Goal: Task Accomplishment & Management: Manage account settings

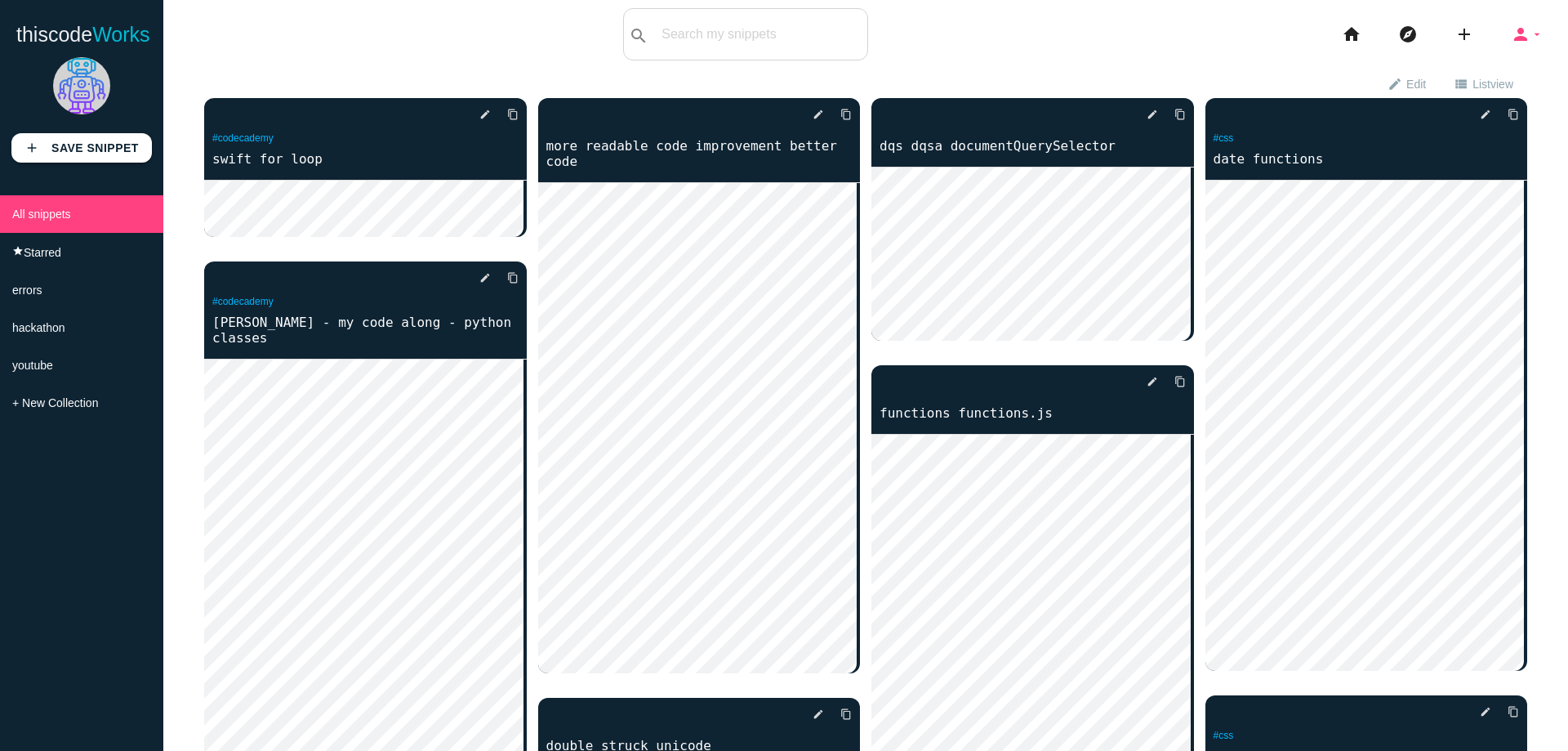
click at [1511, 41] on icon "person" at bounding box center [1520, 35] width 20 height 53
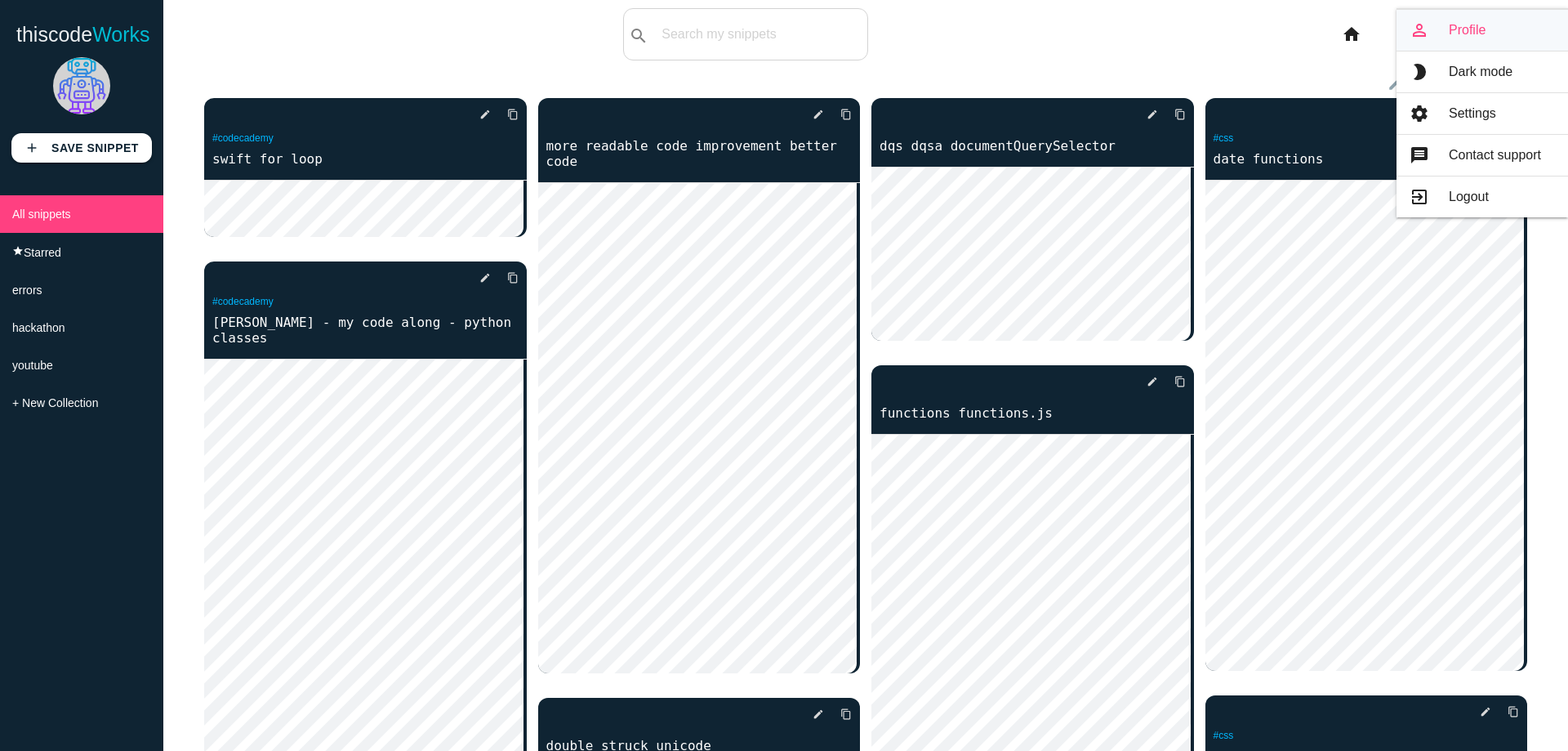
click at [1456, 36] on link "person_outline Profile" at bounding box center [1483, 30] width 172 height 41
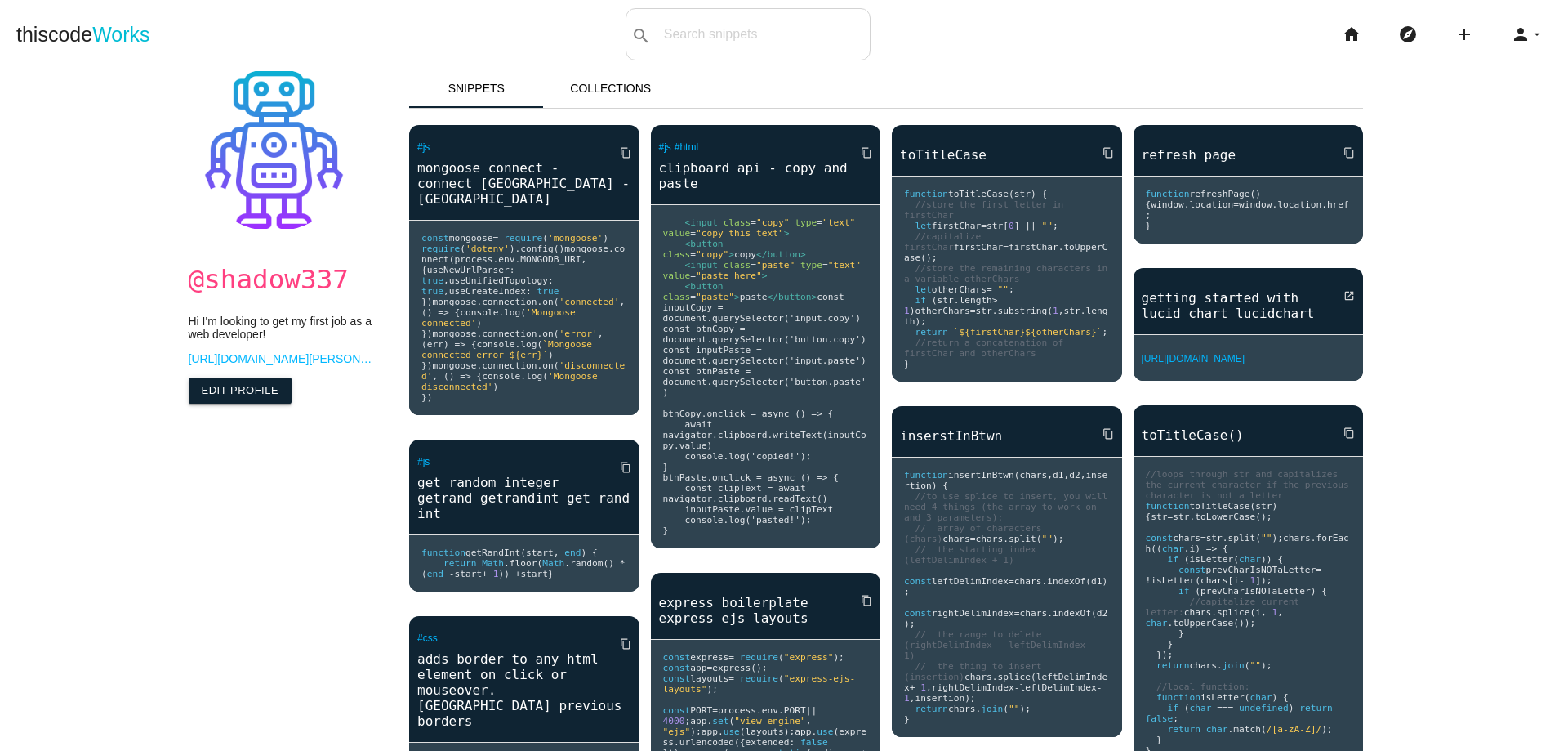
click at [230, 389] on link "Edit Profile" at bounding box center [240, 391] width 104 height 26
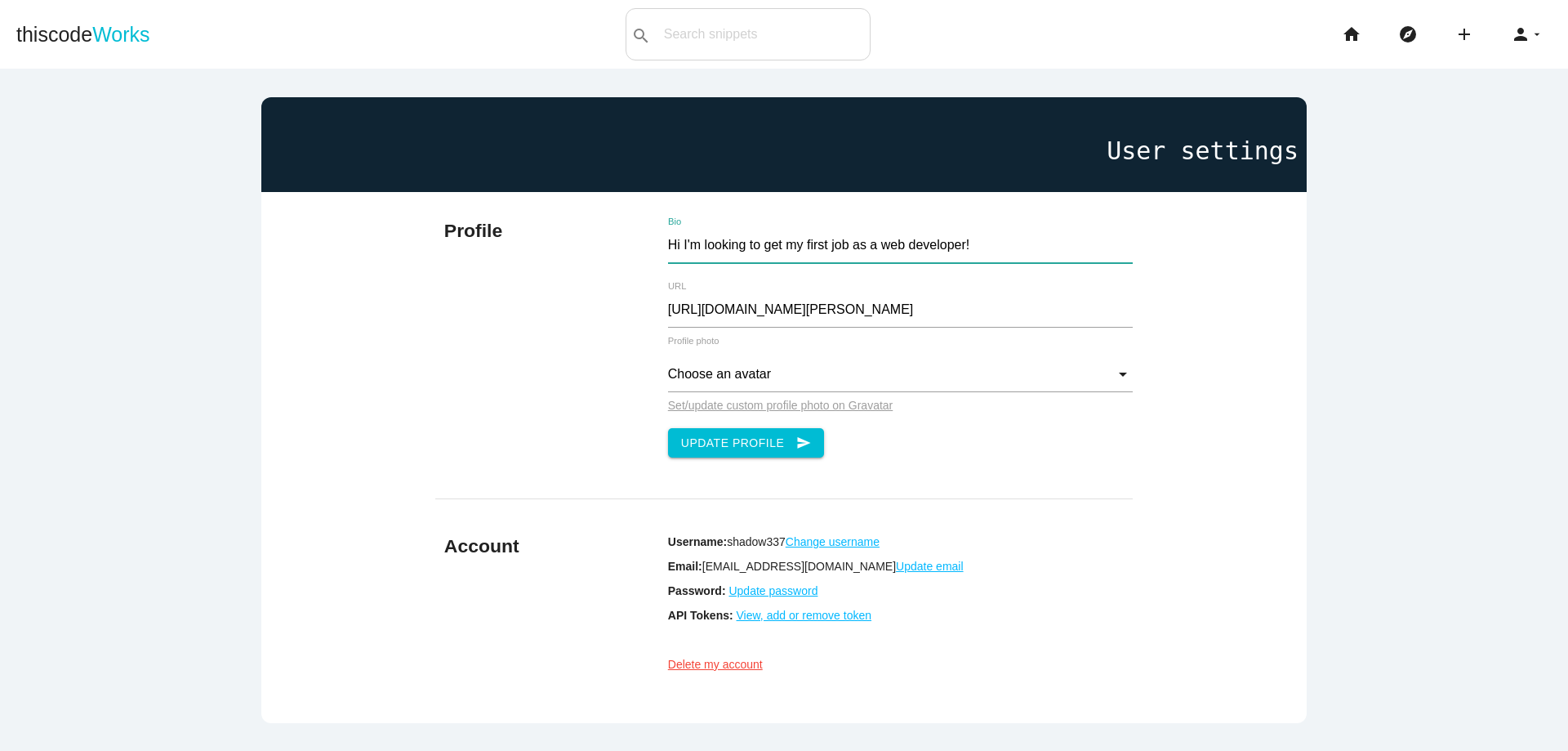
drag, startPoint x: 975, startPoint y: 243, endPoint x: 536, endPoint y: 244, distance: 439.0
click at [537, 244] on div "Profile Hi I'm looking to get my first job as a web developer! Bio https://www.…" at bounding box center [784, 337] width 697 height 290
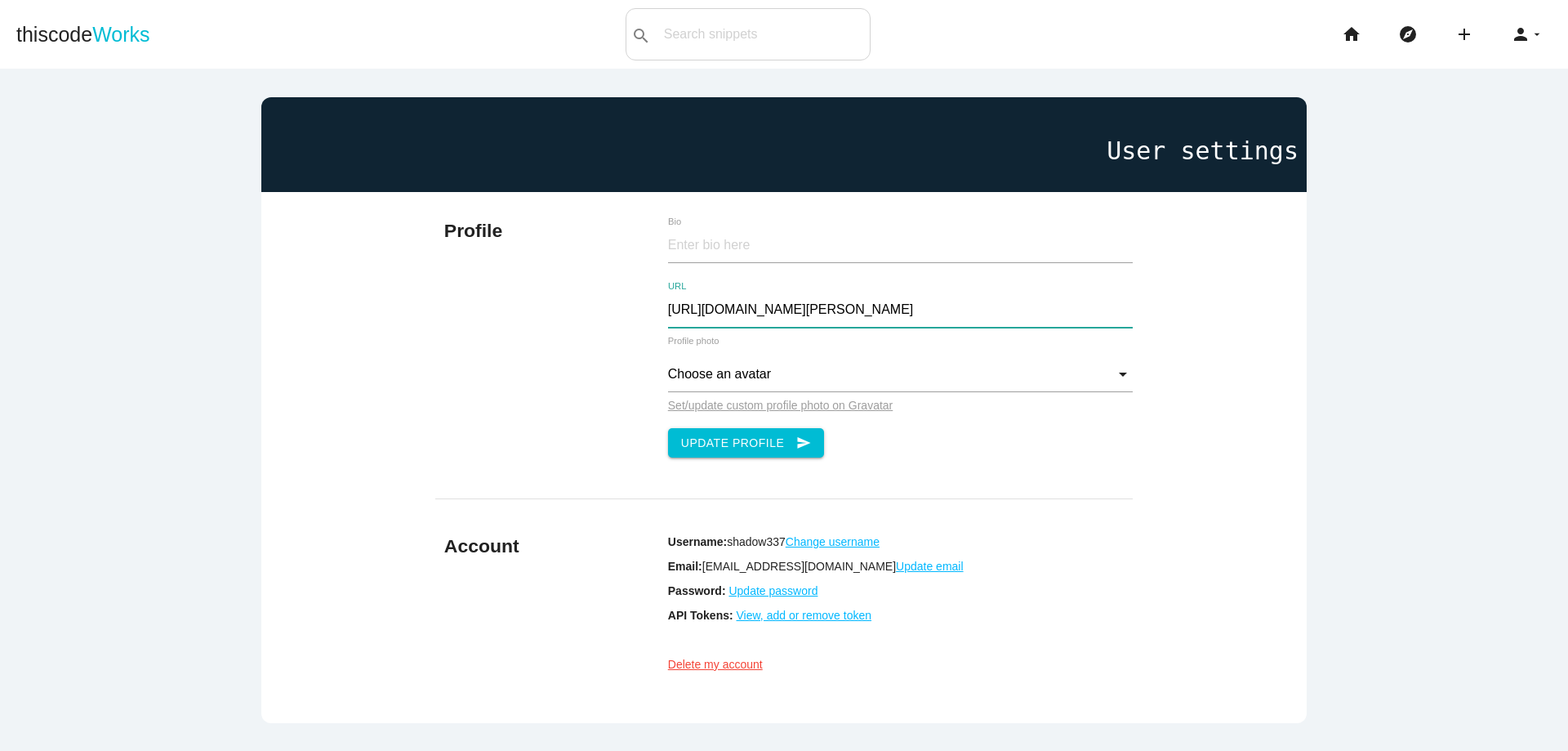
drag, startPoint x: 959, startPoint y: 301, endPoint x: 511, endPoint y: 313, distance: 448.2
click at [512, 313] on div "Profile Bio https://www.linkedin.com/in/richard-kent-ng URL Choose an avatar Ch…" at bounding box center [784, 337] width 697 height 290
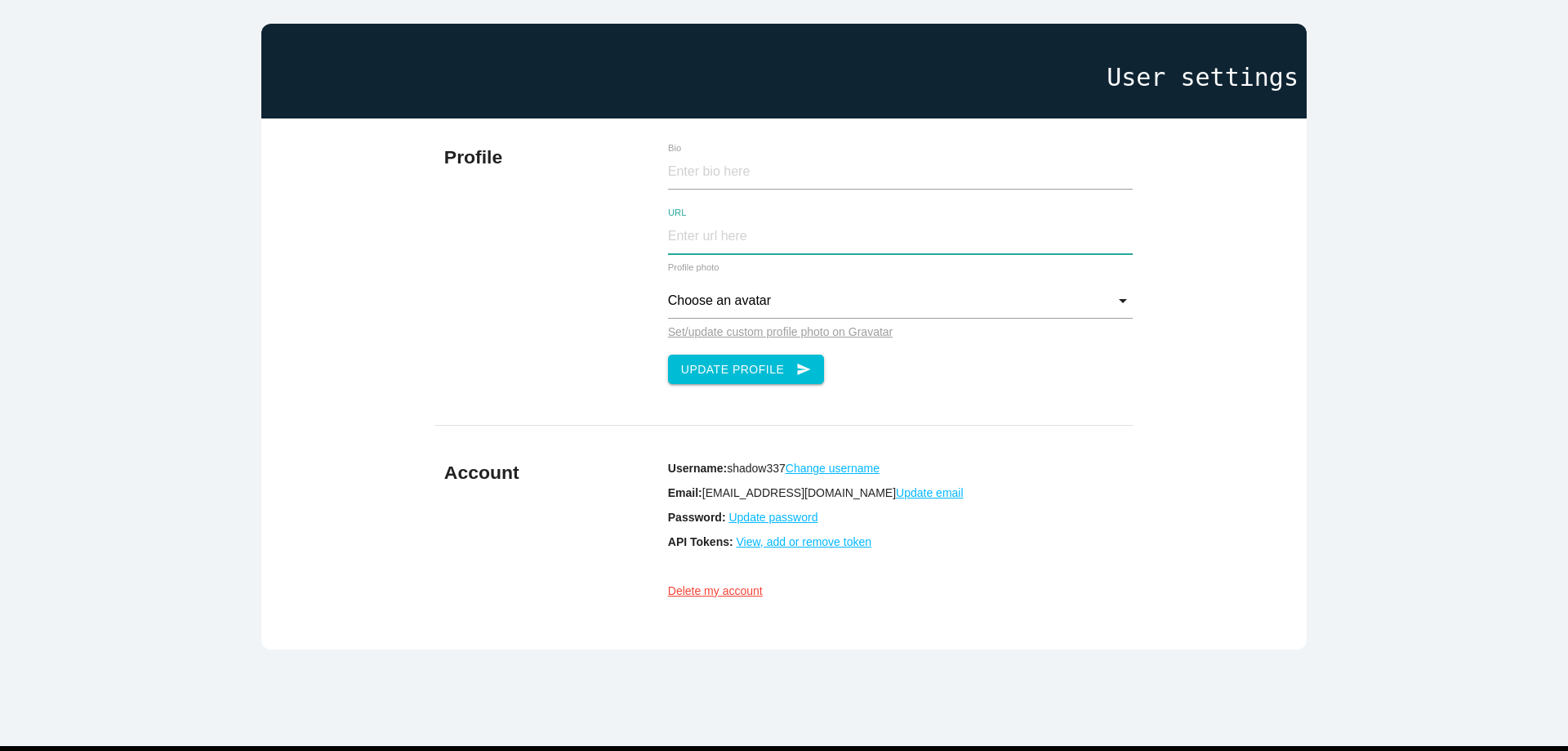
scroll to position [161, 0]
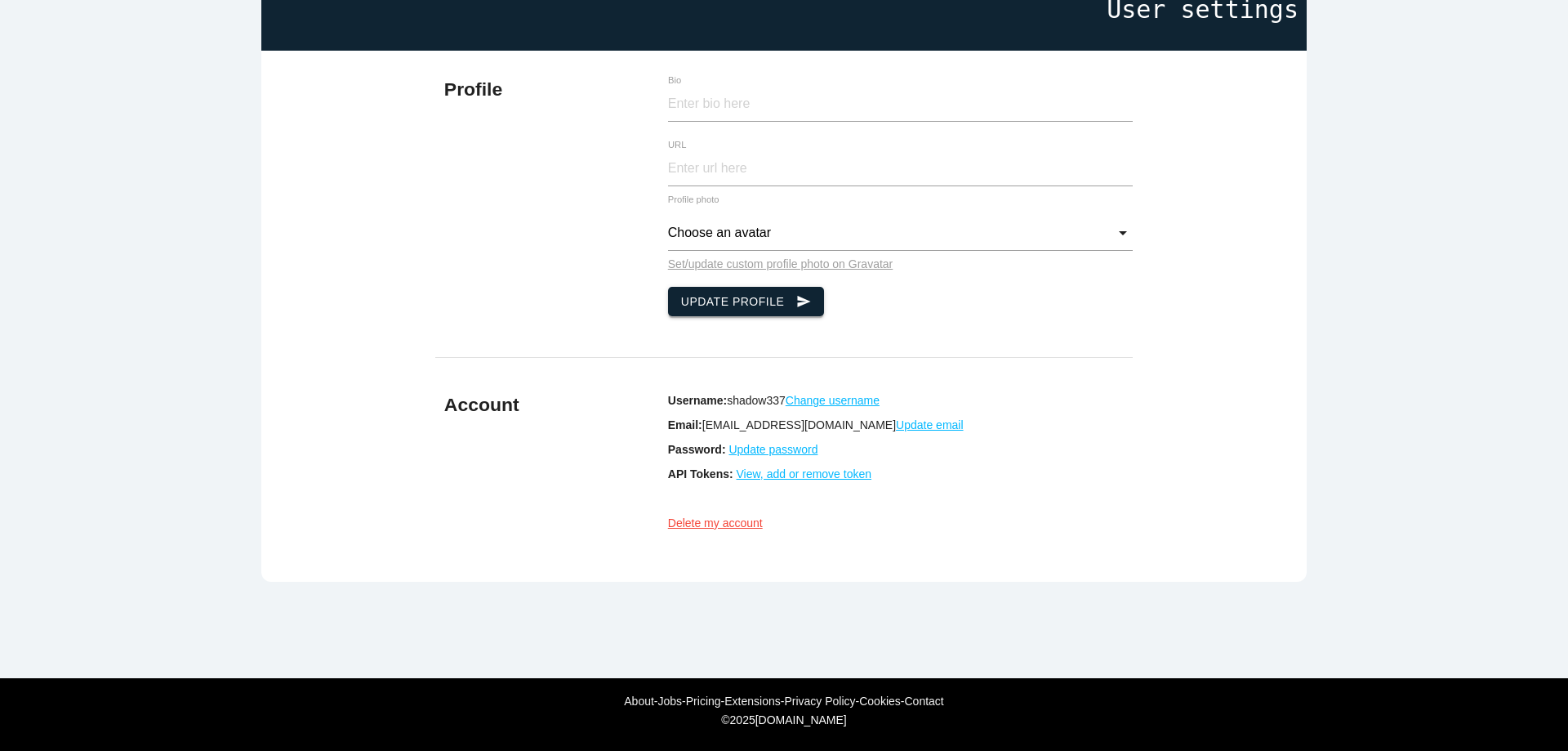
click at [735, 291] on button "Update Profile send" at bounding box center [746, 301] width 157 height 29
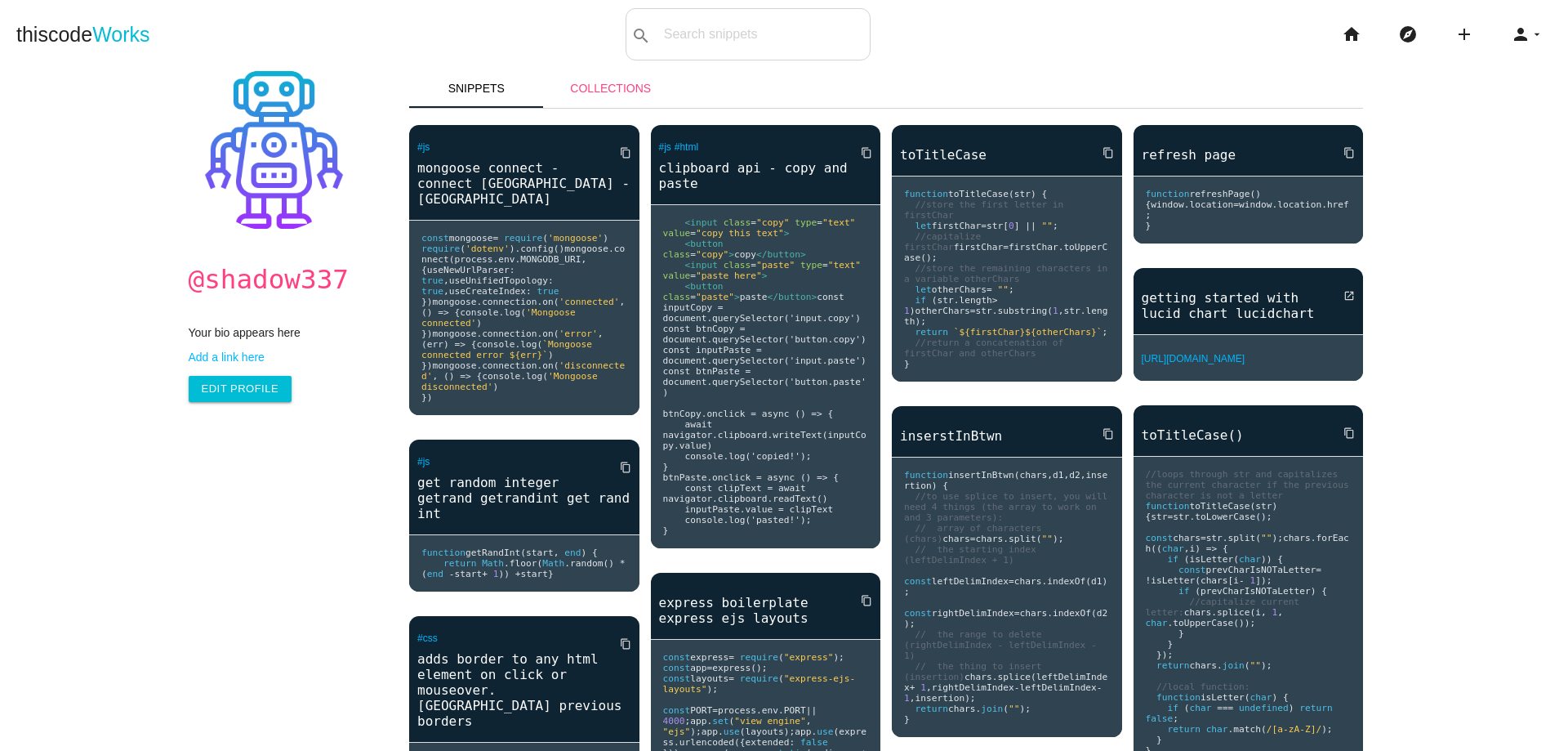
click at [584, 93] on link "Collections" at bounding box center [612, 88] width 135 height 39
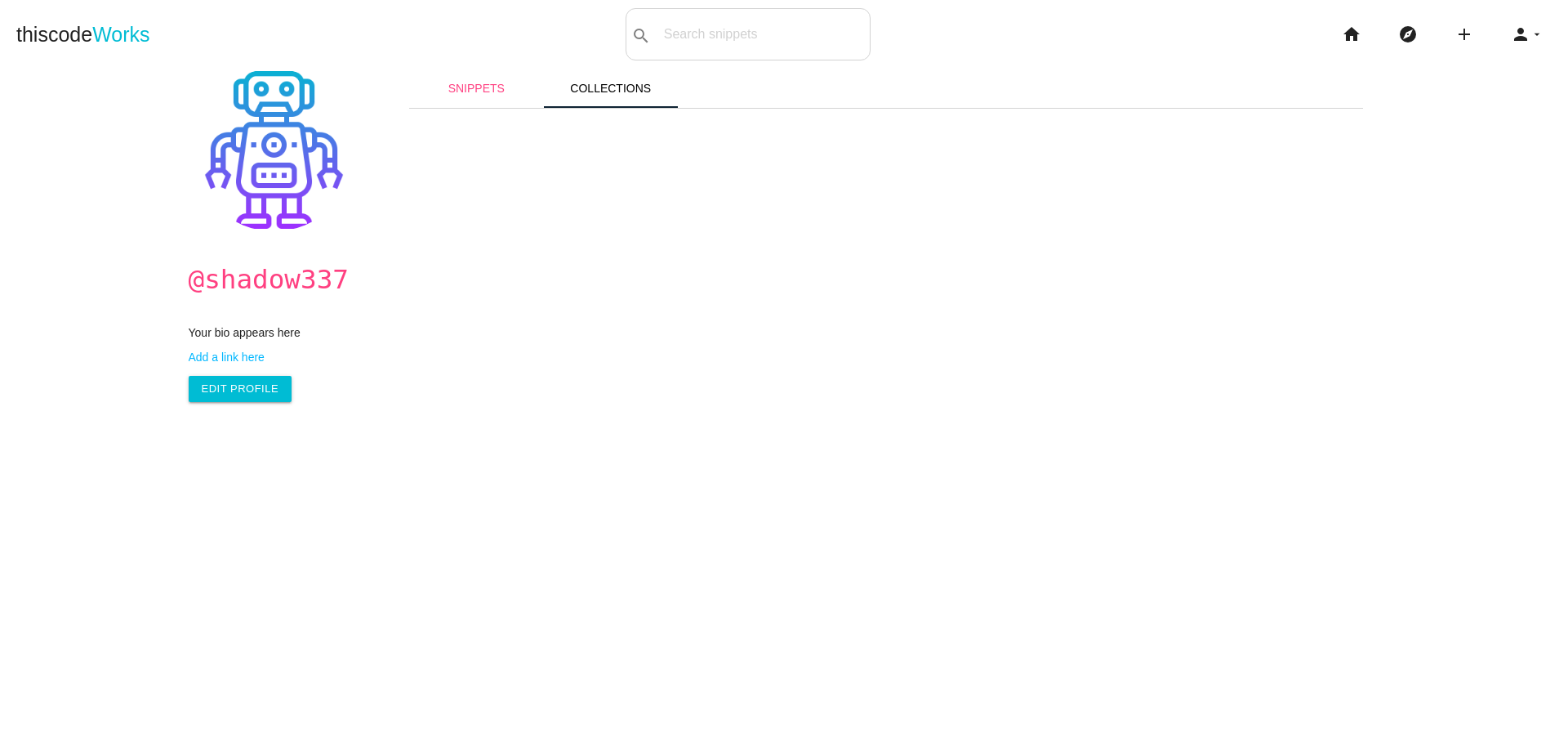
click at [489, 97] on link "Snippets" at bounding box center [477, 88] width 135 height 39
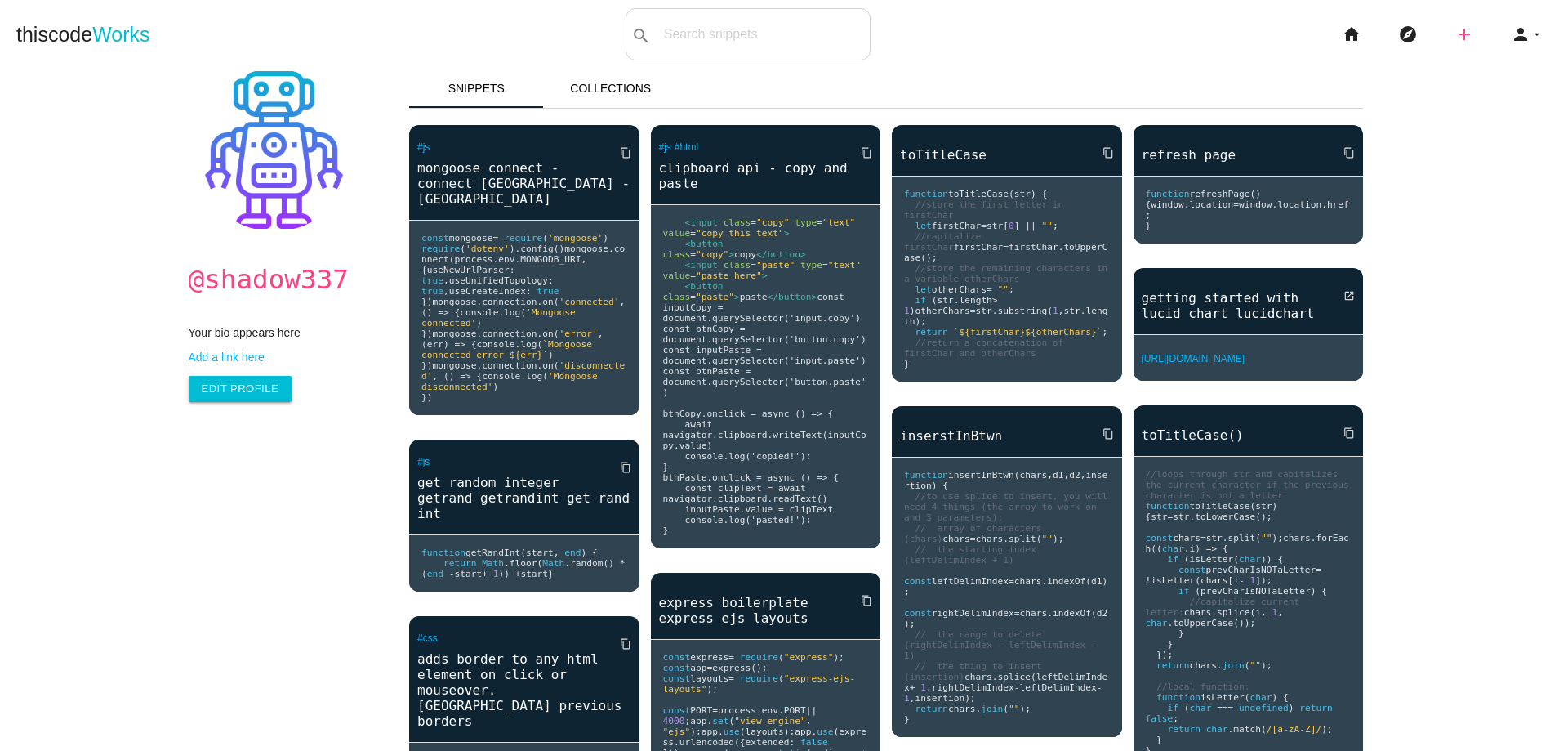
click at [1454, 35] on icon "add" at bounding box center [1464, 35] width 20 height 53
click at [1485, 26] on link "code Snippet" at bounding box center [1499, 29] width 114 height 41
click at [722, 33] on input "text" at bounding box center [786, 34] width 166 height 35
type input "mongoose"
click at [694, 43] on div "search All: All: Code: Title: Tag: All: Code: Title: Tag:" at bounding box center [748, 35] width 245 height 53
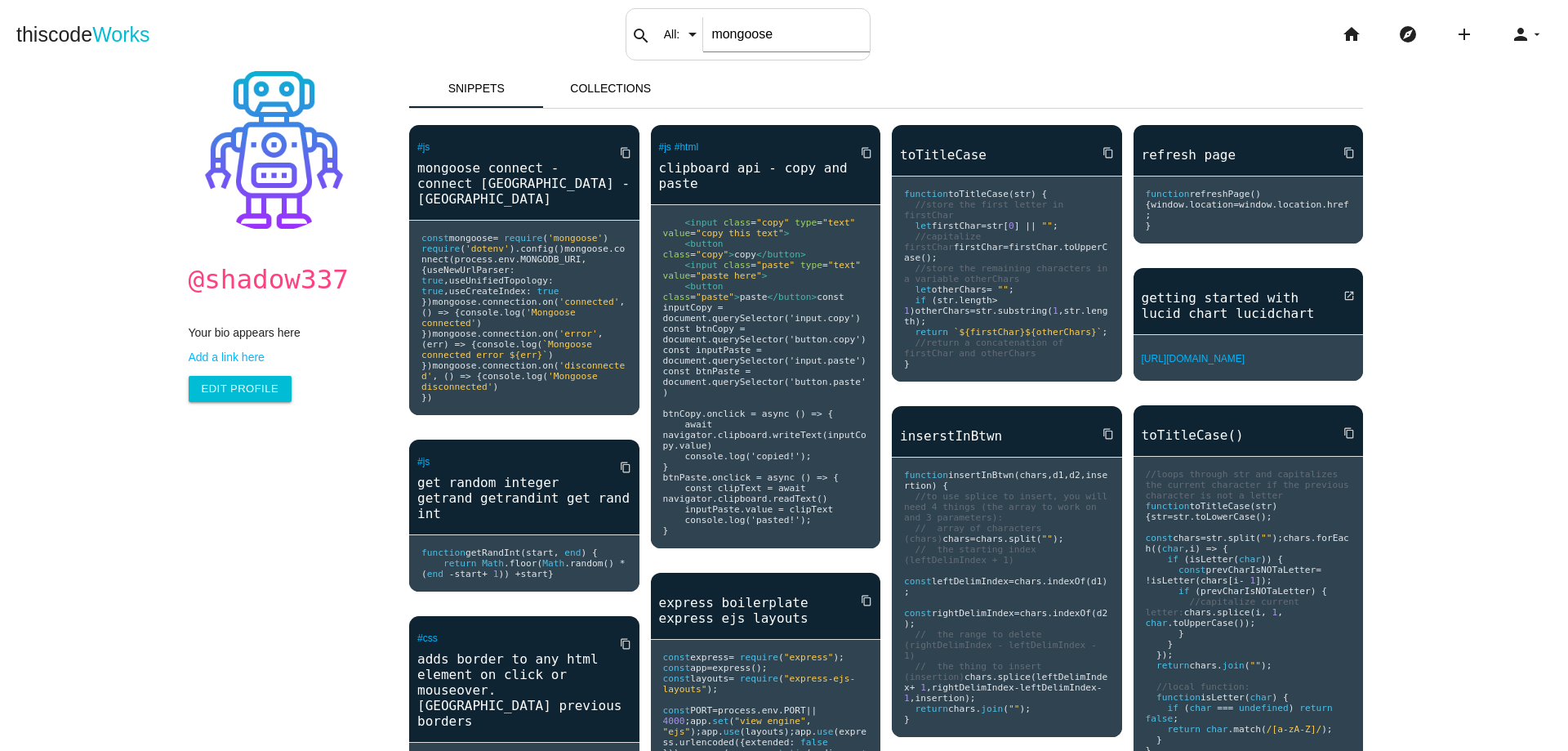
type input "mongoose"
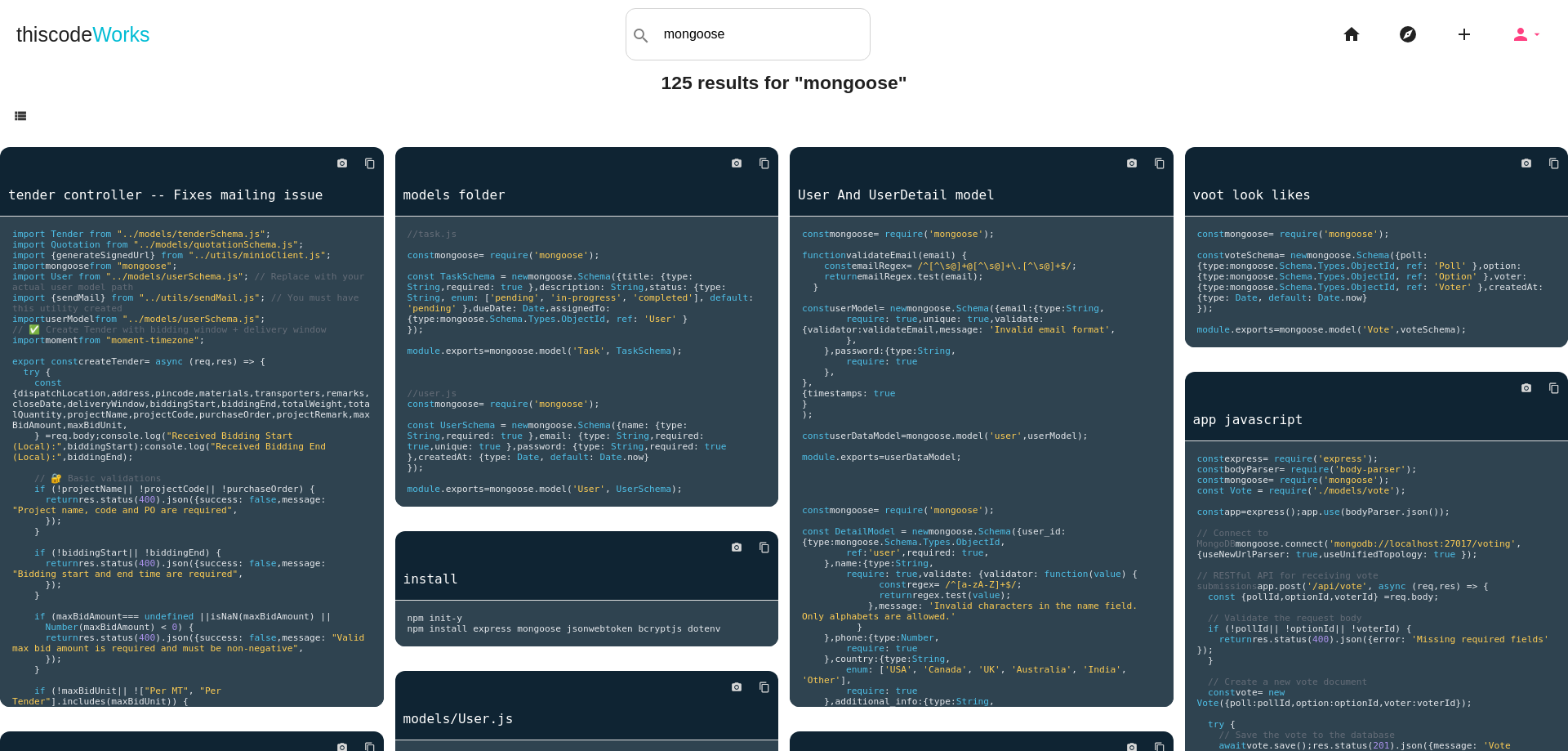
click at [1530, 35] on icon "arrow_drop_down" at bounding box center [1537, 35] width 13 height 53
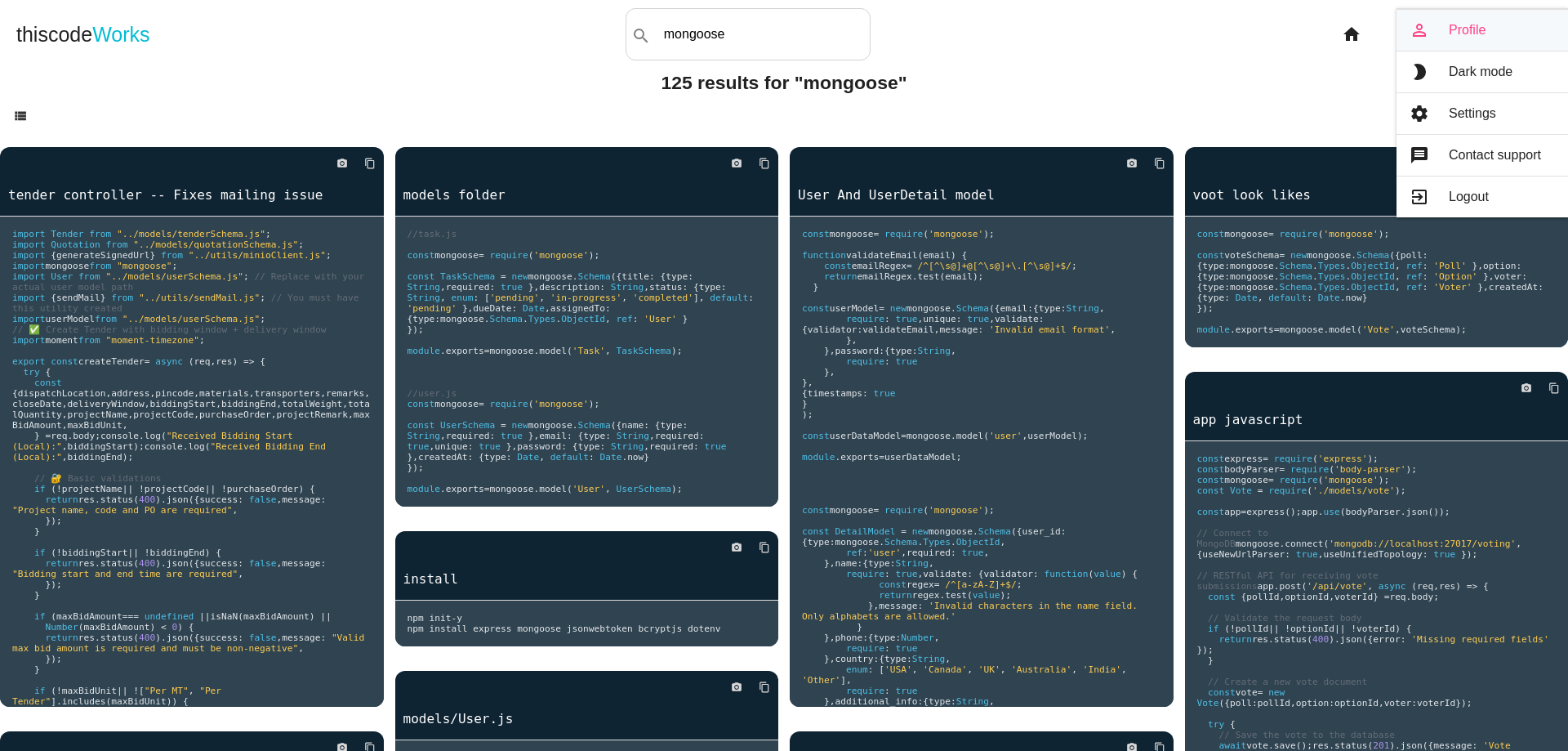
click at [1475, 41] on link "person_outline Profile" at bounding box center [1483, 30] width 172 height 41
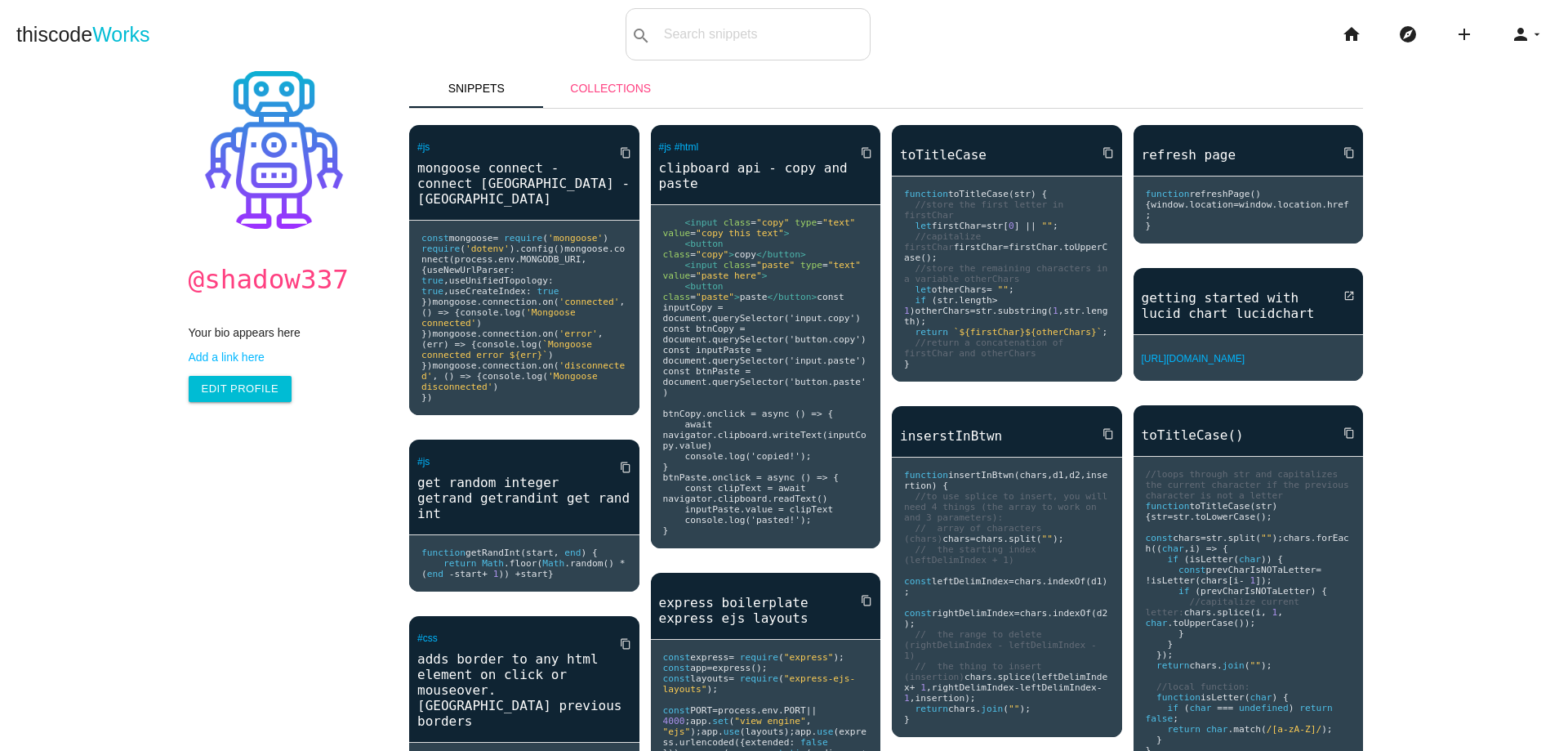
click at [609, 84] on link "Collections" at bounding box center [612, 88] width 135 height 39
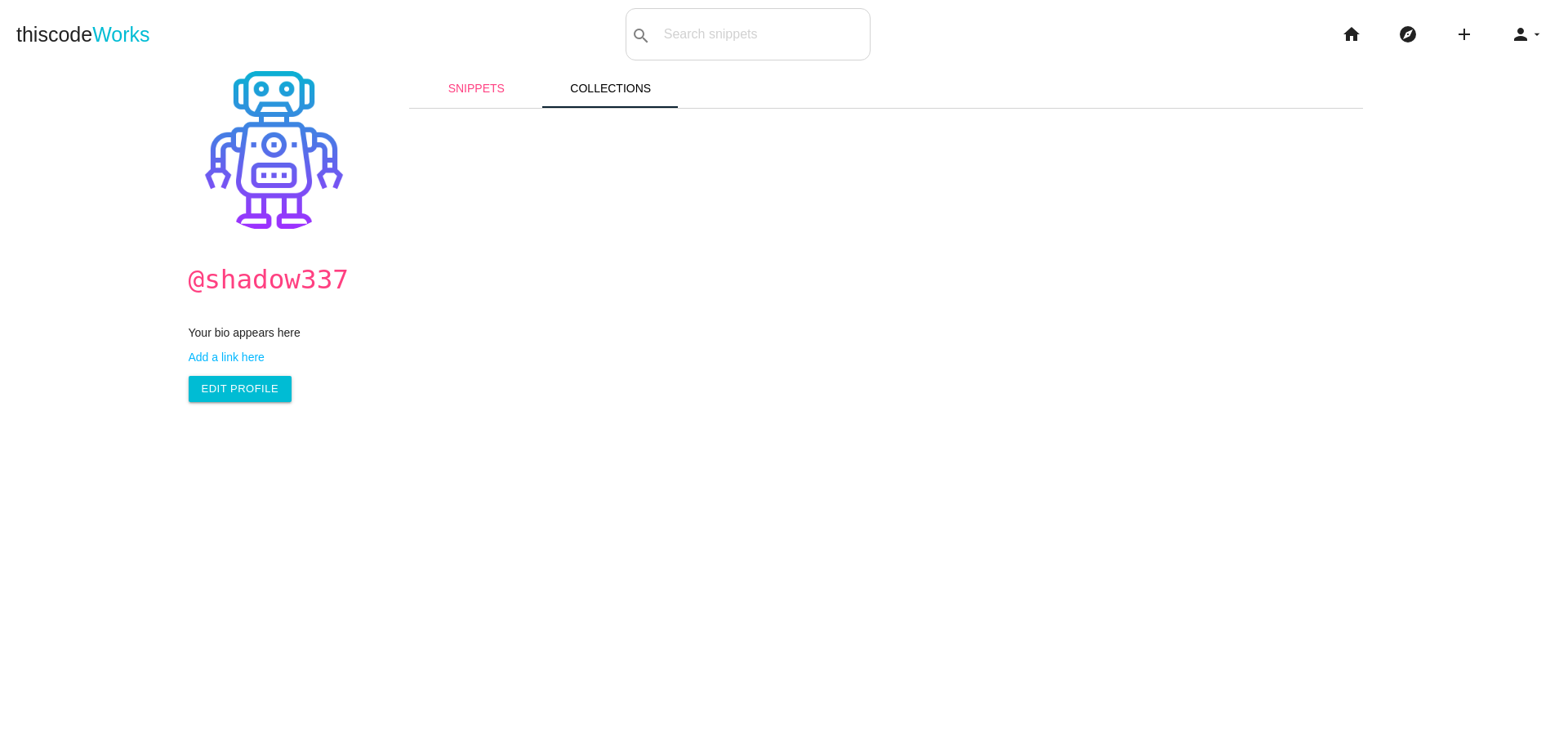
click at [521, 89] on link "Snippets" at bounding box center [477, 88] width 135 height 39
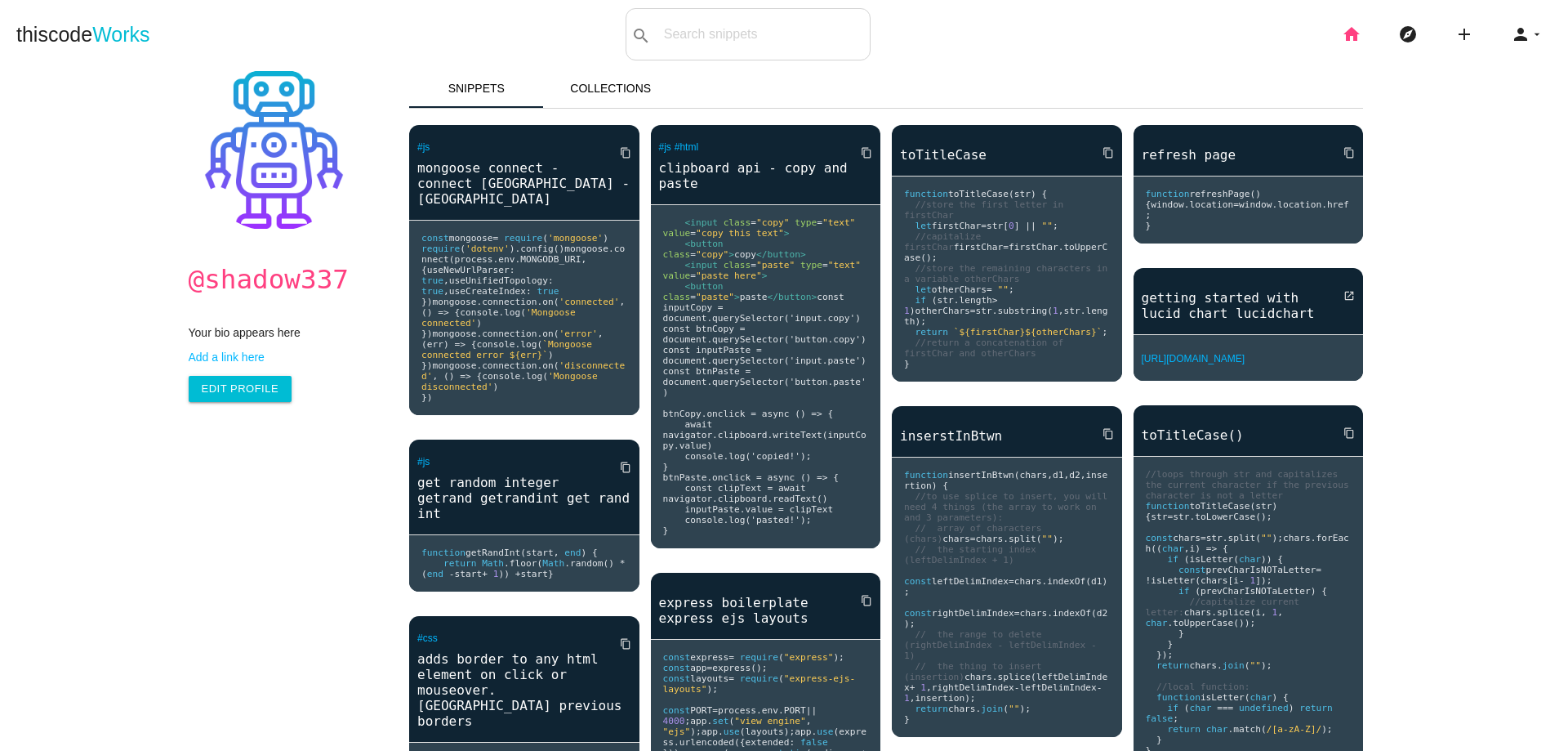
click at [1347, 40] on icon "home" at bounding box center [1351, 35] width 20 height 53
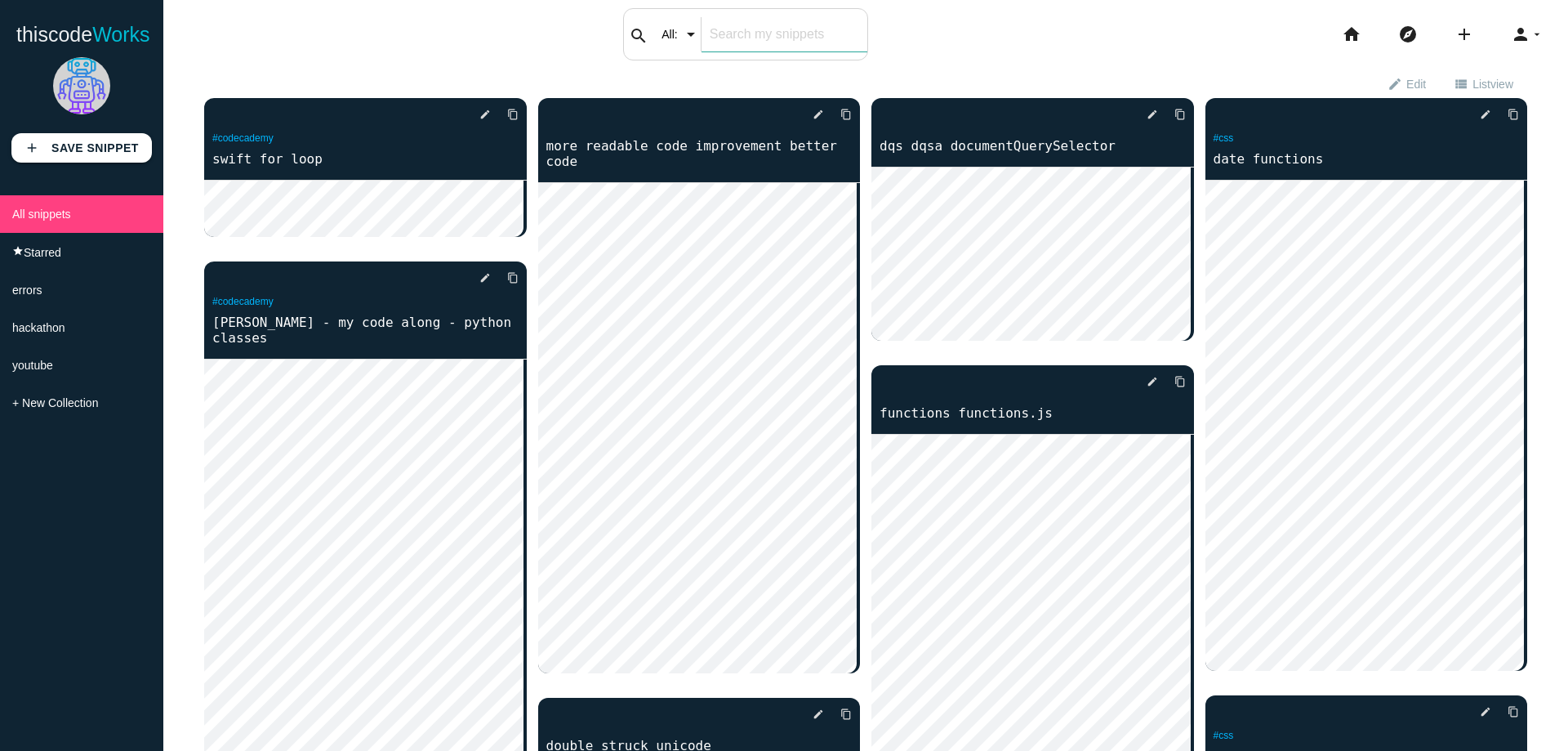
click at [798, 42] on input "text" at bounding box center [784, 34] width 166 height 35
click at [783, 43] on input "text" at bounding box center [784, 34] width 166 height 35
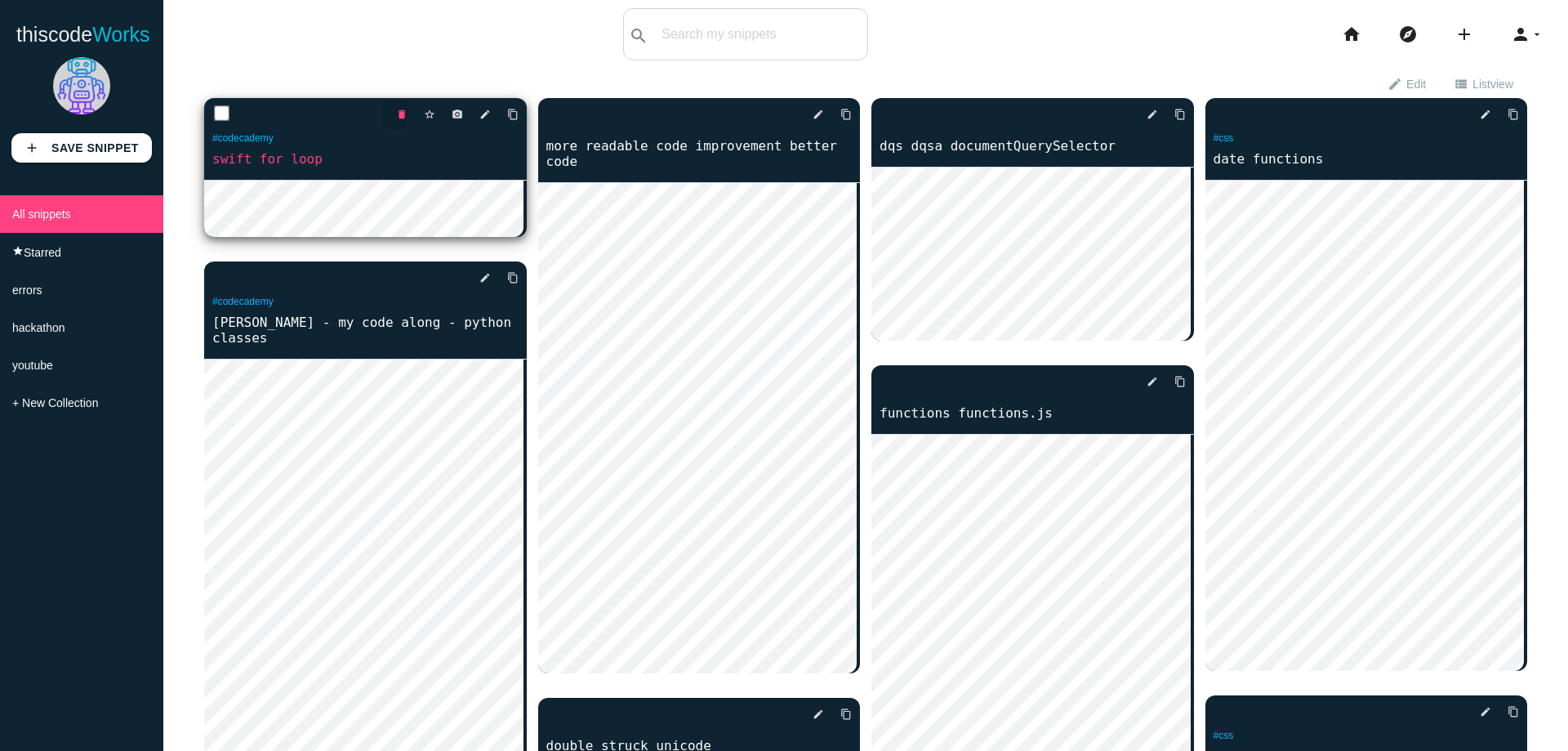
click at [401, 115] on icon "delete" at bounding box center [402, 114] width 11 height 29
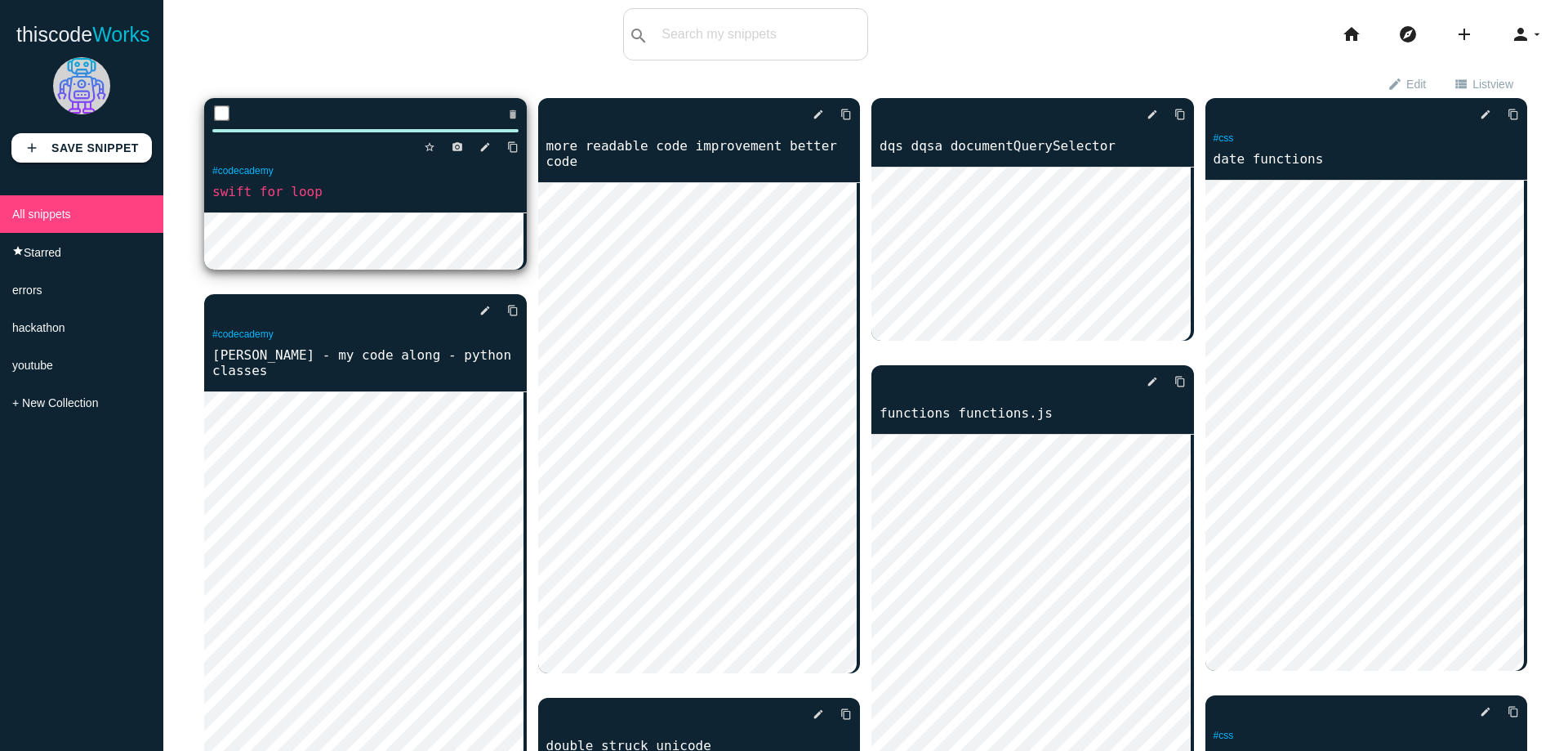
click at [221, 115] on input "checkbox" at bounding box center [221, 113] width 16 height 16
checkbox input "true"
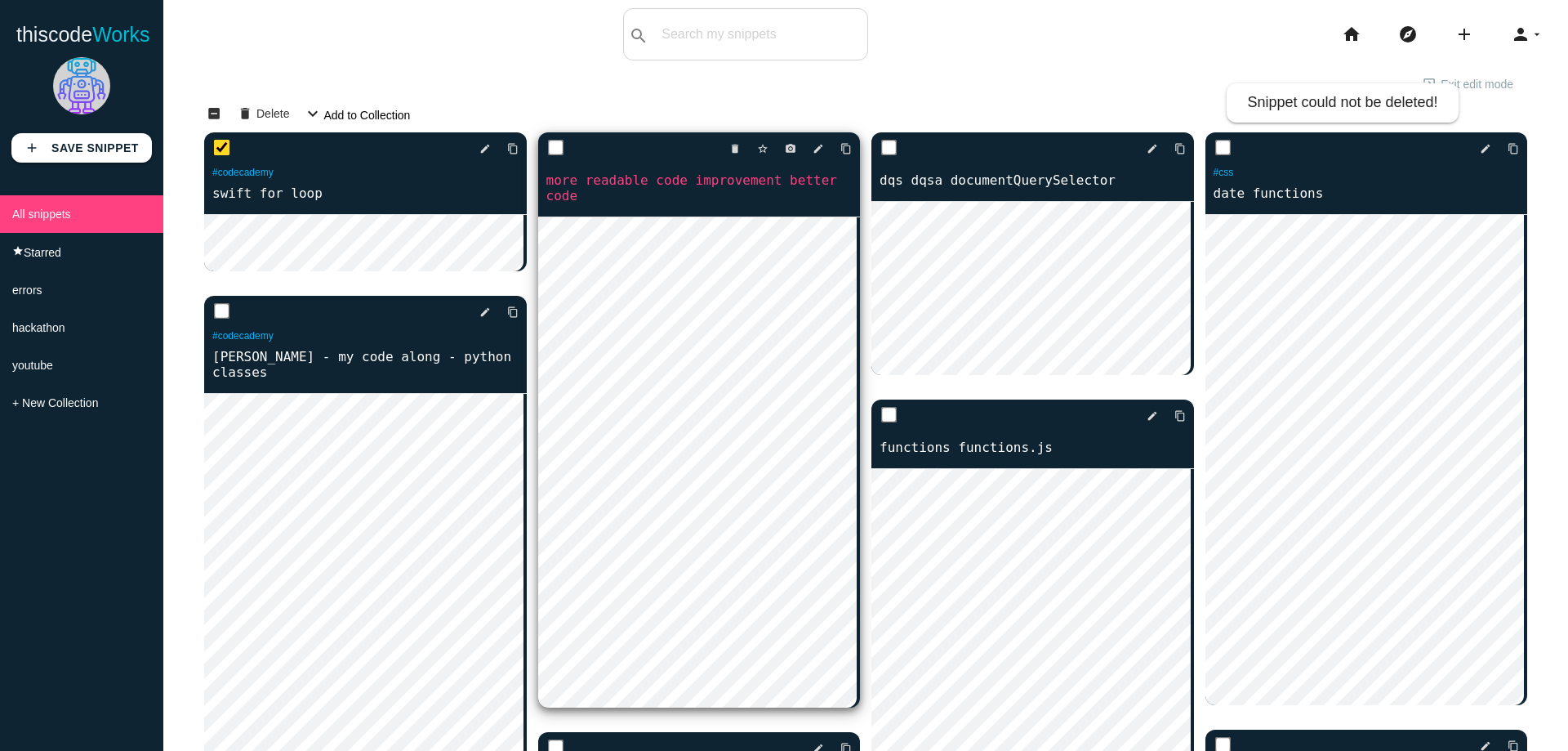
click at [547, 150] on input "checkbox" at bounding box center [555, 147] width 16 height 16
checkbox input "true"
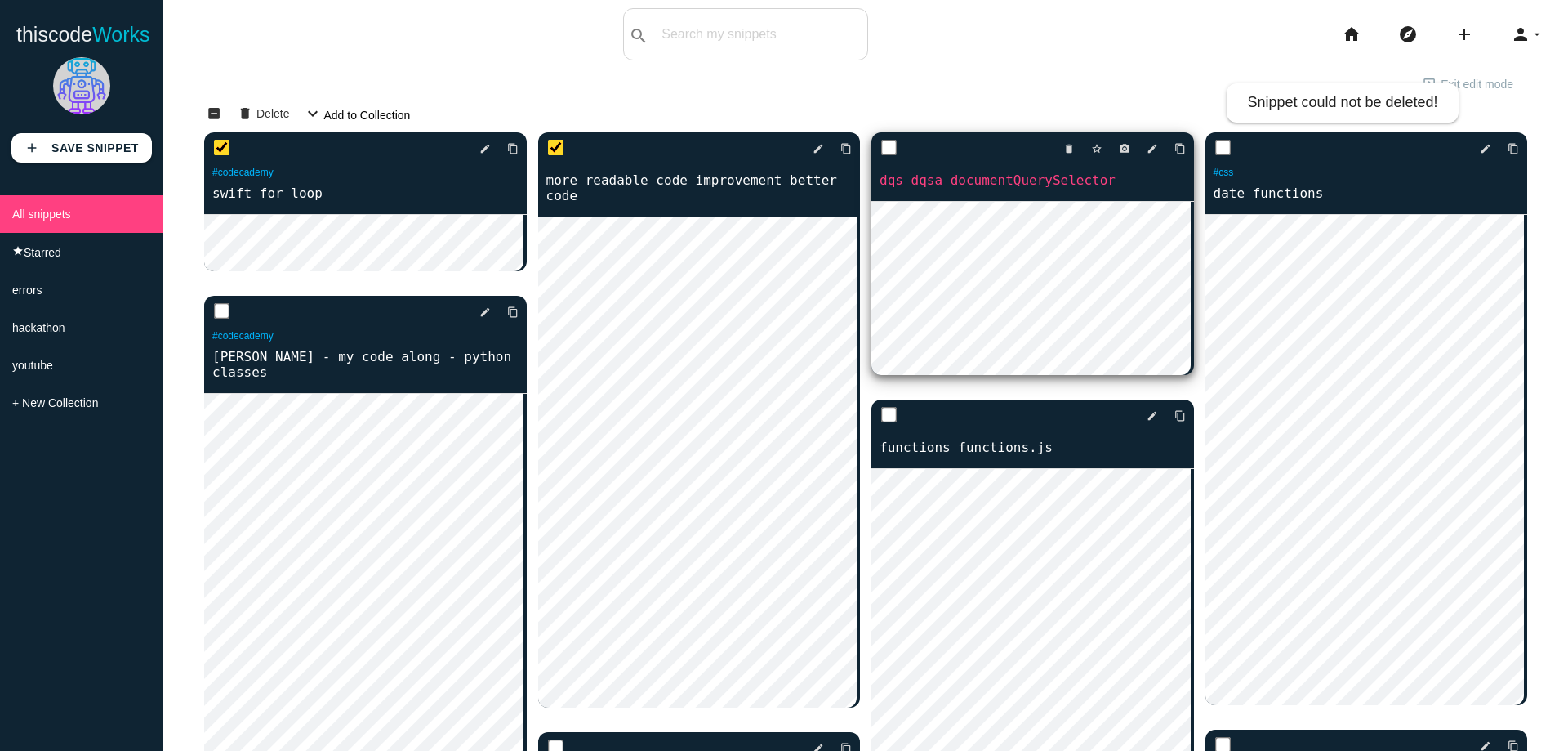
click at [885, 147] on input "checkbox" at bounding box center [889, 147] width 16 height 16
checkbox input "true"
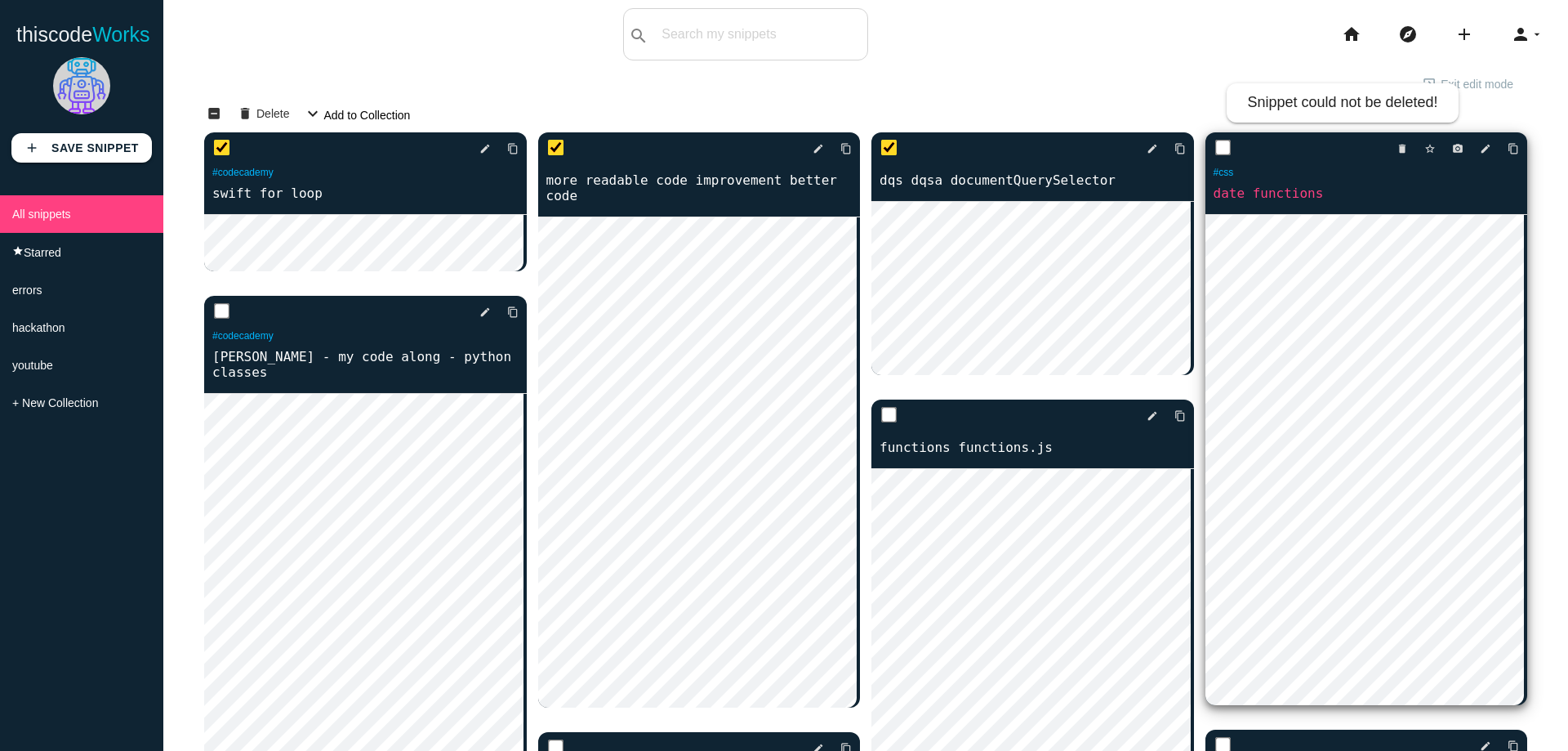
click at [1227, 148] on div "delete star_border photo_camera edit content_copy" at bounding box center [1367, 148] width 323 height 33
click at [1214, 148] on input "checkbox" at bounding box center [1222, 147] width 16 height 16
checkbox input "true"
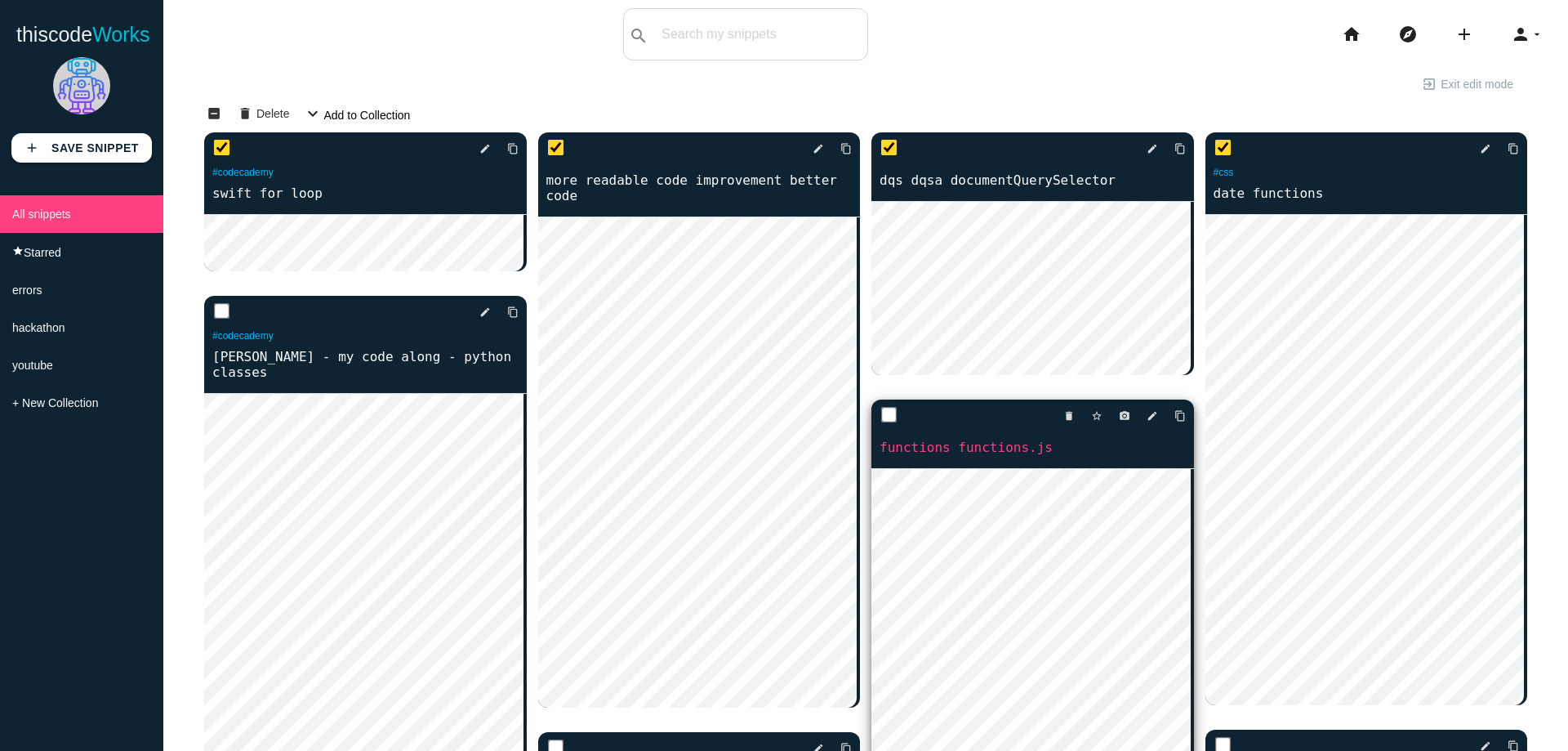
click at [888, 407] on input "checkbox" at bounding box center [889, 415] width 16 height 16
checkbox input "true"
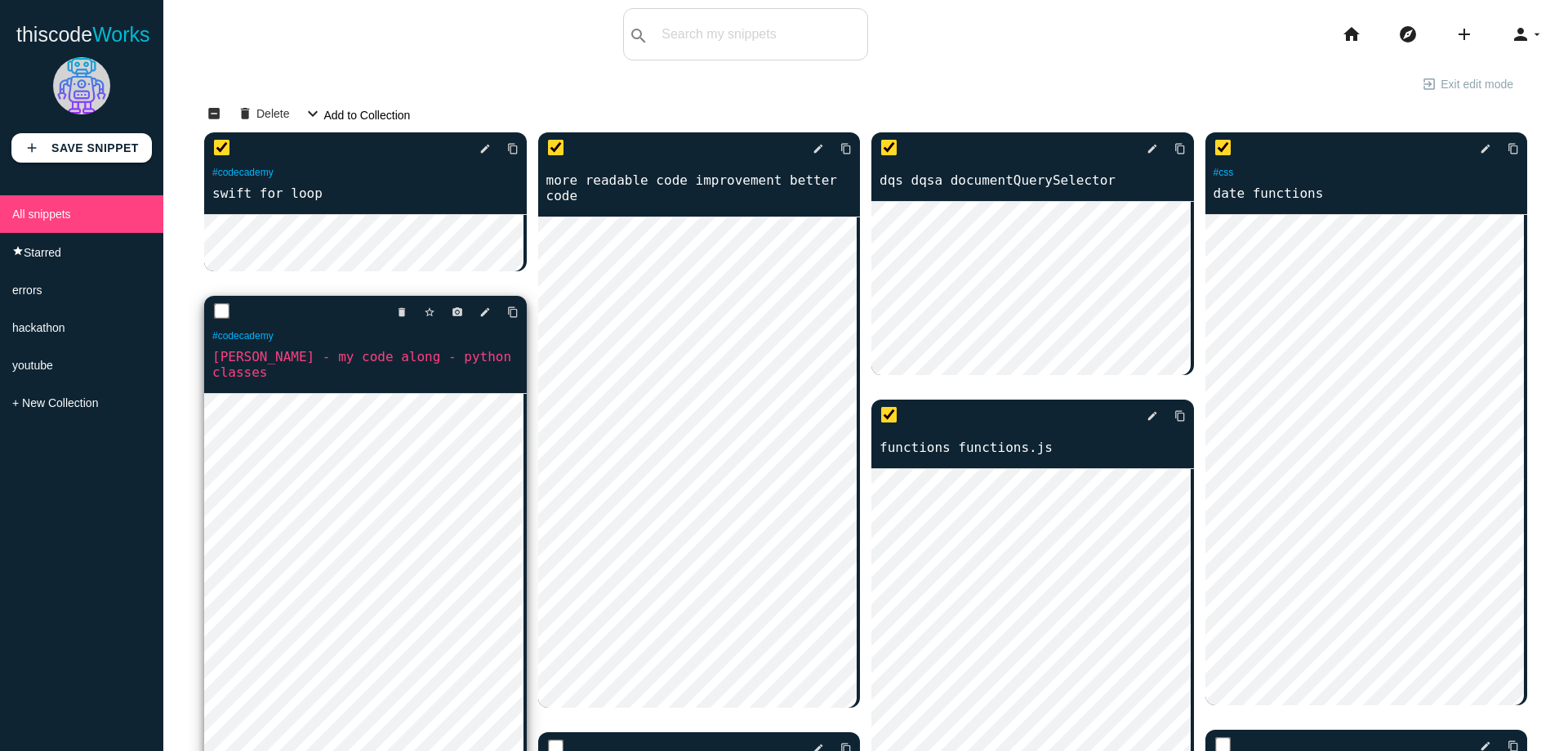
click at [214, 314] on input "checkbox" at bounding box center [221, 311] width 16 height 16
checkbox input "true"
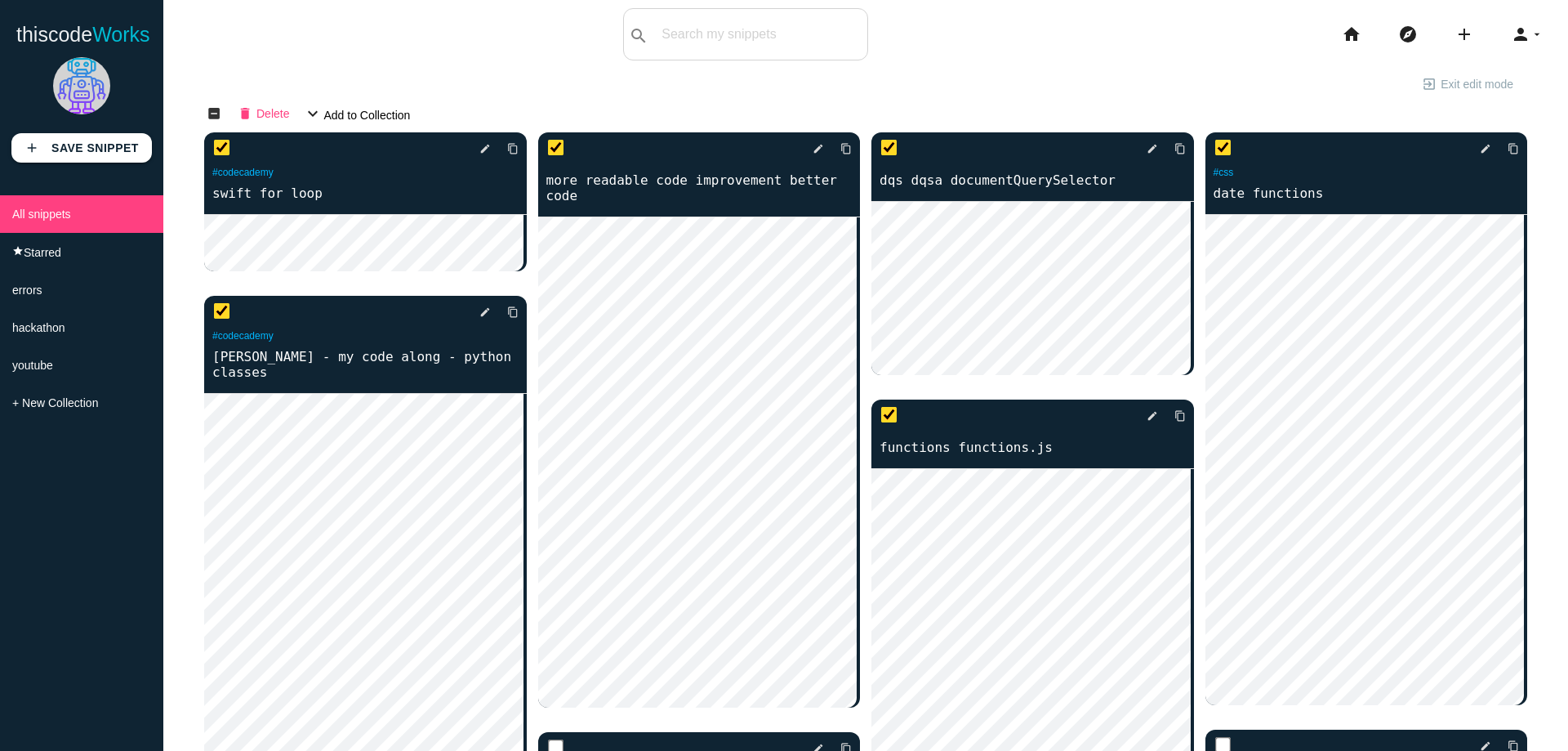
click at [260, 120] on span "Delete" at bounding box center [272, 113] width 33 height 28
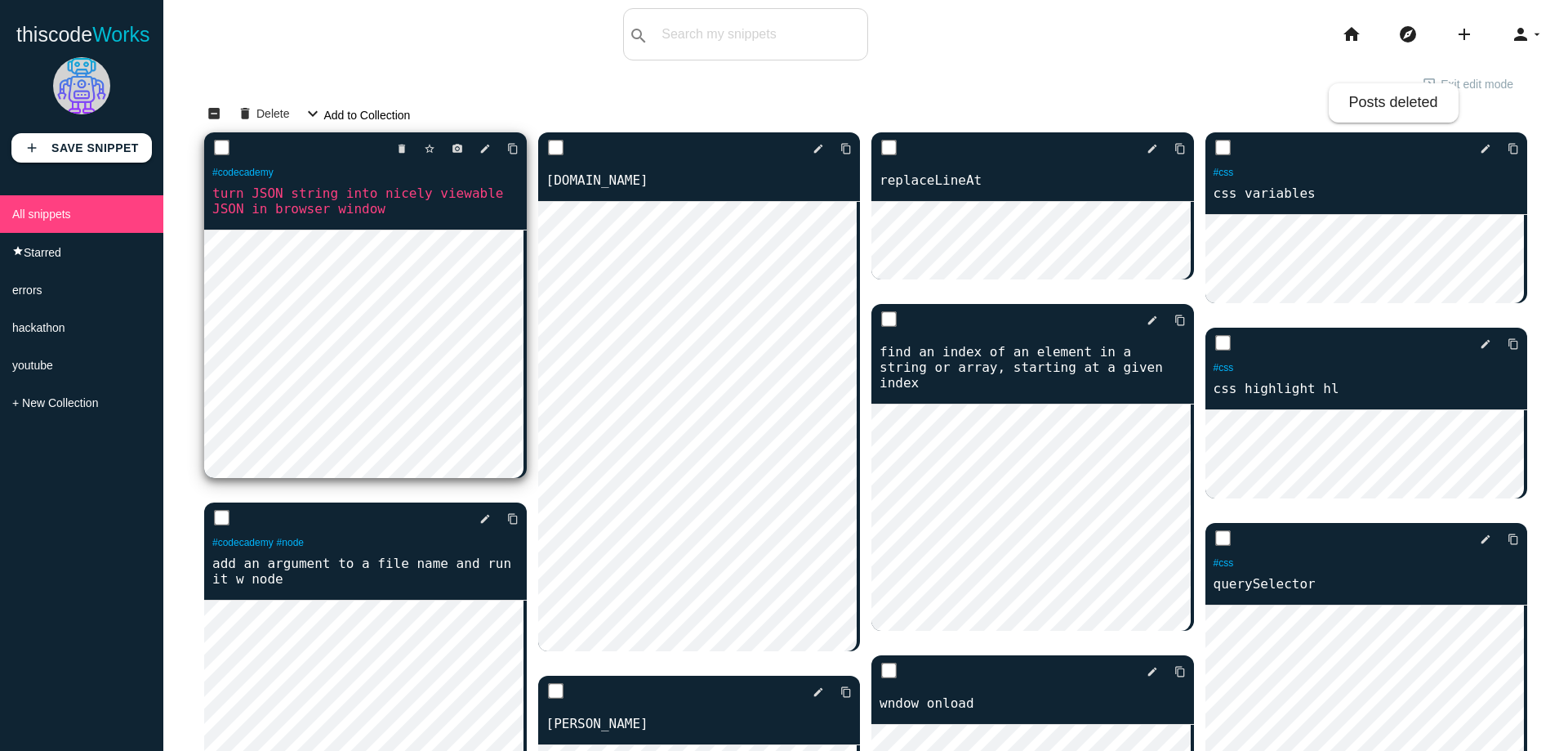
click at [224, 151] on input "checkbox" at bounding box center [221, 147] width 16 height 16
checkbox input "true"
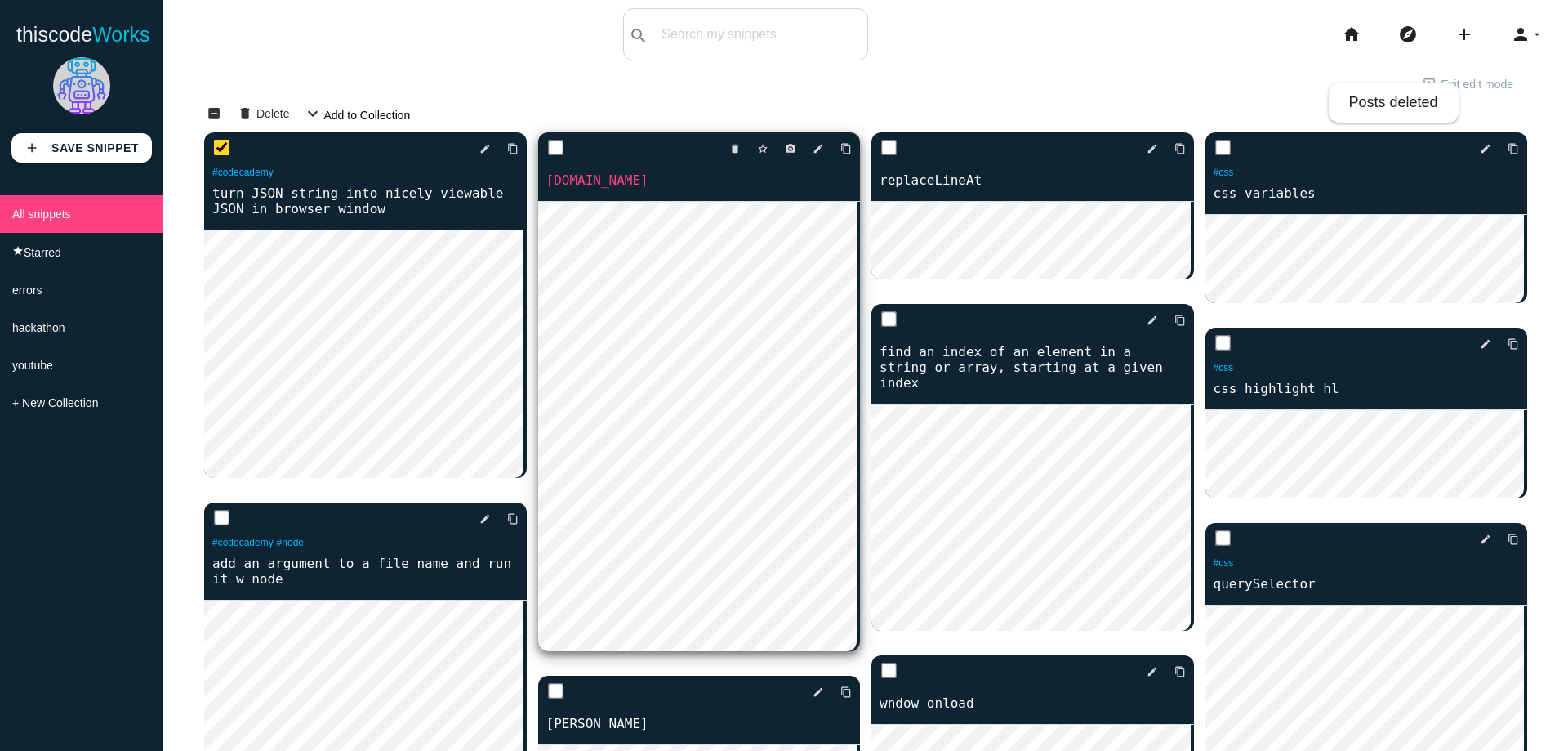
click at [556, 147] on input "checkbox" at bounding box center [555, 147] width 16 height 16
checkbox input "true"
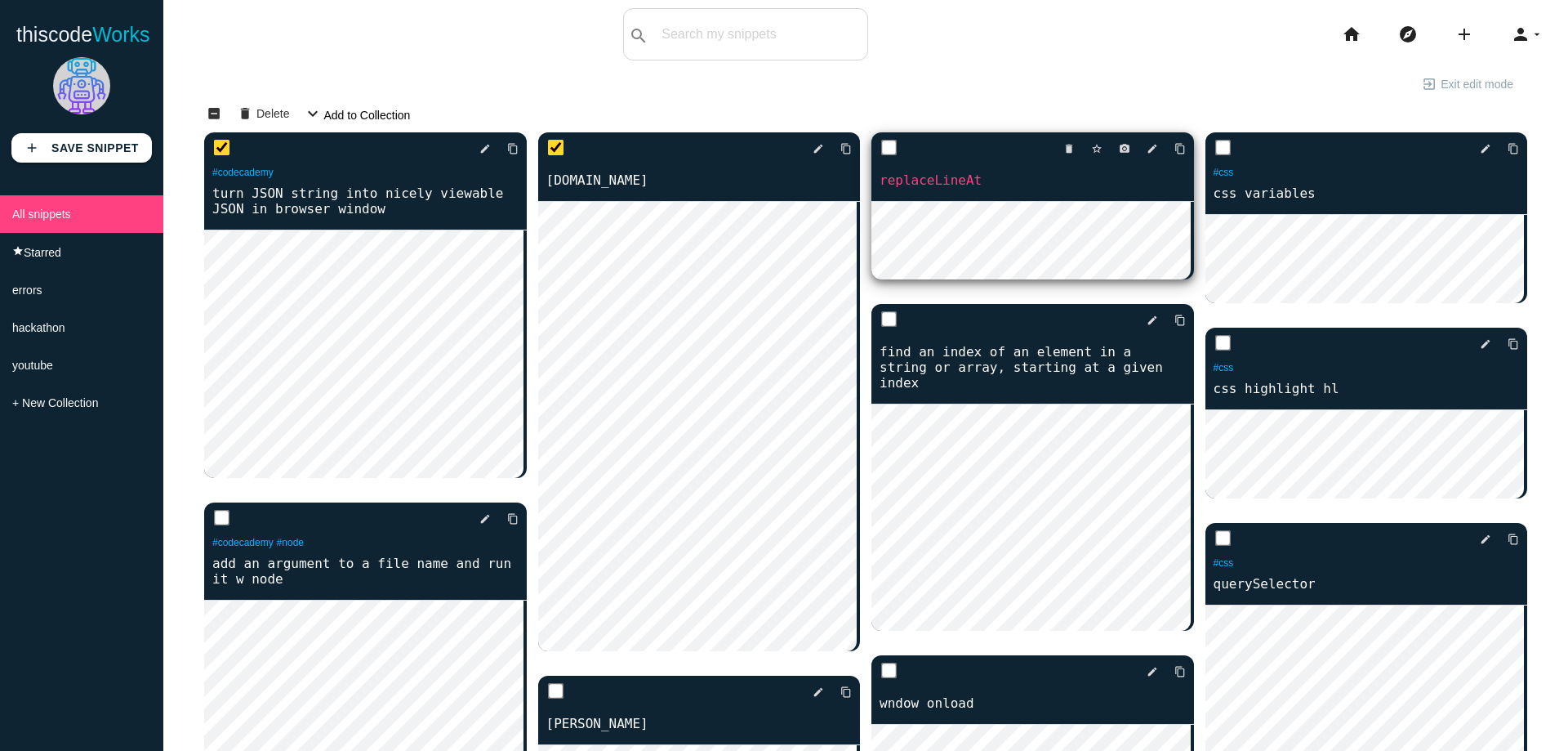
click at [882, 152] on input "checkbox" at bounding box center [889, 147] width 16 height 16
checkbox input "true"
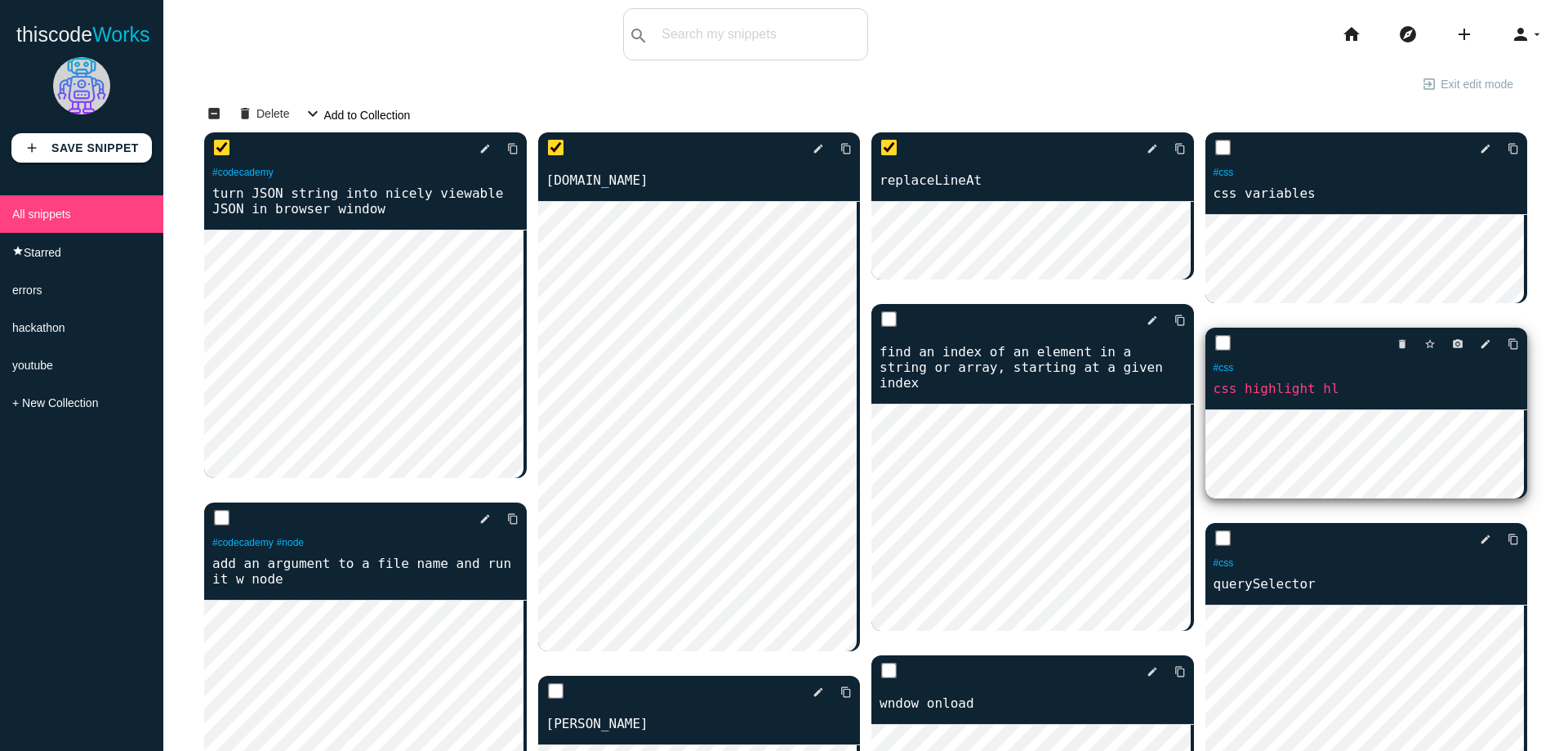
click at [1219, 335] on input "checkbox" at bounding box center [1222, 343] width 16 height 16
checkbox input "true"
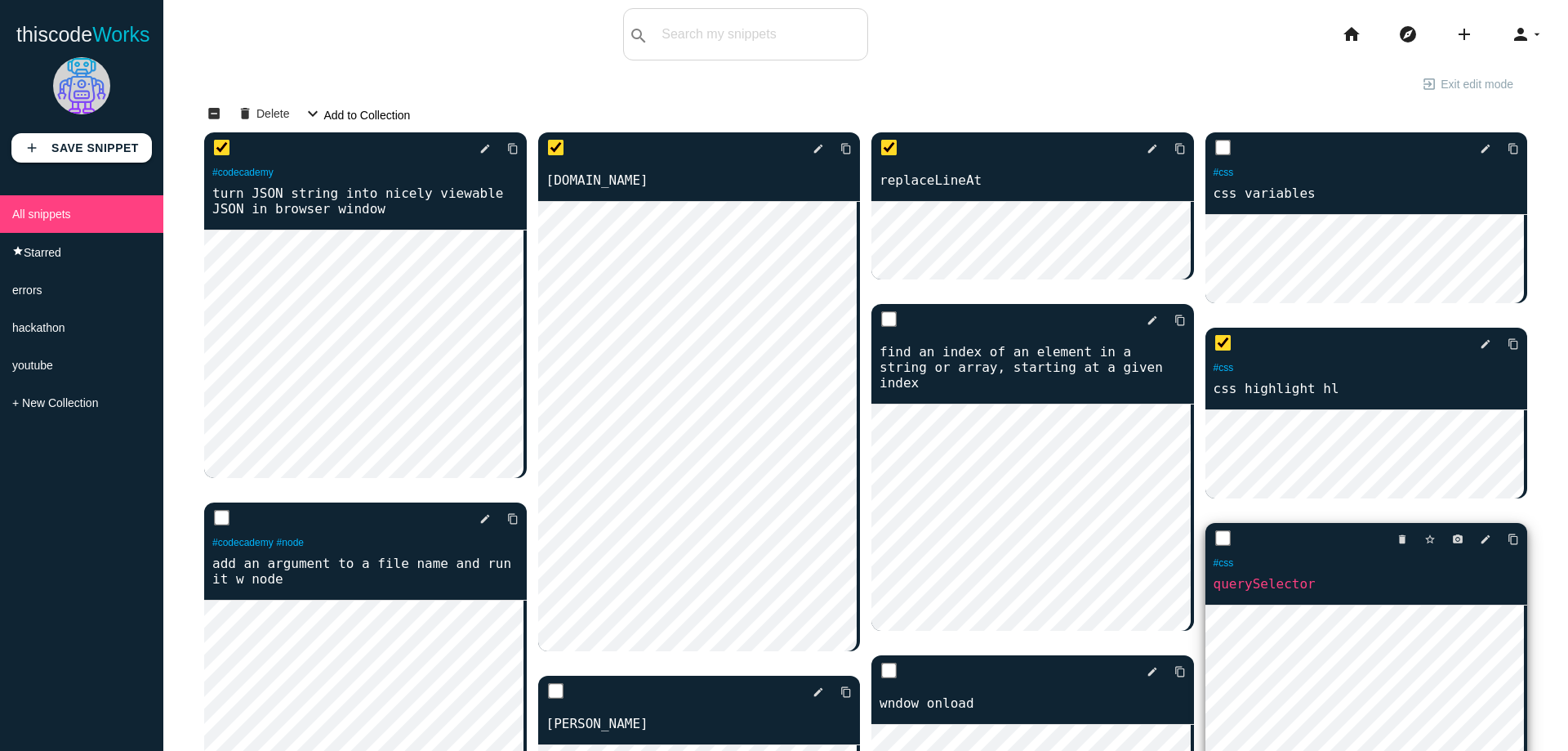
click at [1213, 523] on div "delete star_border photo_camera edit content_copy" at bounding box center [1367, 539] width 323 height 33
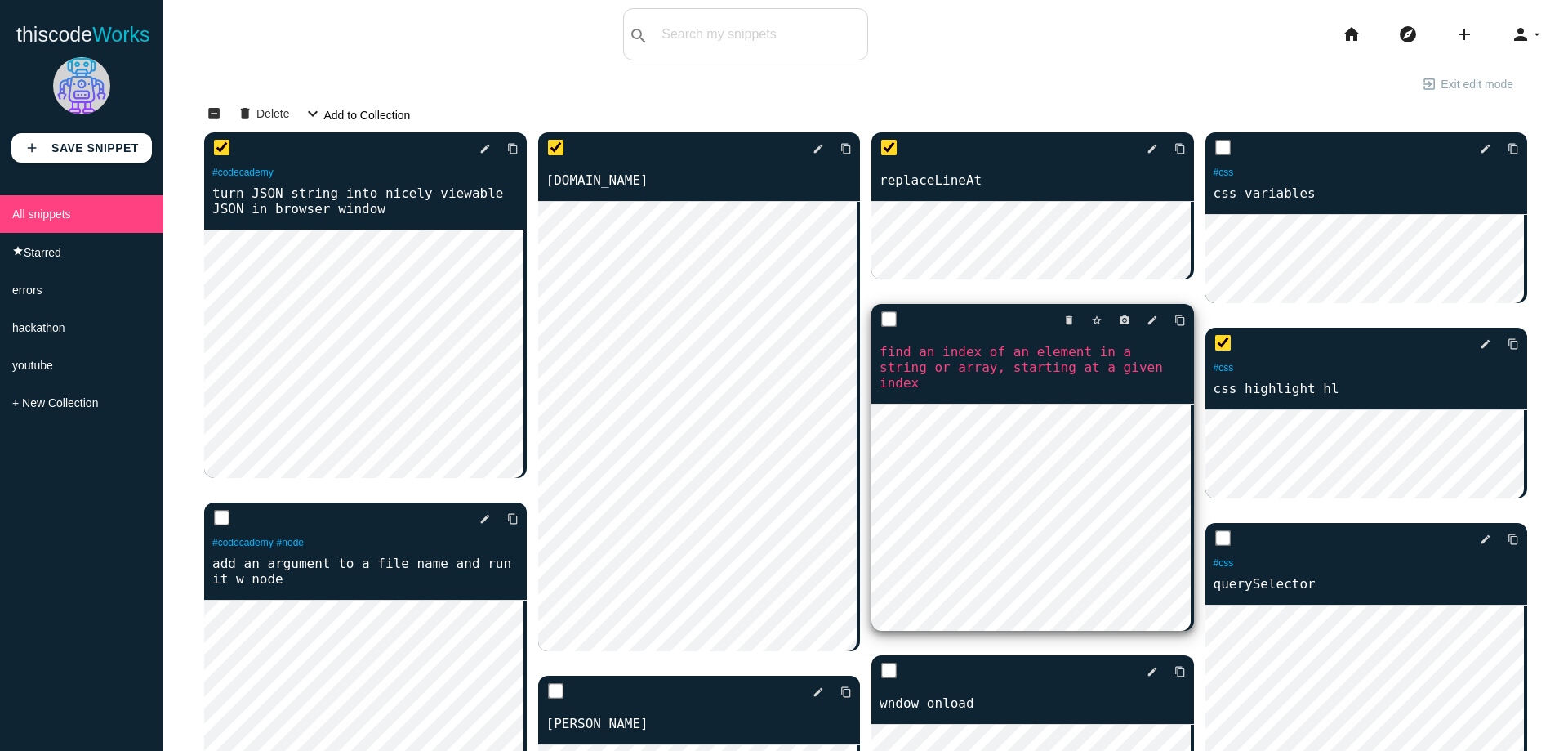
click at [875, 308] on div "delete star_border photo_camera edit content_copy" at bounding box center [1033, 320] width 323 height 33
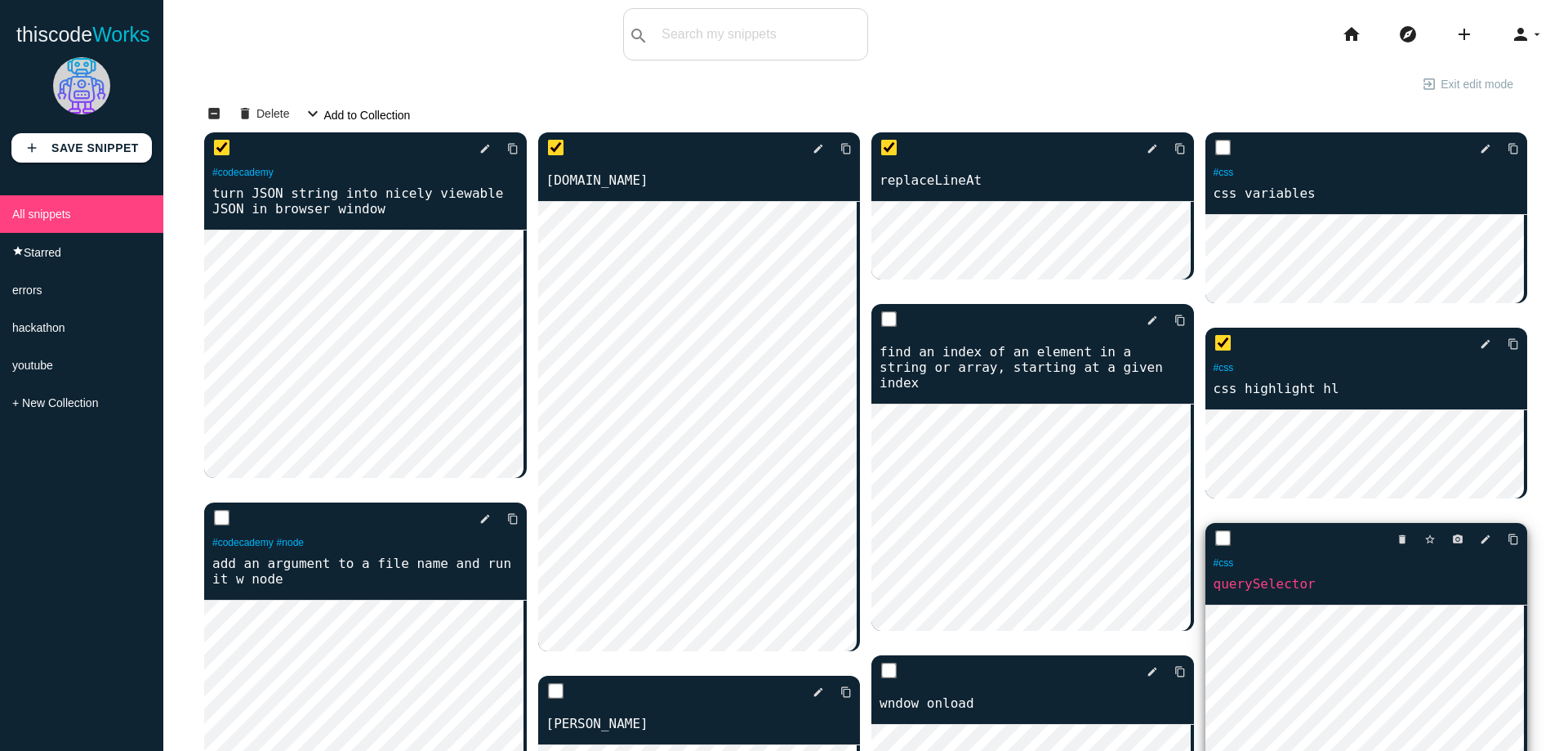
click at [1216, 530] on input "checkbox" at bounding box center [1222, 538] width 16 height 16
checkbox input "true"
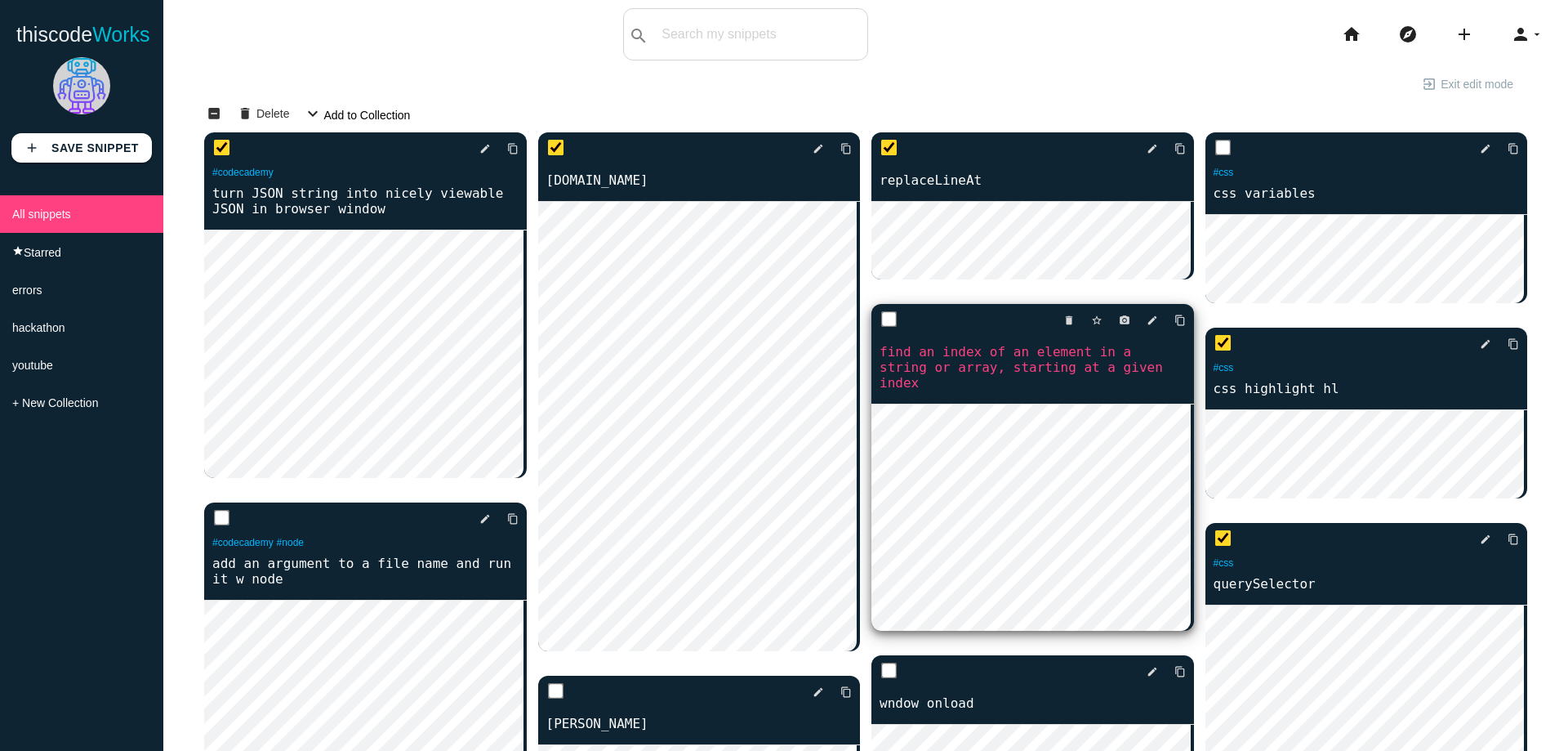
click at [872, 315] on div "delete star_border photo_camera edit content_copy" at bounding box center [1033, 320] width 323 height 33
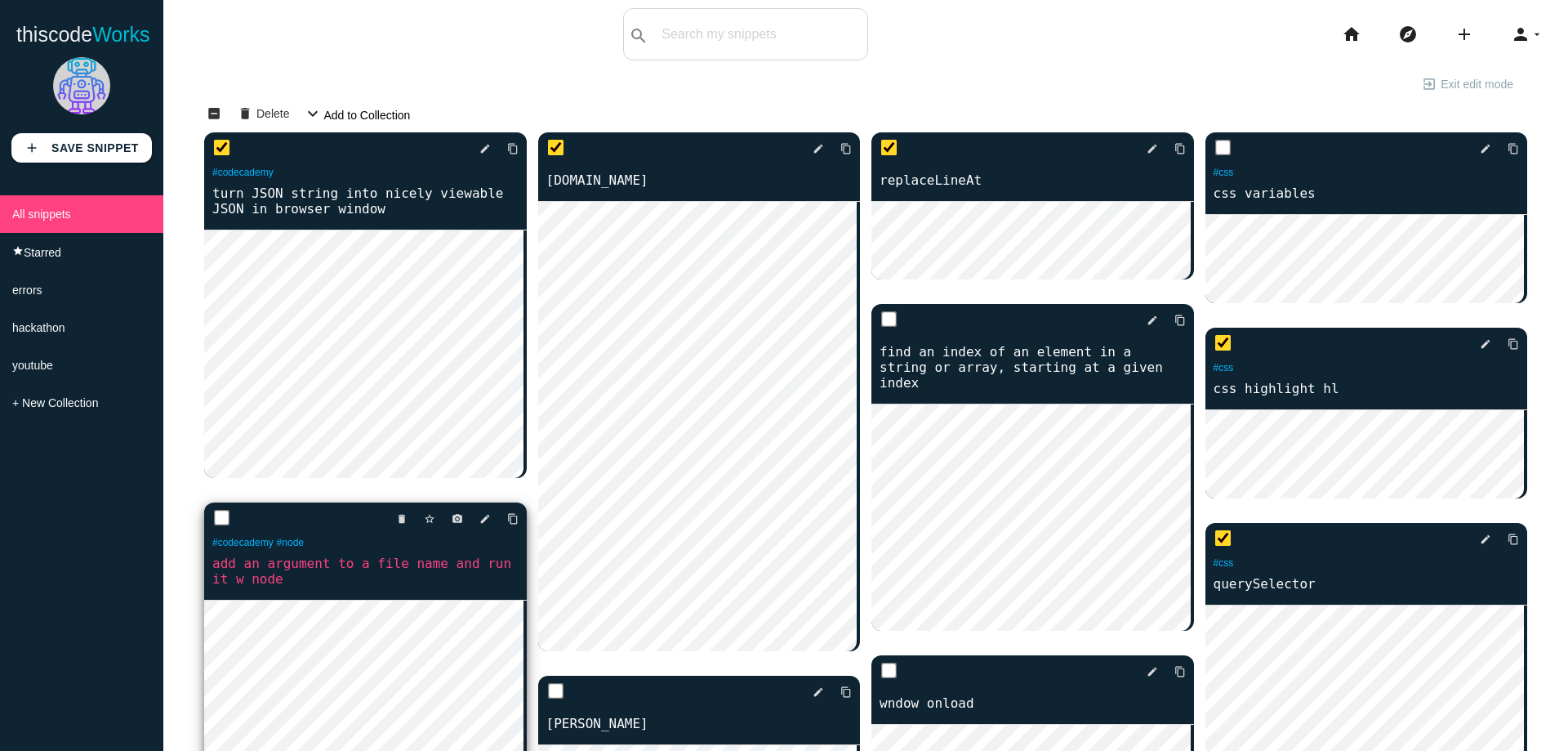
click at [223, 518] on input "checkbox" at bounding box center [221, 517] width 16 height 16
checkbox input "true"
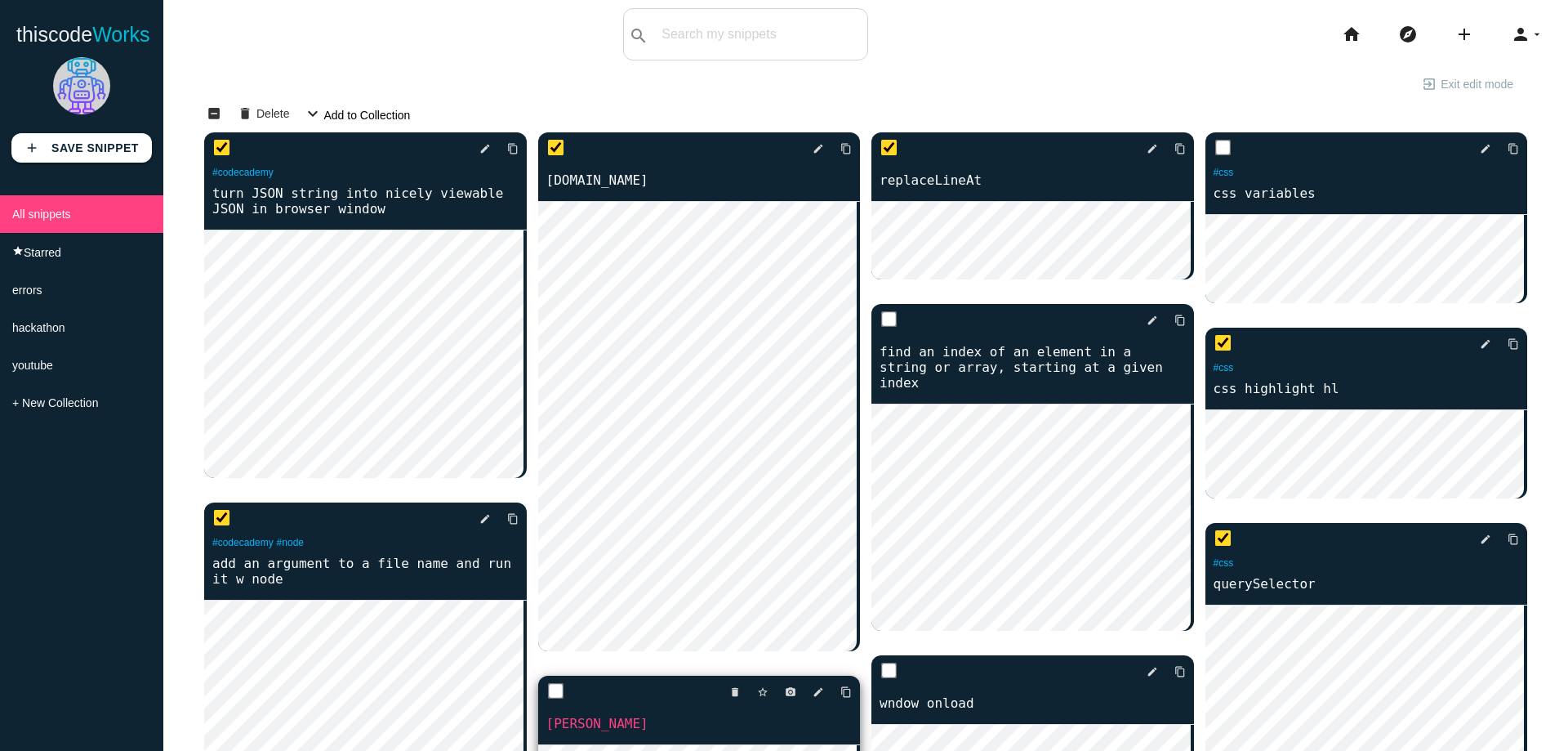
click at [547, 691] on input "checkbox" at bounding box center [555, 691] width 16 height 16
checkbox input "true"
click at [887, 663] on input "checkbox" at bounding box center [889, 670] width 16 height 16
checkbox input "true"
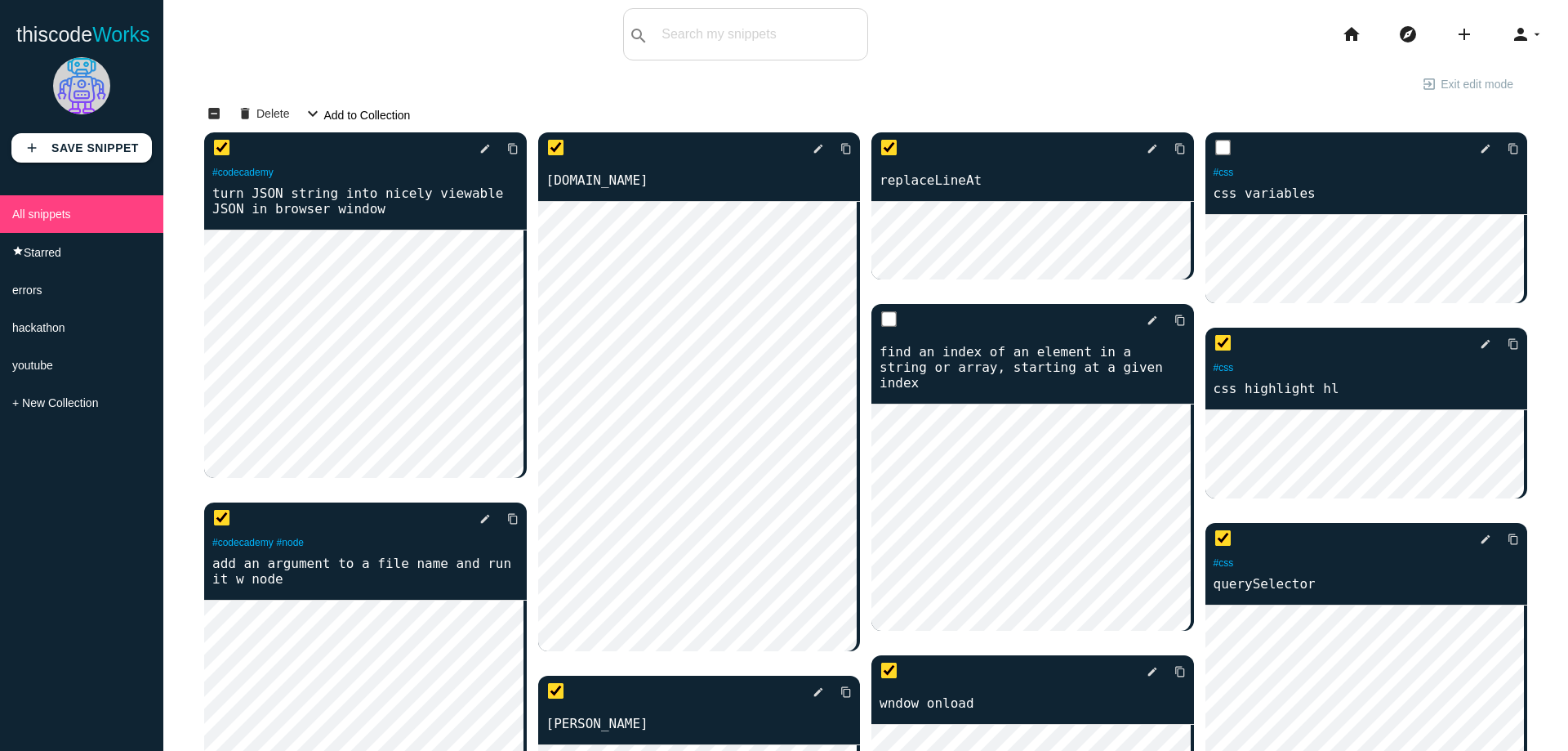
checkbox input "true"
click at [281, 107] on span "Delete" at bounding box center [272, 113] width 33 height 28
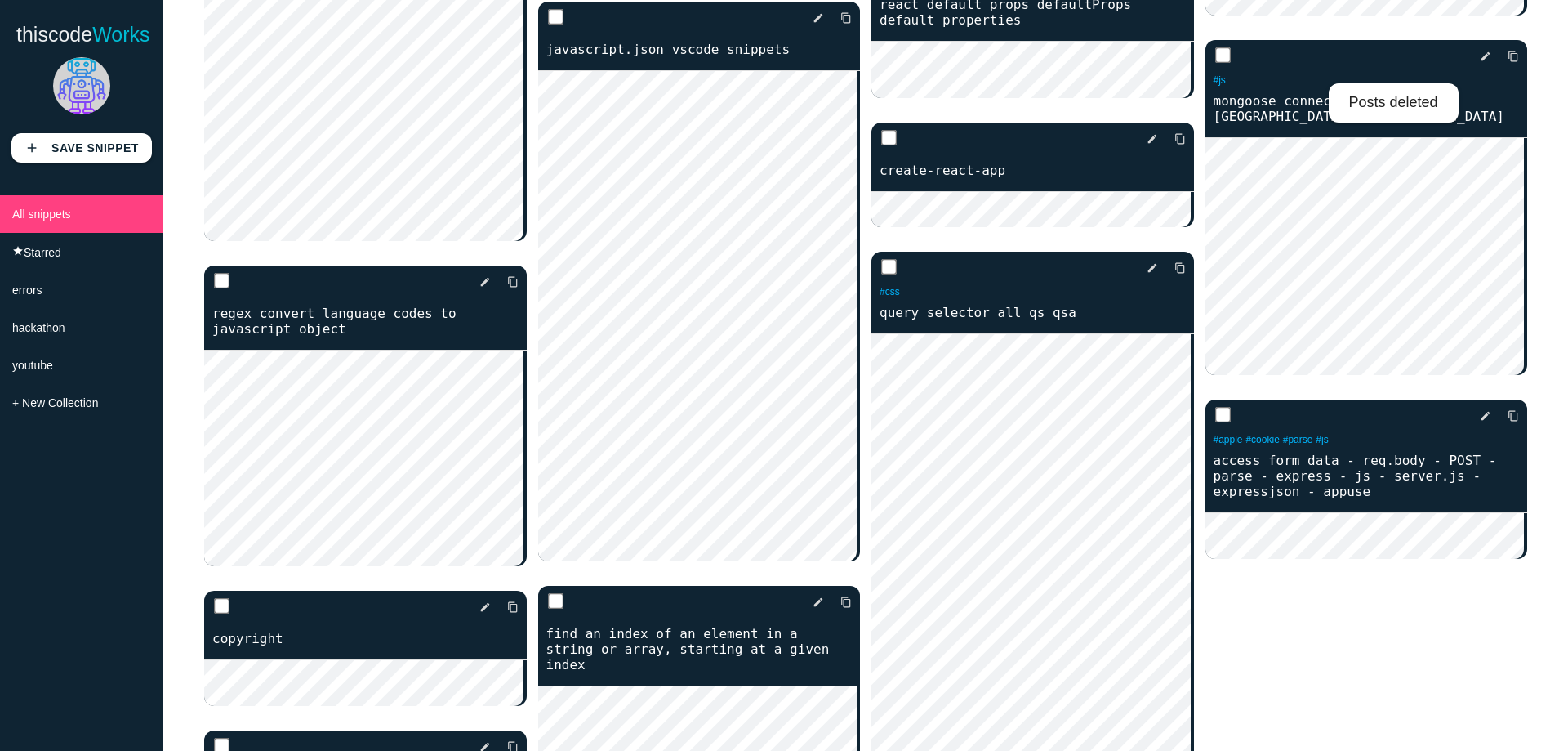
scroll to position [8908, 0]
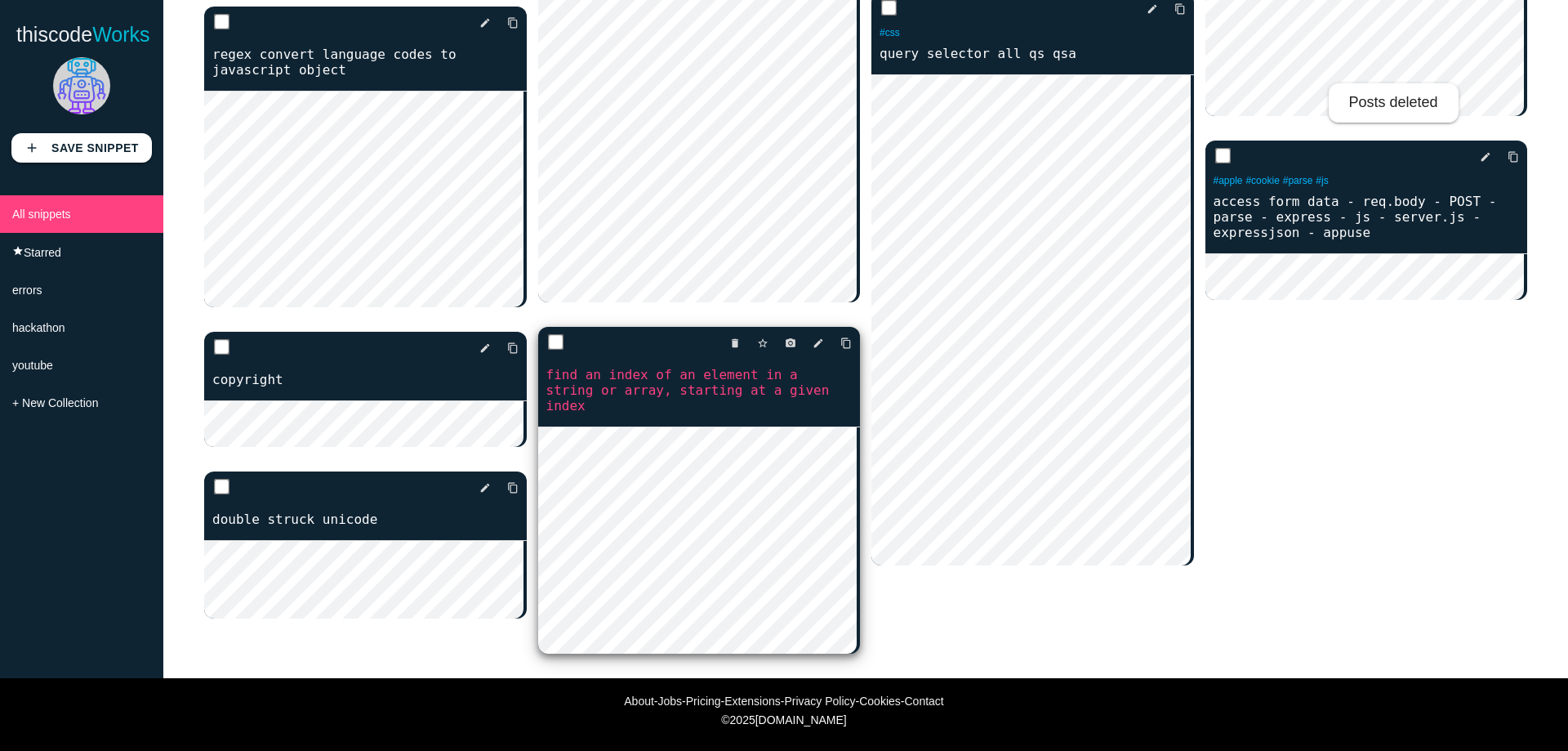
click at [555, 348] on input "checkbox" at bounding box center [555, 342] width 16 height 16
checkbox input "true"
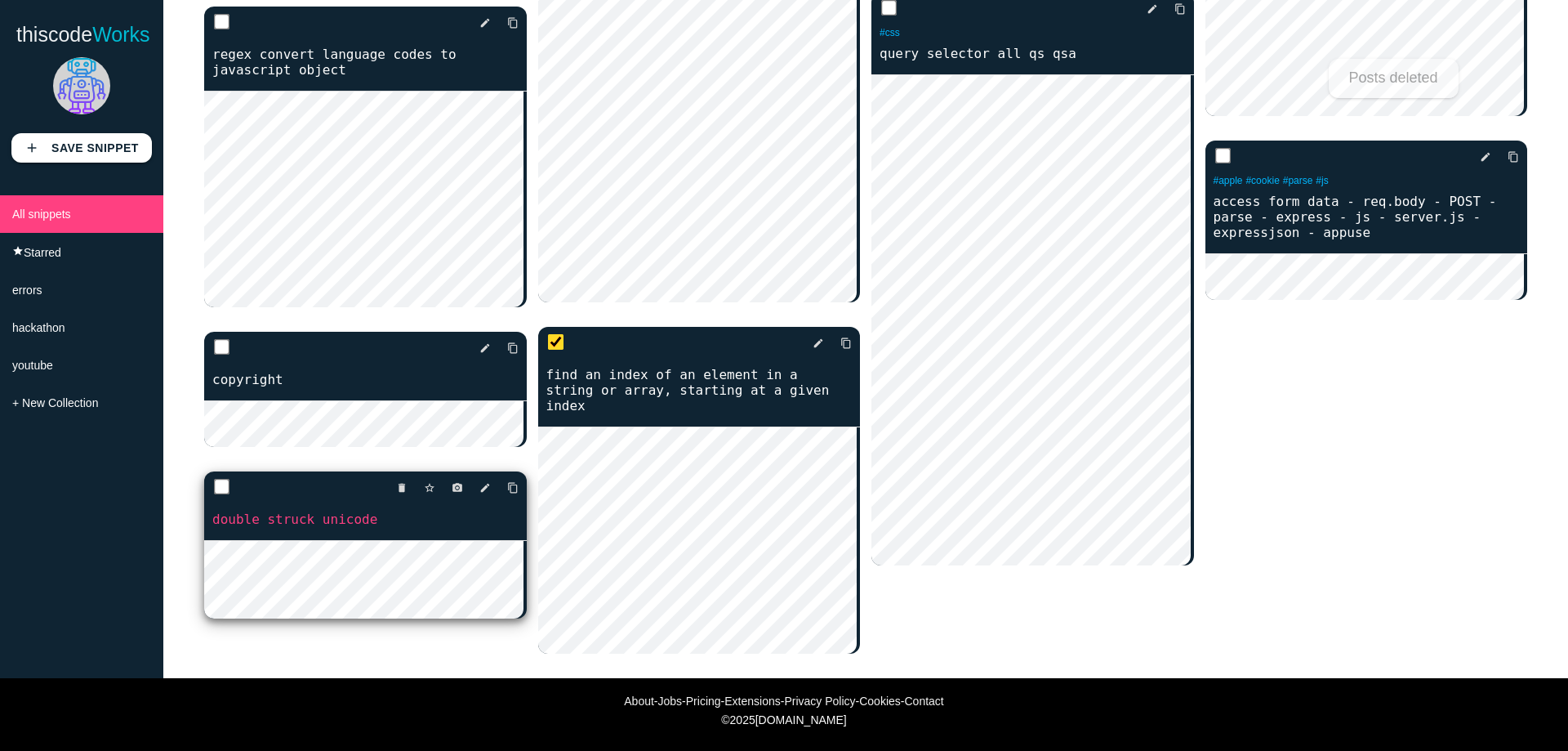
click at [222, 479] on input "checkbox" at bounding box center [221, 486] width 16 height 16
checkbox input "true"
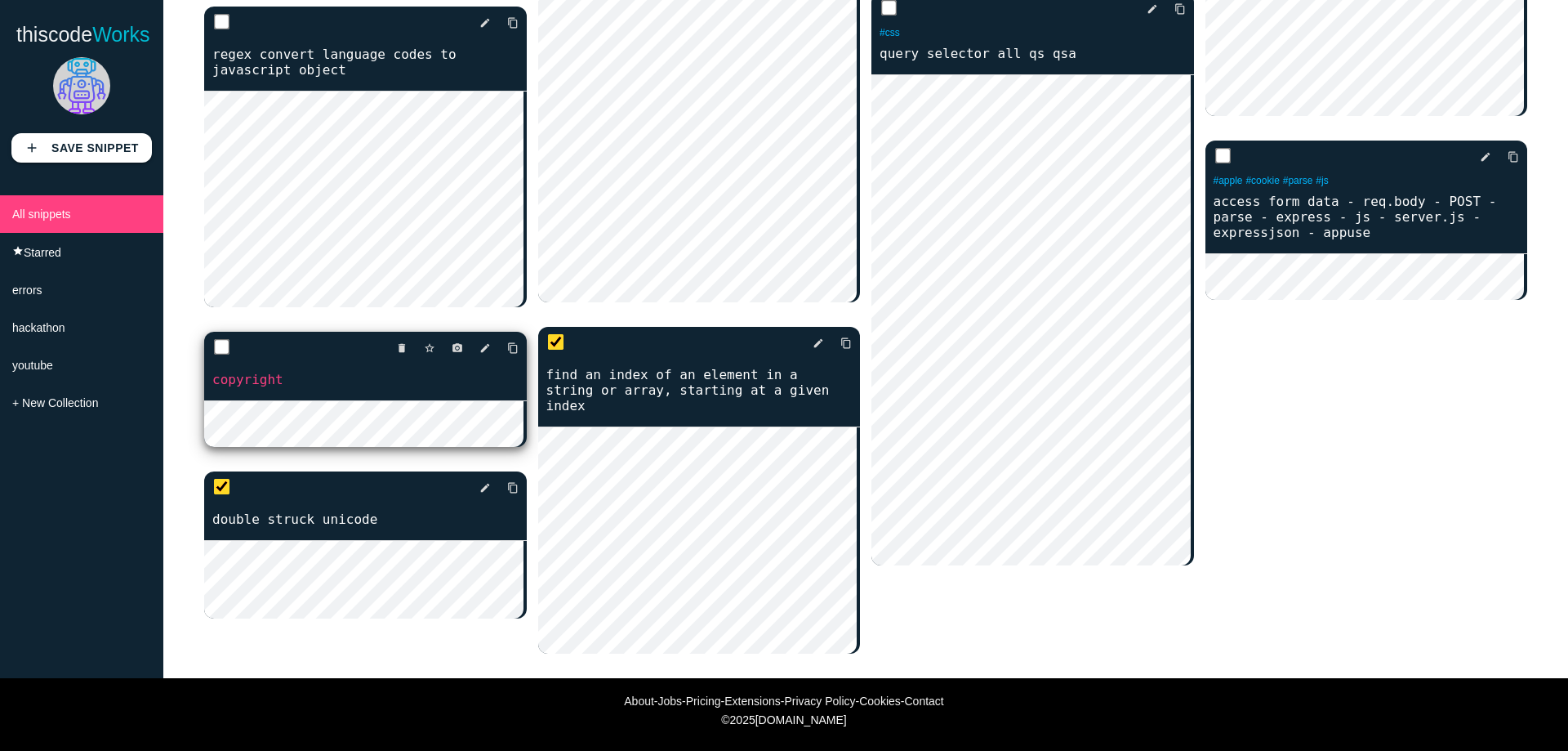
click at [224, 339] on input "checkbox" at bounding box center [221, 346] width 16 height 16
checkbox input "true"
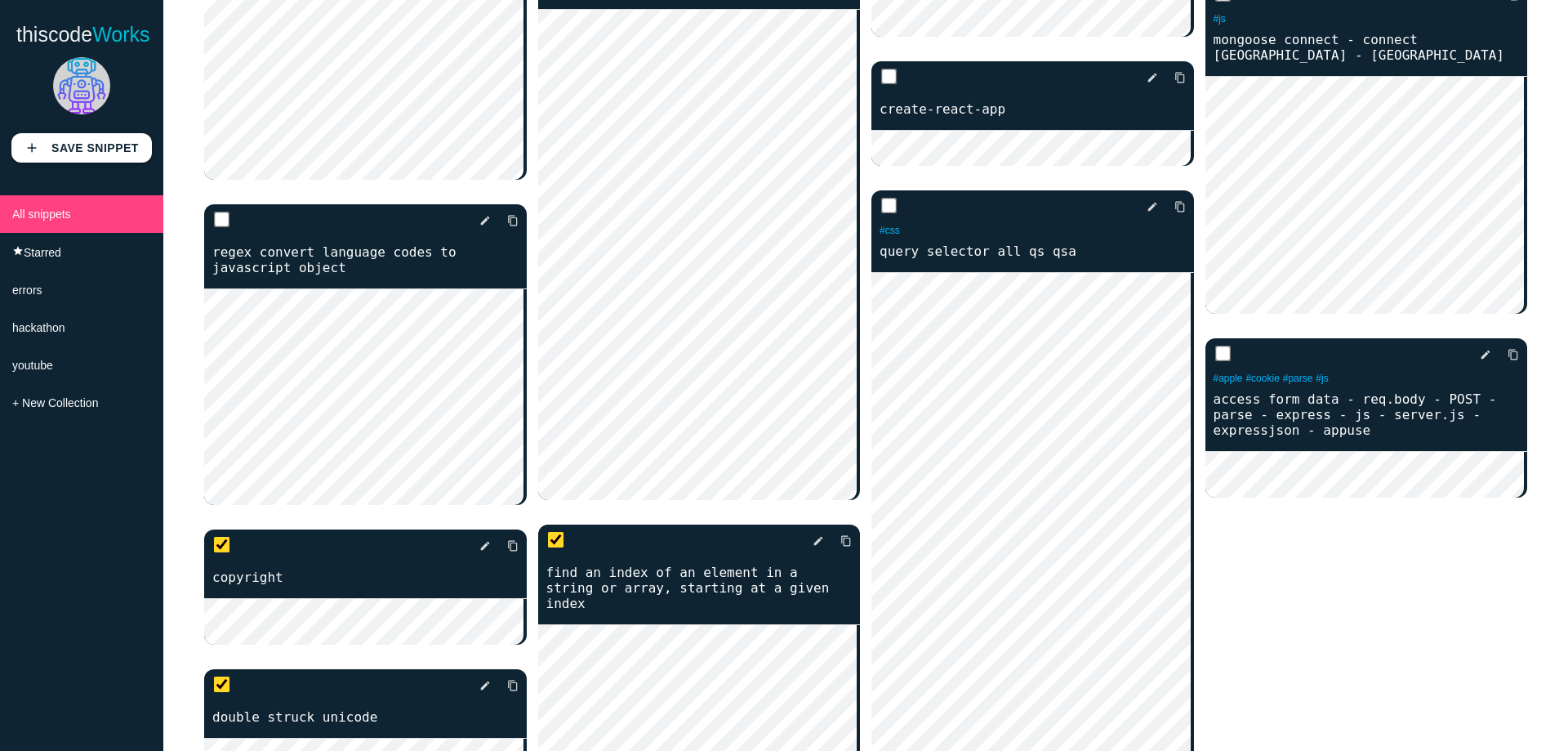
scroll to position [8663, 0]
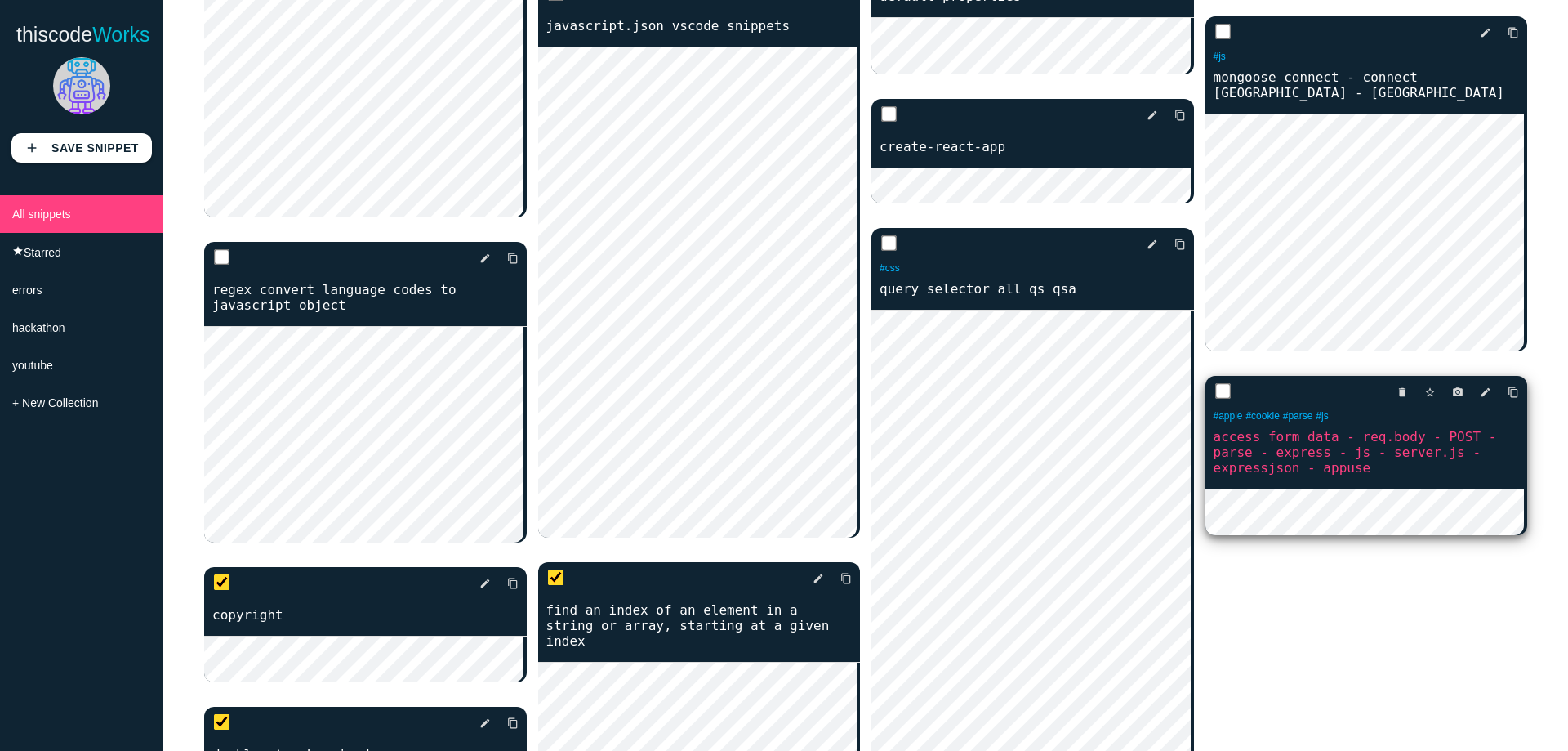
click at [1214, 383] on input "checkbox" at bounding box center [1222, 391] width 16 height 16
checkbox input "true"
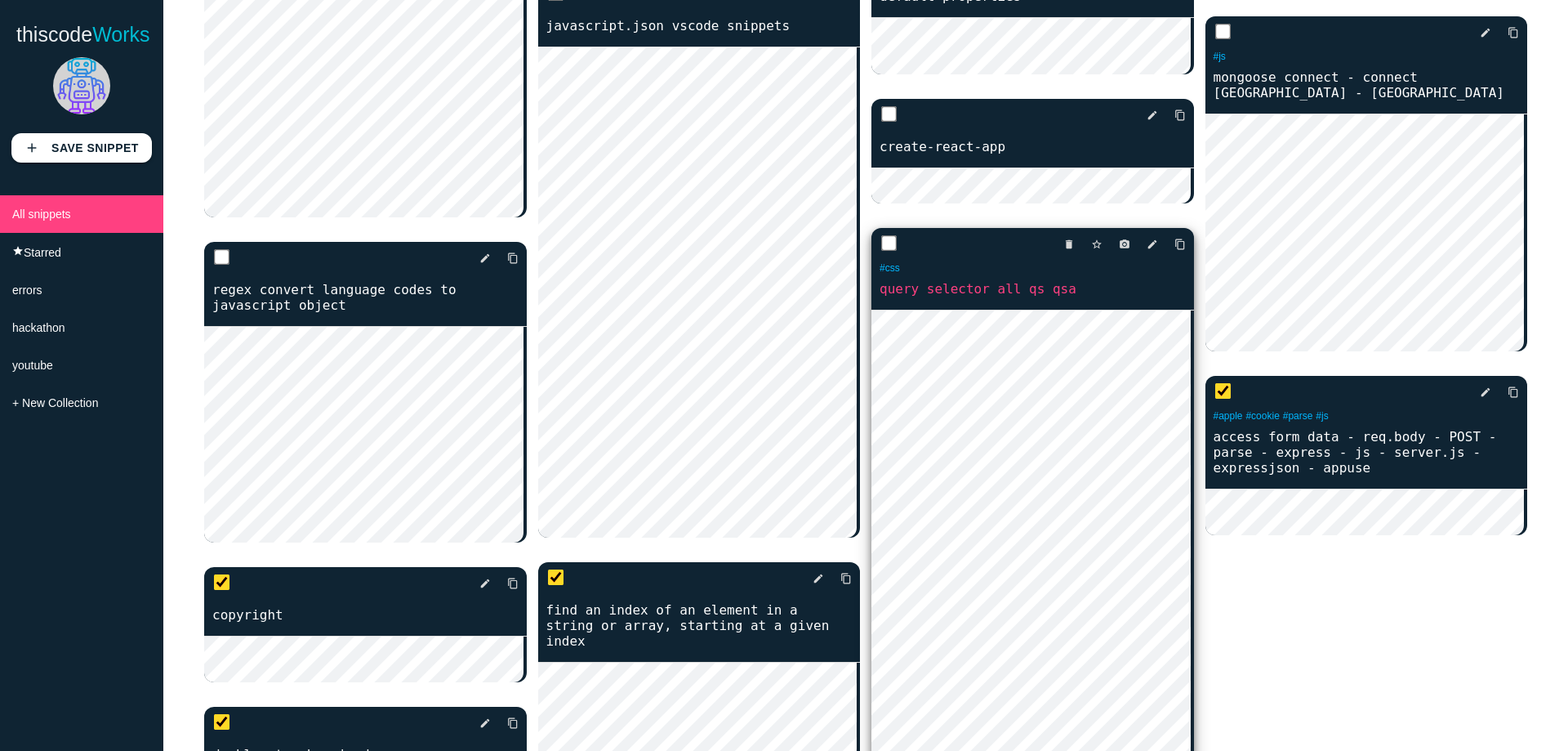
click at [885, 236] on input "checkbox" at bounding box center [889, 243] width 16 height 16
checkbox input "true"
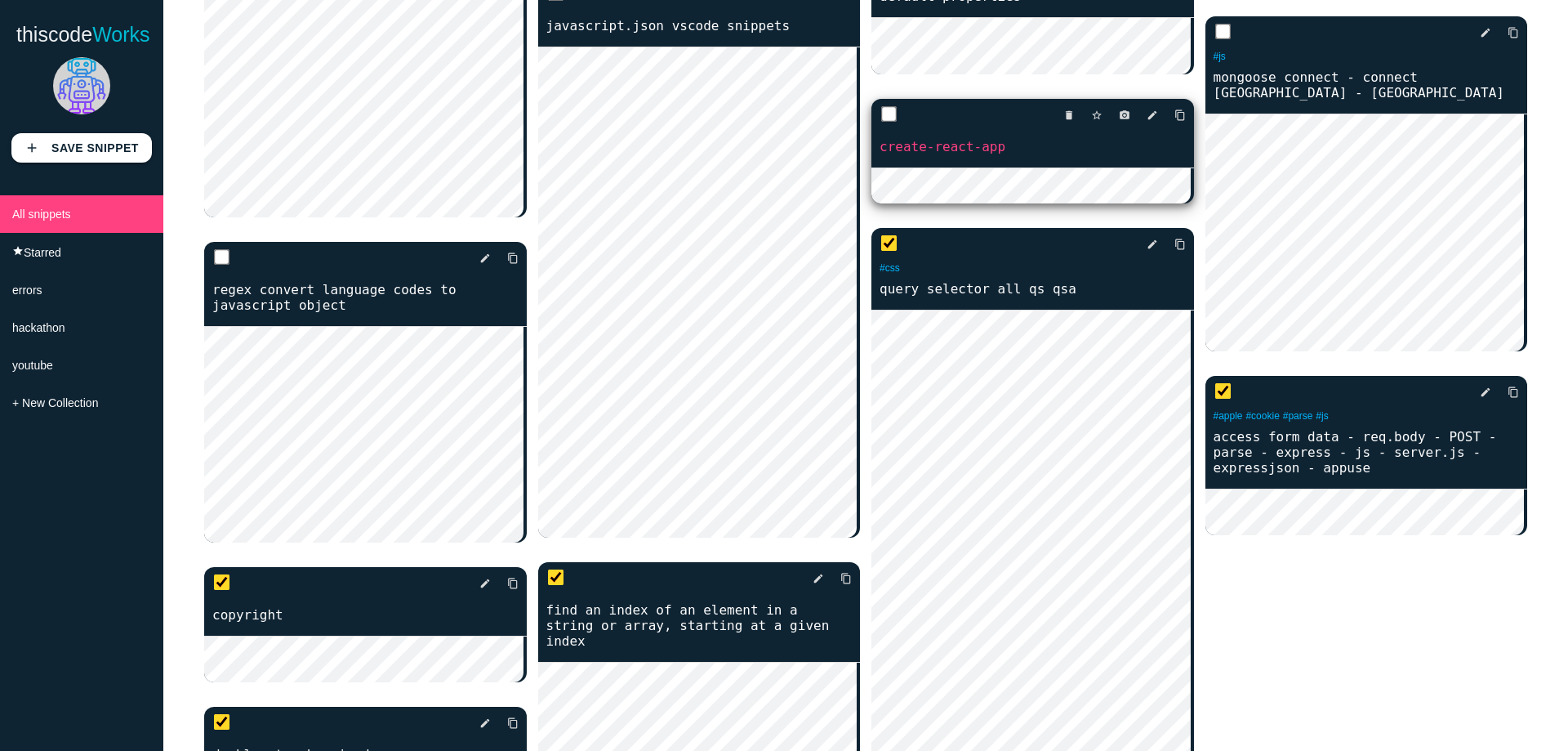
click at [887, 106] on input "checkbox" at bounding box center [889, 114] width 16 height 16
checkbox input "true"
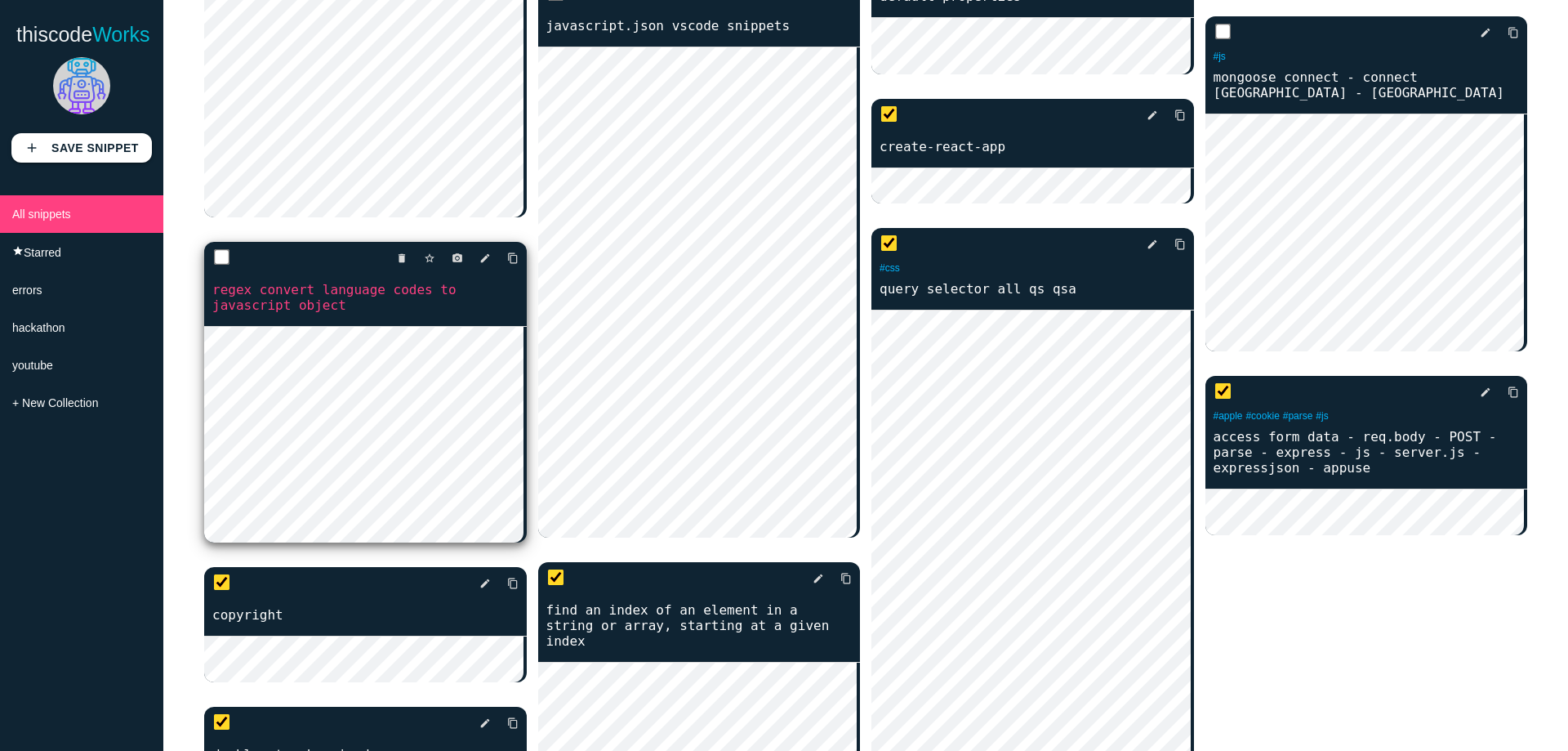
click at [216, 251] on input "checkbox" at bounding box center [221, 257] width 16 height 16
checkbox input "true"
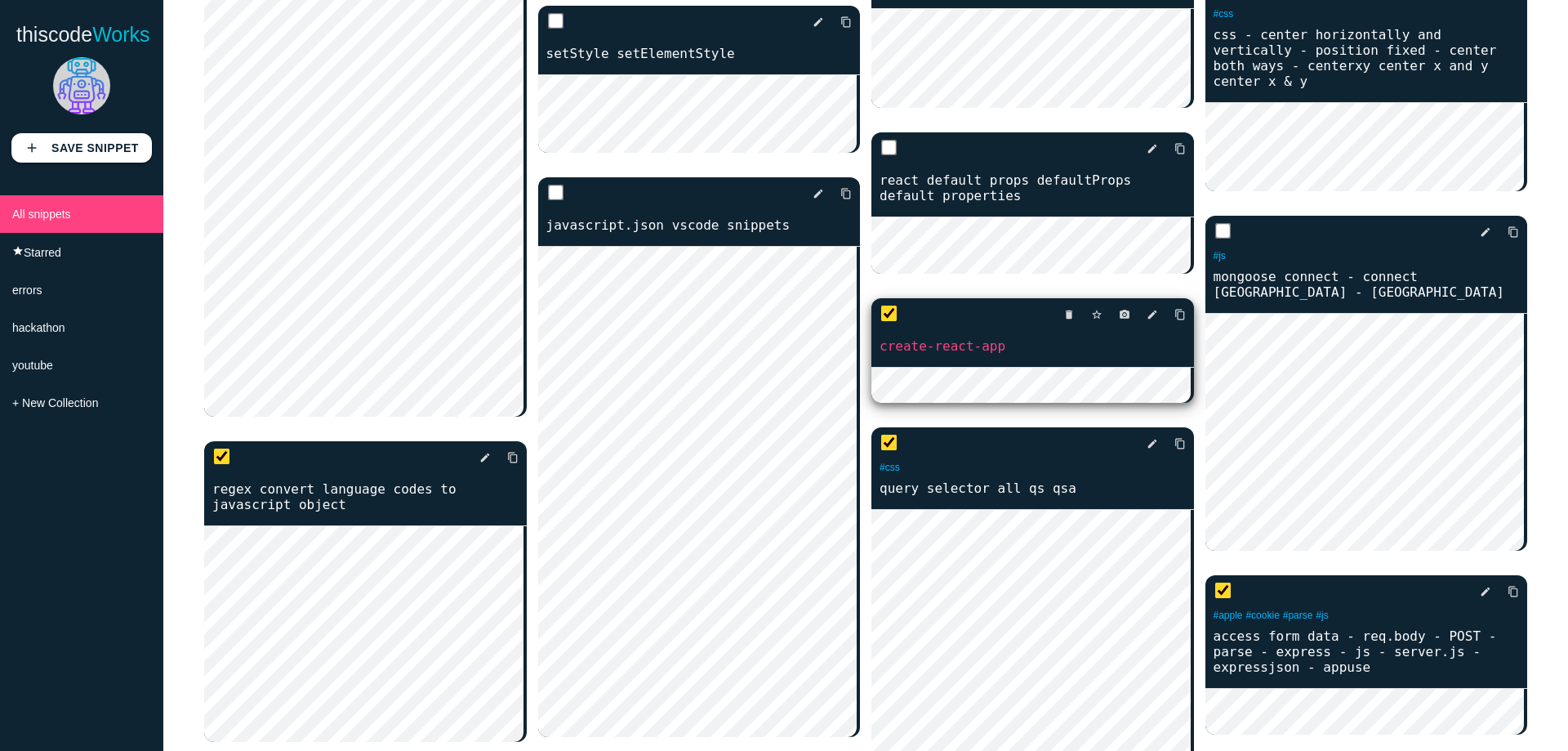
scroll to position [8417, 0]
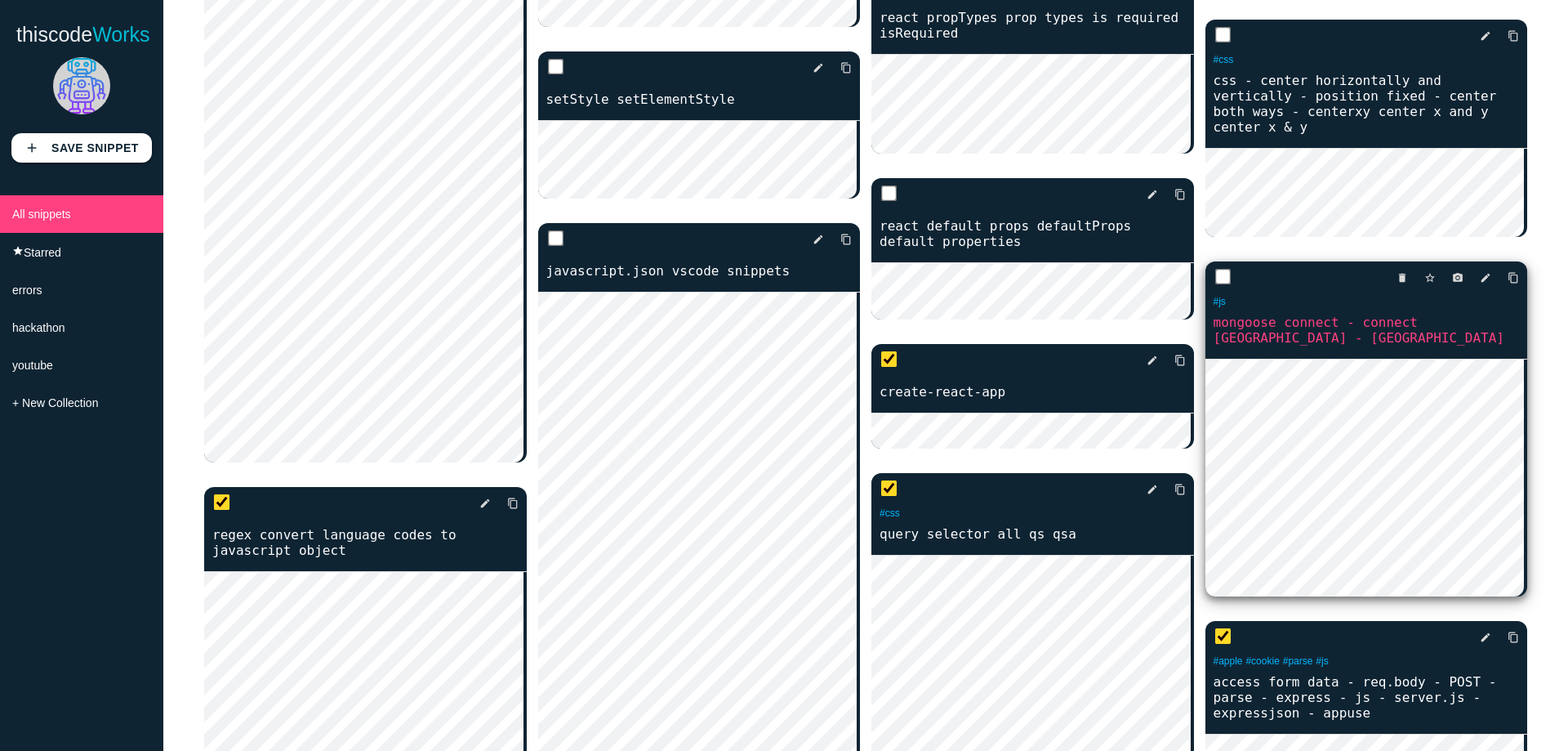
click at [1214, 268] on input "checkbox" at bounding box center [1222, 276] width 16 height 16
checkbox input "true"
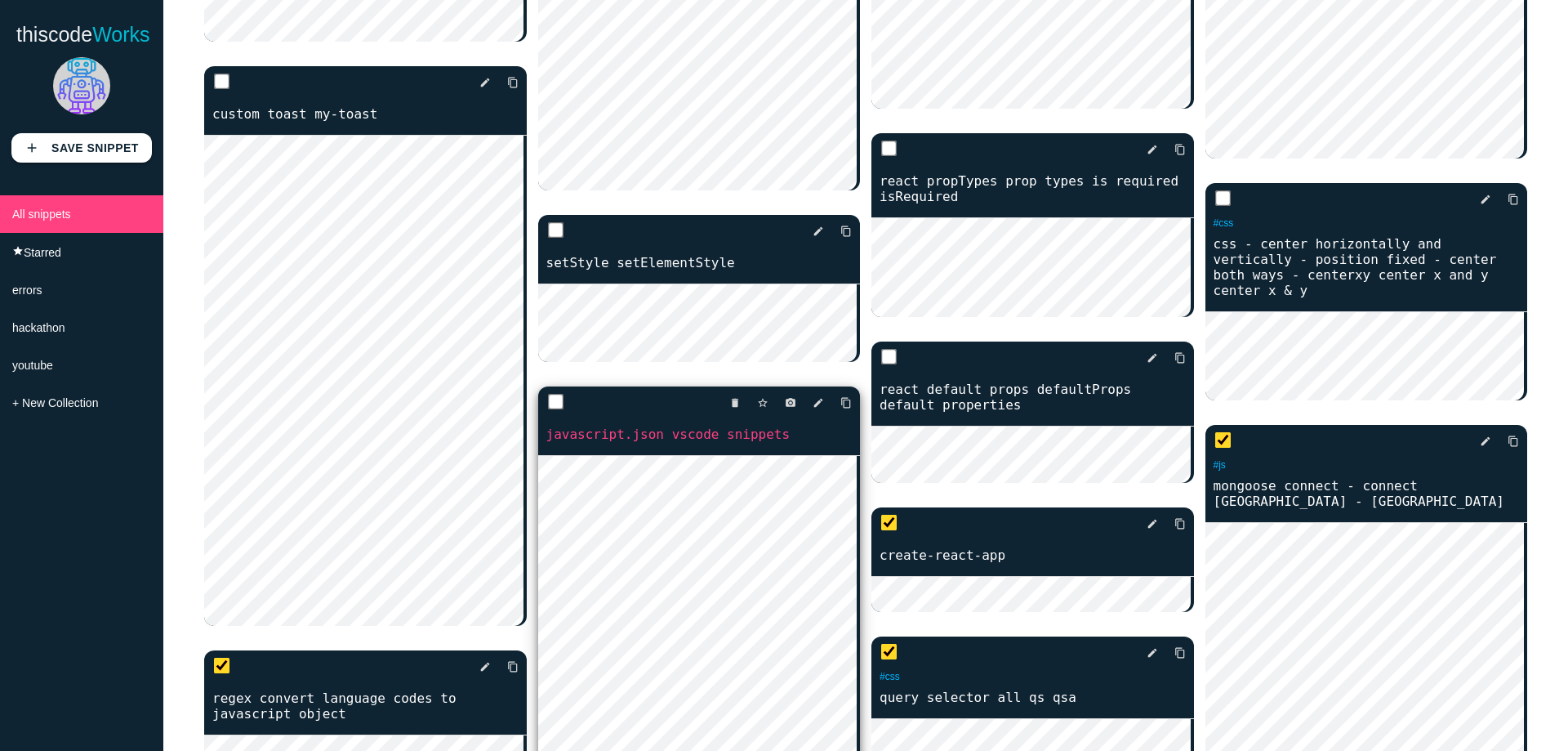
click at [546, 413] on div "delete star_border photo_camera edit content_copy" at bounding box center [700, 403] width 323 height 33
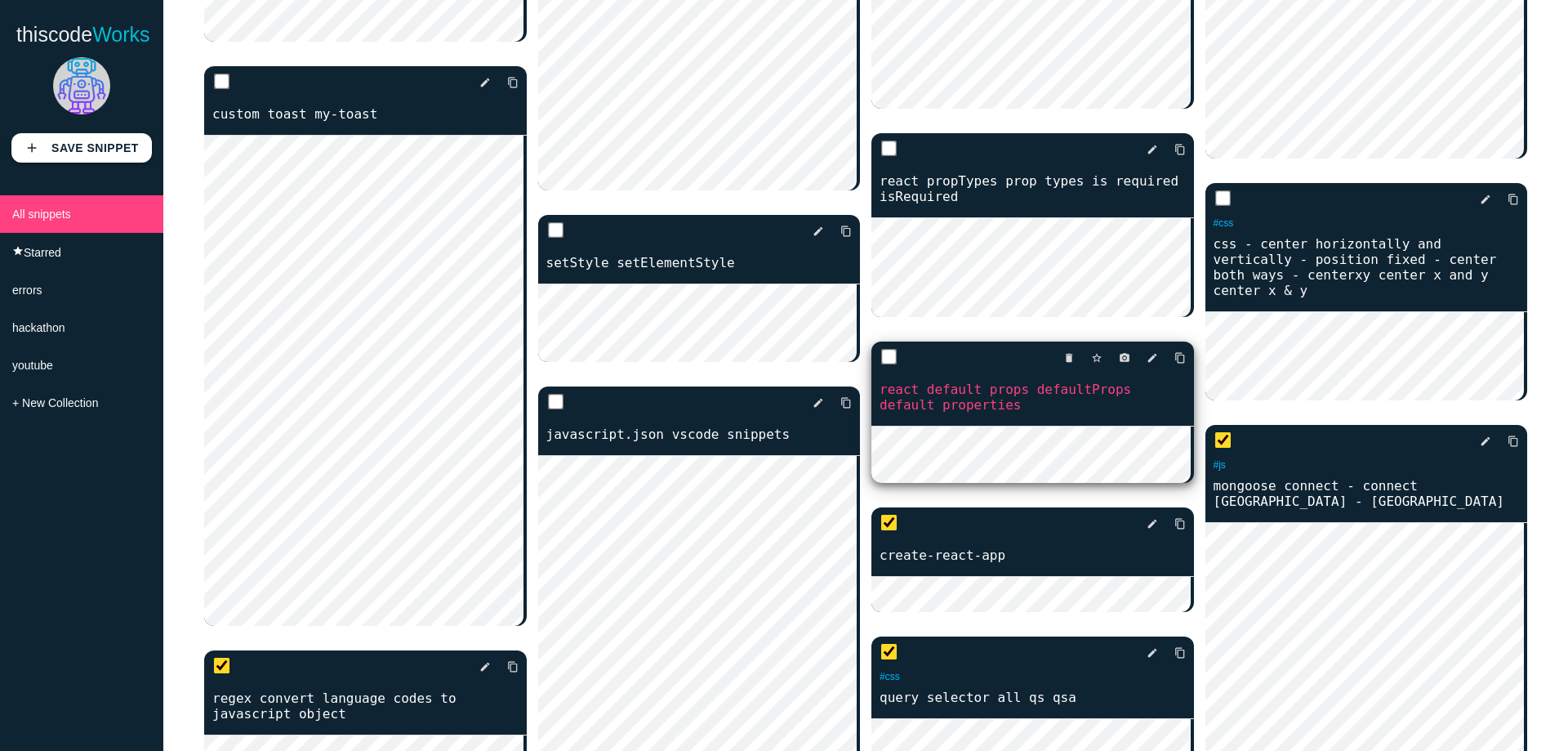
click at [883, 349] on input "checkbox" at bounding box center [889, 357] width 16 height 16
checkbox input "true"
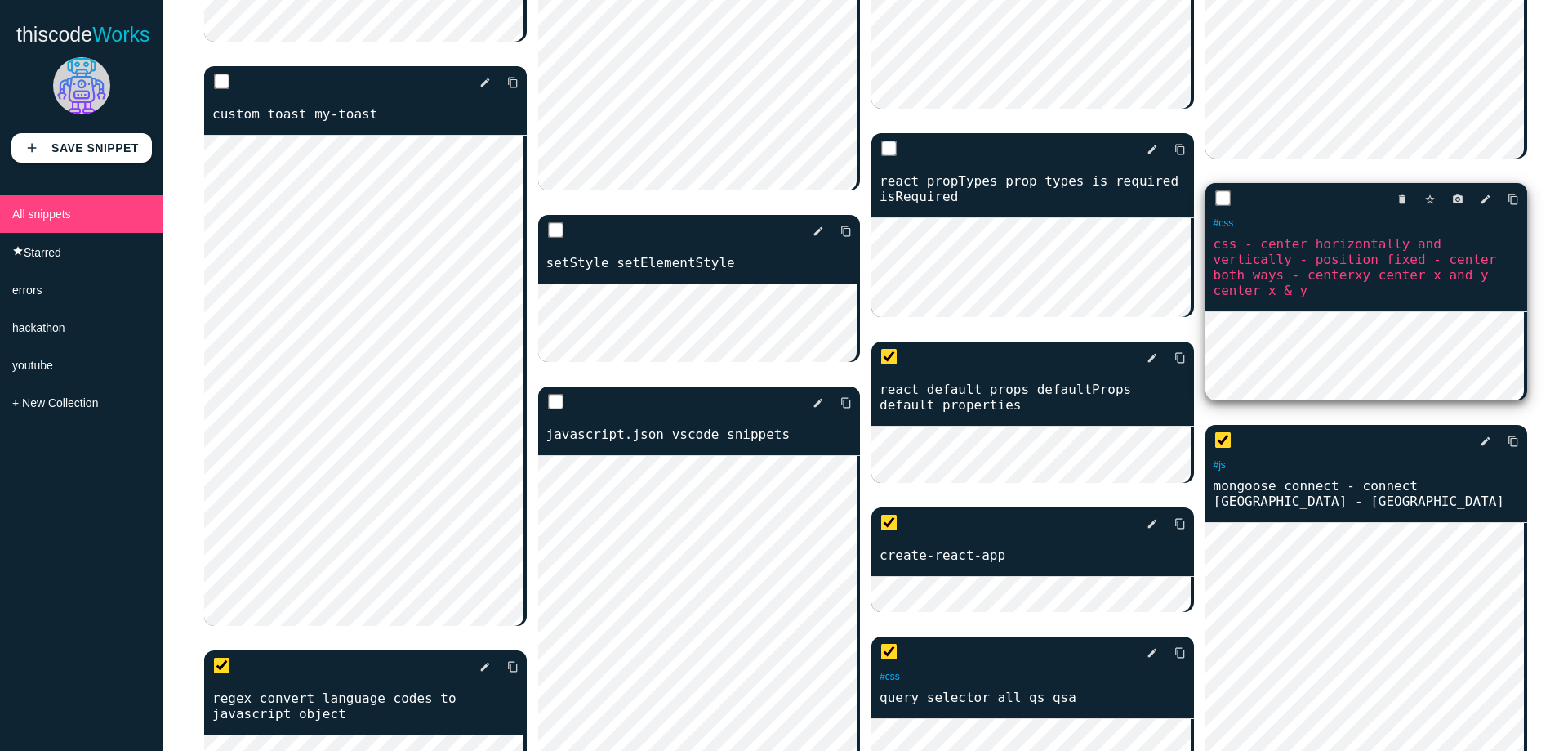
click at [1219, 191] on input "checkbox" at bounding box center [1222, 198] width 16 height 16
checkbox input "true"
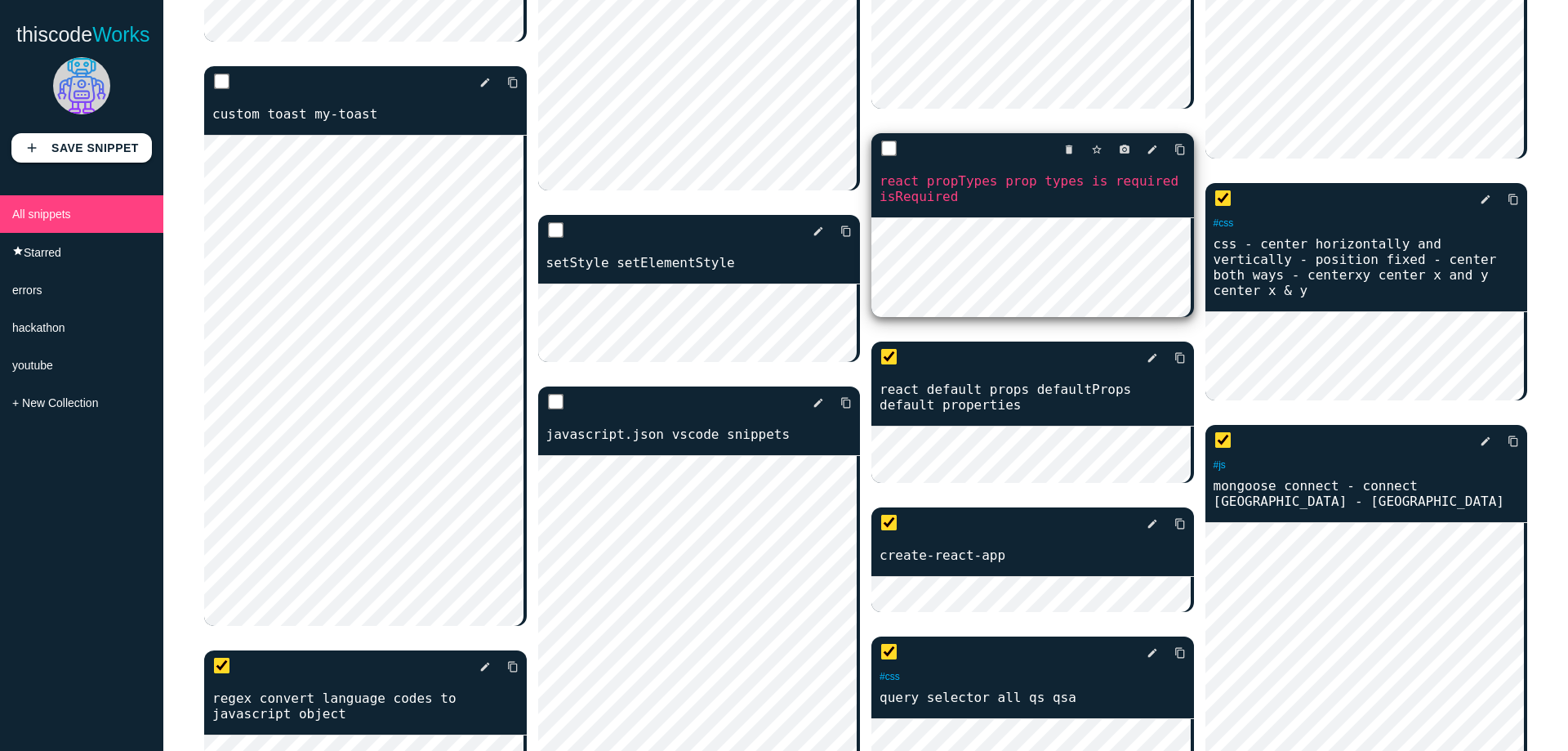
click at [892, 133] on div "delete star_border photo_camera edit content_copy" at bounding box center [1033, 149] width 323 height 33
click at [881, 141] on input "checkbox" at bounding box center [889, 148] width 16 height 16
checkbox input "true"
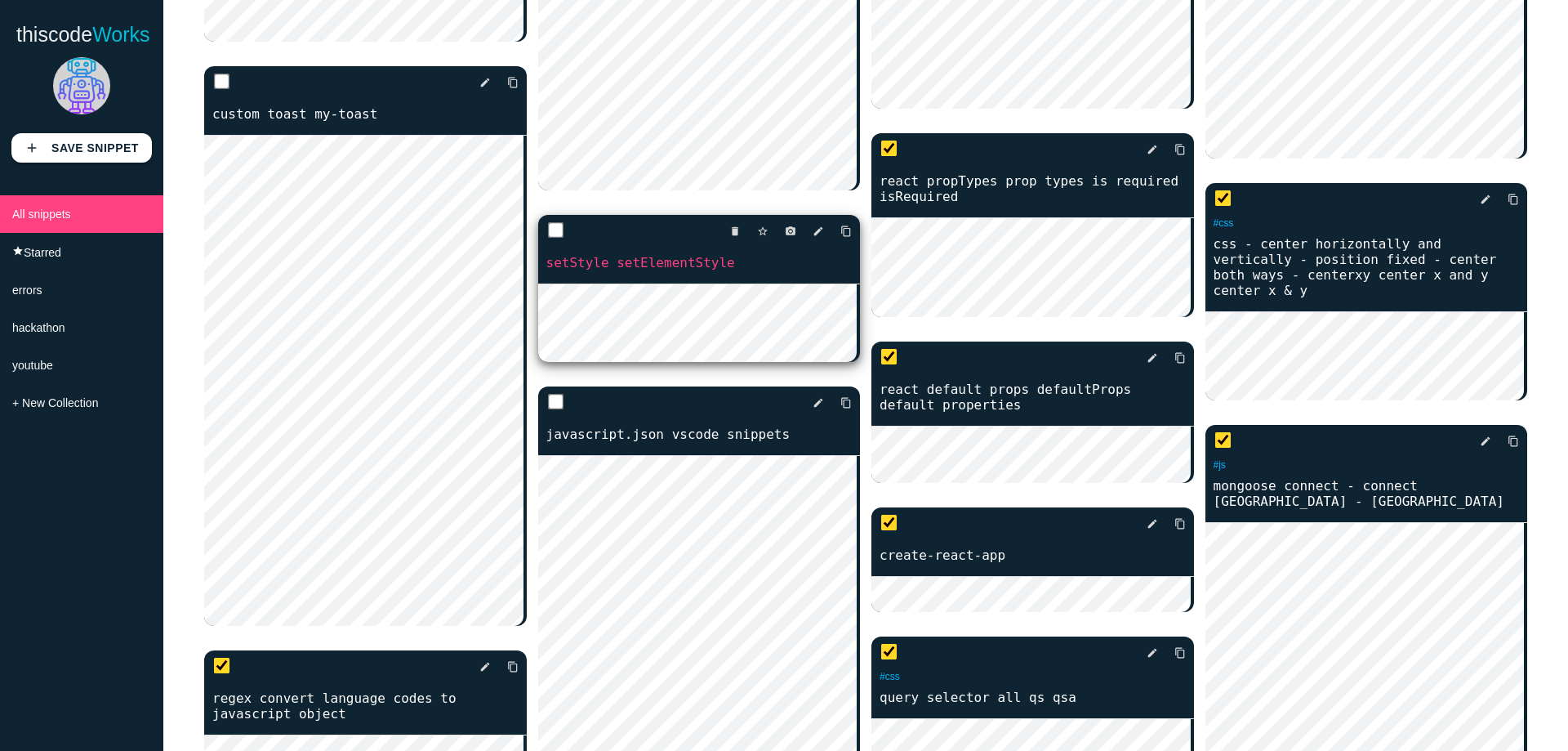
click at [547, 238] on input "checkbox" at bounding box center [555, 230] width 16 height 16
checkbox input "true"
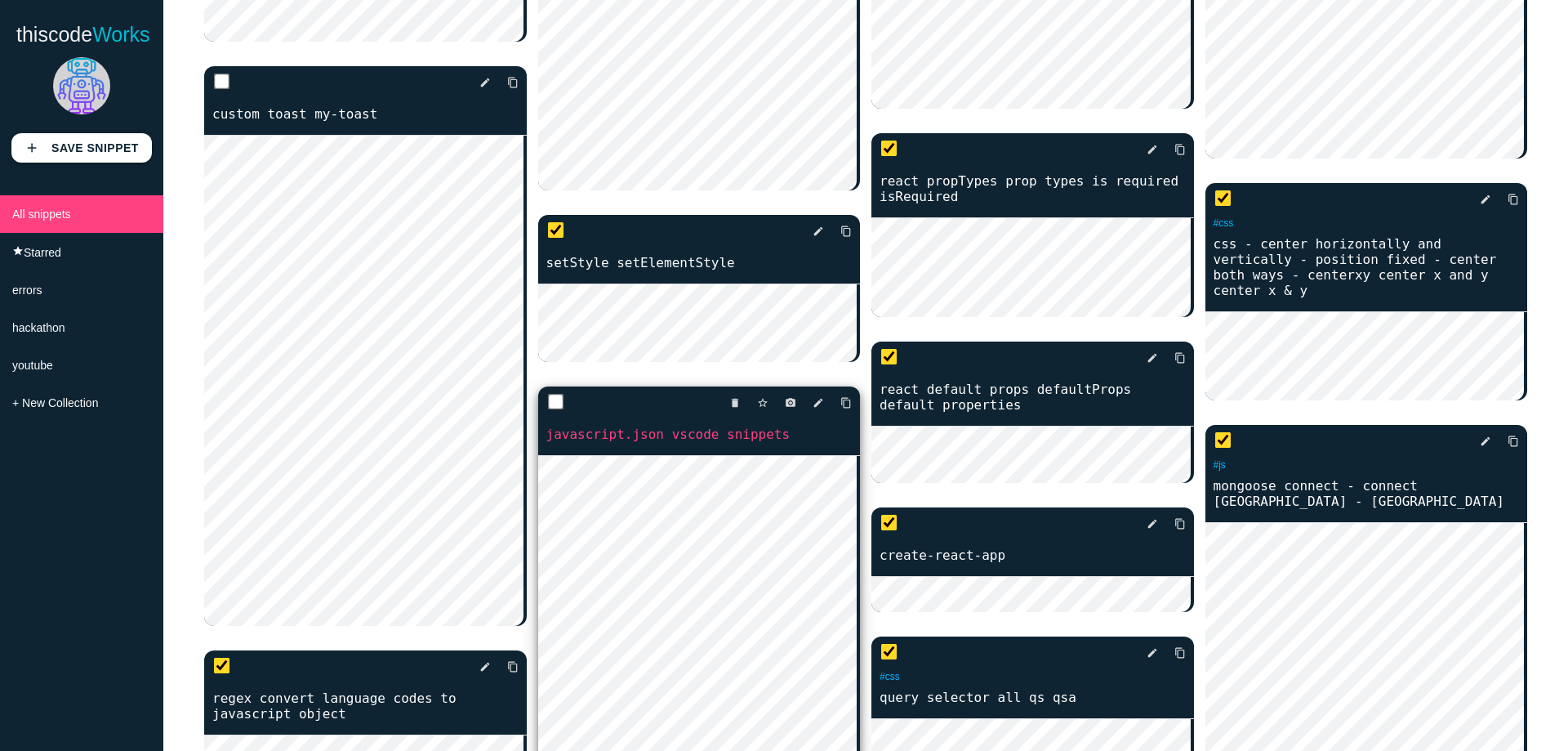
click at [551, 410] on input "checkbox" at bounding box center [555, 402] width 16 height 16
checkbox input "true"
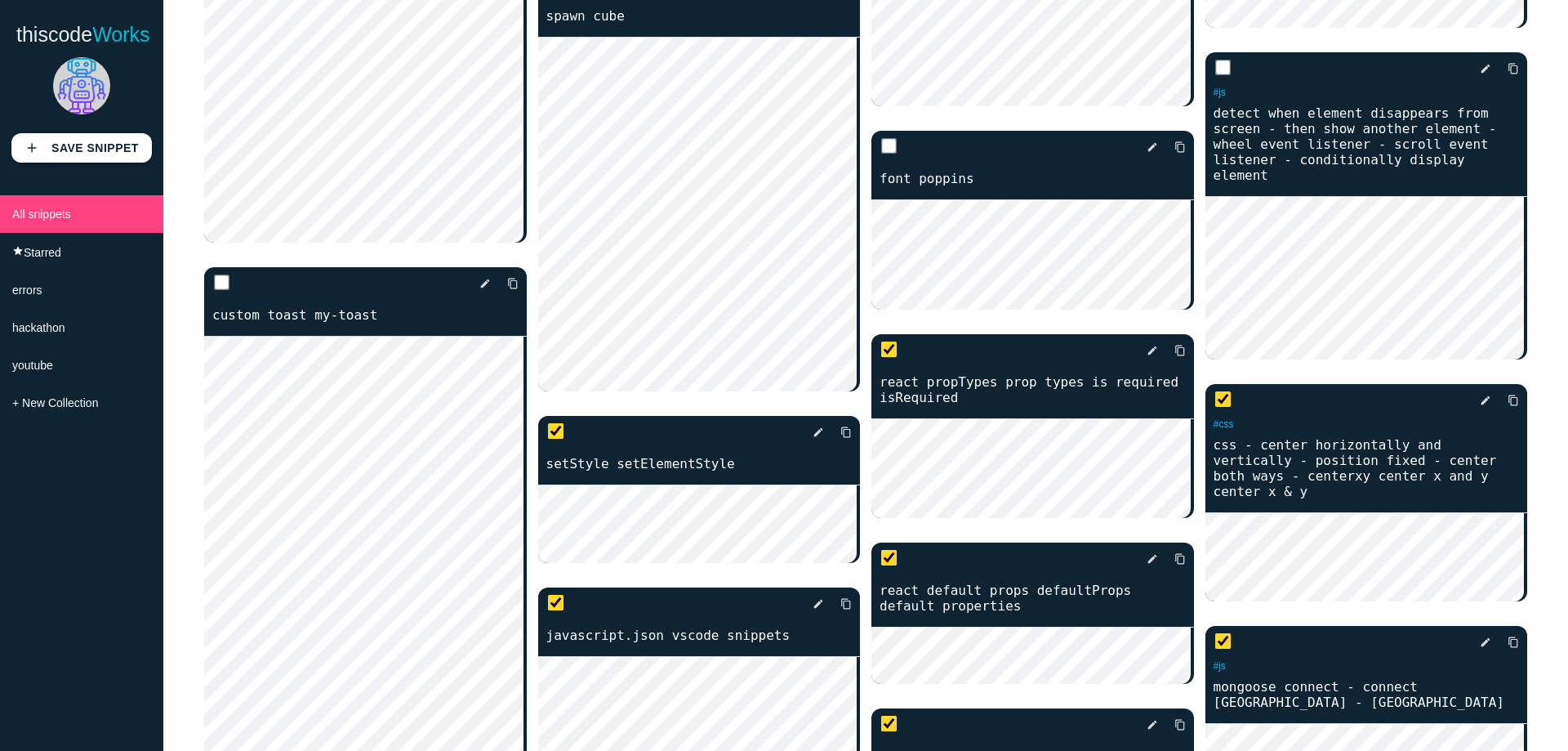
scroll to position [8008, 0]
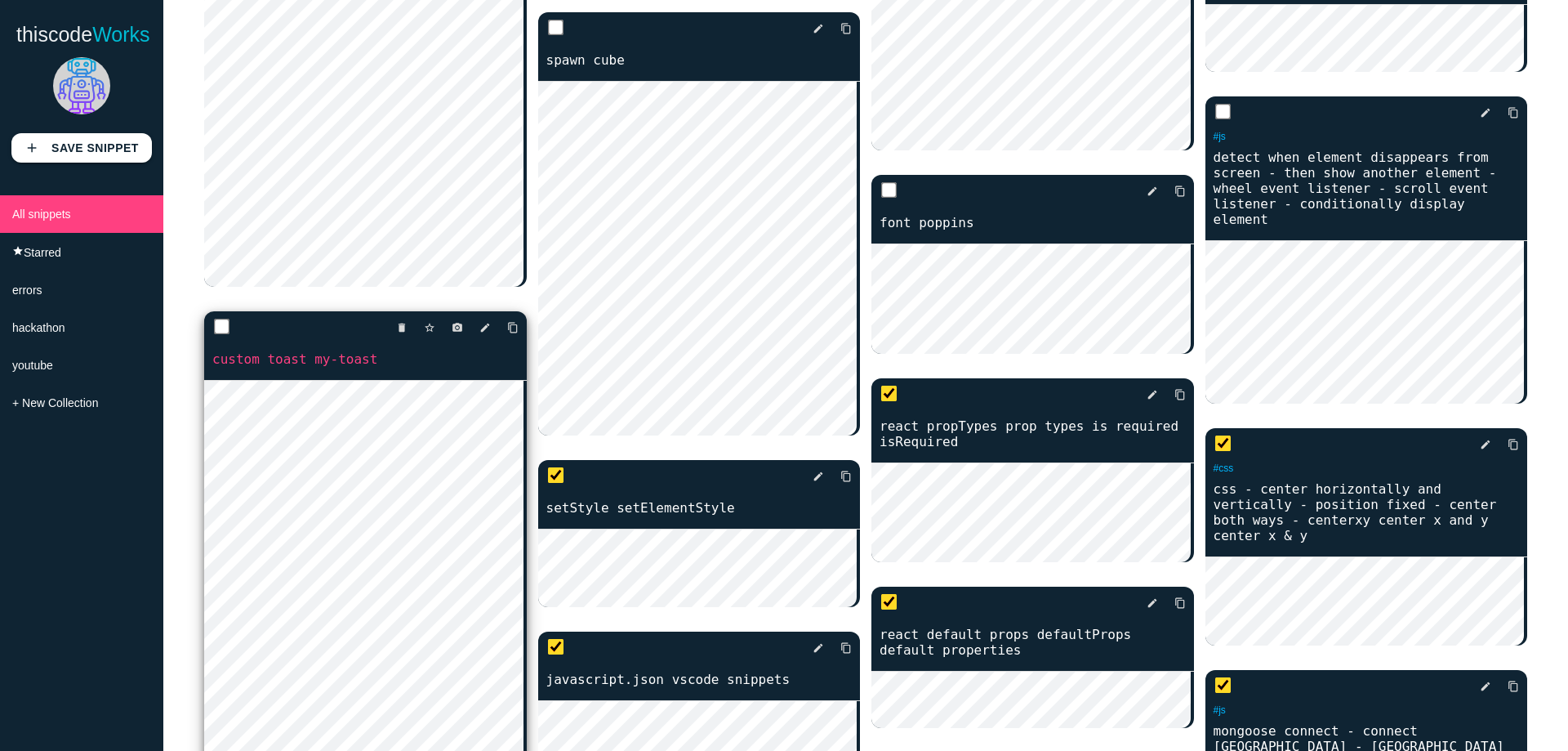
click at [221, 326] on input "checkbox" at bounding box center [221, 327] width 16 height 16
checkbox input "true"
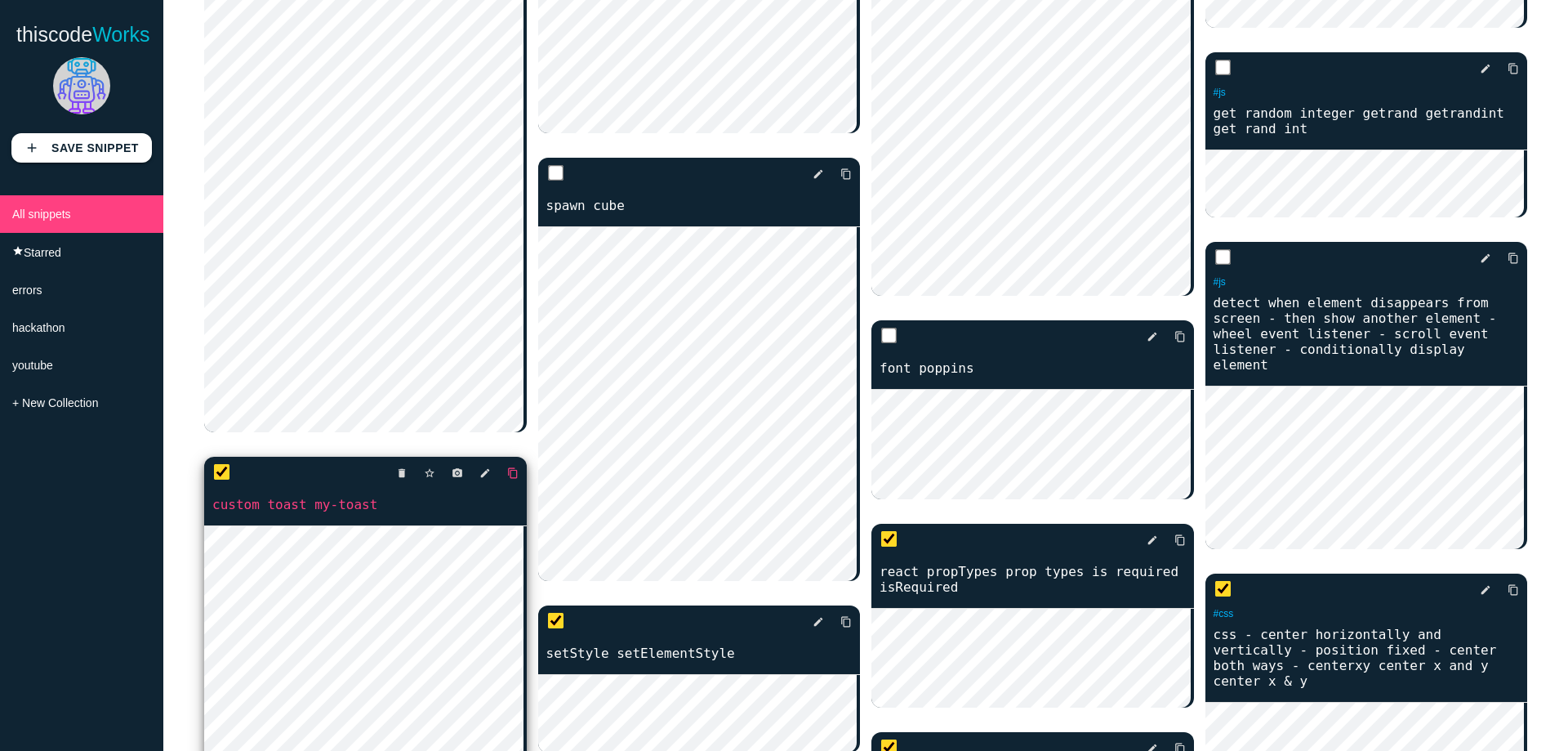
scroll to position [7845, 0]
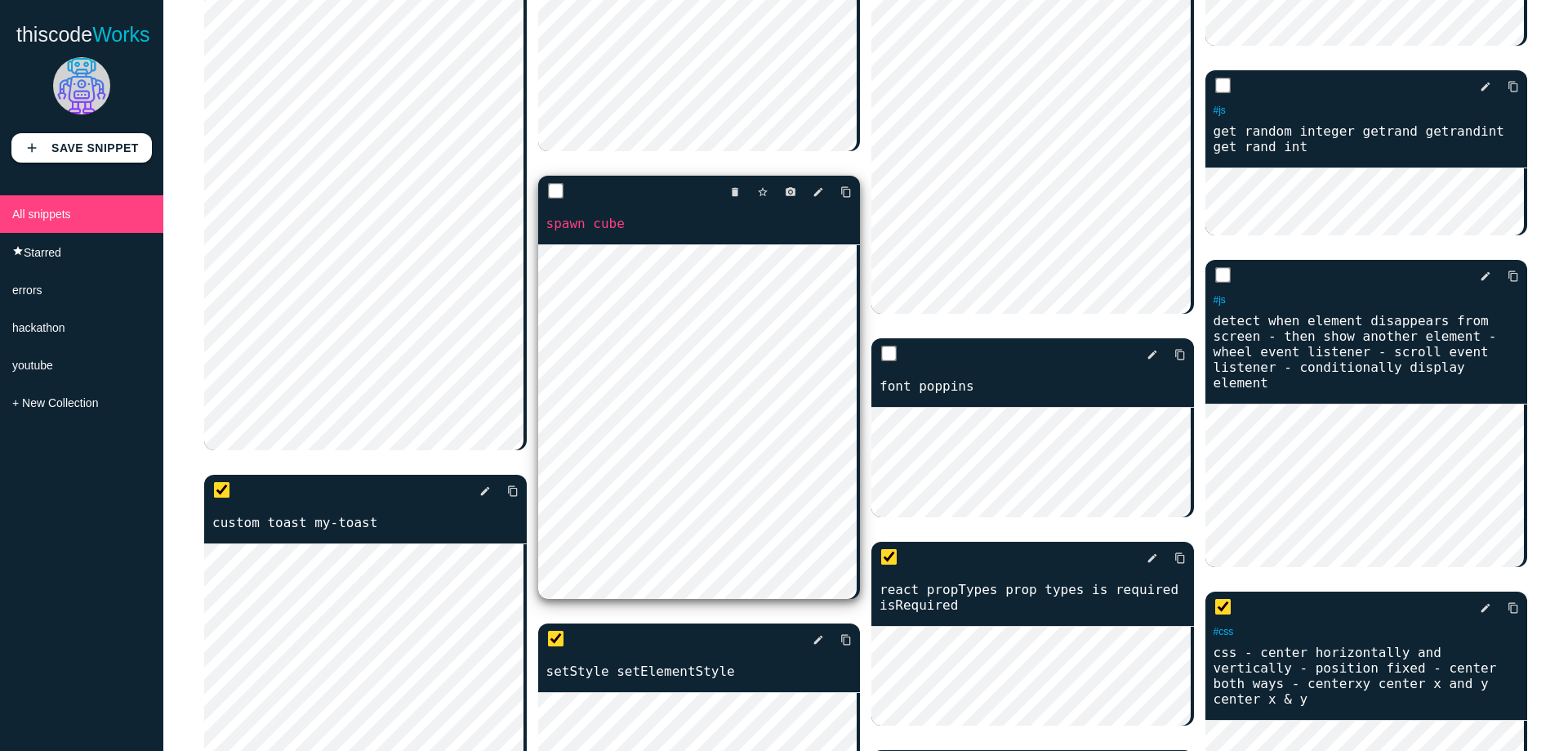
click at [547, 199] on input "checkbox" at bounding box center [555, 191] width 16 height 16
checkbox input "true"
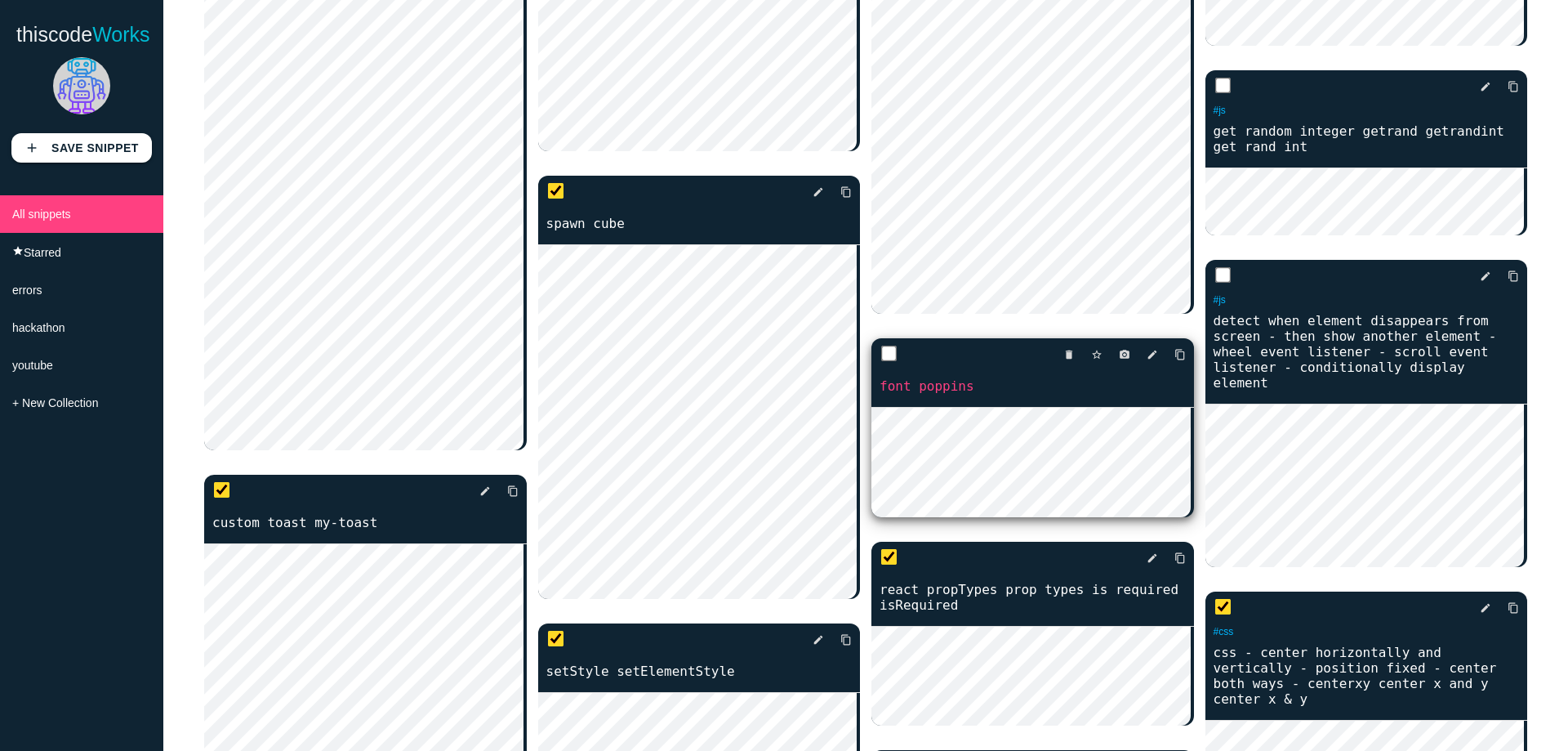
click at [881, 345] on input "checkbox" at bounding box center [889, 353] width 16 height 16
checkbox input "true"
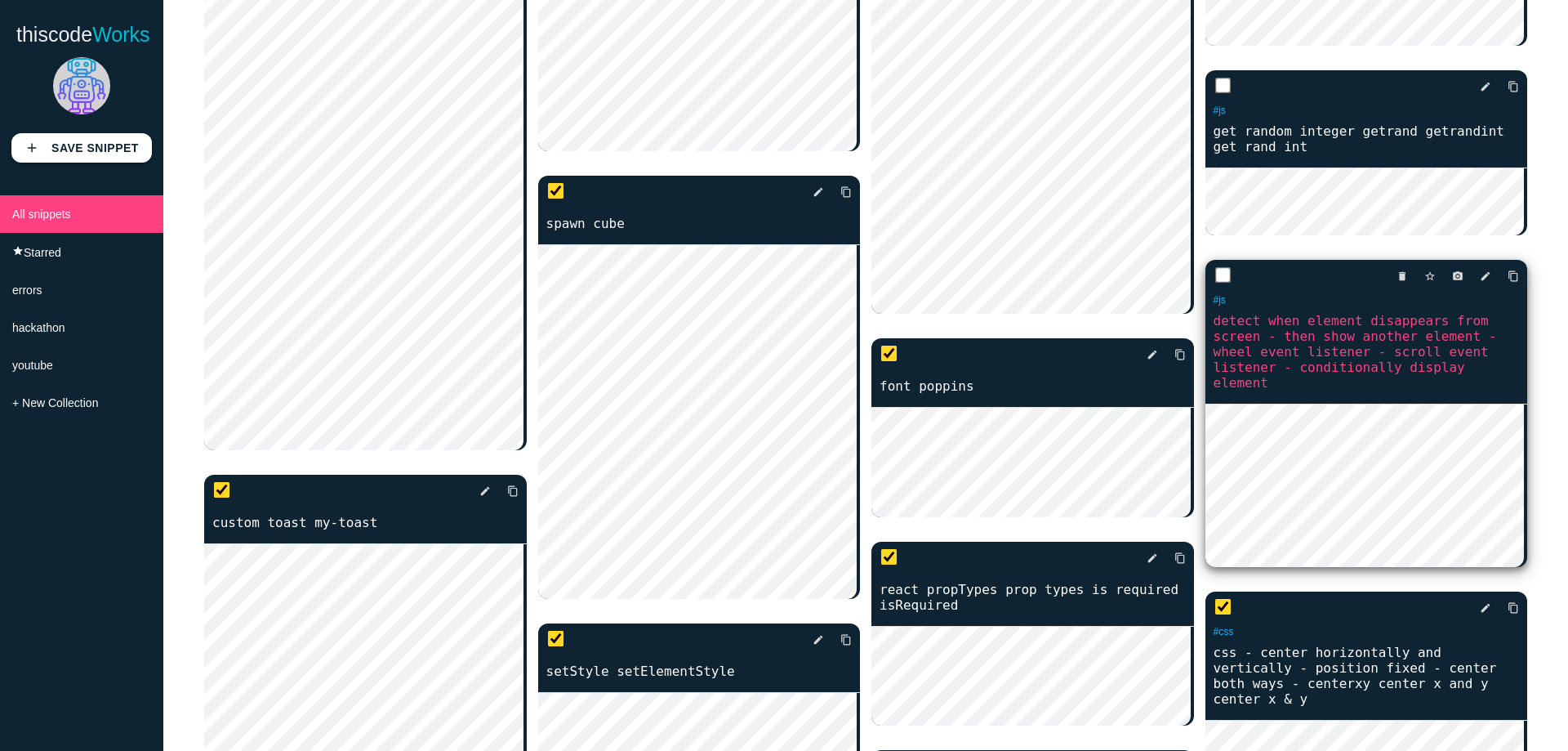
click at [1219, 274] on input "checkbox" at bounding box center [1222, 275] width 16 height 16
checkbox input "true"
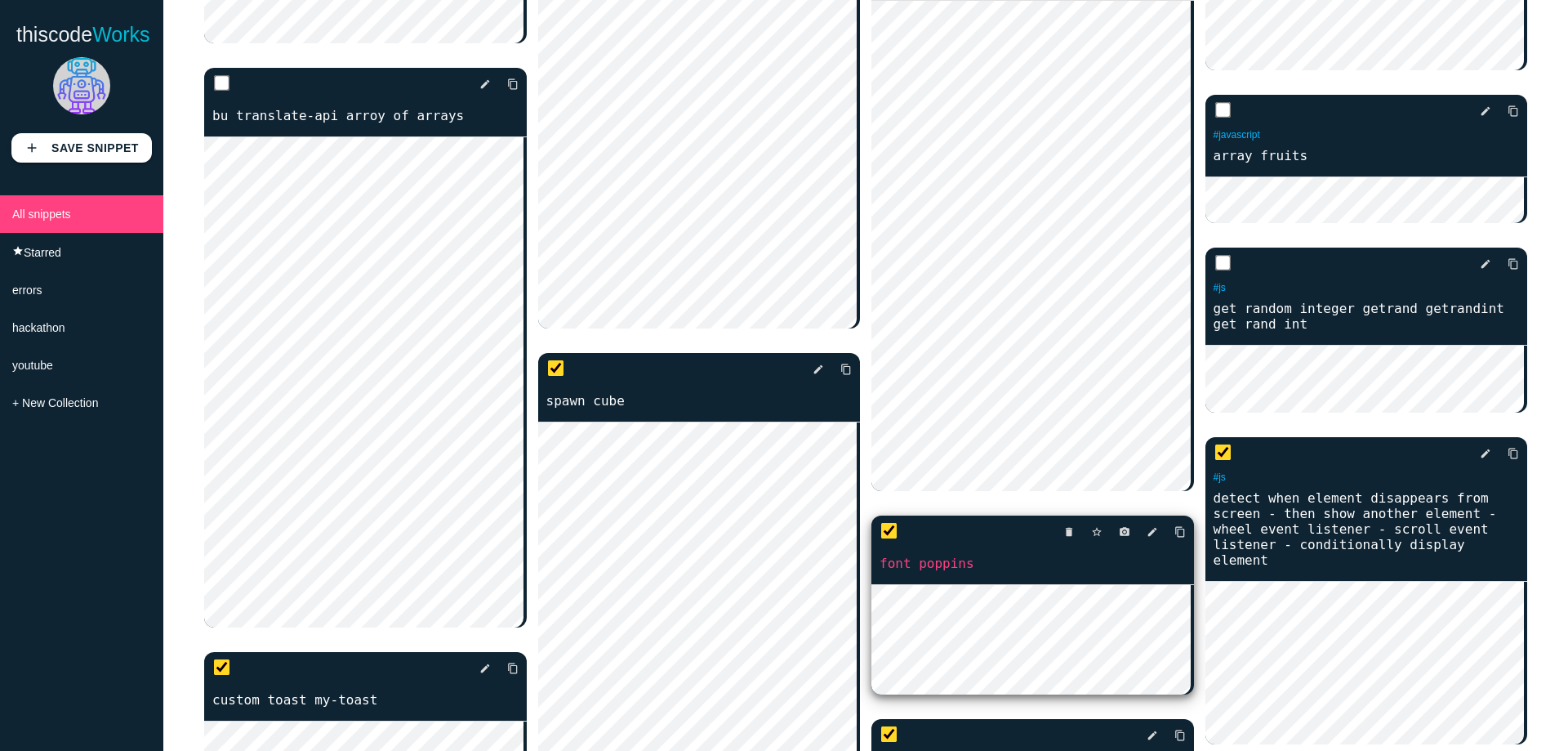
scroll to position [7600, 0]
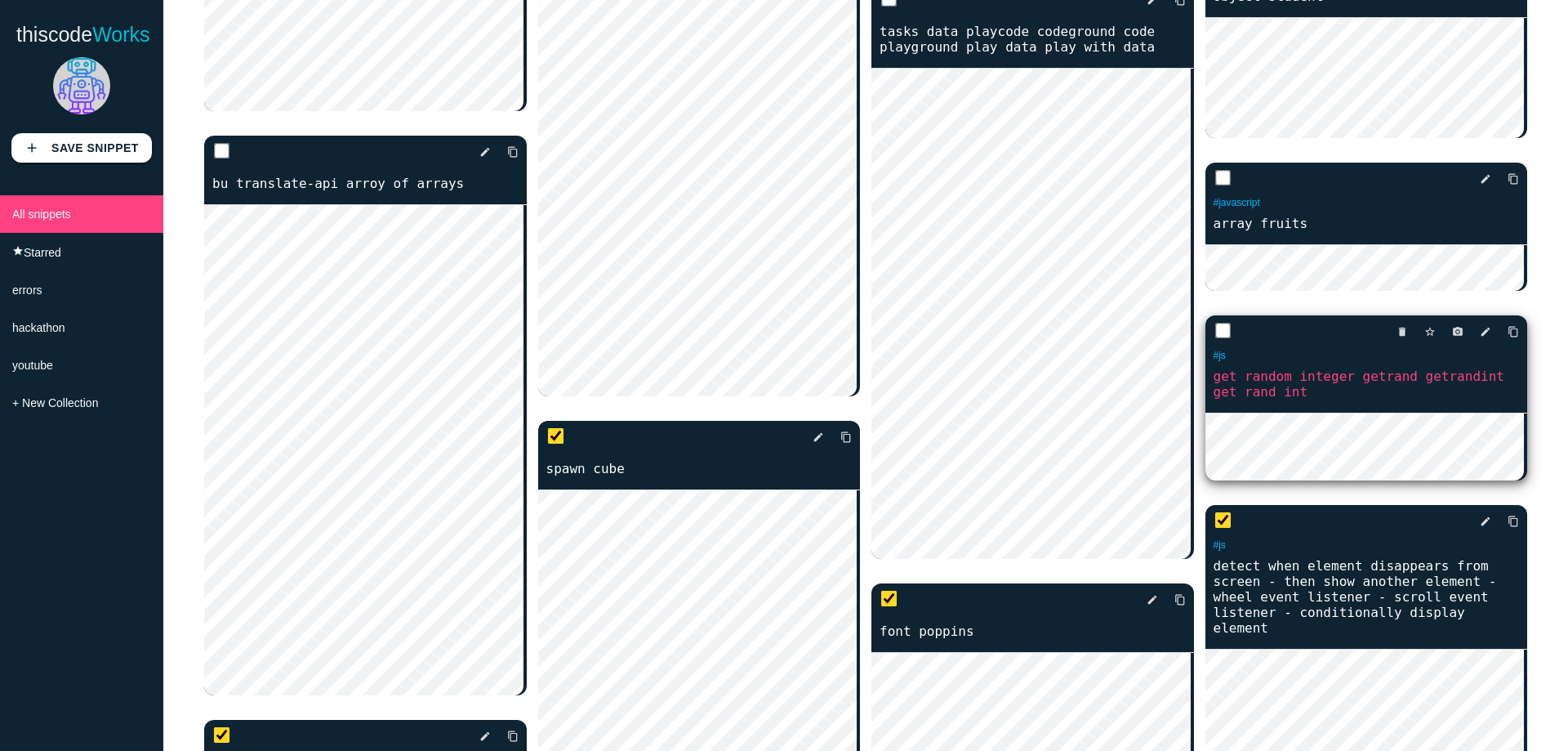
click at [1214, 332] on input "checkbox" at bounding box center [1222, 330] width 16 height 16
checkbox input "true"
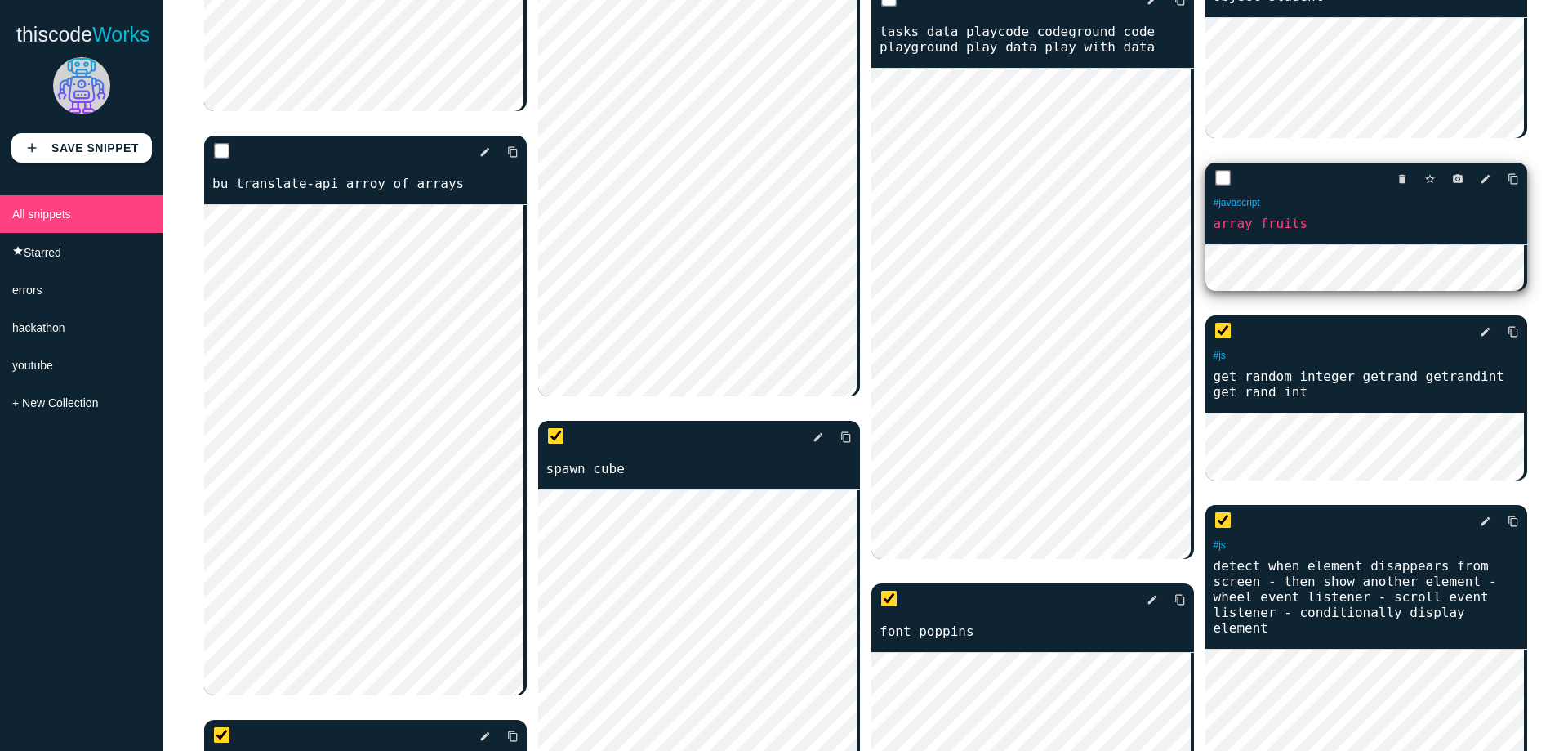
click at [1217, 180] on input "checkbox" at bounding box center [1222, 177] width 16 height 16
checkbox input "true"
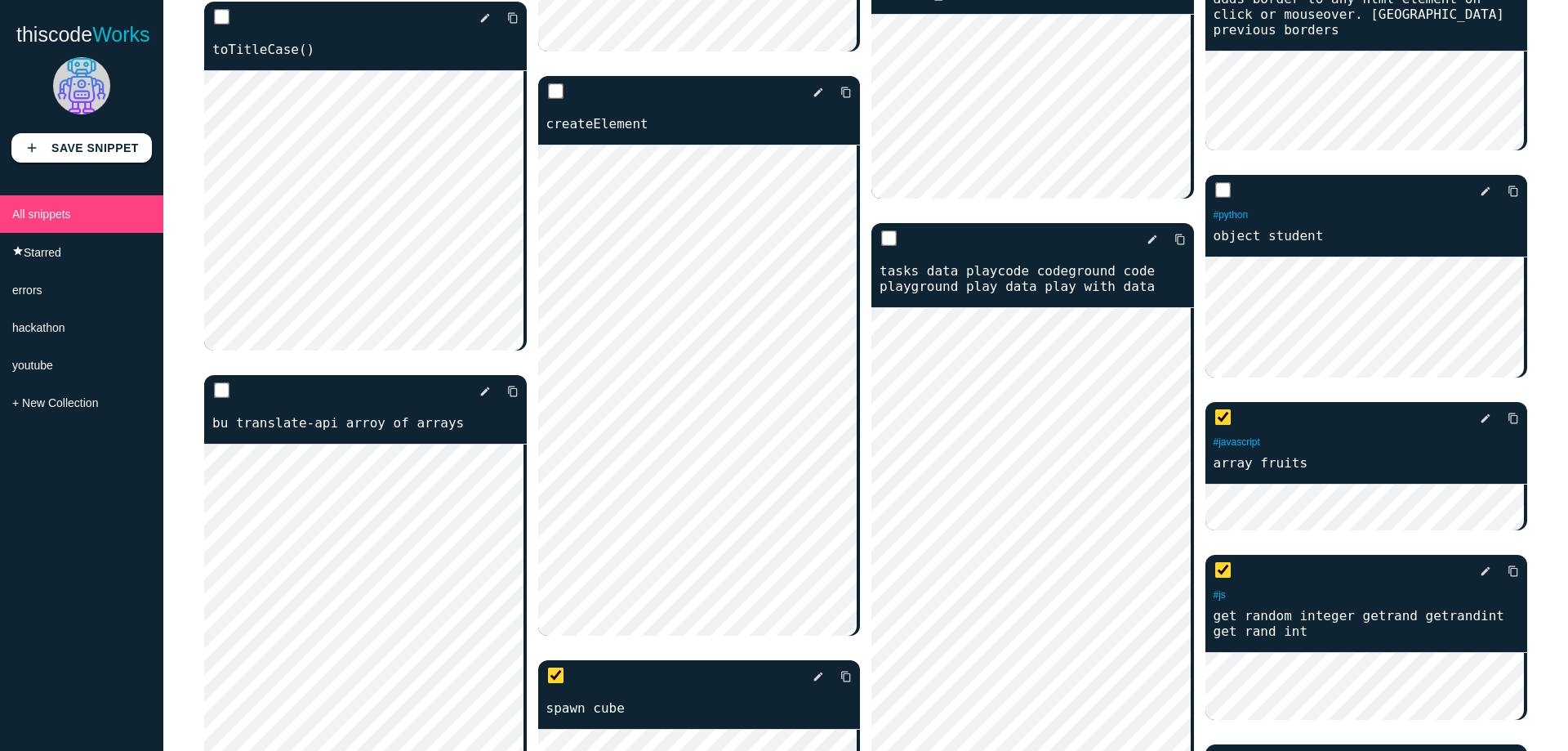
scroll to position [7355, 0]
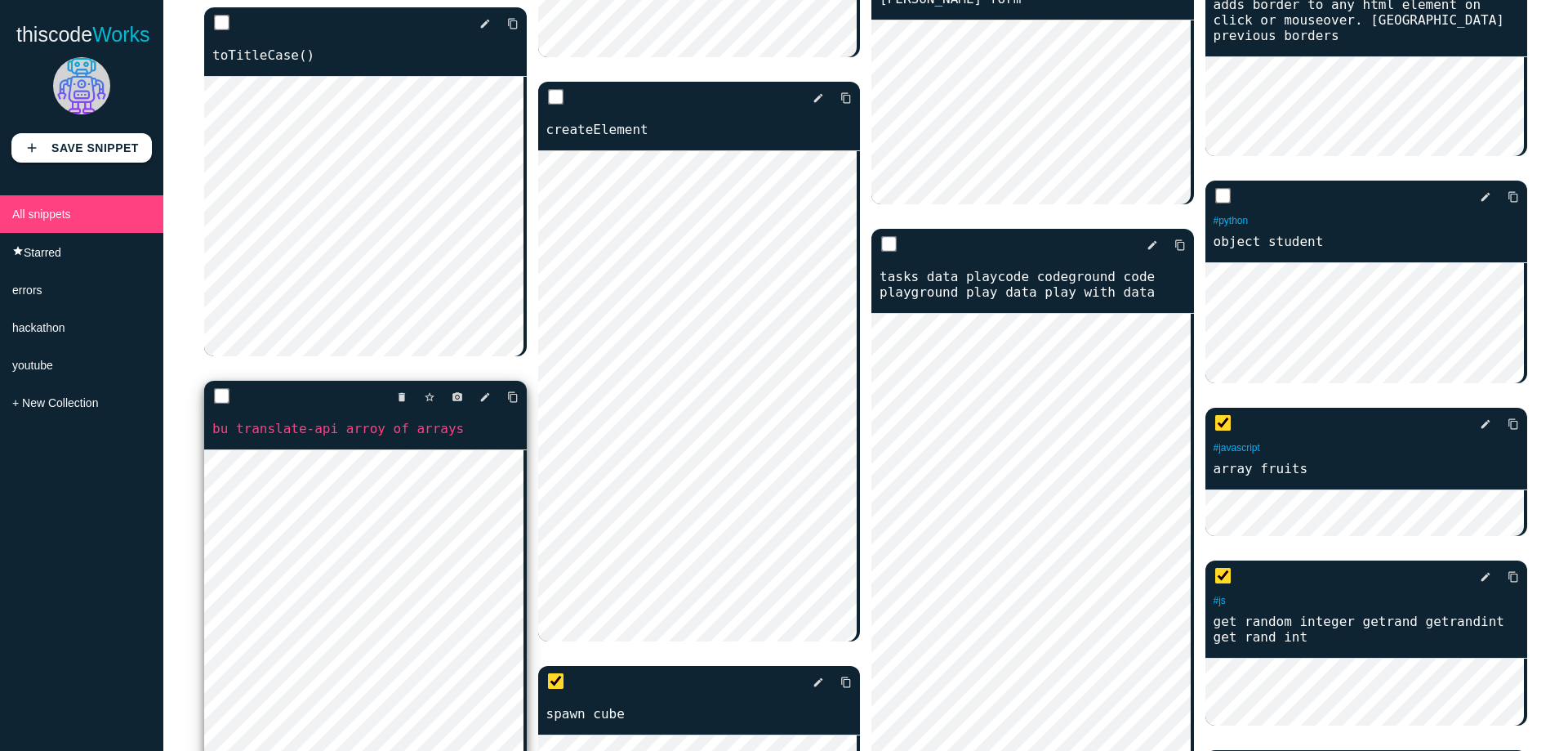
click at [213, 394] on div "delete star_border photo_camera edit content_copy" at bounding box center [366, 397] width 323 height 33
click at [218, 391] on input "checkbox" at bounding box center [221, 396] width 16 height 16
checkbox input "true"
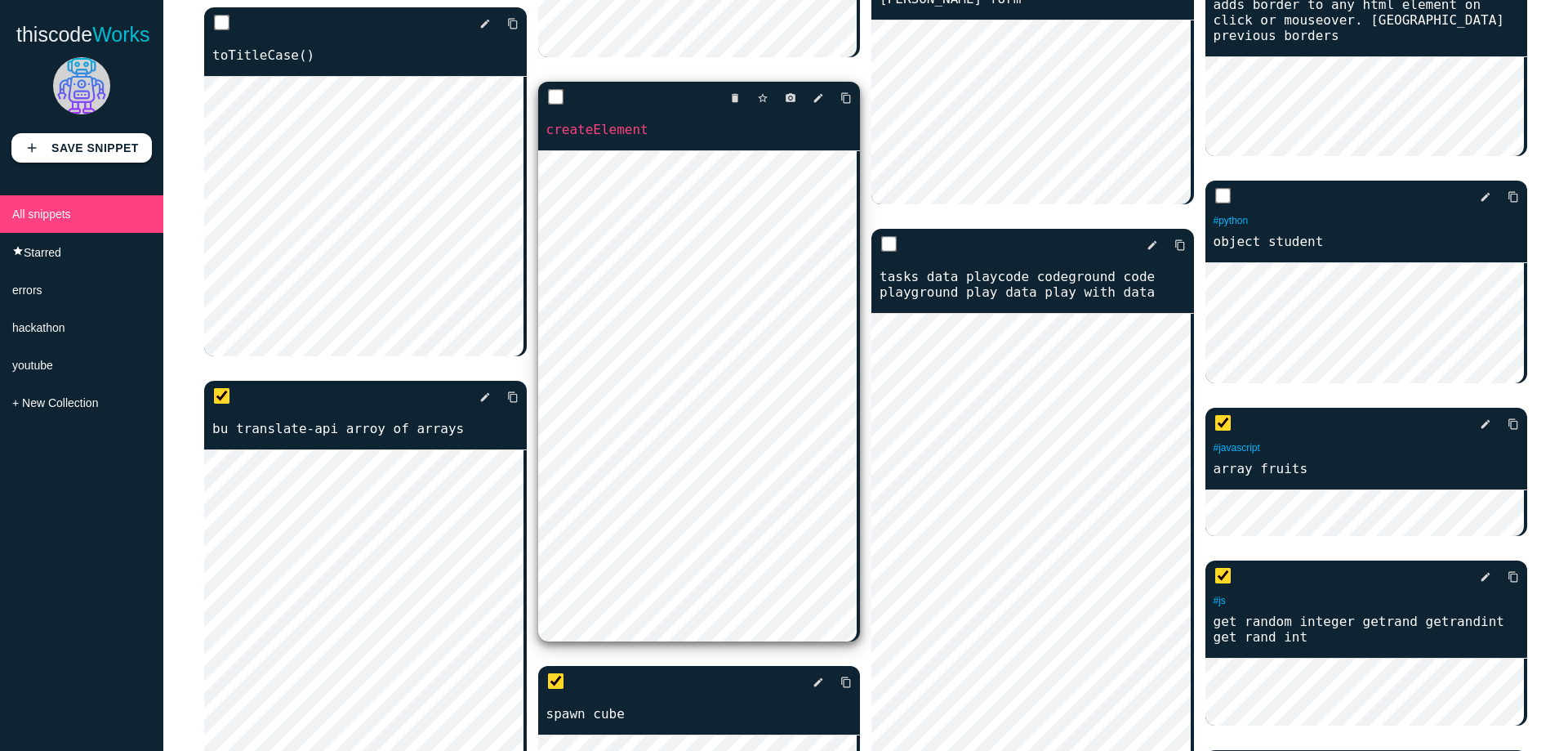
click at [552, 105] on input "checkbox" at bounding box center [555, 97] width 16 height 16
checkbox input "true"
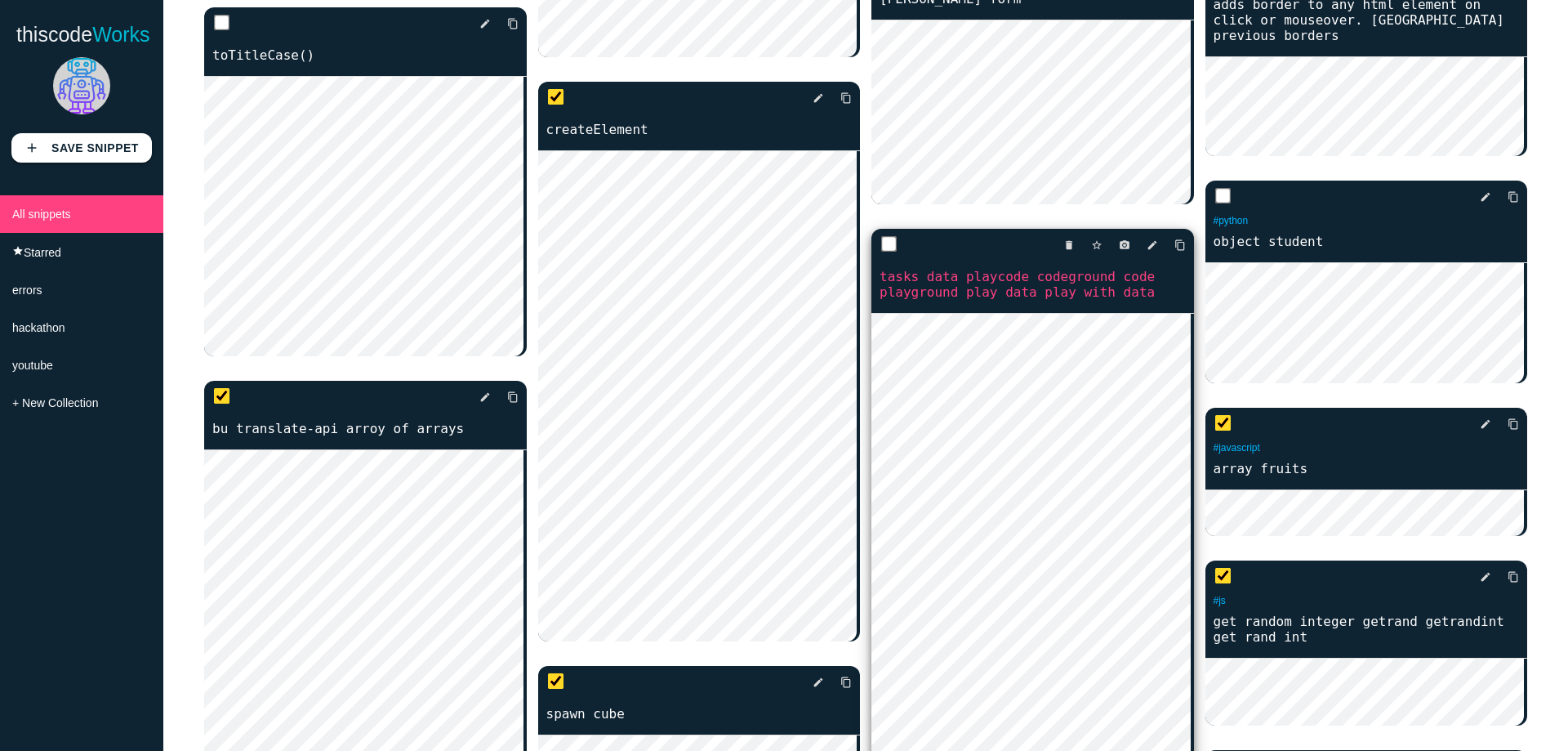
click at [884, 237] on input "checkbox" at bounding box center [889, 244] width 16 height 16
checkbox input "true"
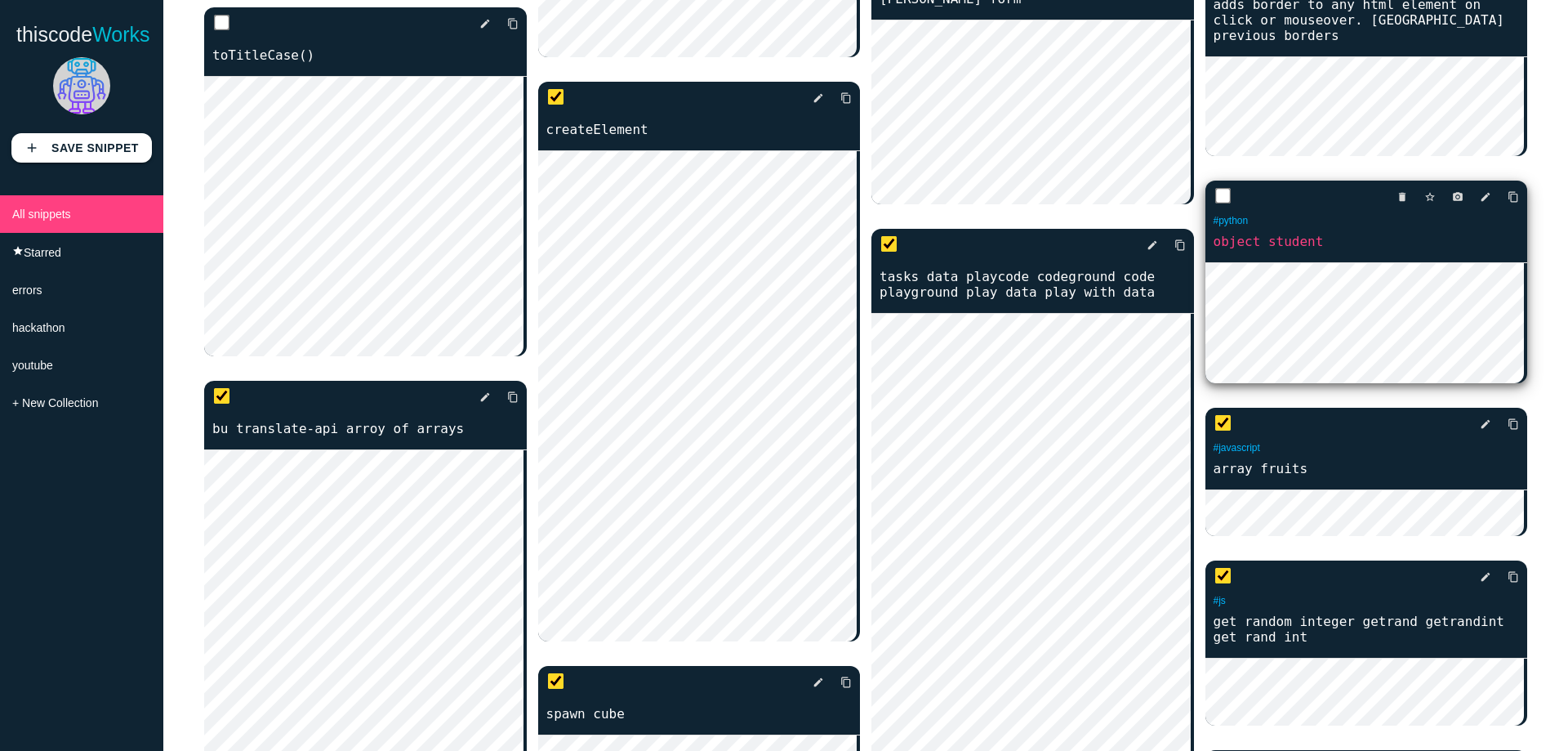
click at [1214, 192] on input "checkbox" at bounding box center [1222, 195] width 16 height 16
checkbox input "true"
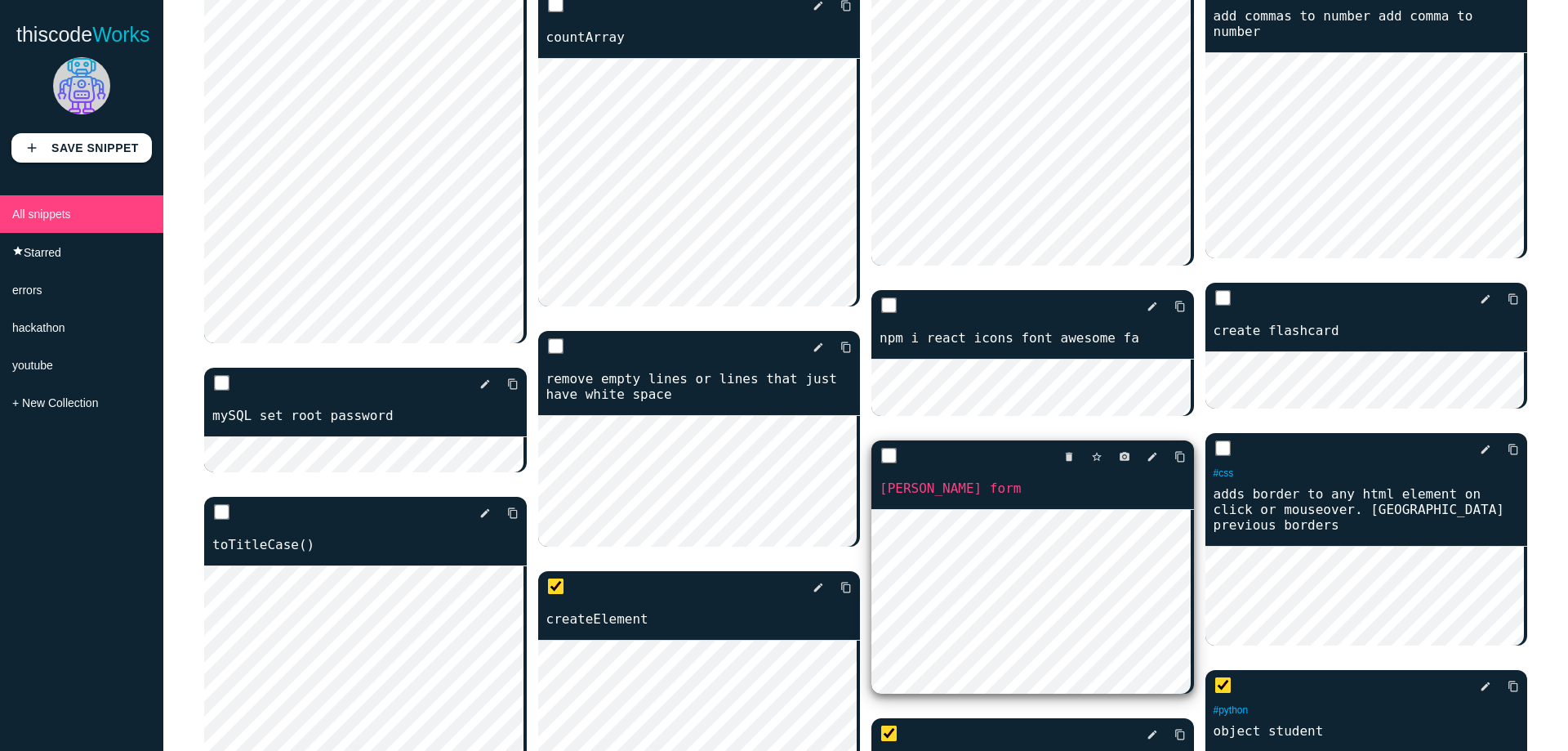
scroll to position [6864, 0]
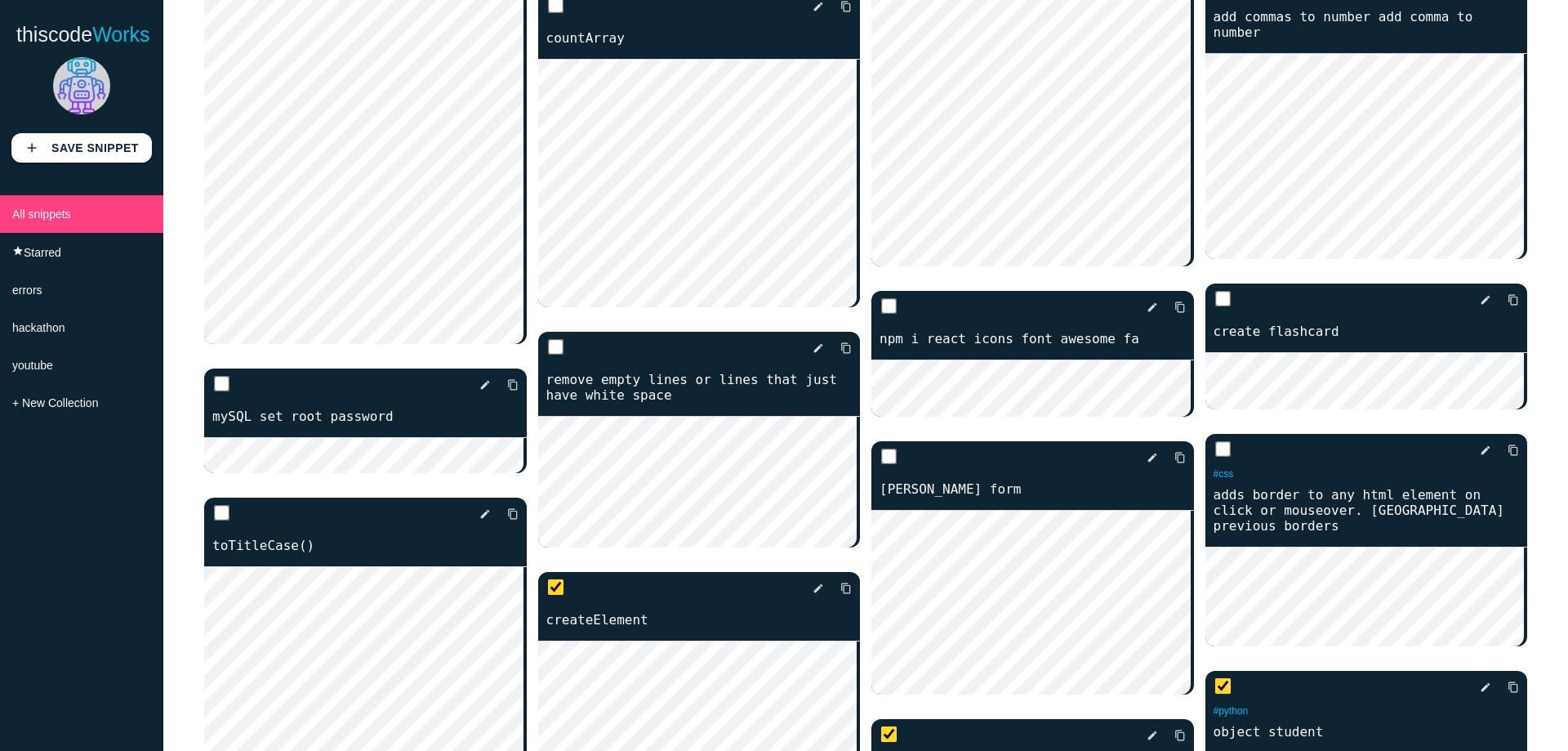
drag, startPoint x: 218, startPoint y: 502, endPoint x: 219, endPoint y: 491, distance: 11.0
click at [218, 505] on input "checkbox" at bounding box center [221, 513] width 16 height 16
checkbox input "true"
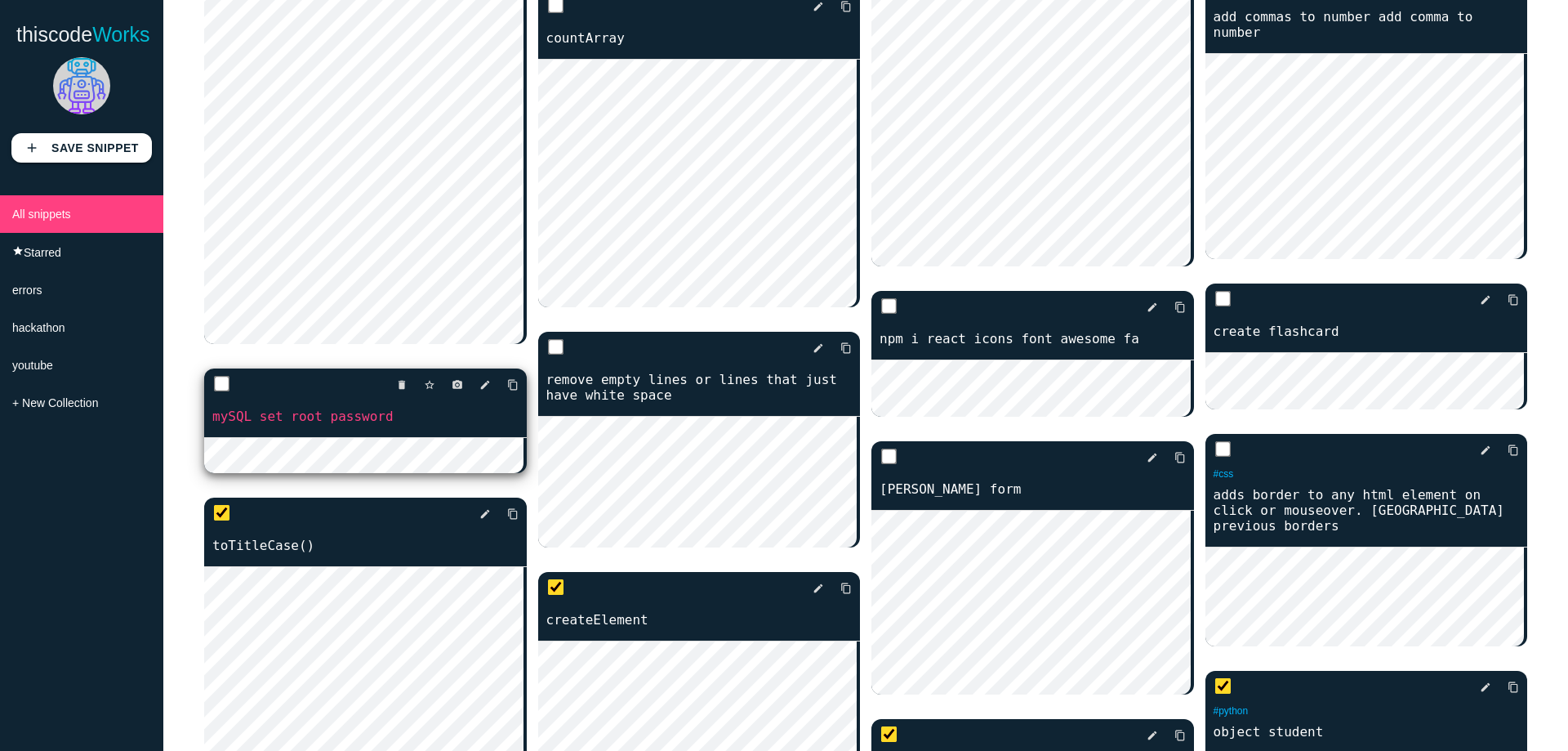
click at [219, 383] on input "checkbox" at bounding box center [221, 383] width 16 height 16
checkbox input "true"
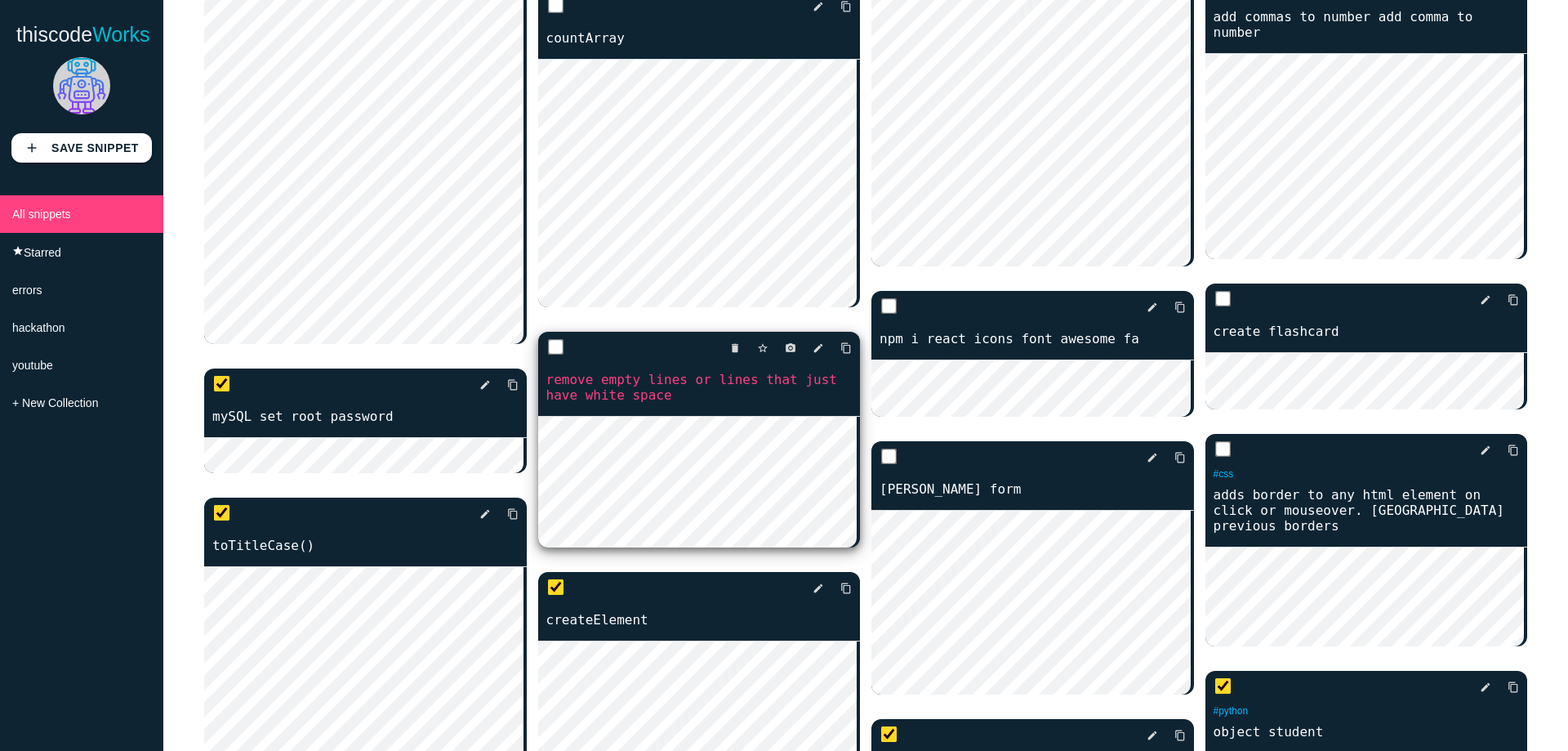
click at [547, 356] on input "checkbox" at bounding box center [555, 346] width 16 height 16
checkbox input "true"
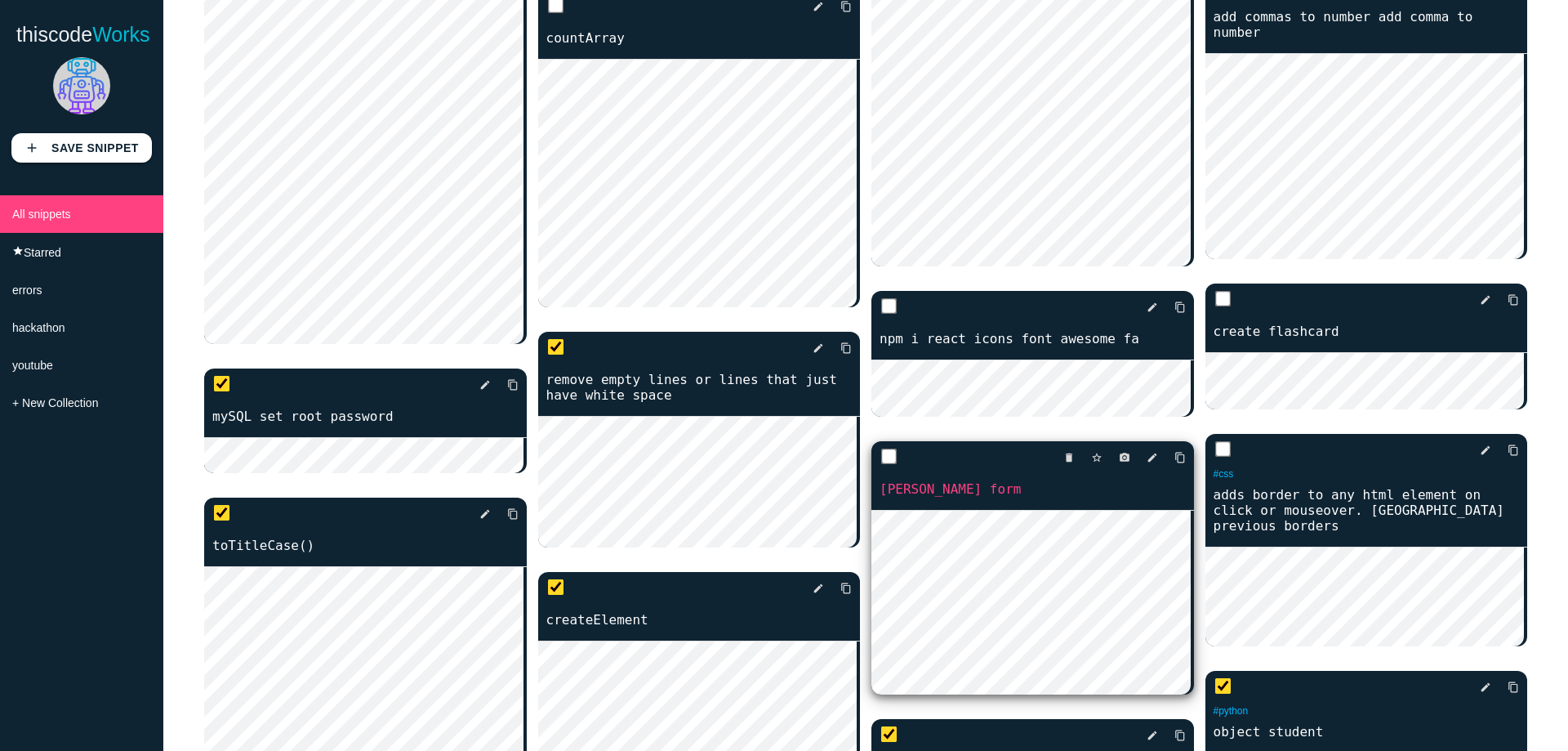
click at [883, 449] on input "checkbox" at bounding box center [889, 456] width 16 height 16
checkbox input "true"
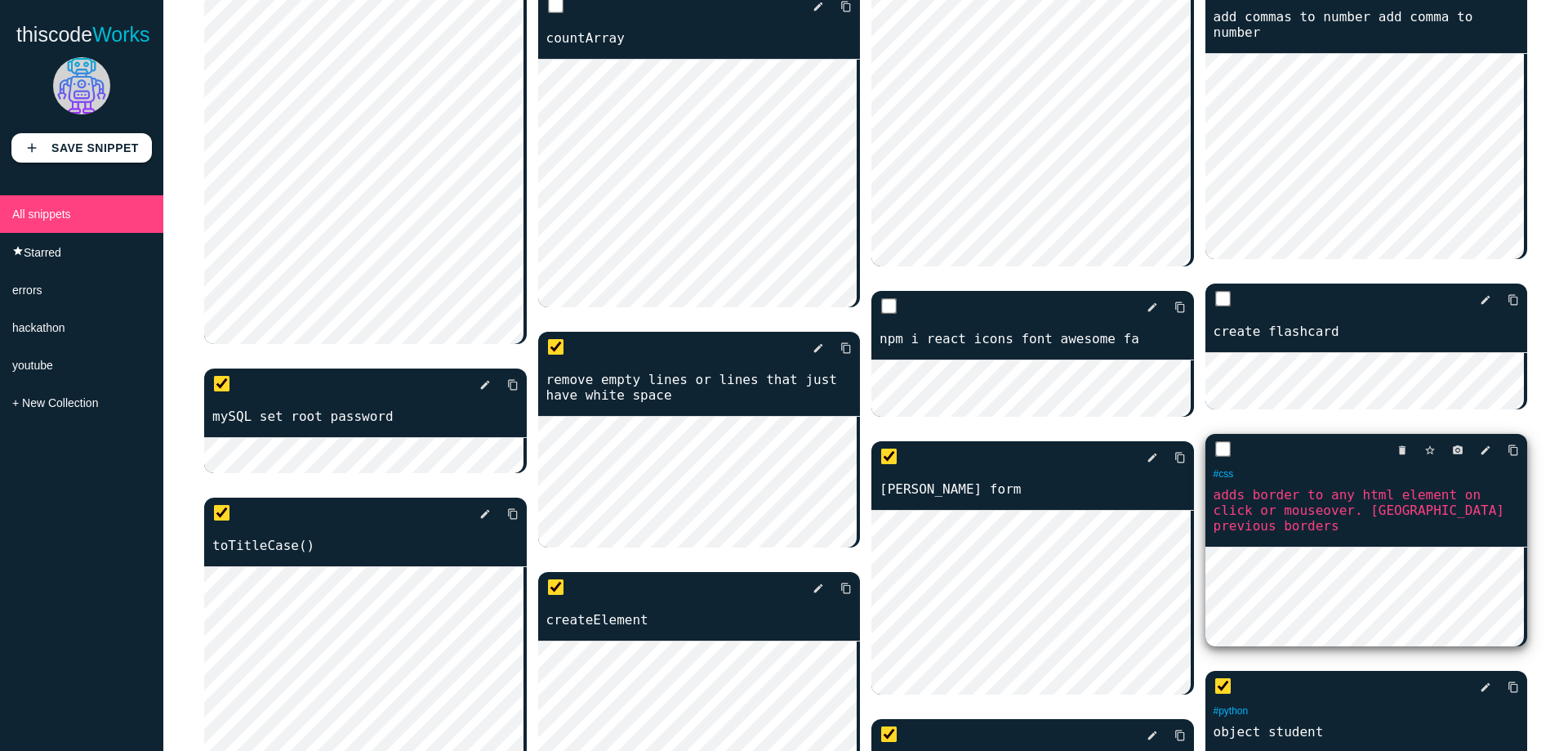
click at [1217, 457] on input "checkbox" at bounding box center [1222, 449] width 16 height 16
checkbox input "true"
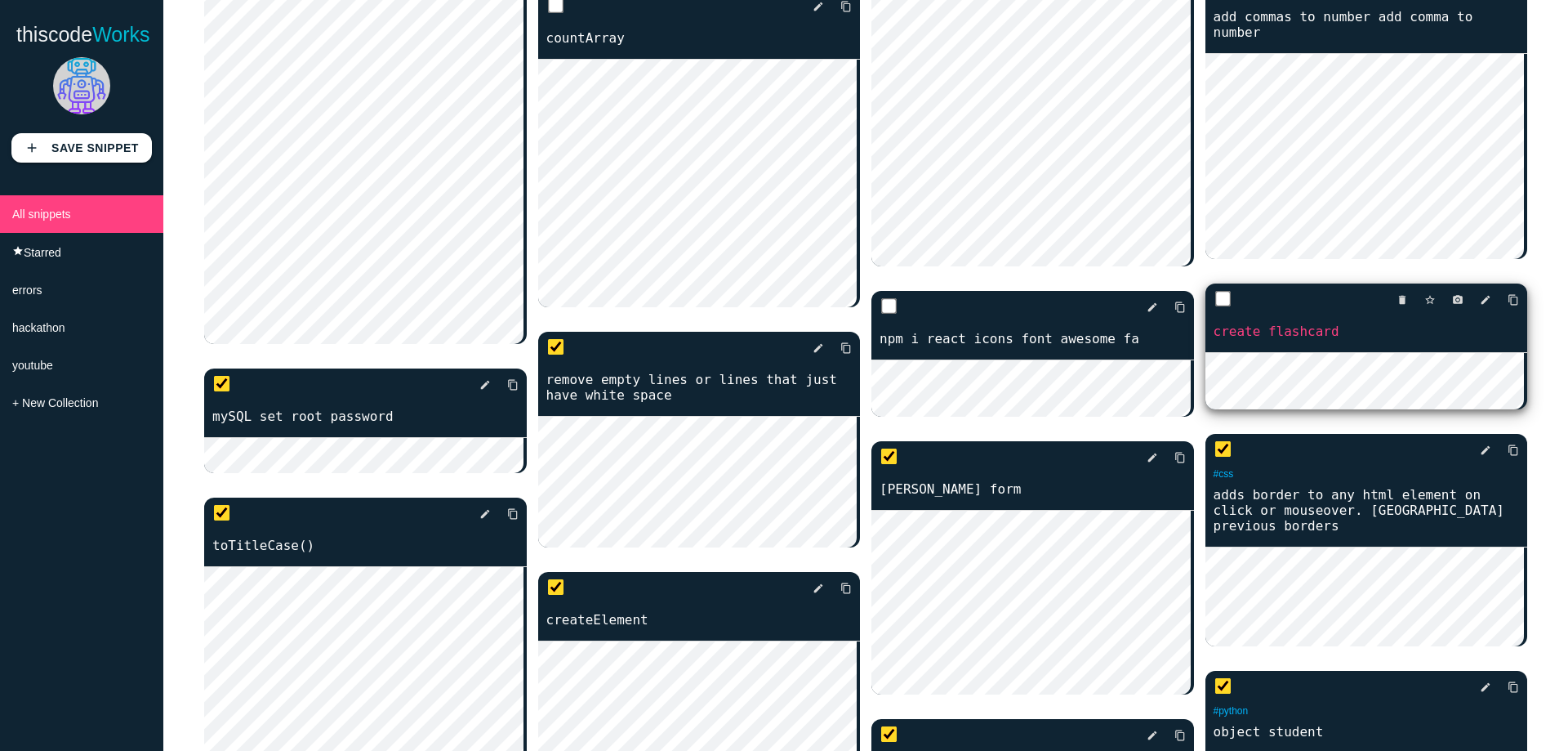
click at [1220, 307] on input "checkbox" at bounding box center [1222, 299] width 16 height 16
checkbox input "true"
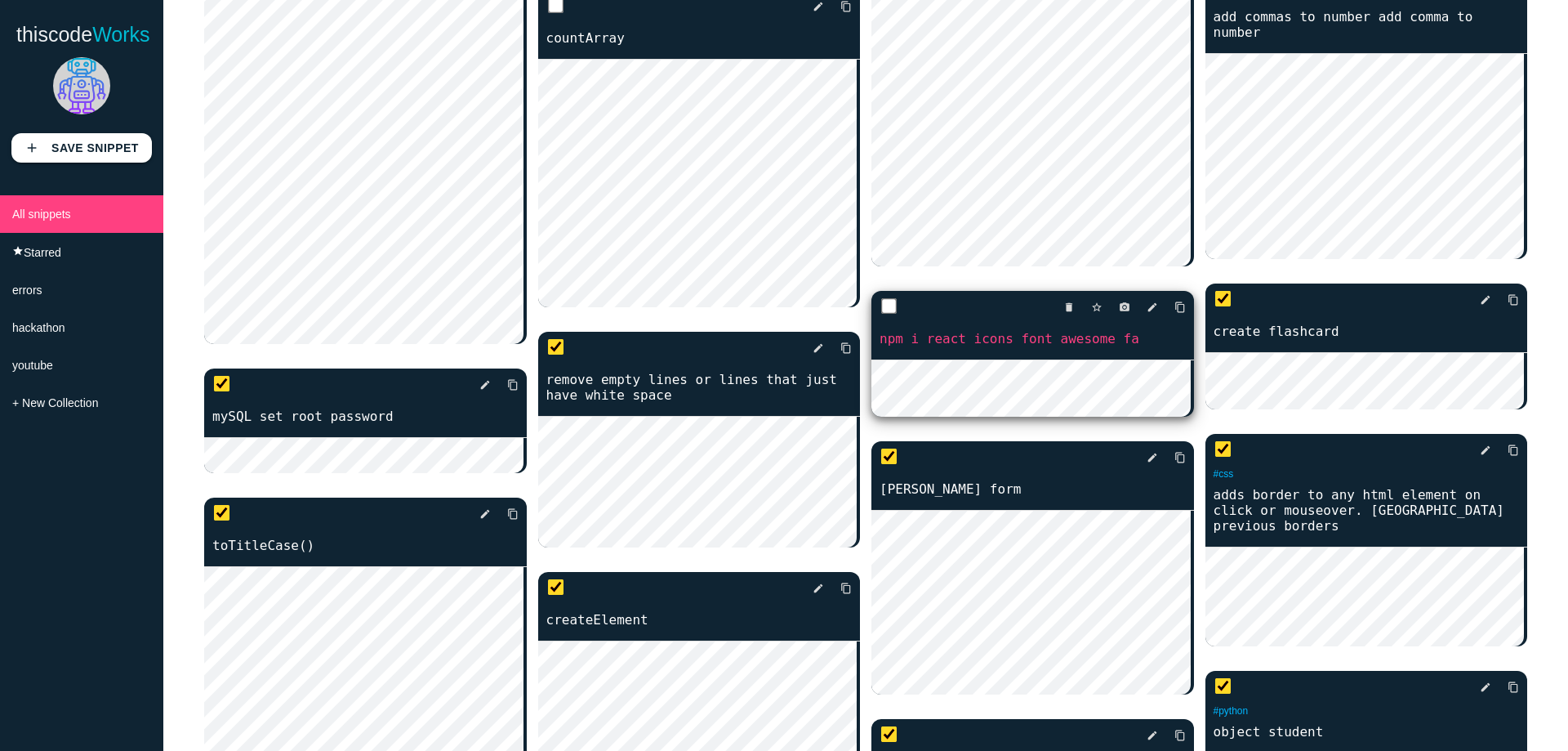
click at [881, 299] on input "checkbox" at bounding box center [889, 306] width 16 height 16
checkbox input "true"
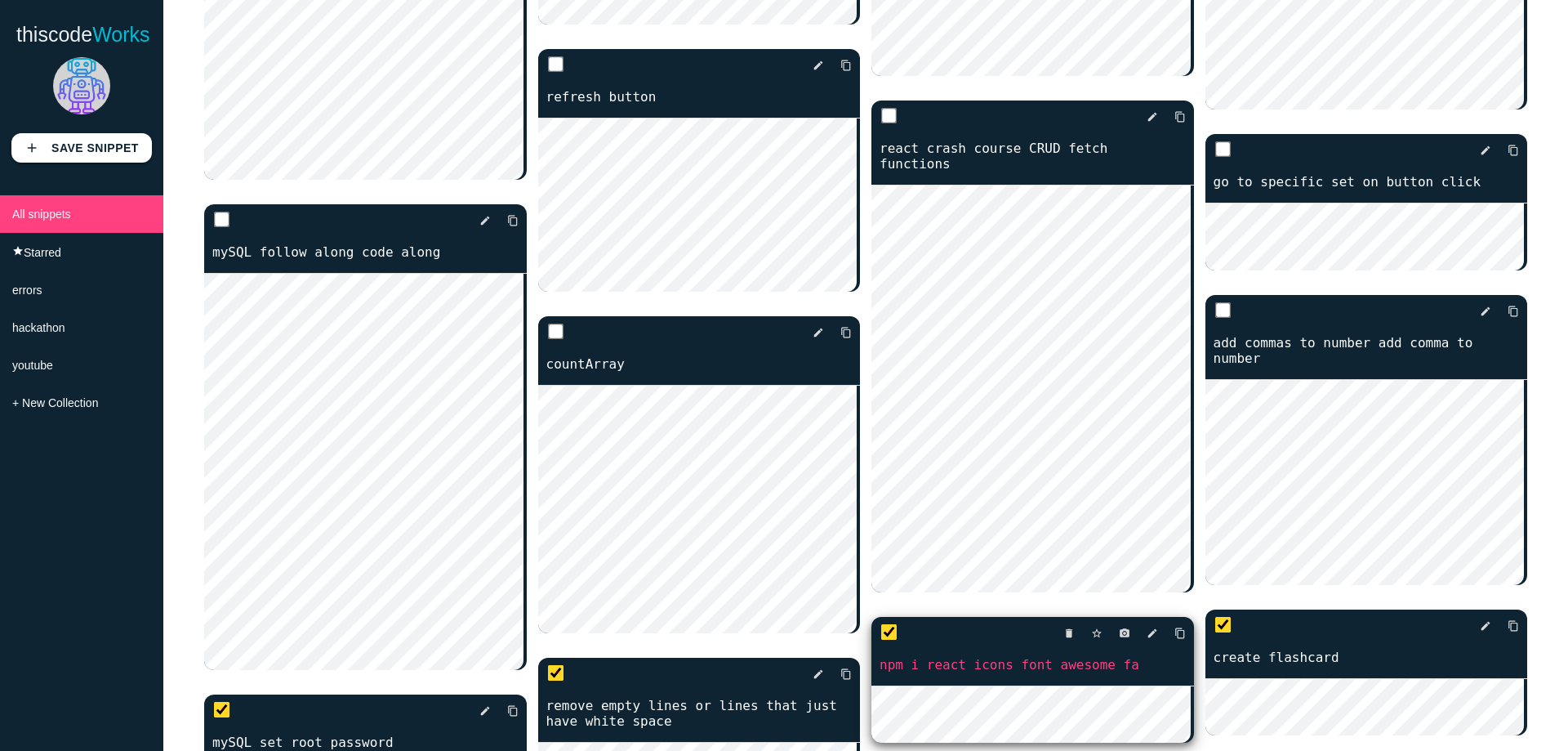
scroll to position [6537, 0]
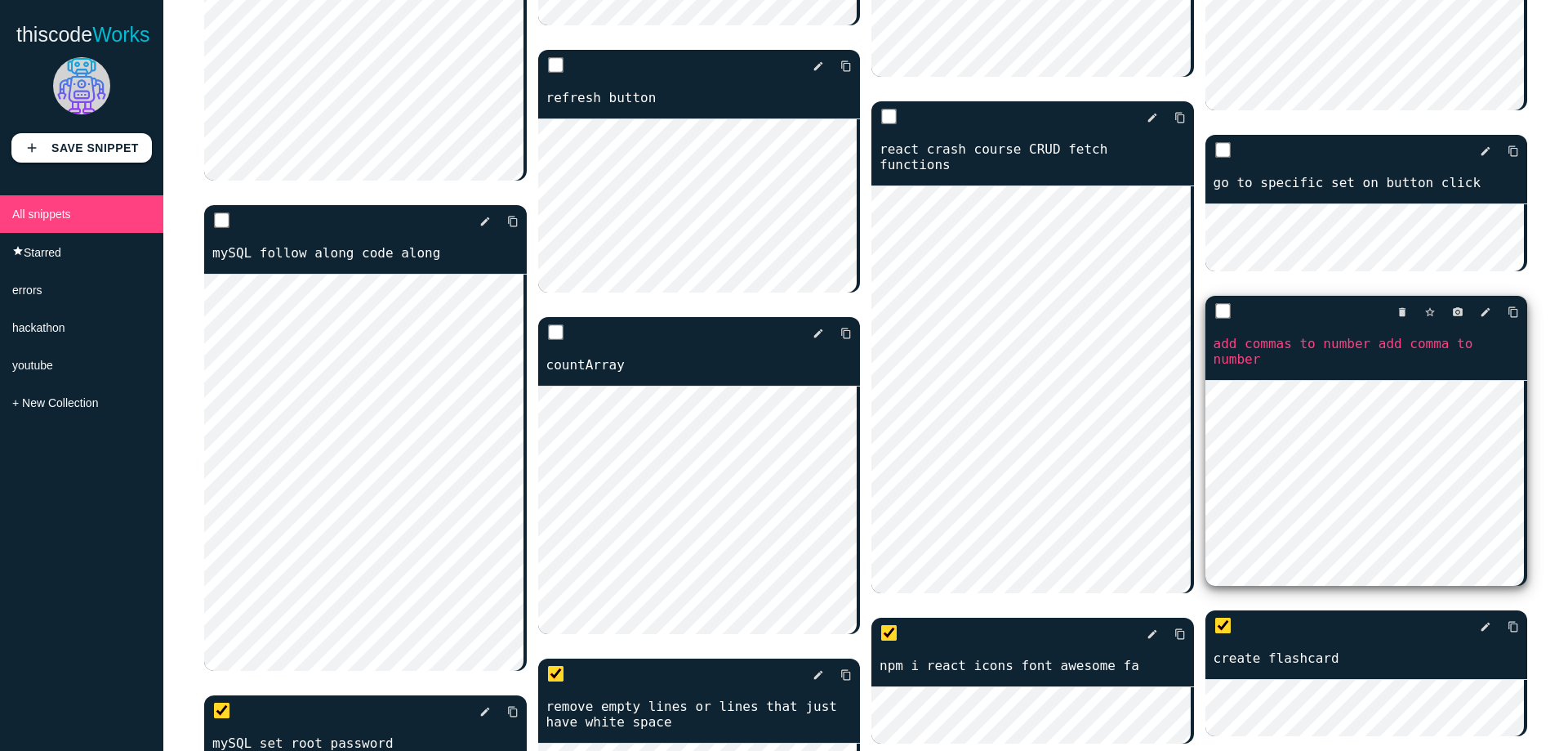
click at [1214, 319] on input "checkbox" at bounding box center [1222, 311] width 16 height 16
checkbox input "true"
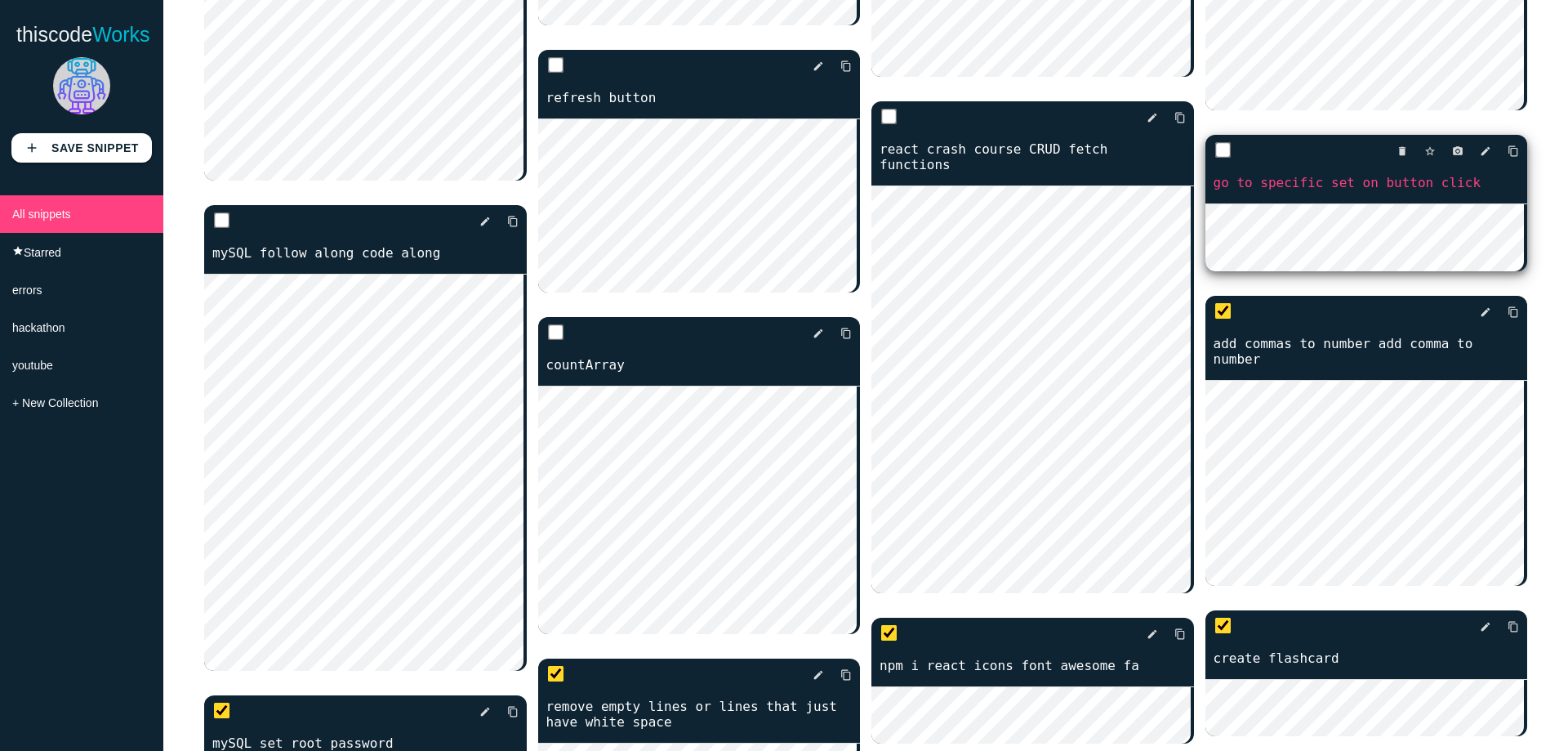
click at [1215, 159] on input "checkbox" at bounding box center [1222, 149] width 16 height 16
checkbox input "true"
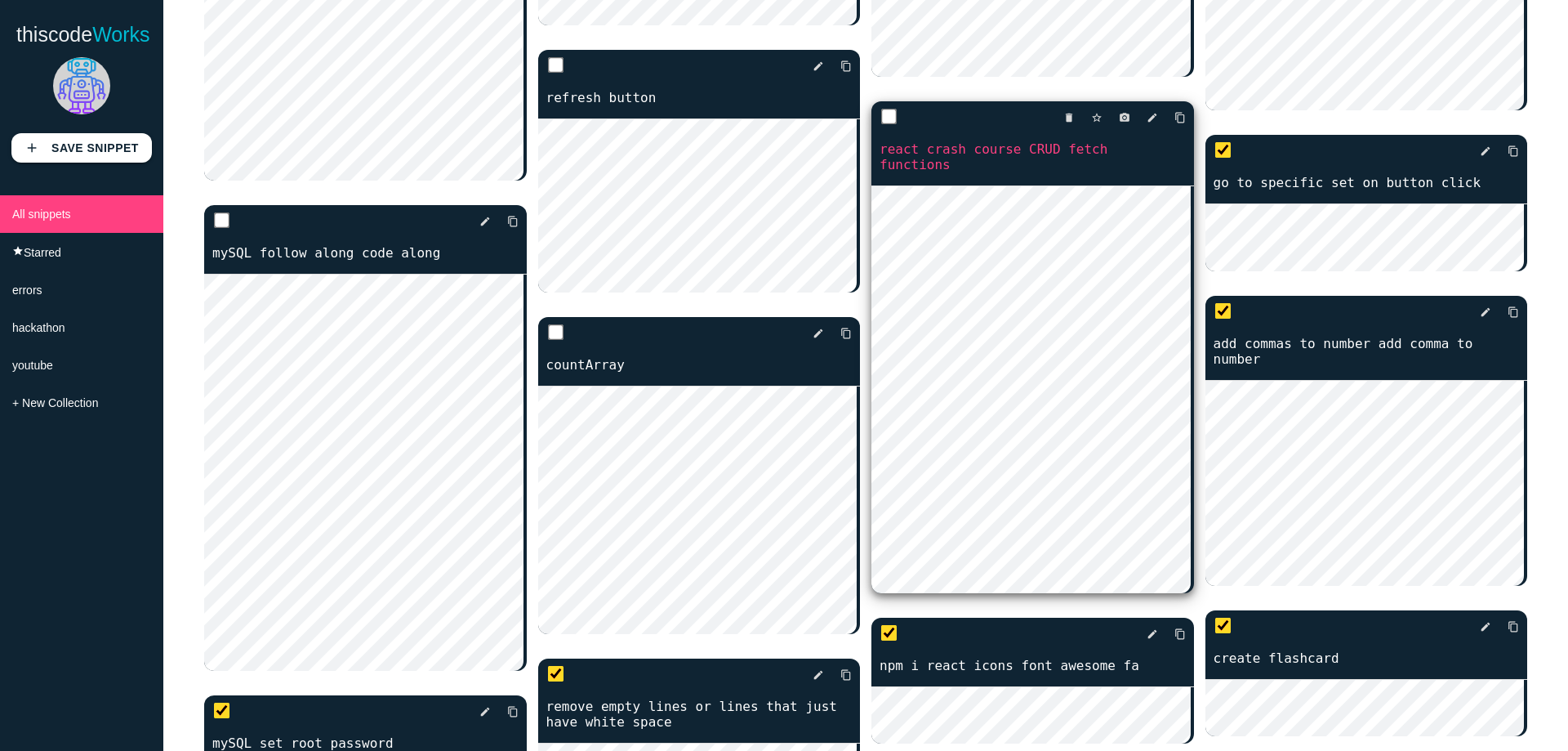
click at [881, 109] on input "checkbox" at bounding box center [889, 116] width 16 height 16
checkbox input "true"
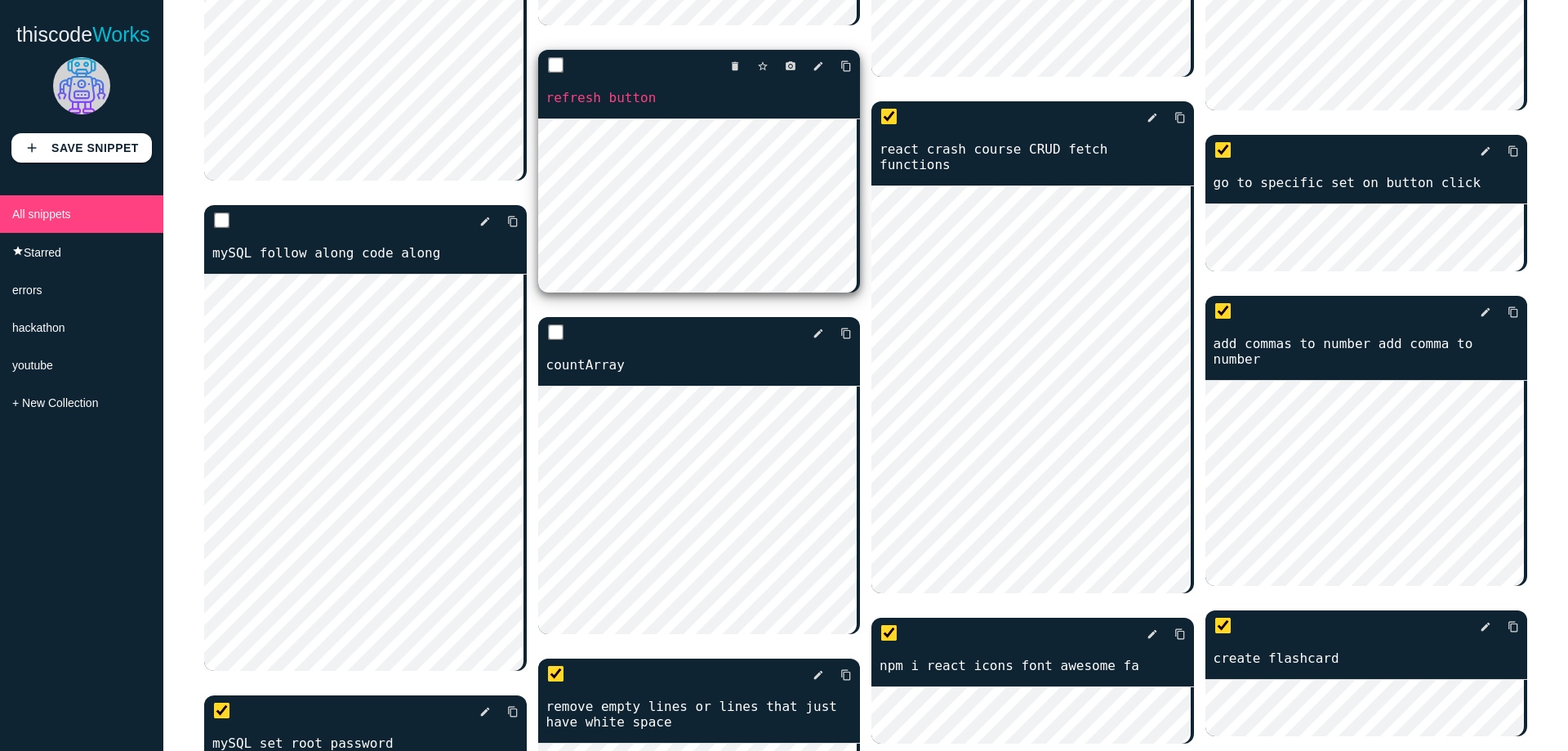
click at [547, 73] on input "checkbox" at bounding box center [555, 65] width 16 height 16
checkbox input "true"
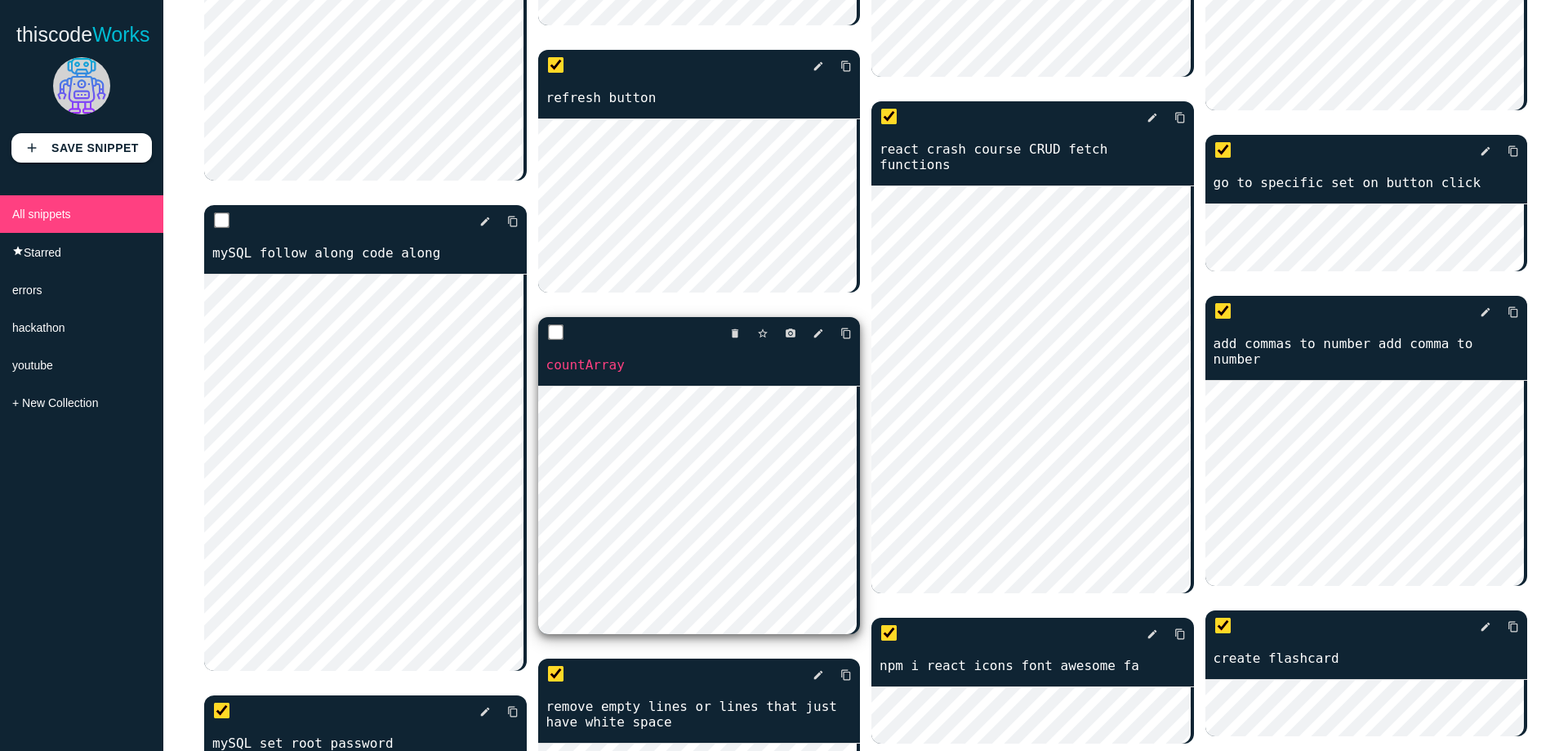
click at [540, 350] on div "delete star_border photo_camera edit content_copy" at bounding box center [700, 333] width 323 height 33
click at [547, 341] on input "checkbox" at bounding box center [555, 332] width 16 height 16
checkbox input "true"
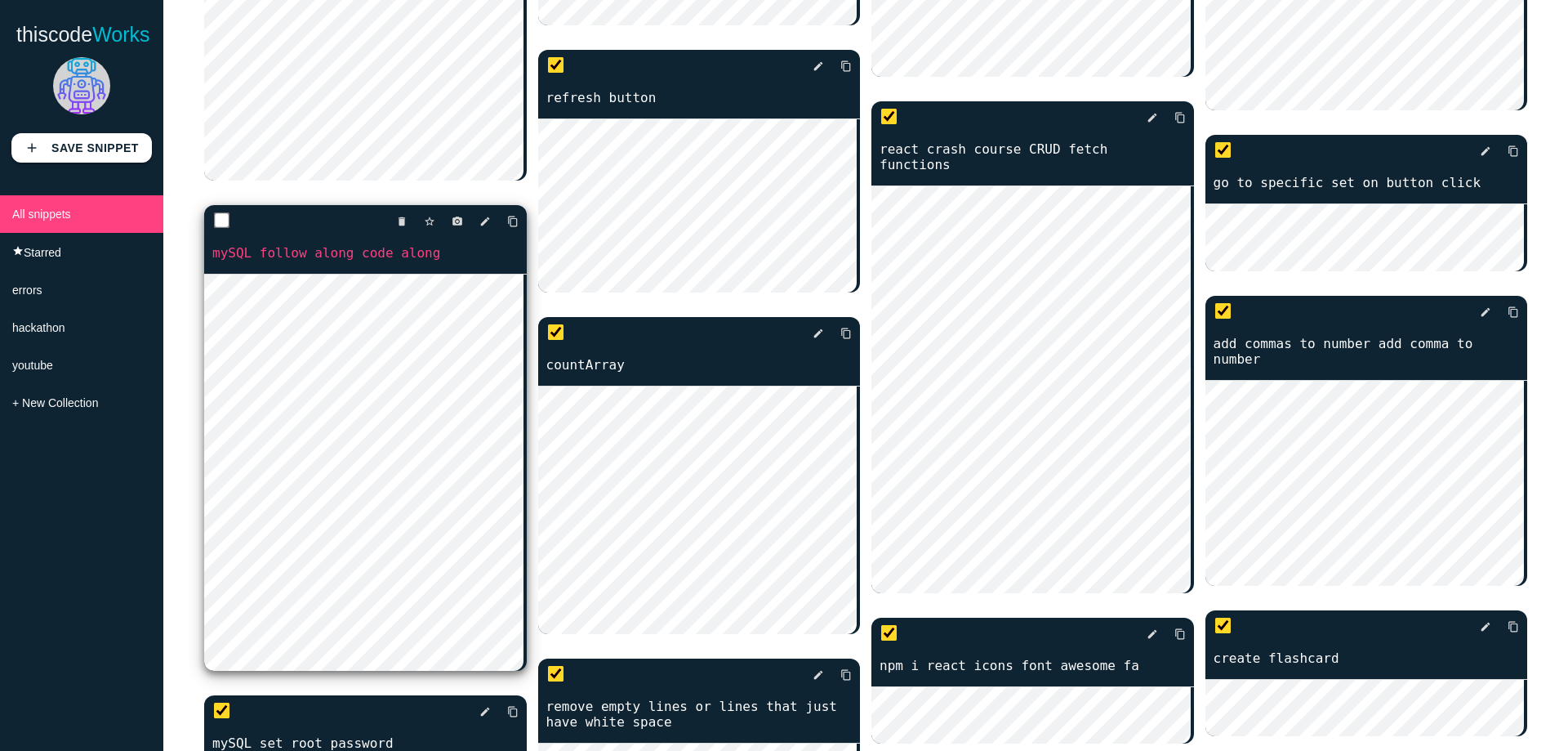
click at [225, 218] on input "checkbox" at bounding box center [221, 220] width 16 height 16
checkbox input "true"
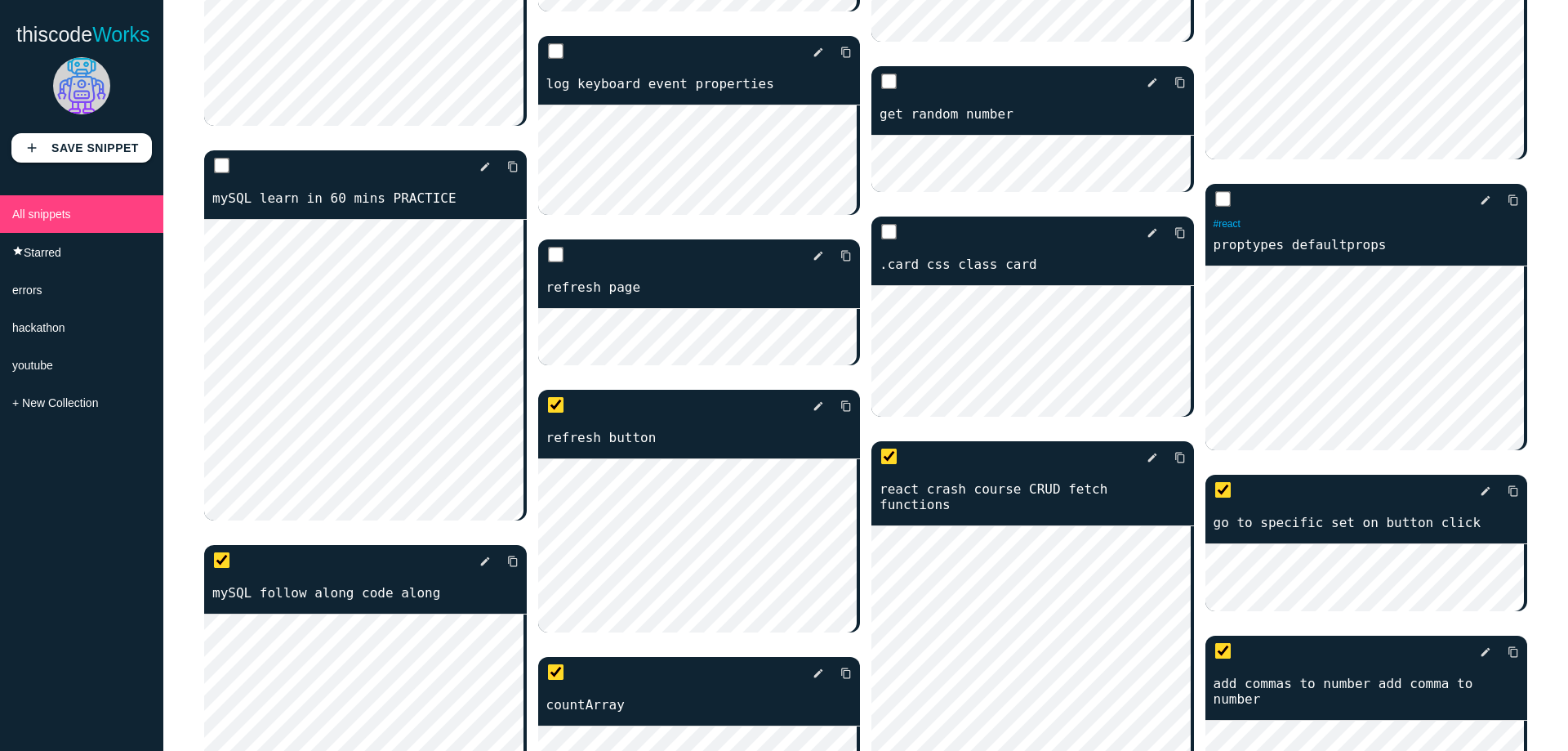
scroll to position [6047, 0]
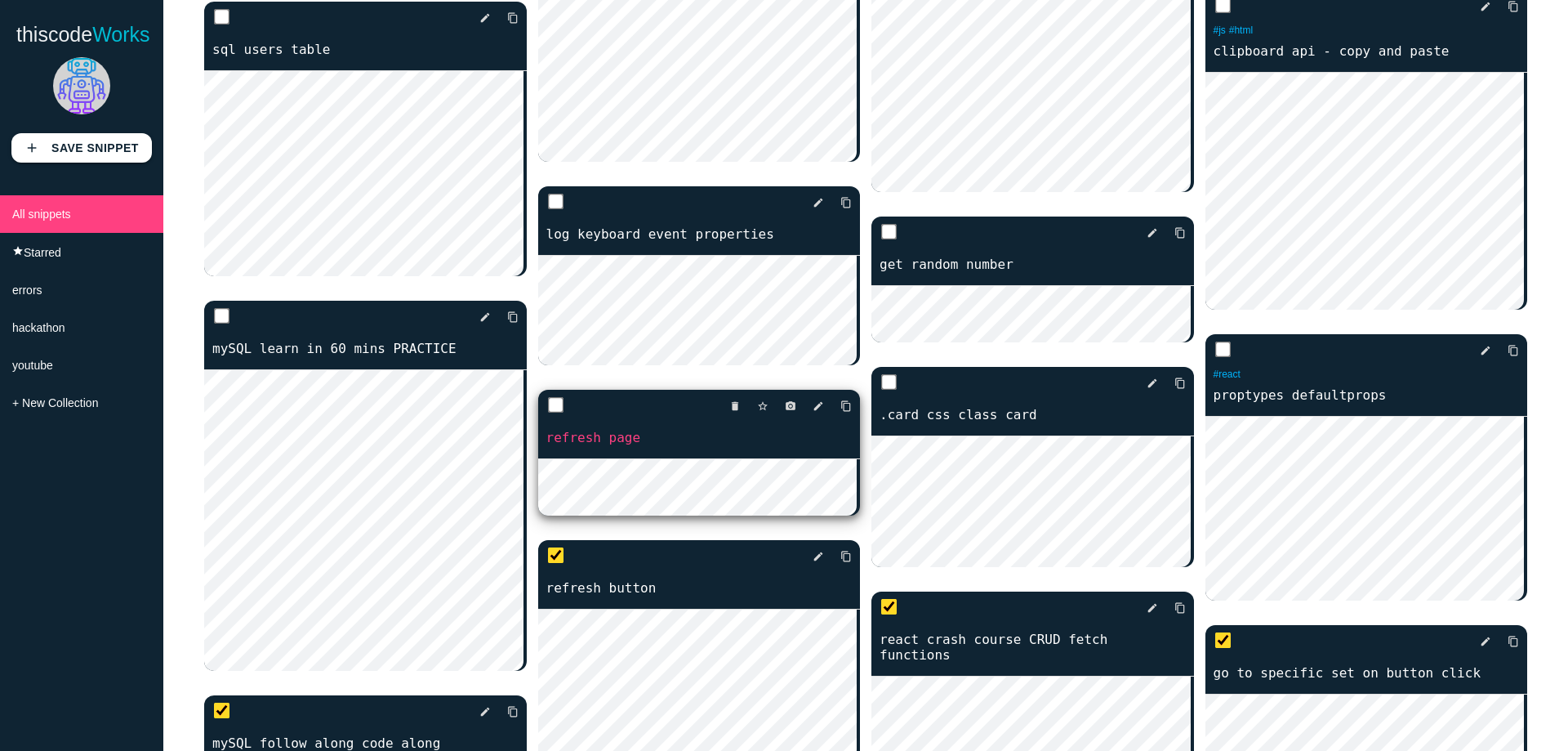
click at [548, 416] on div "delete star_border photo_camera edit content_copy" at bounding box center [700, 406] width 323 height 33
click at [540, 422] on div "delete star_border photo_camera edit content_copy" at bounding box center [700, 406] width 323 height 33
click at [547, 413] on input "checkbox" at bounding box center [555, 405] width 16 height 16
checkbox input "true"
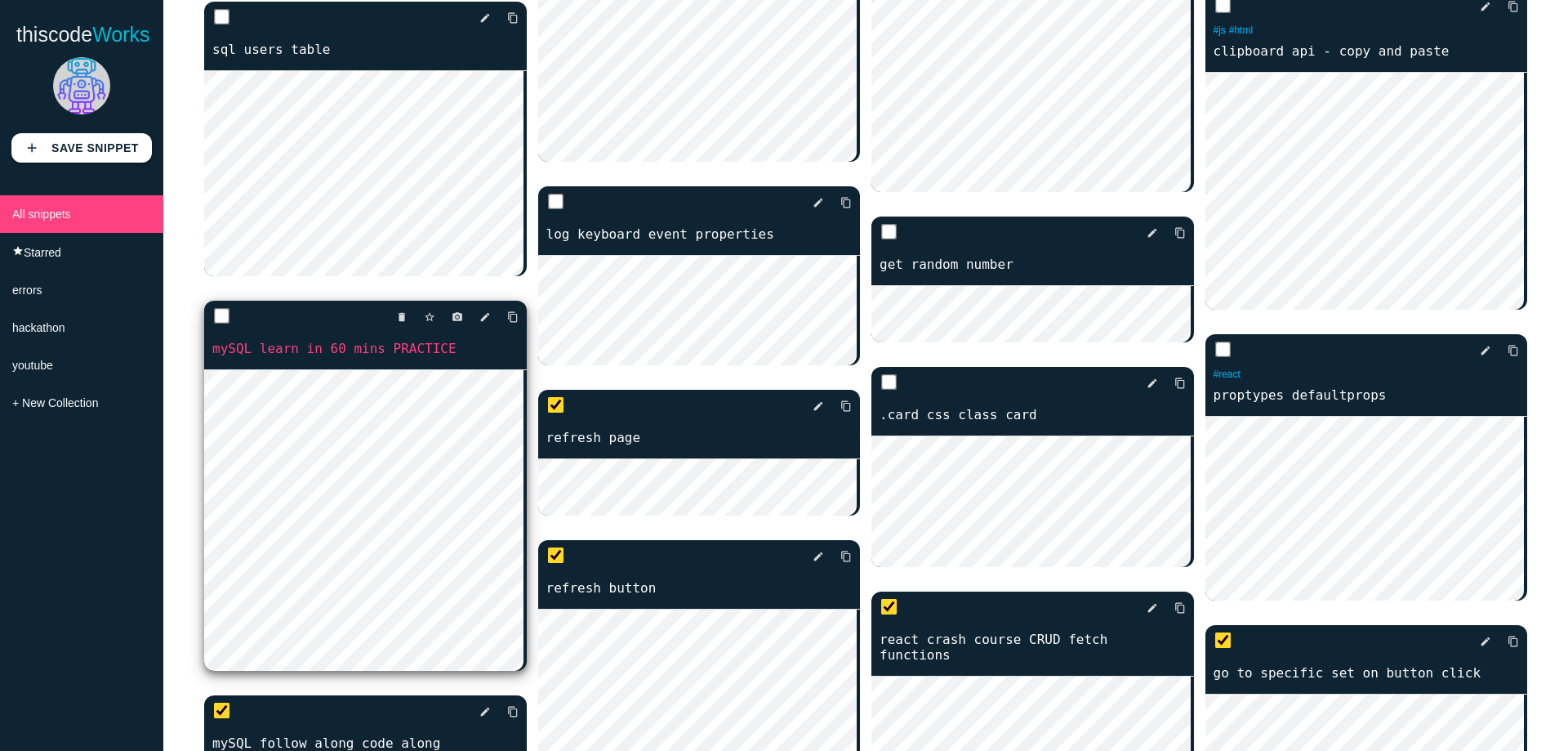
click at [215, 318] on input "checkbox" at bounding box center [221, 315] width 16 height 16
checkbox input "true"
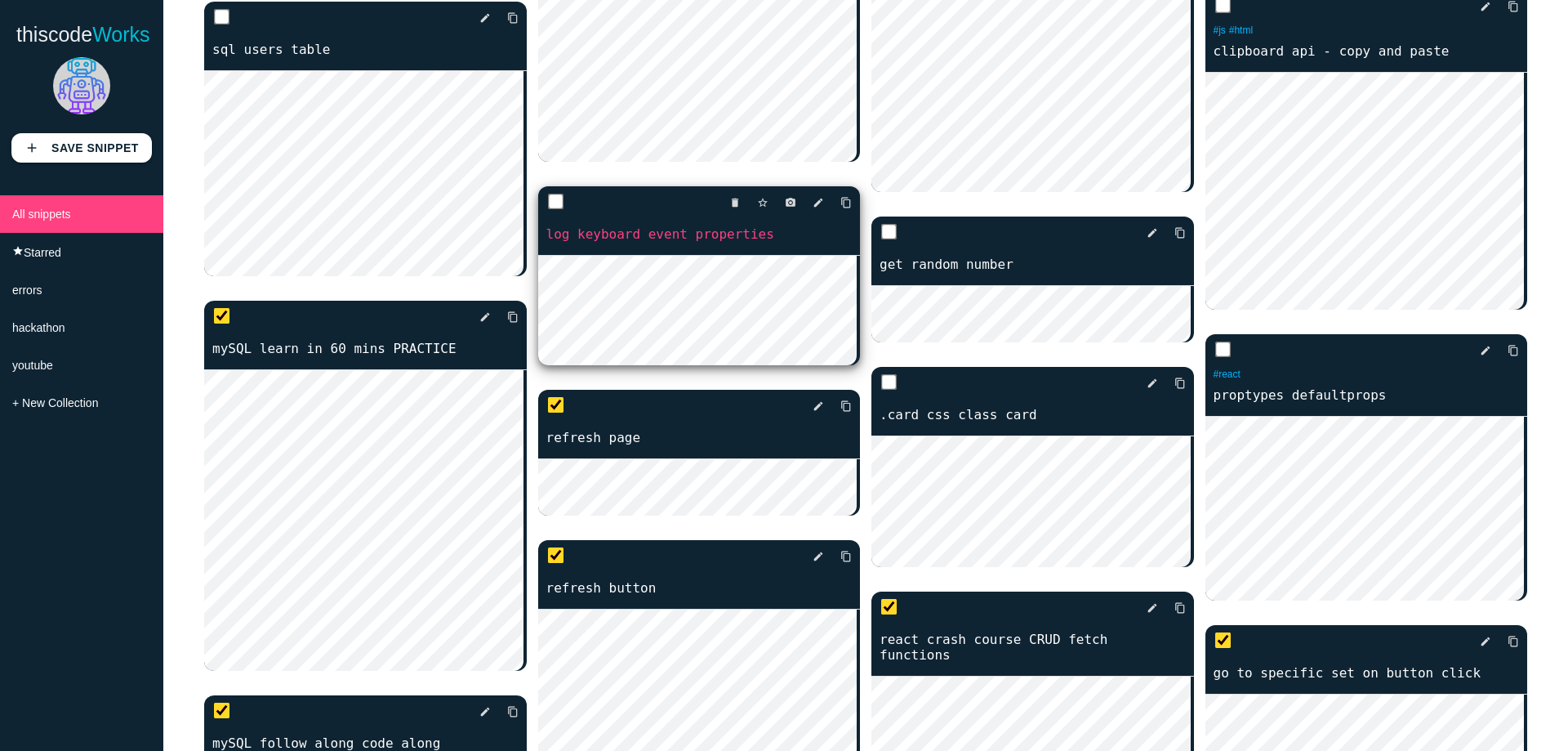
click at [558, 210] on input "checkbox" at bounding box center [555, 201] width 16 height 16
checkbox input "true"
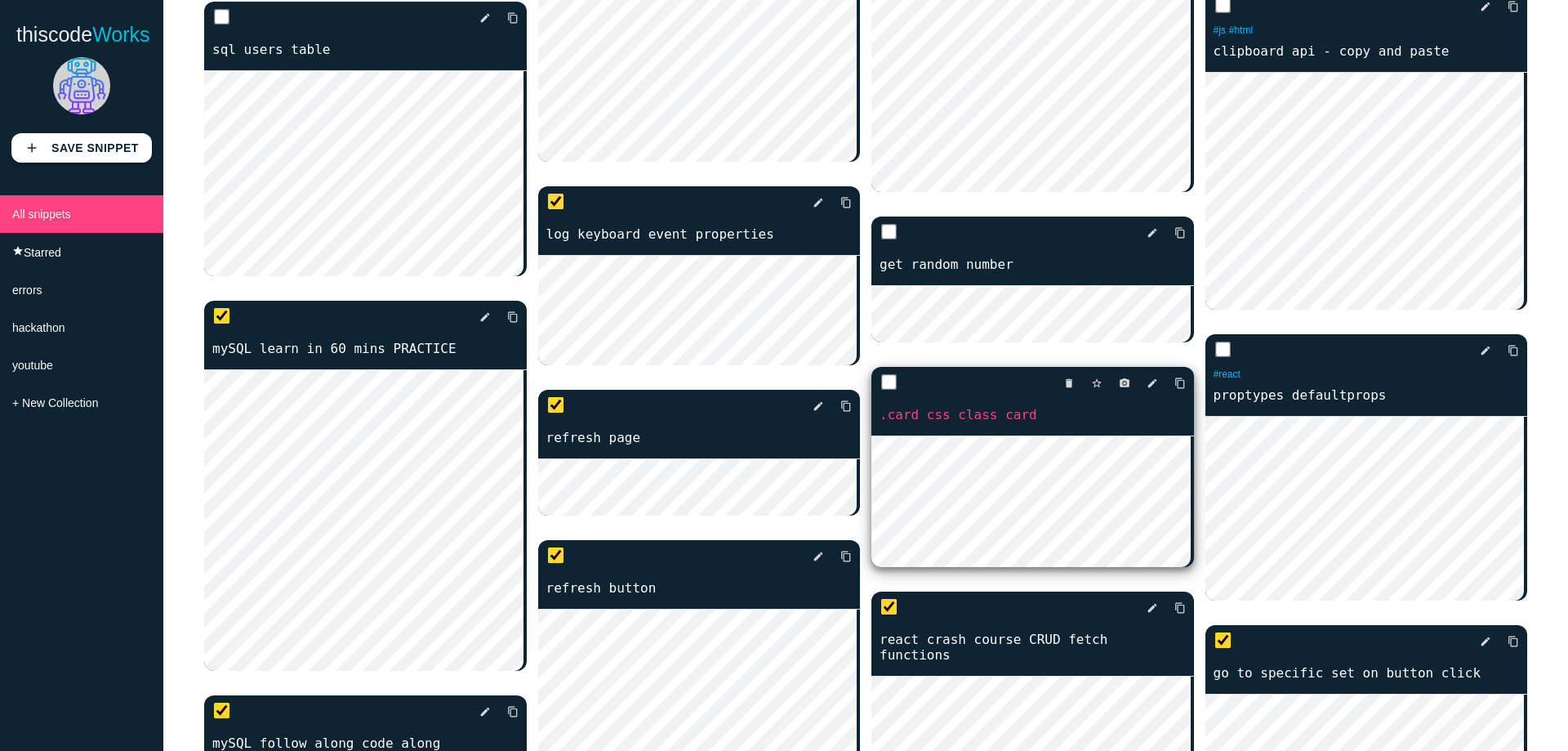
click at [886, 375] on input "checkbox" at bounding box center [889, 382] width 16 height 16
checkbox input "true"
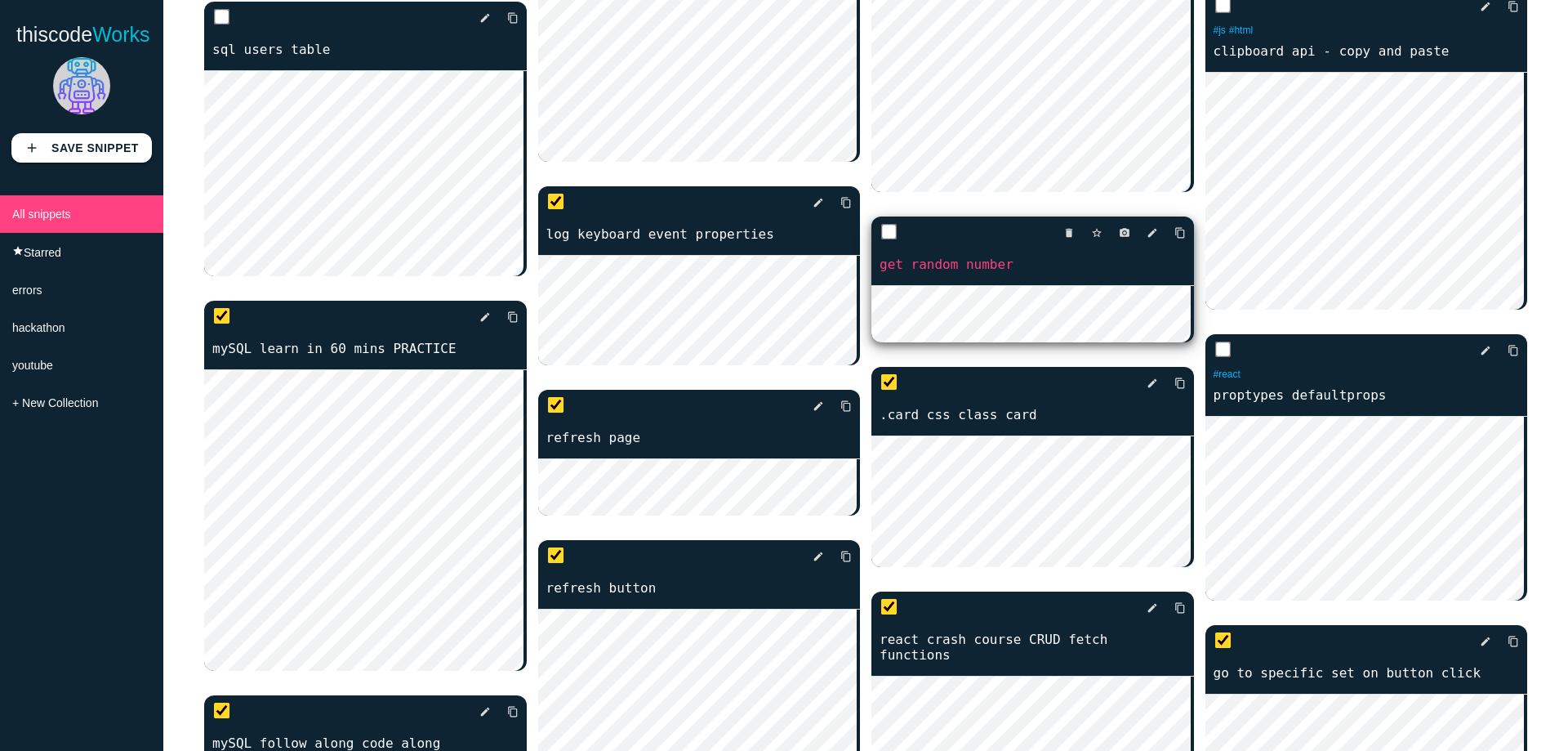
click at [887, 224] on input "checkbox" at bounding box center [889, 232] width 16 height 16
checkbox input "true"
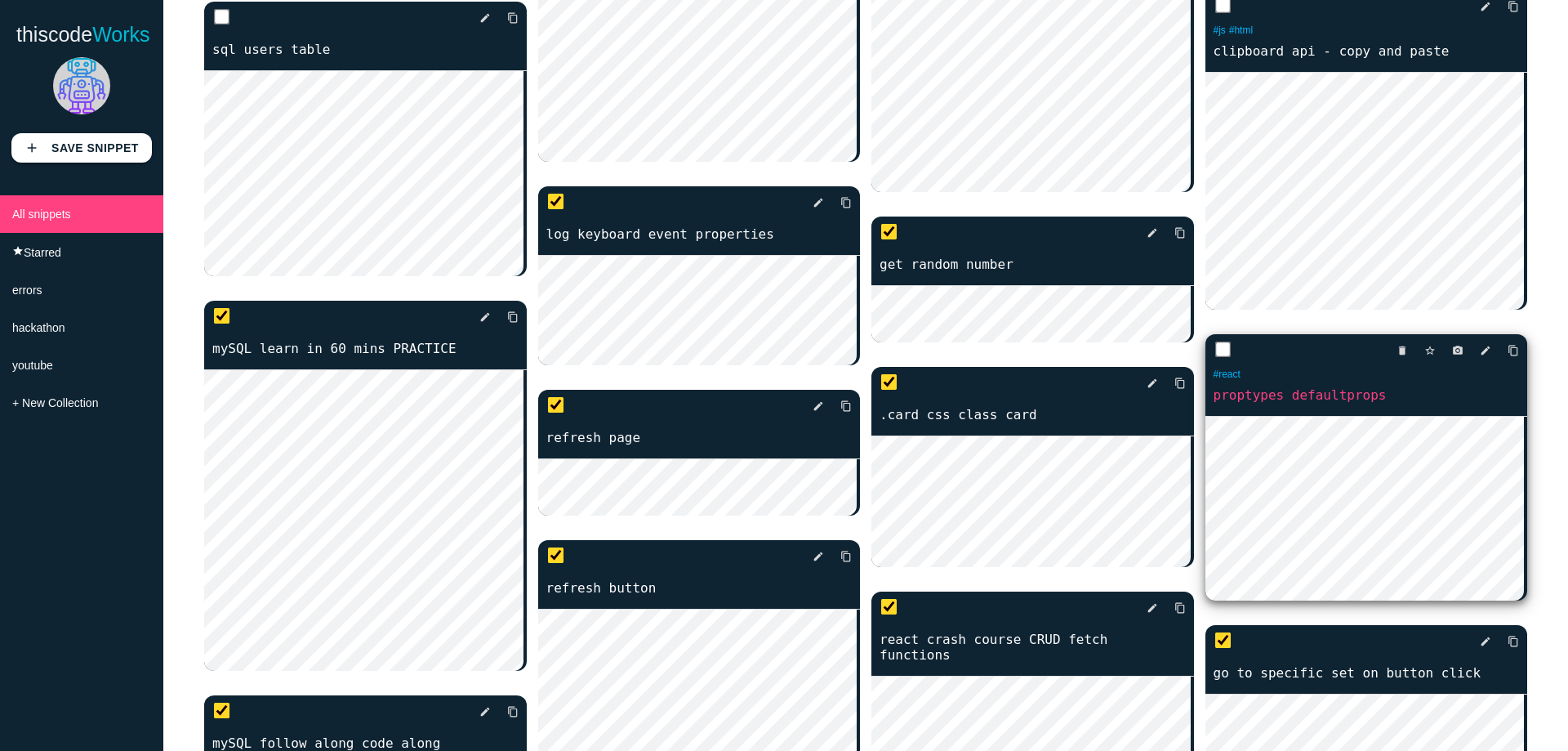
click at [1214, 358] on input "checkbox" at bounding box center [1222, 349] width 16 height 16
checkbox input "true"
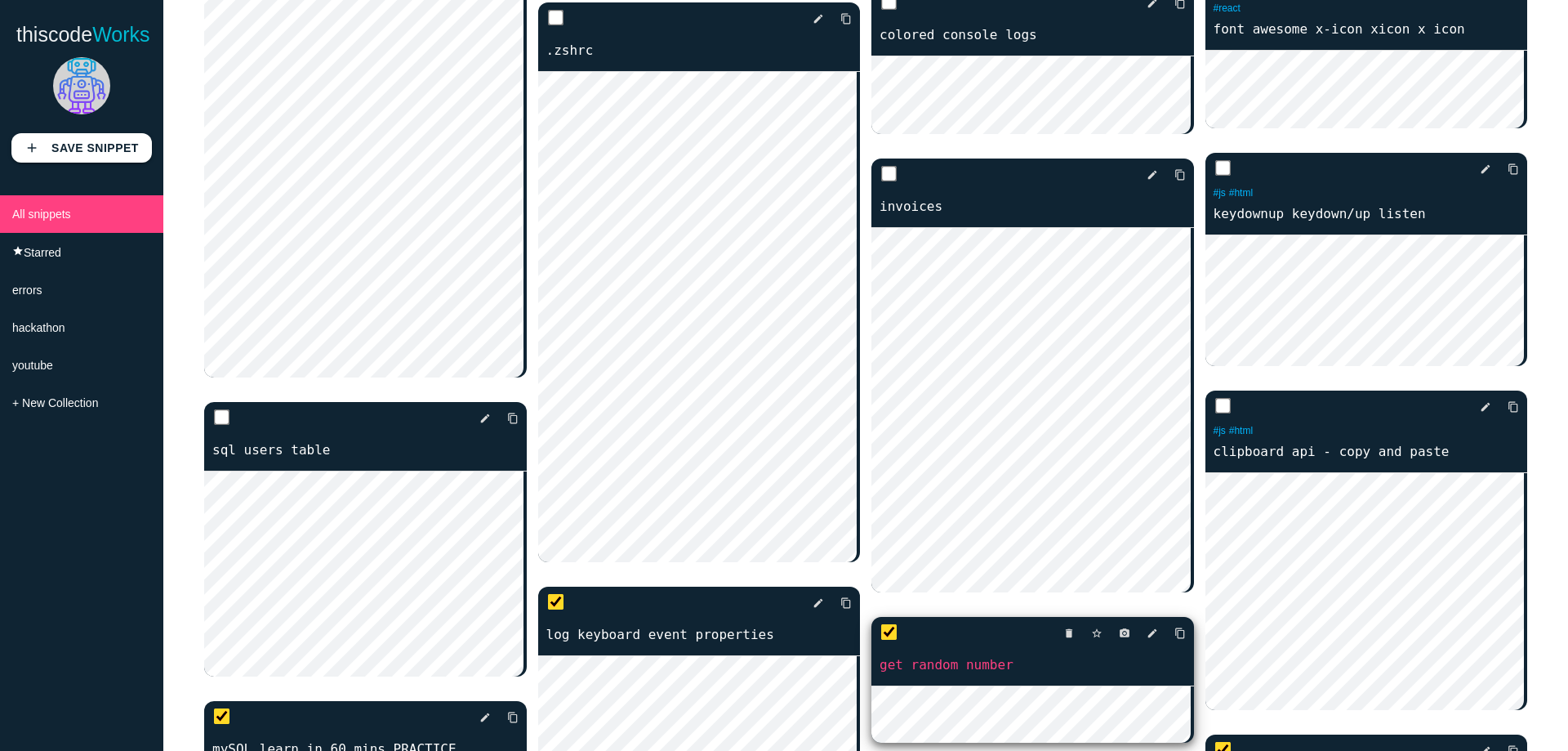
scroll to position [5639, 0]
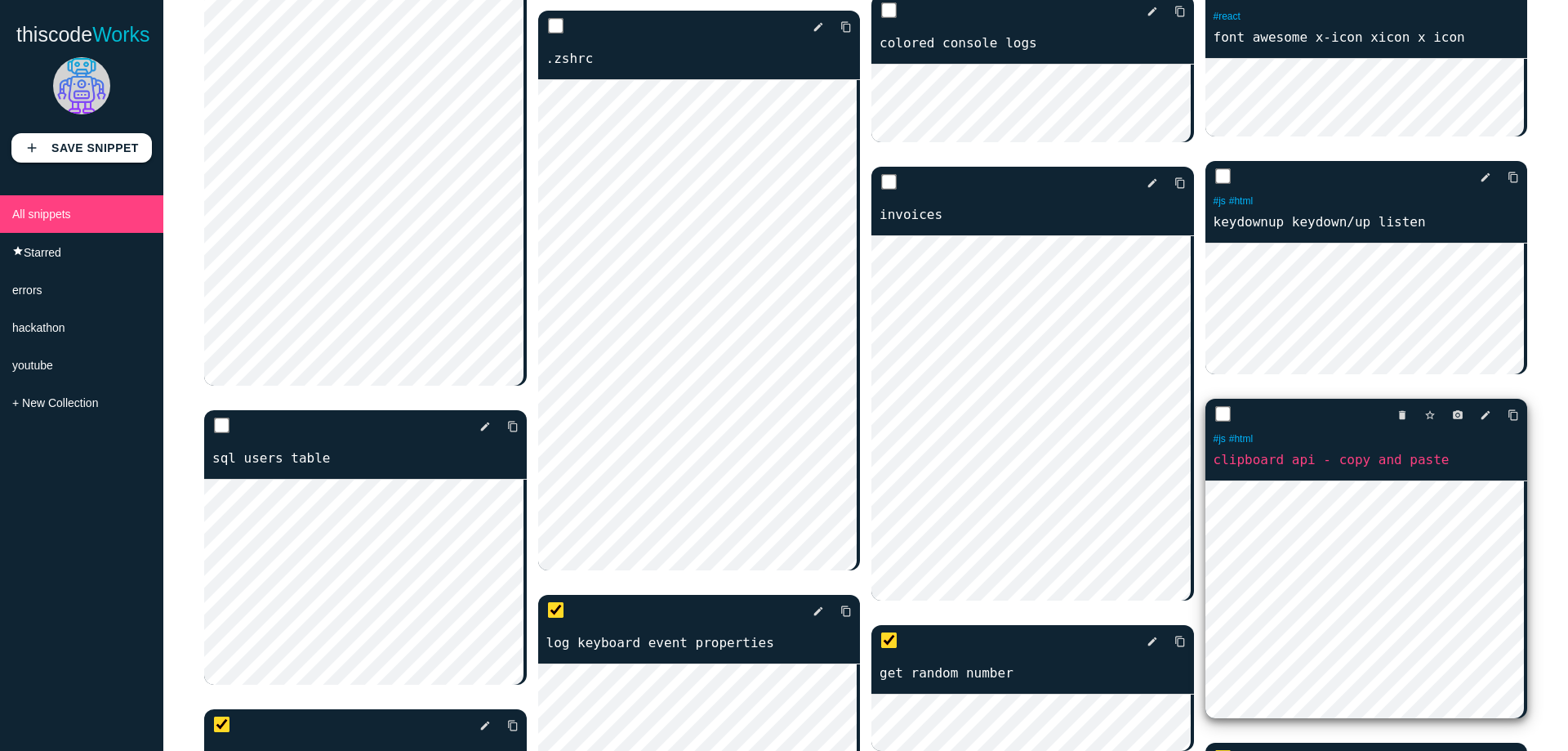
click at [1214, 422] on input "checkbox" at bounding box center [1222, 414] width 16 height 16
checkbox input "true"
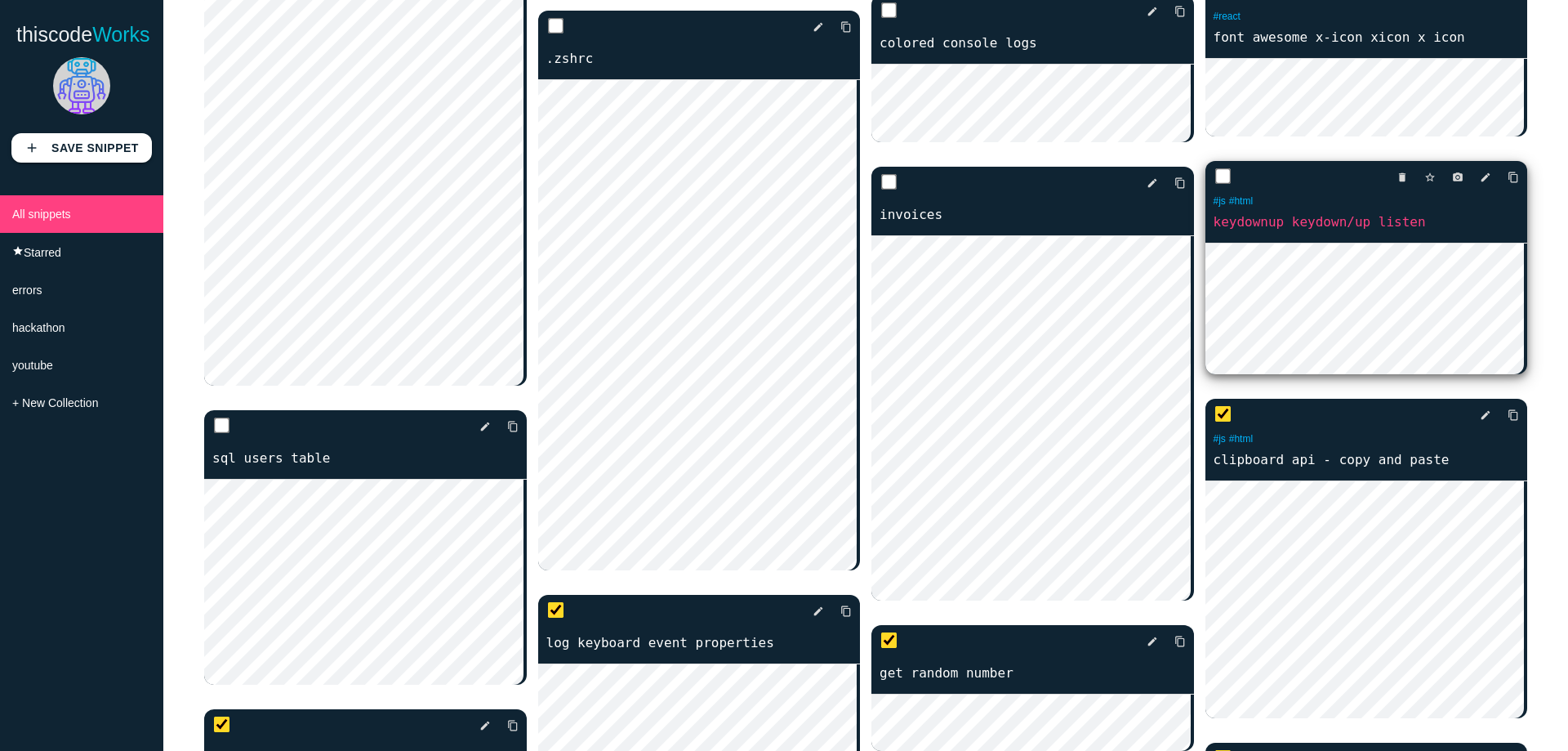
click at [1214, 185] on input "checkbox" at bounding box center [1222, 176] width 16 height 16
checkbox input "true"
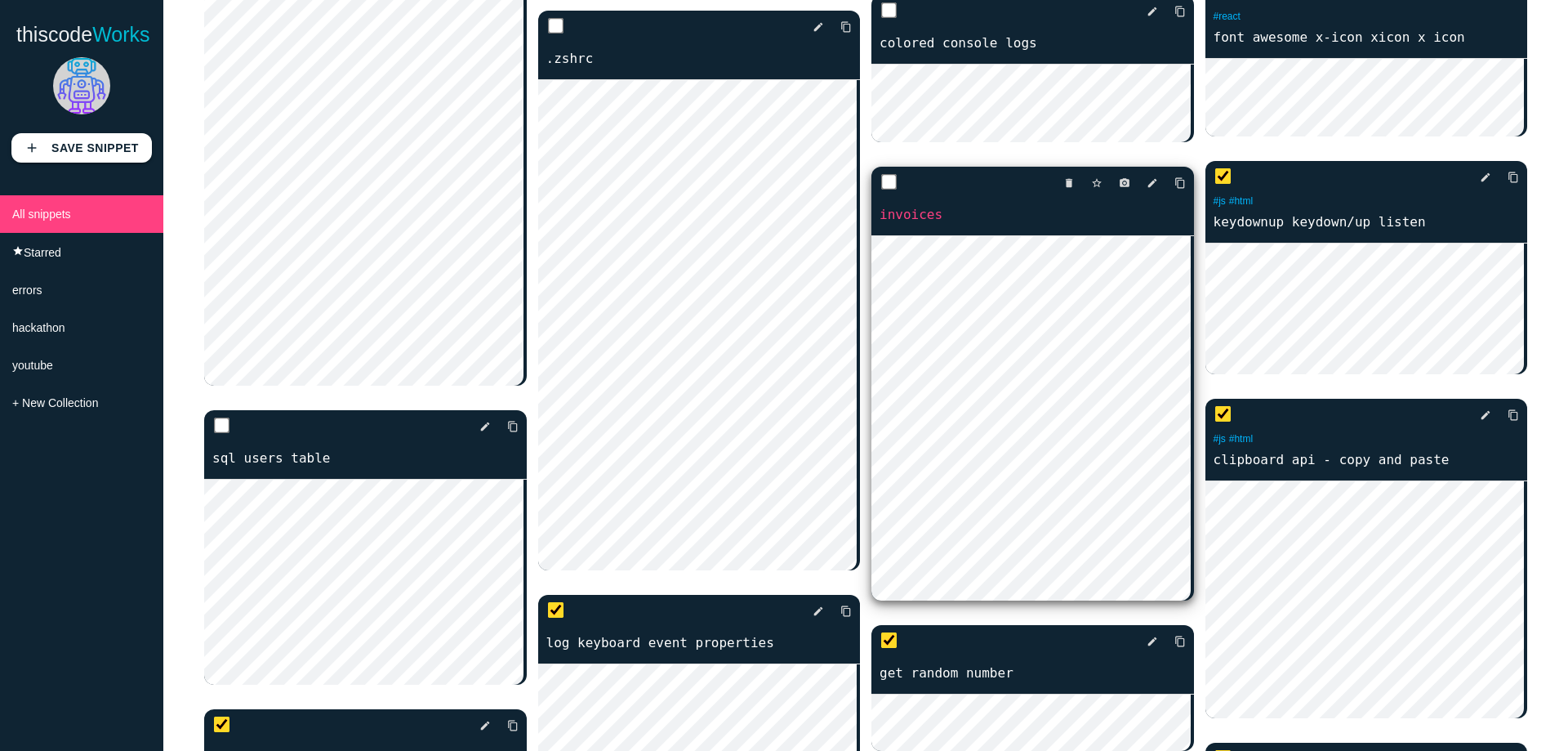
click at [887, 174] on input "checkbox" at bounding box center [889, 181] width 16 height 16
checkbox input "true"
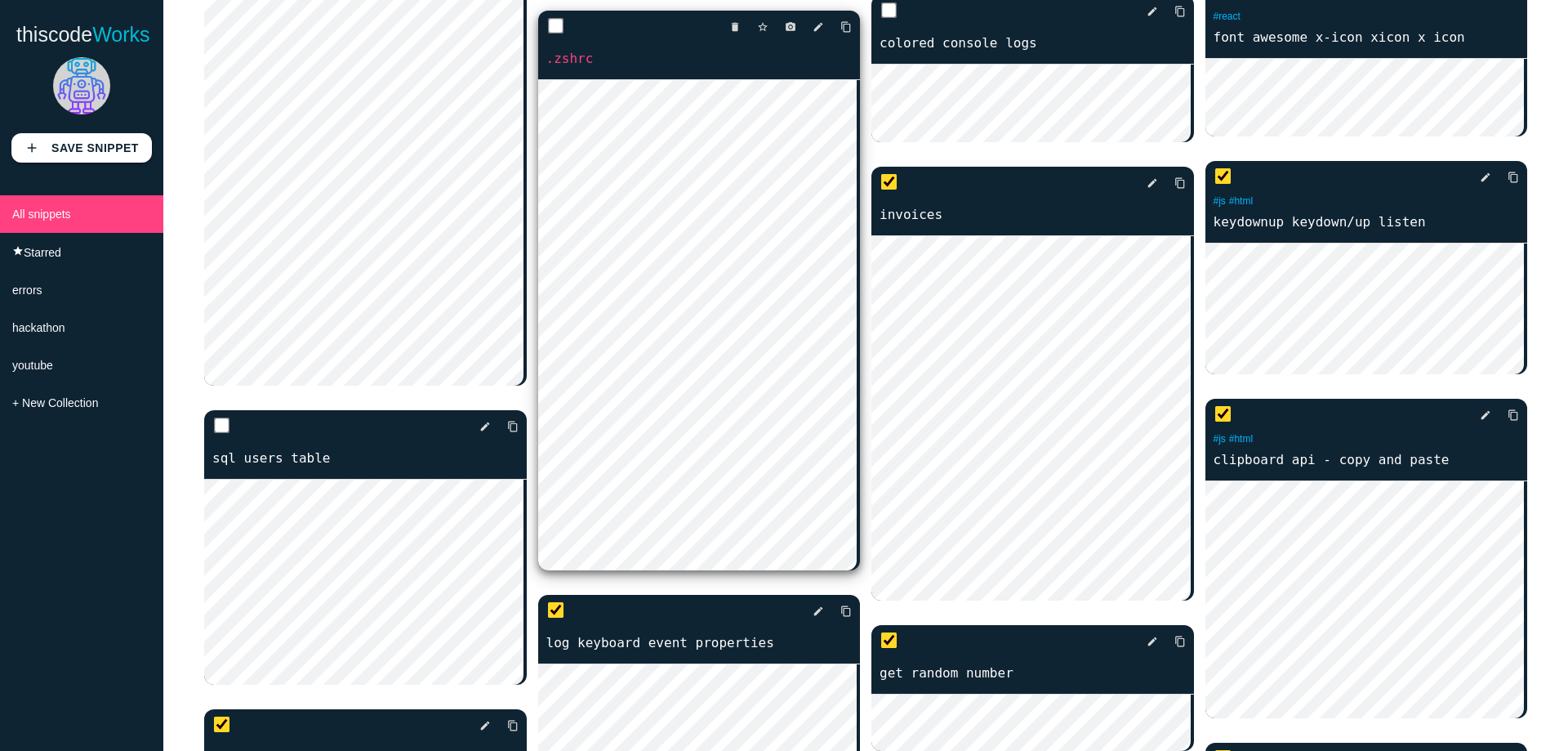
click at [547, 35] on input "checkbox" at bounding box center [555, 25] width 16 height 16
checkbox input "true"
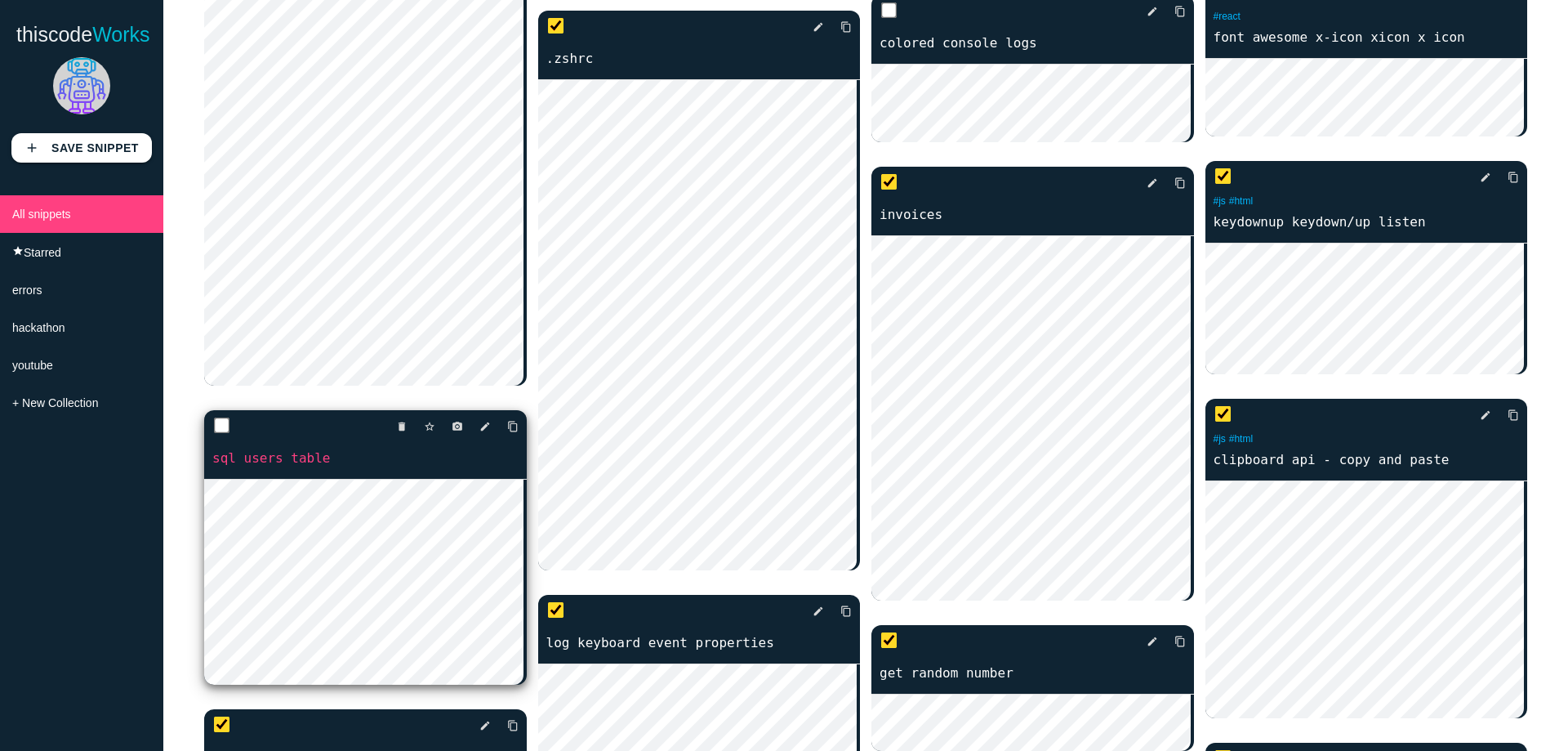
click at [221, 421] on input "checkbox" at bounding box center [221, 425] width 16 height 16
checkbox input "true"
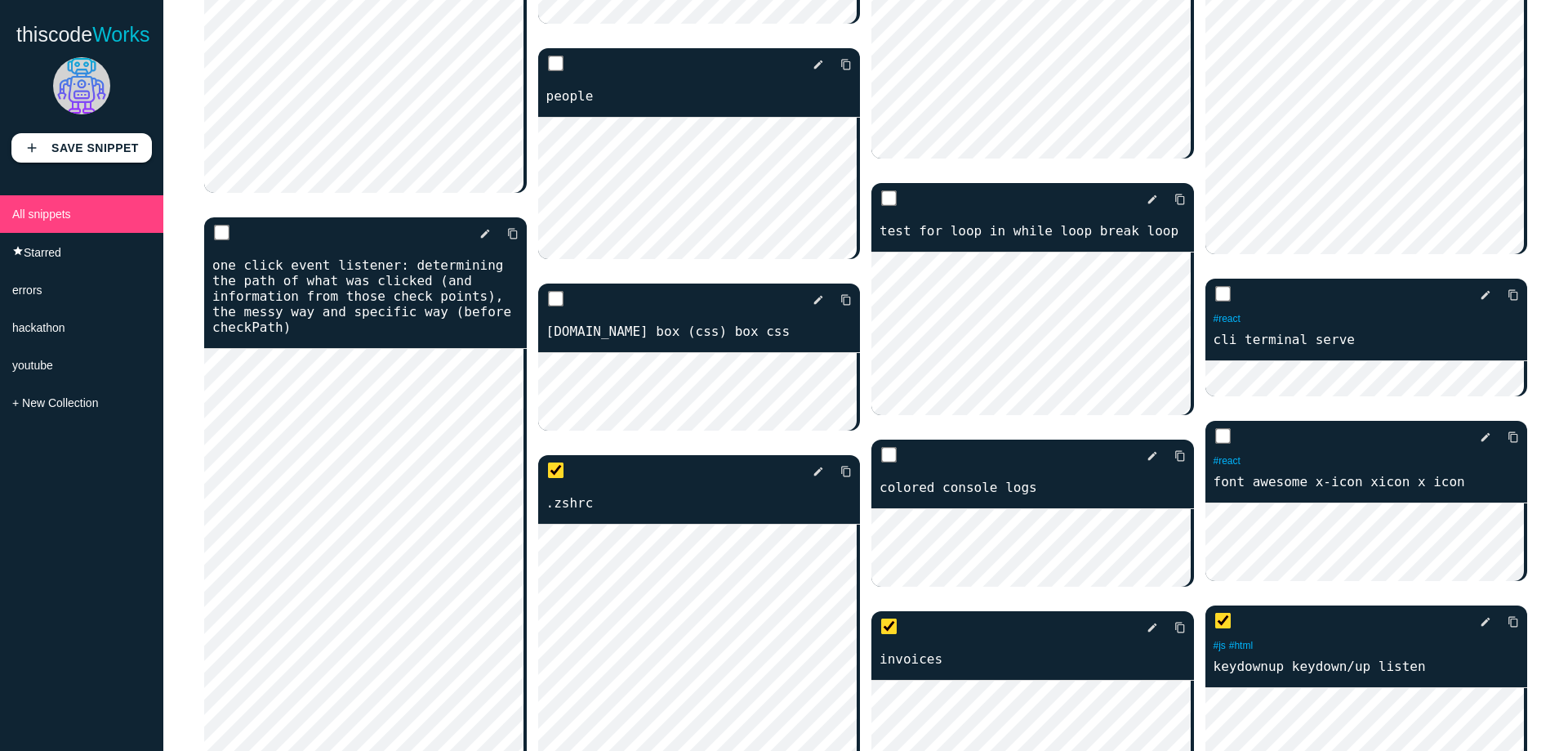
scroll to position [5148, 0]
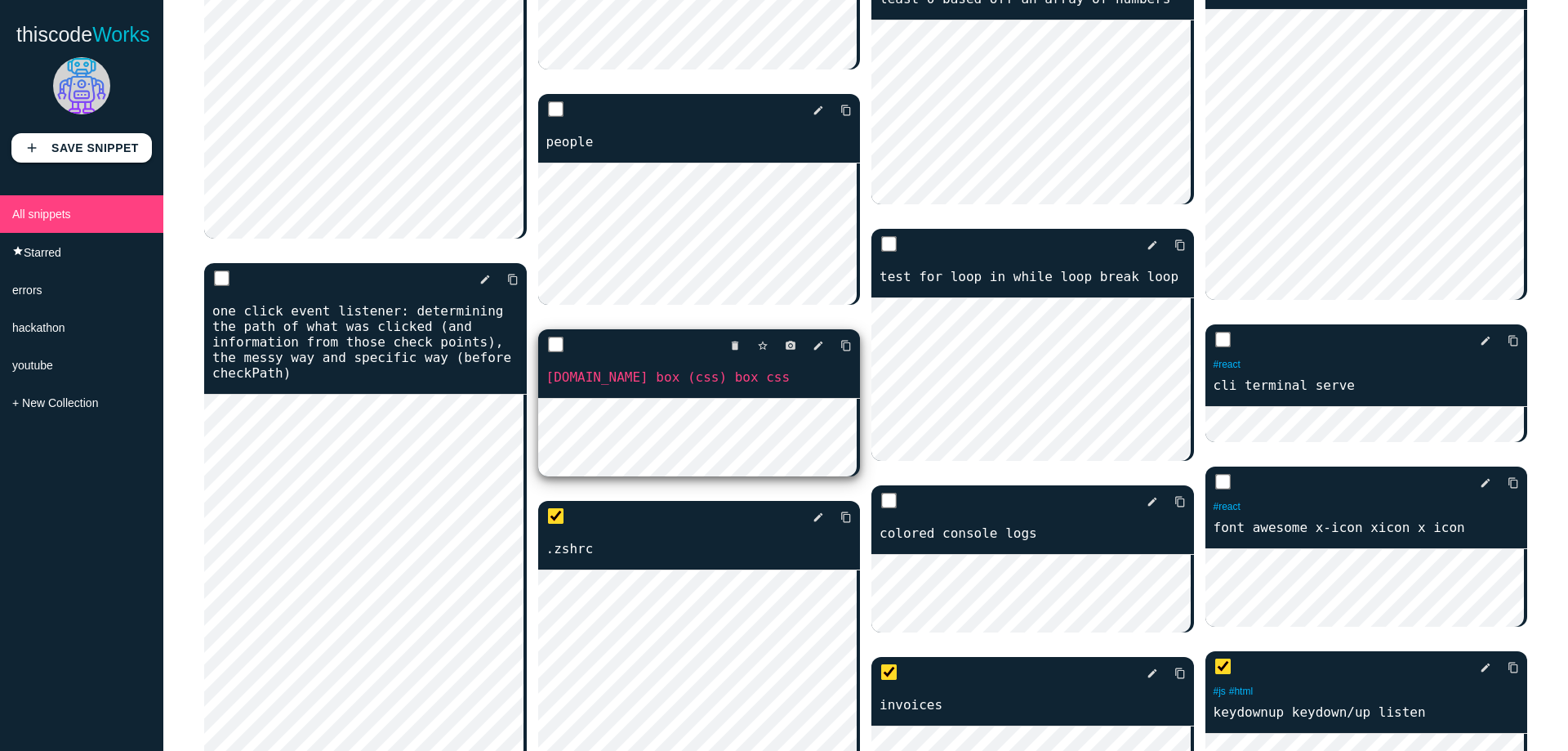
click at [552, 353] on input "checkbox" at bounding box center [555, 345] width 16 height 16
checkbox input "true"
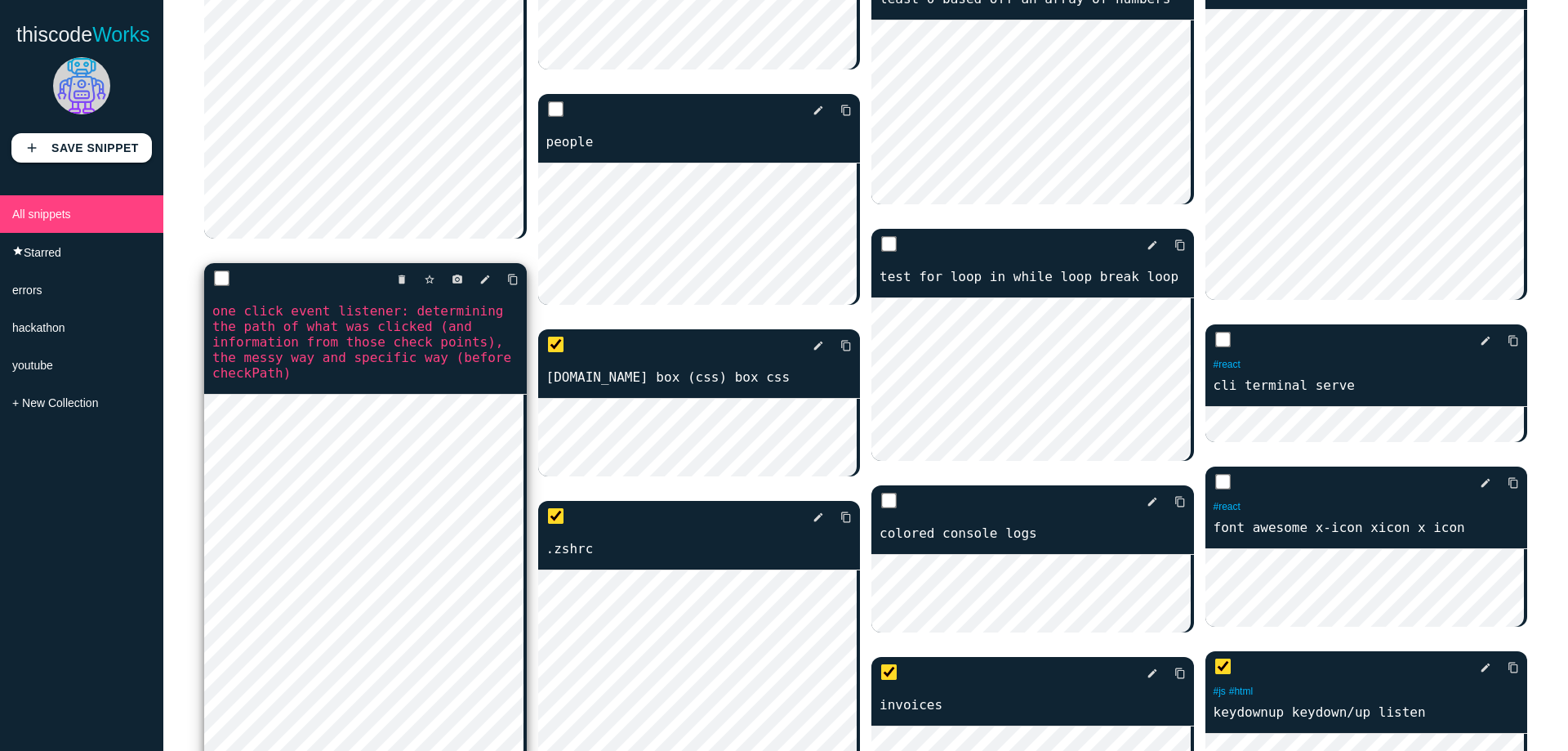
click at [214, 287] on input "checkbox" at bounding box center [221, 278] width 16 height 16
checkbox input "true"
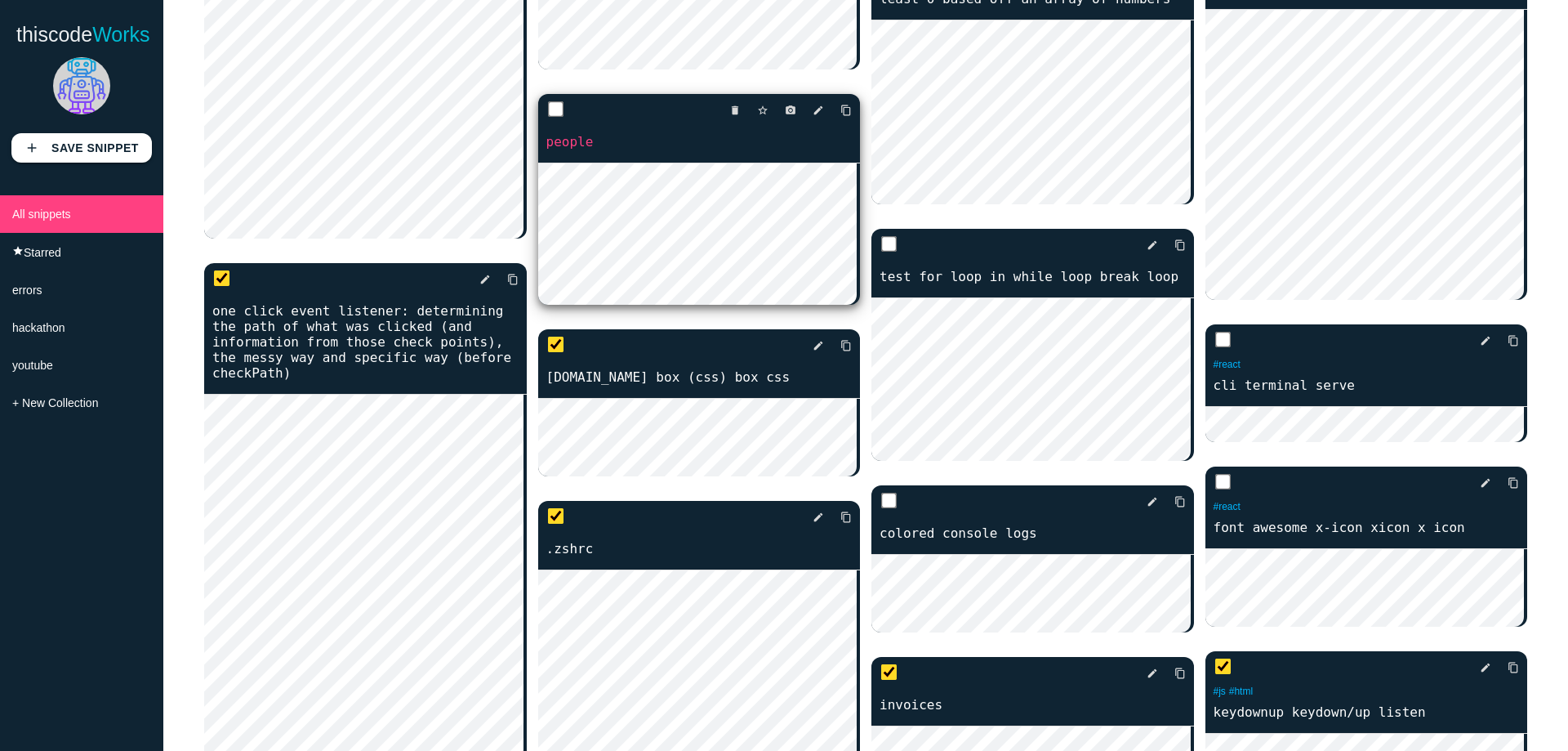
click at [544, 127] on div "delete star_border photo_camera edit content_copy" at bounding box center [700, 110] width 323 height 33
click at [552, 117] on input "checkbox" at bounding box center [555, 109] width 16 height 16
checkbox input "true"
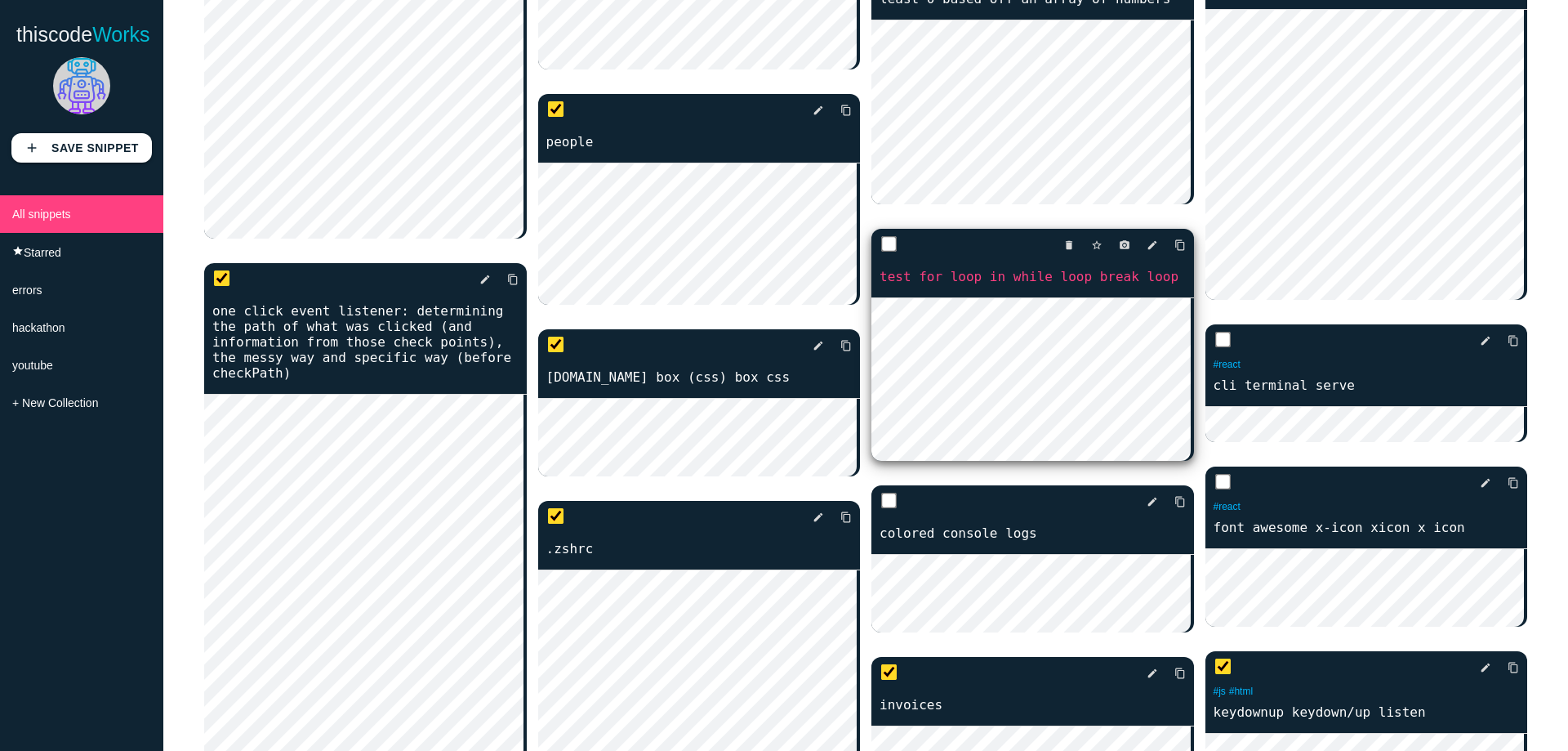
click at [881, 237] on input "checkbox" at bounding box center [889, 244] width 16 height 16
checkbox input "true"
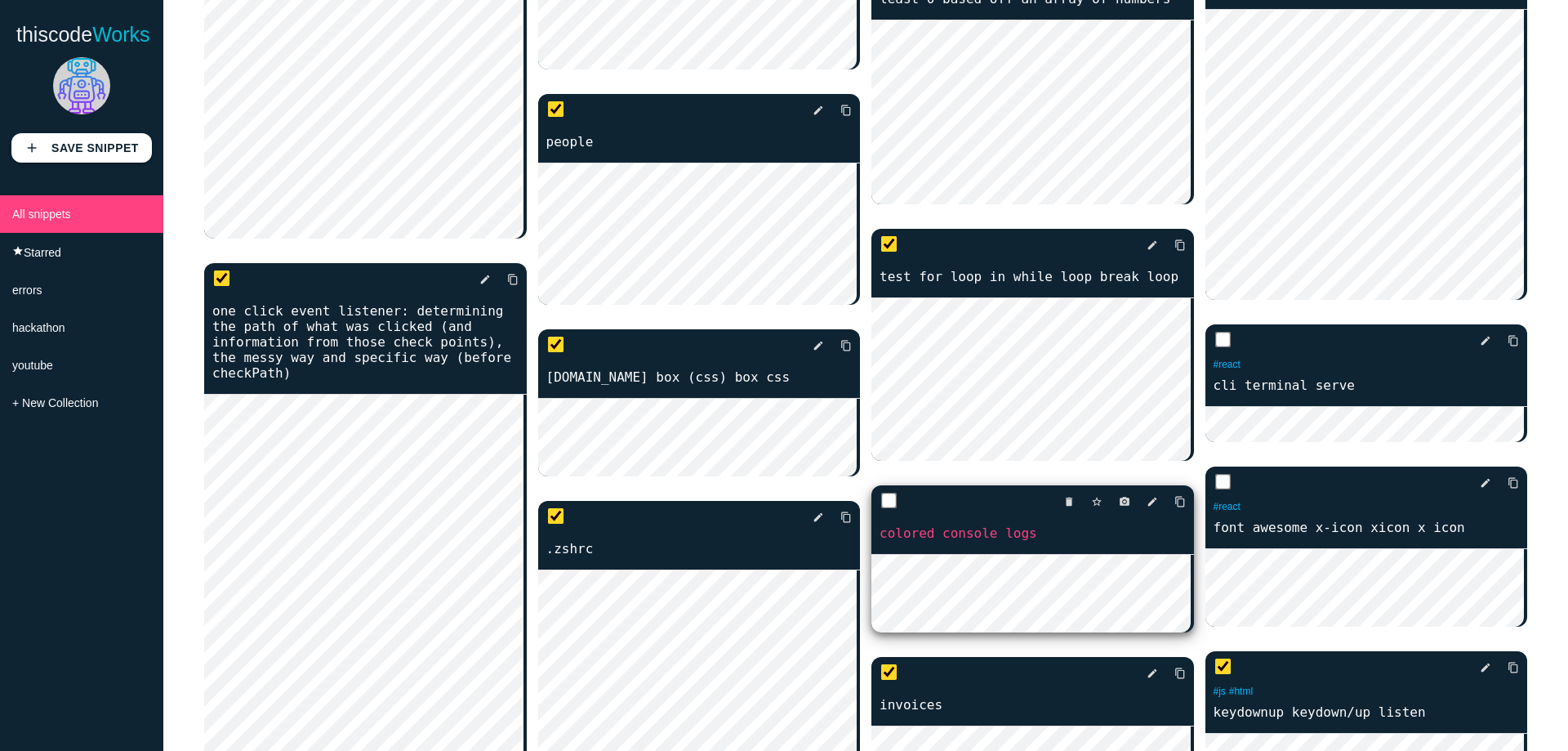
click at [885, 493] on input "checkbox" at bounding box center [889, 500] width 16 height 16
checkbox input "true"
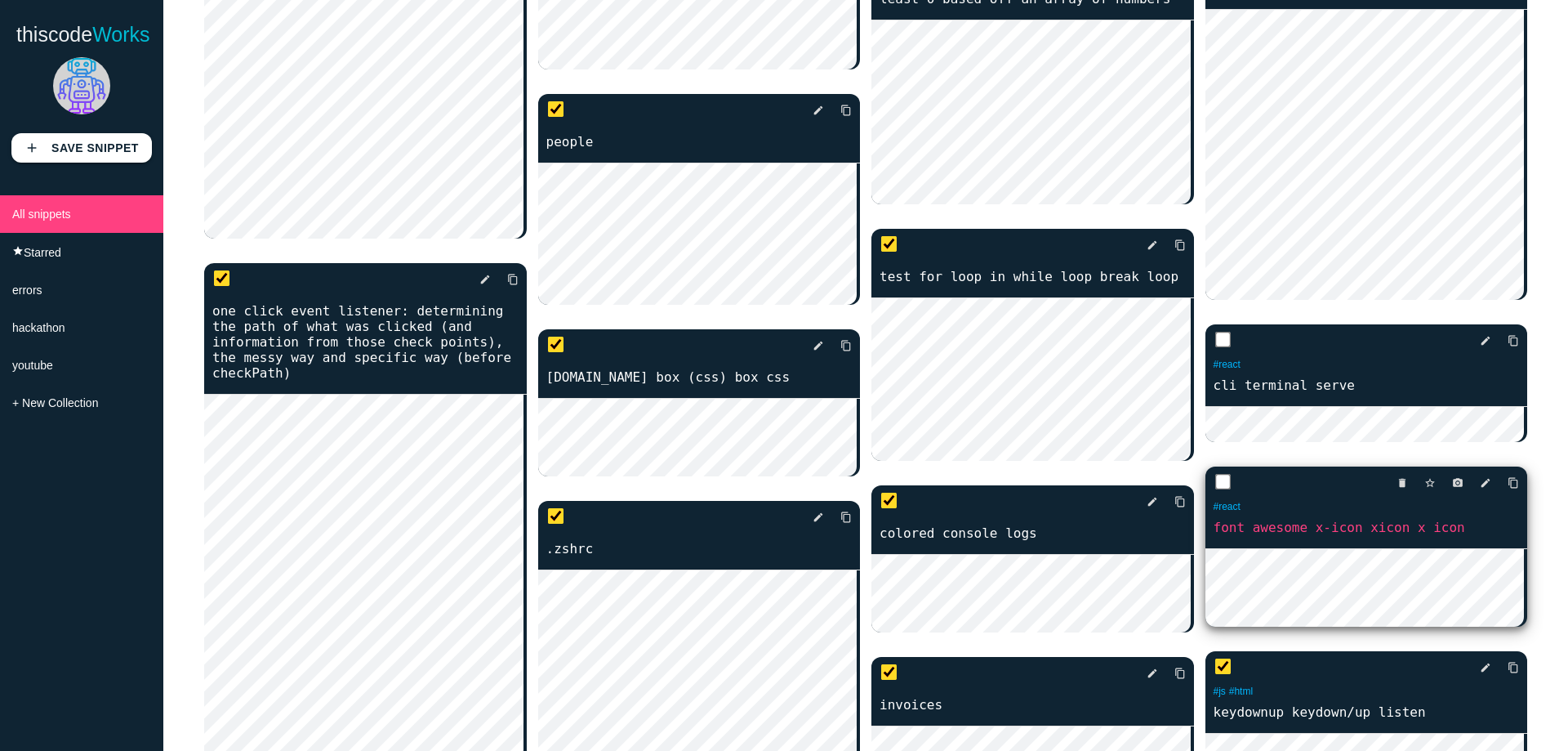
click at [1225, 498] on div "delete star_border photo_camera edit content_copy" at bounding box center [1367, 483] width 323 height 33
click at [1217, 490] on input "checkbox" at bounding box center [1222, 482] width 16 height 16
checkbox input "true"
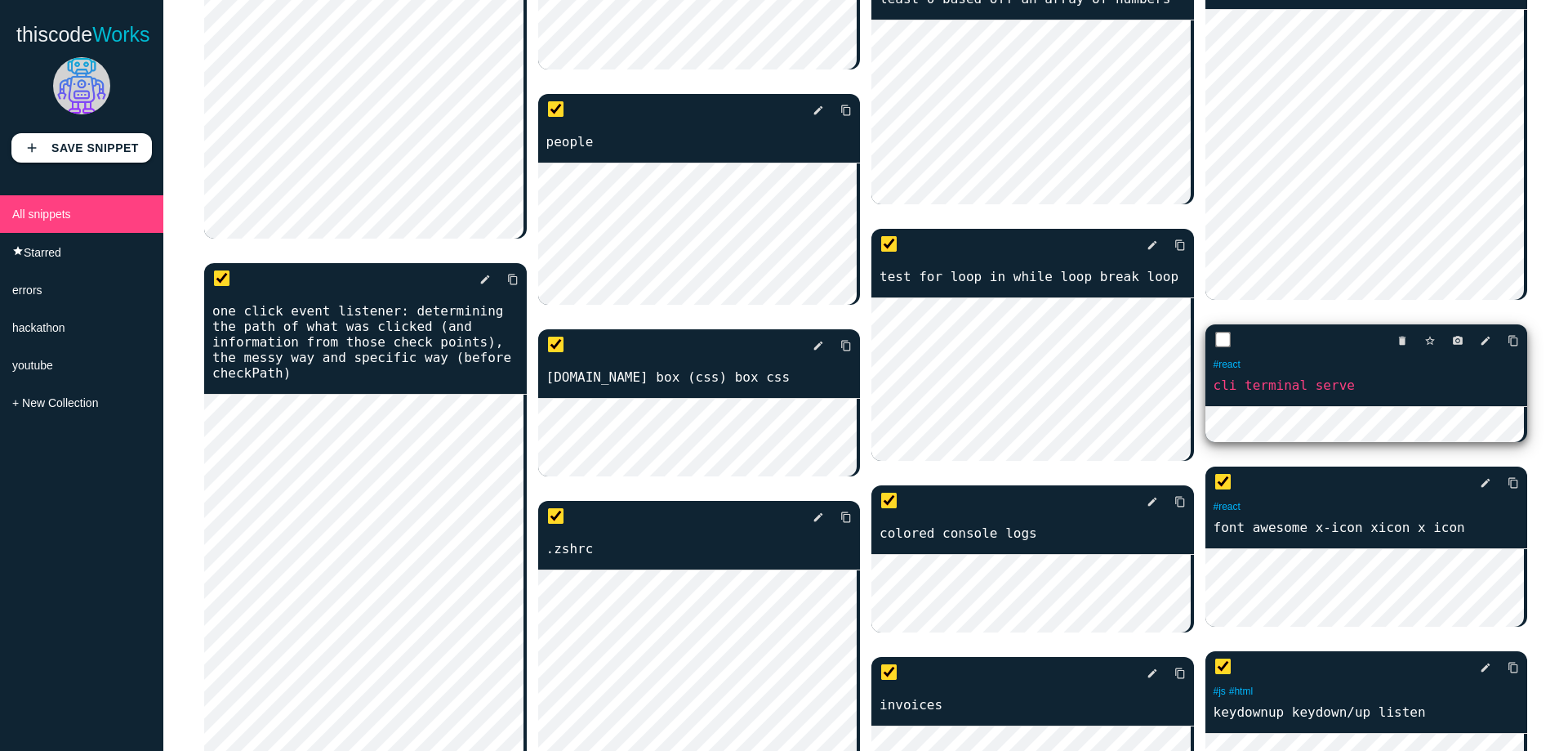
click at [1214, 348] on input "checkbox" at bounding box center [1222, 339] width 16 height 16
checkbox input "true"
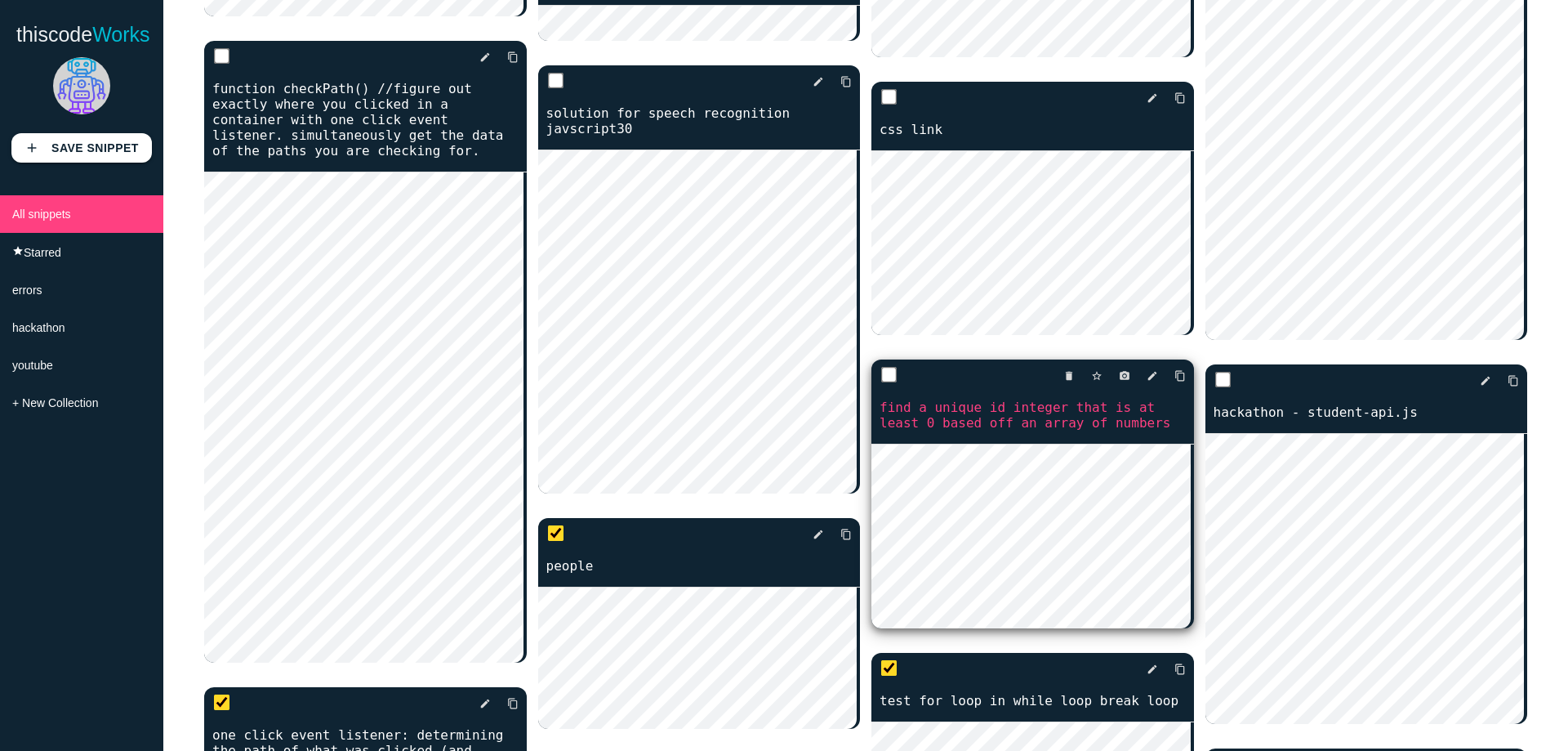
scroll to position [4658, 0]
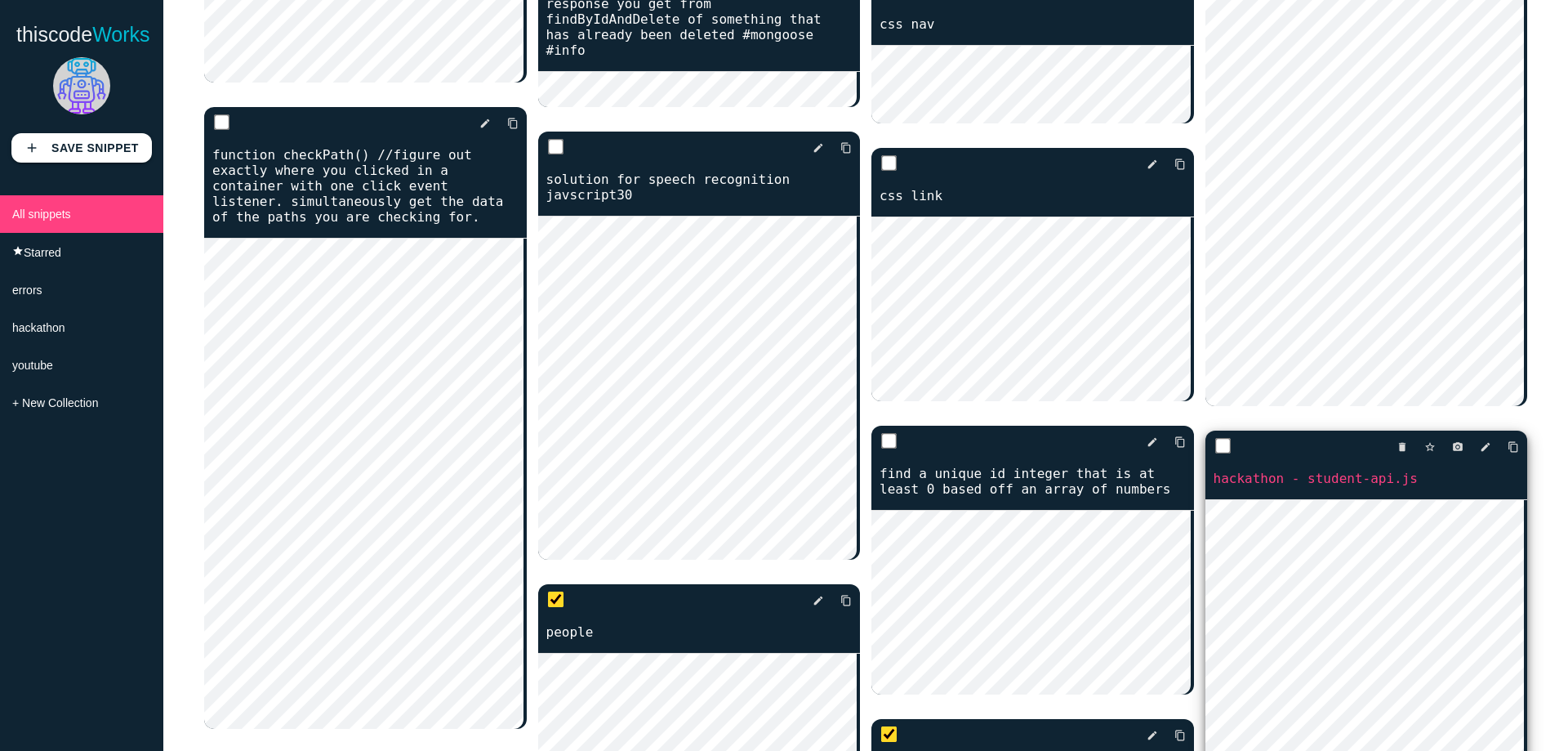
click at [1217, 454] on input "checkbox" at bounding box center [1222, 446] width 16 height 16
checkbox input "true"
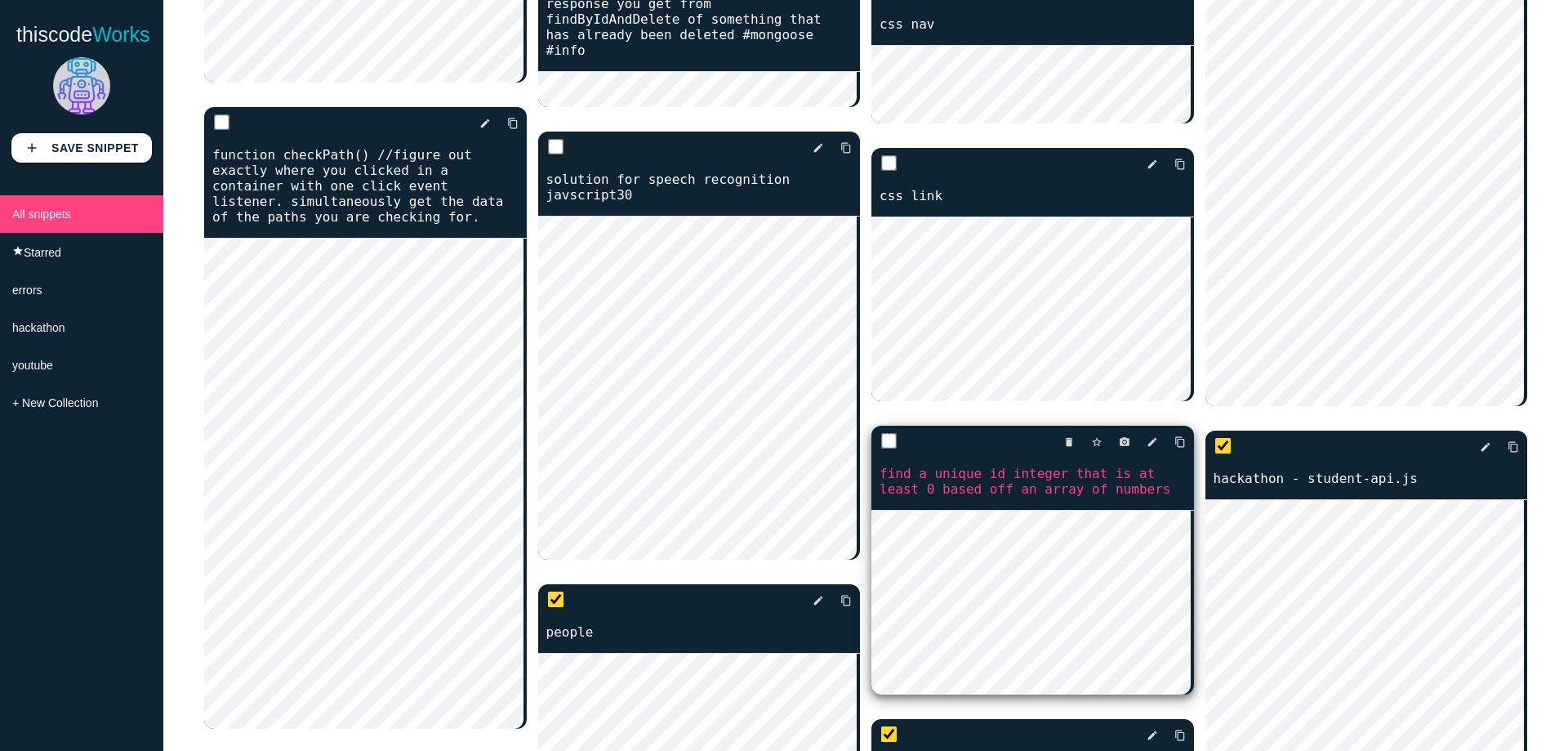
click at [874, 426] on div "delete star_border photo_camera edit content_copy" at bounding box center [1033, 442] width 323 height 33
click at [887, 433] on input "checkbox" at bounding box center [889, 440] width 16 height 16
checkbox input "true"
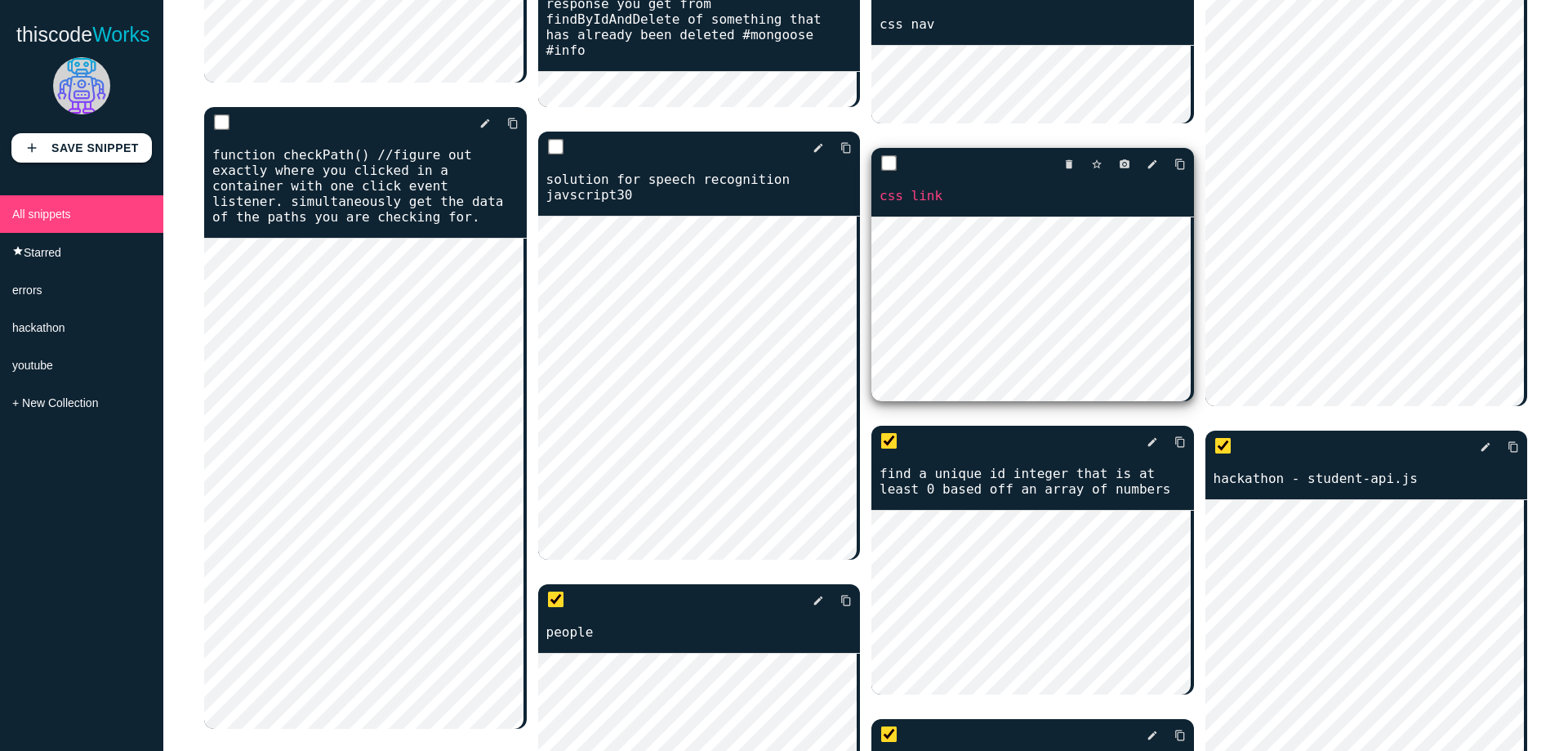
click at [885, 155] on input "checkbox" at bounding box center [889, 162] width 16 height 16
checkbox input "true"
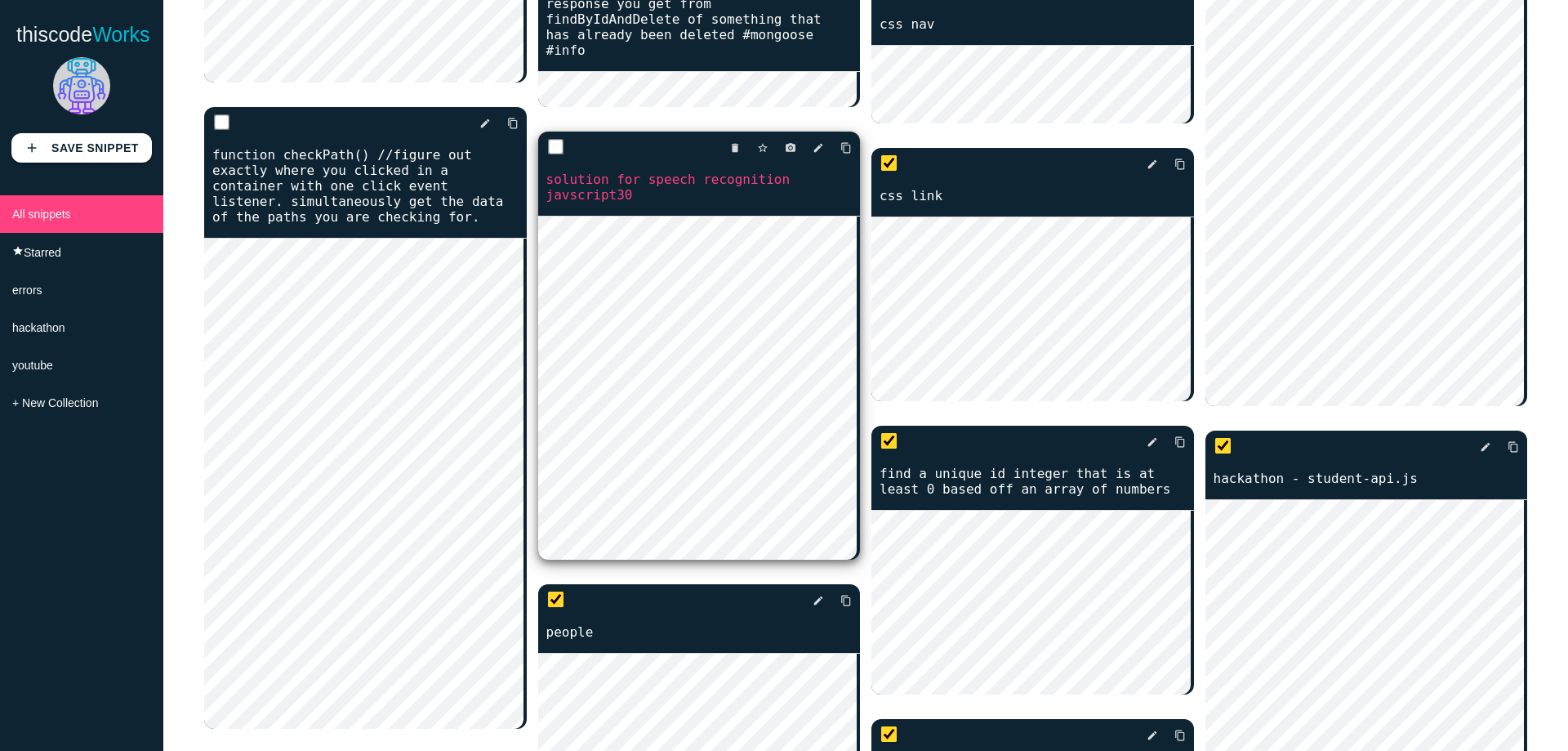
click at [560, 155] on input "checkbox" at bounding box center [555, 146] width 16 height 16
checkbox input "true"
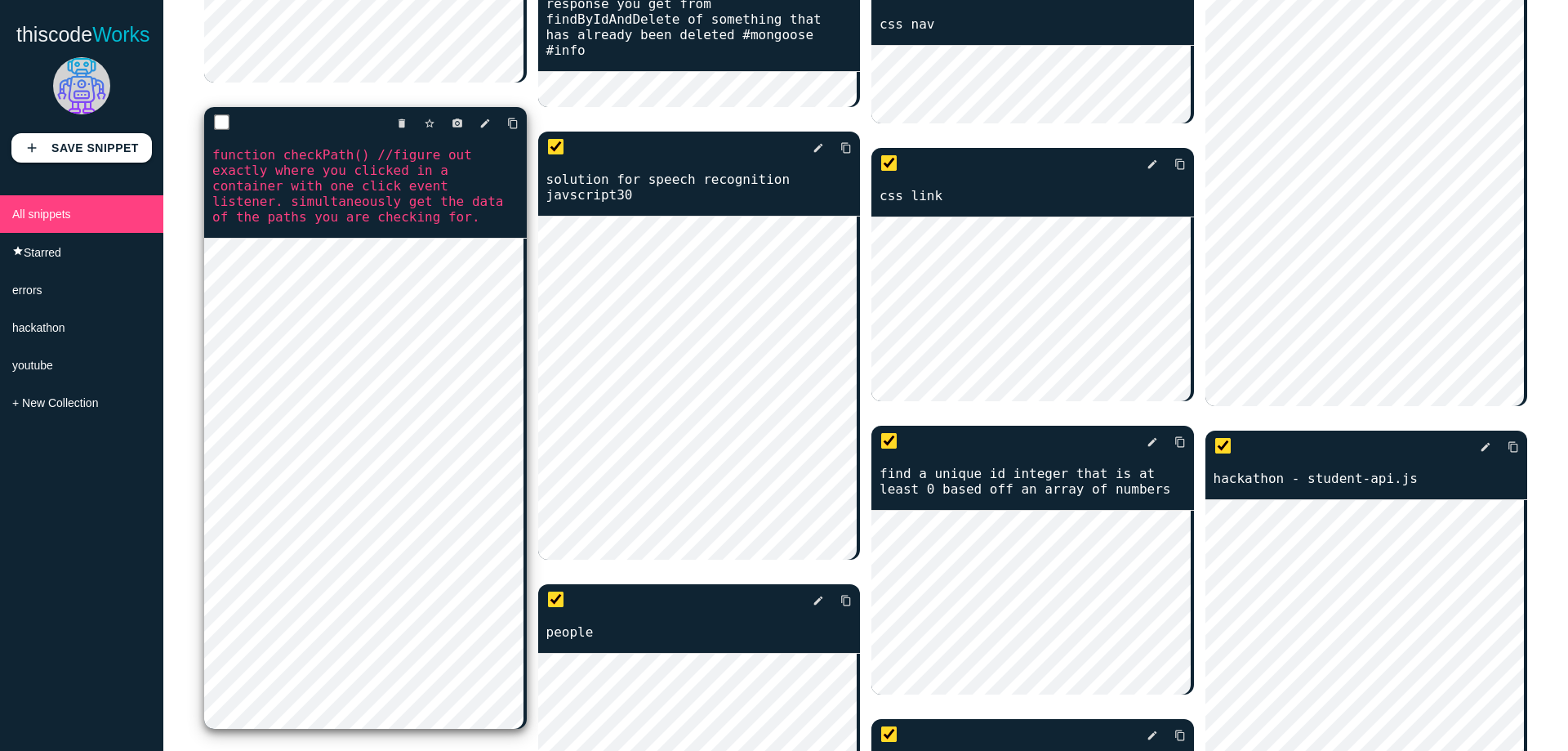
click at [221, 130] on input "checkbox" at bounding box center [221, 122] width 16 height 16
checkbox input "true"
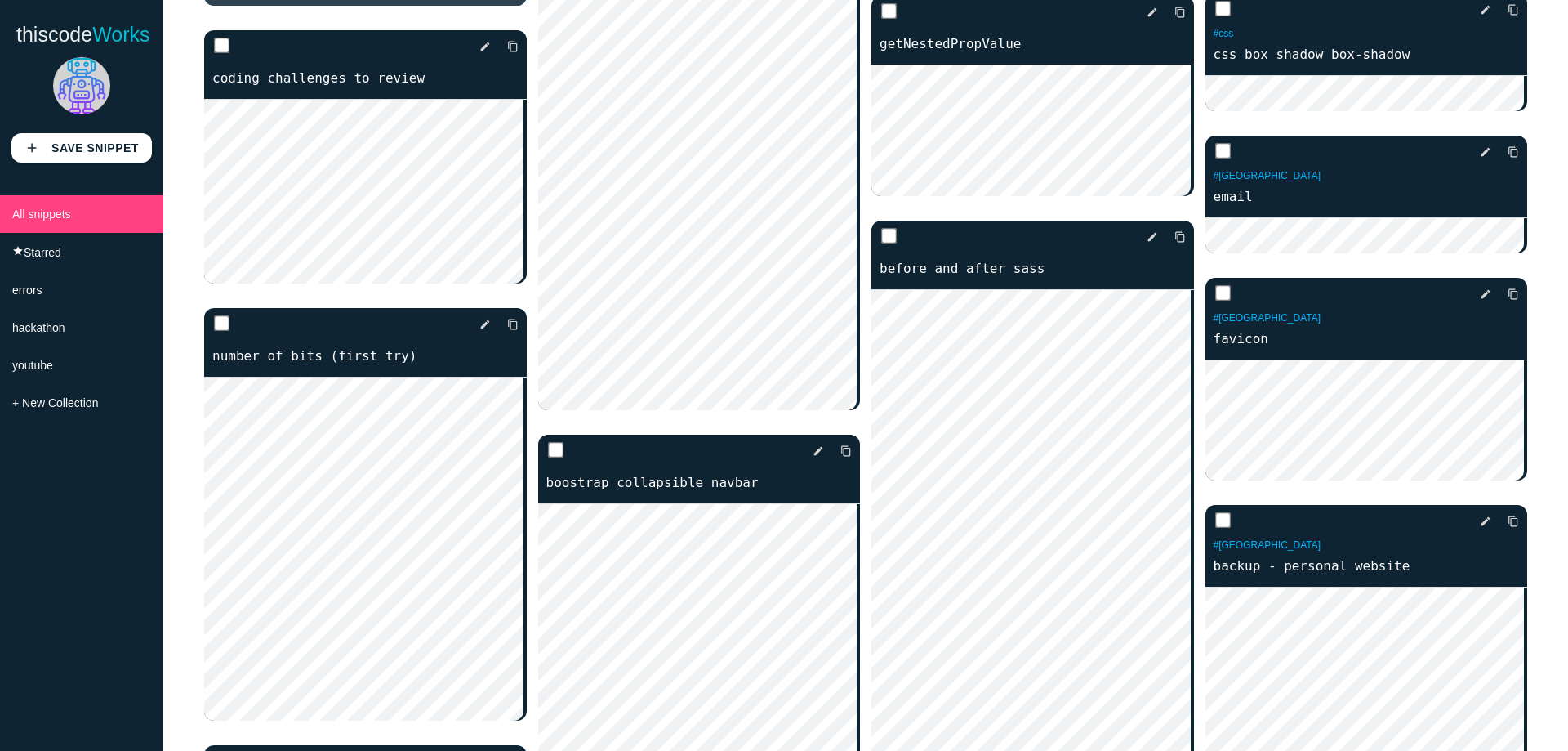
scroll to position [0, 0]
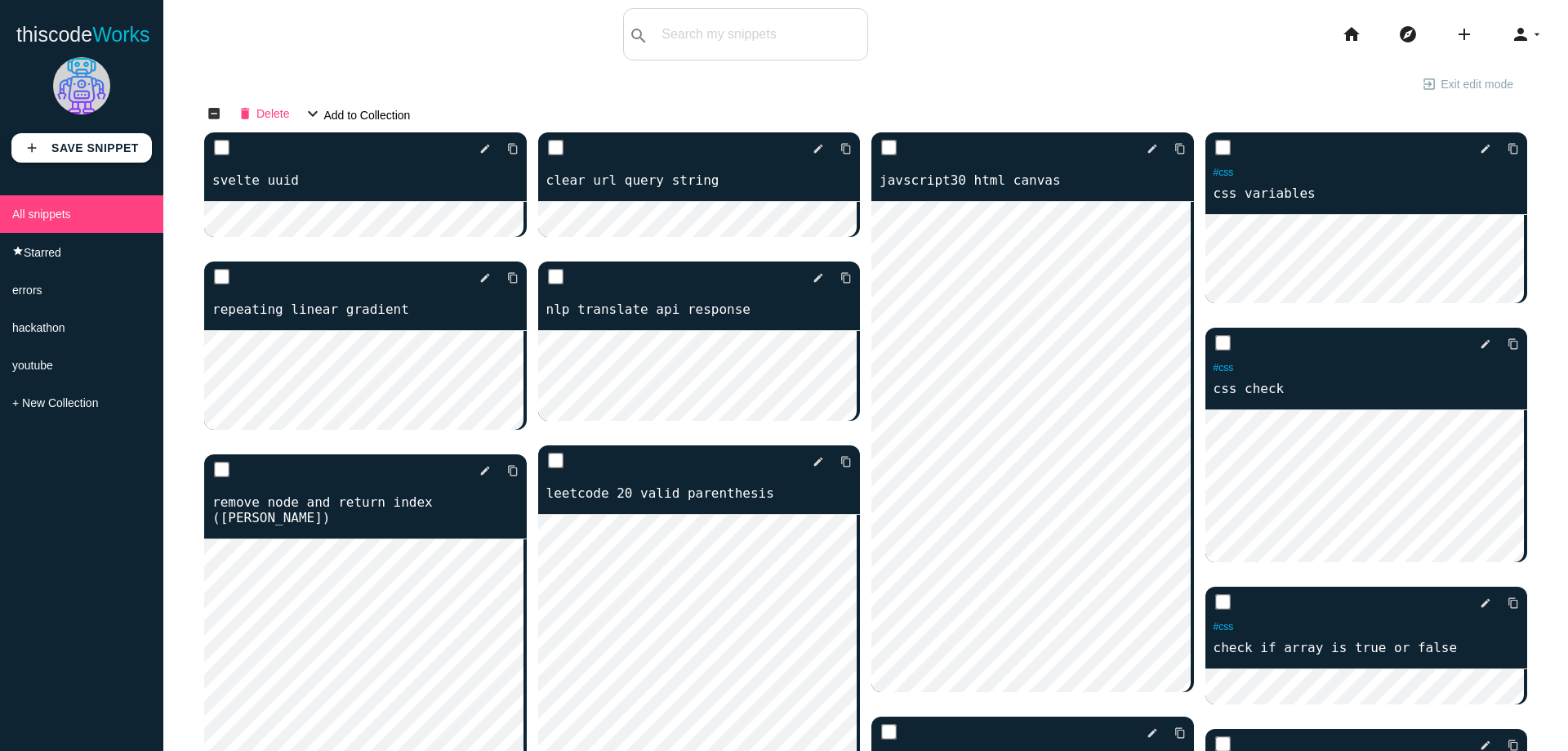
click at [269, 107] on span "Delete" at bounding box center [272, 113] width 33 height 28
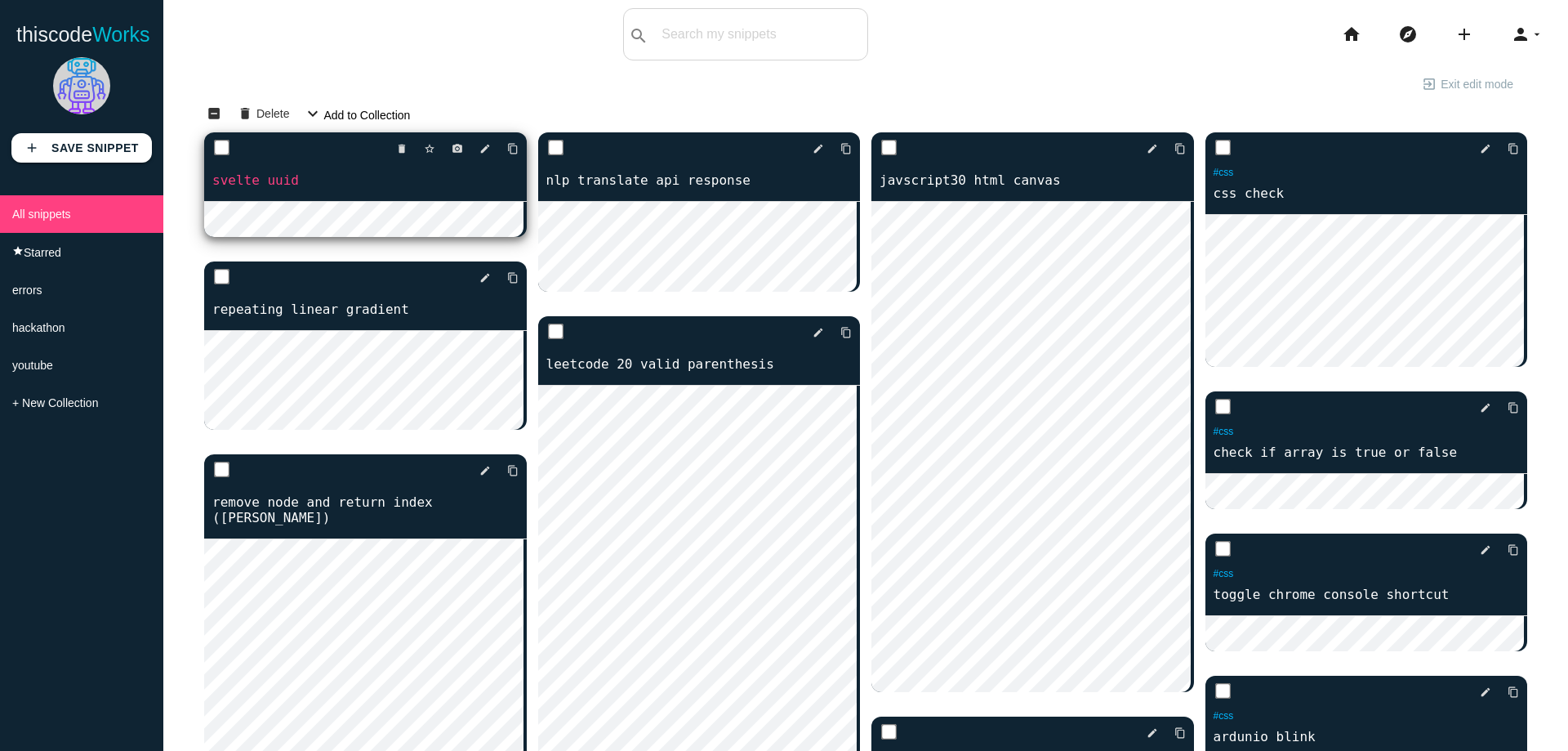
click at [223, 153] on input "checkbox" at bounding box center [221, 147] width 16 height 16
checkbox input "true"
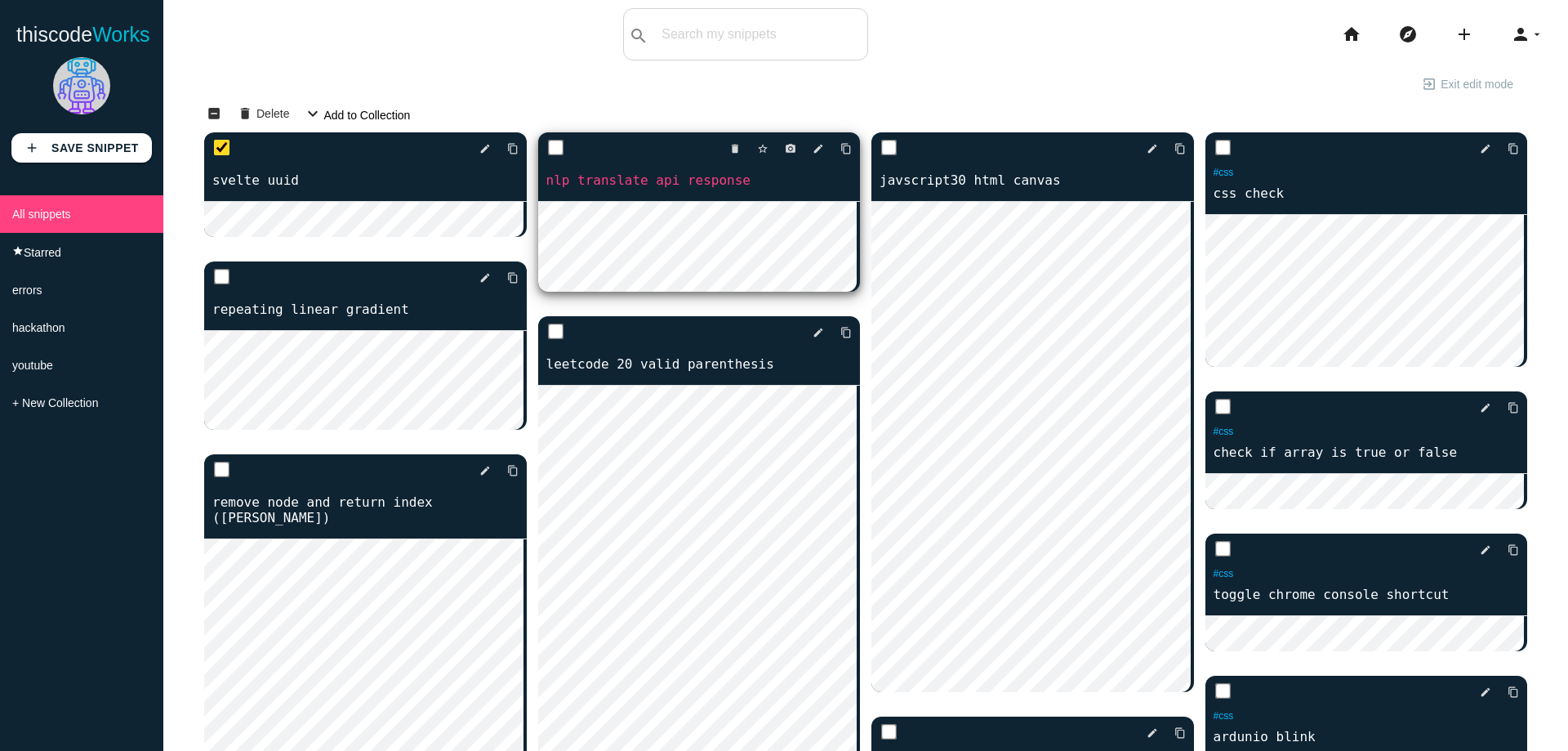
click at [608, 155] on div "delete star_border photo_camera edit content_copy" at bounding box center [700, 148] width 323 height 33
click at [562, 153] on div "delete star_border photo_camera edit content_copy" at bounding box center [700, 148] width 323 height 33
click at [555, 148] on input "checkbox" at bounding box center [555, 147] width 16 height 16
checkbox input "true"
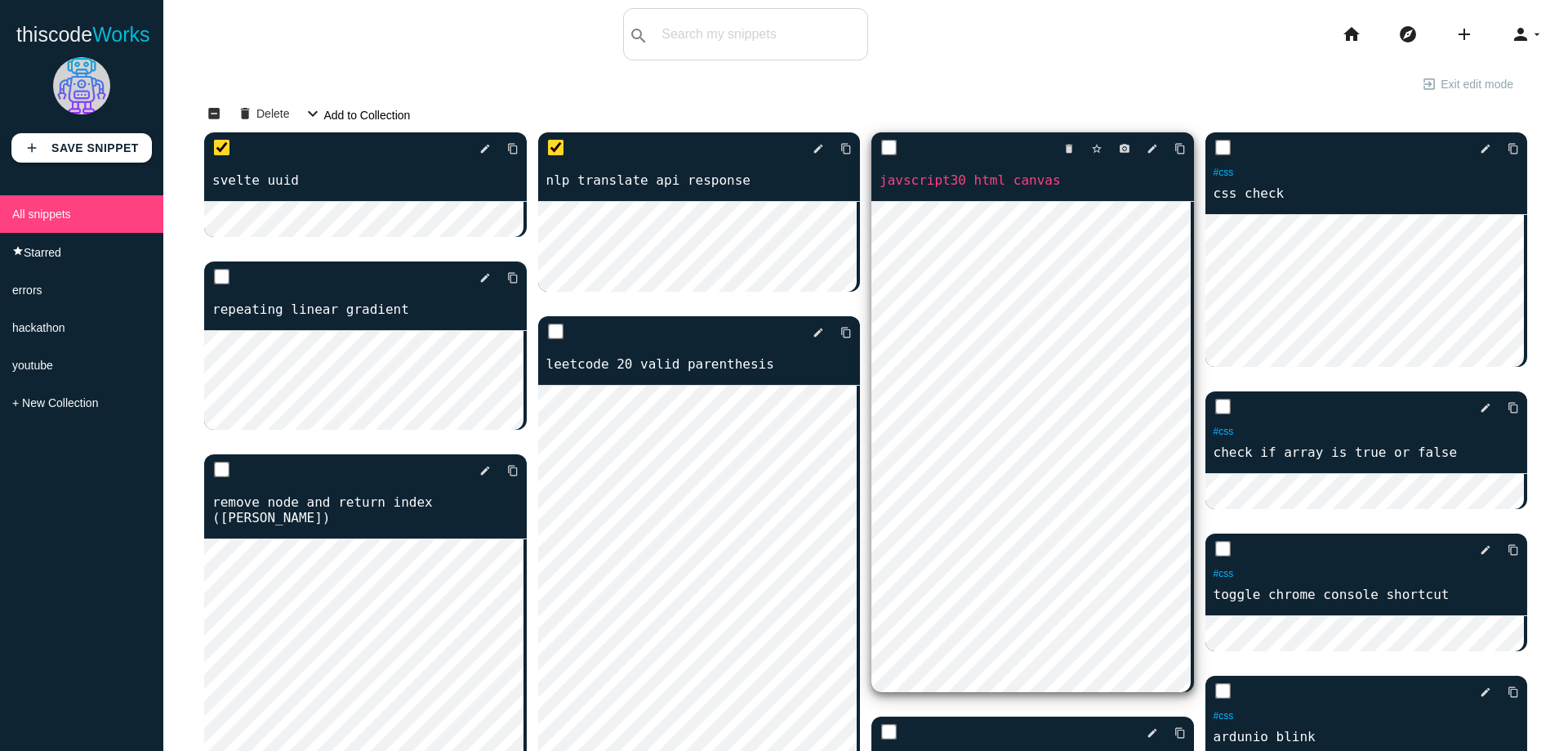
click at [890, 147] on input "checkbox" at bounding box center [889, 147] width 16 height 16
checkbox input "true"
click at [927, 147] on div "delete star_border photo_camera edit content_copy" at bounding box center [1033, 148] width 323 height 33
click at [937, 172] on link "javscript30 html canvas" at bounding box center [1033, 180] width 323 height 19
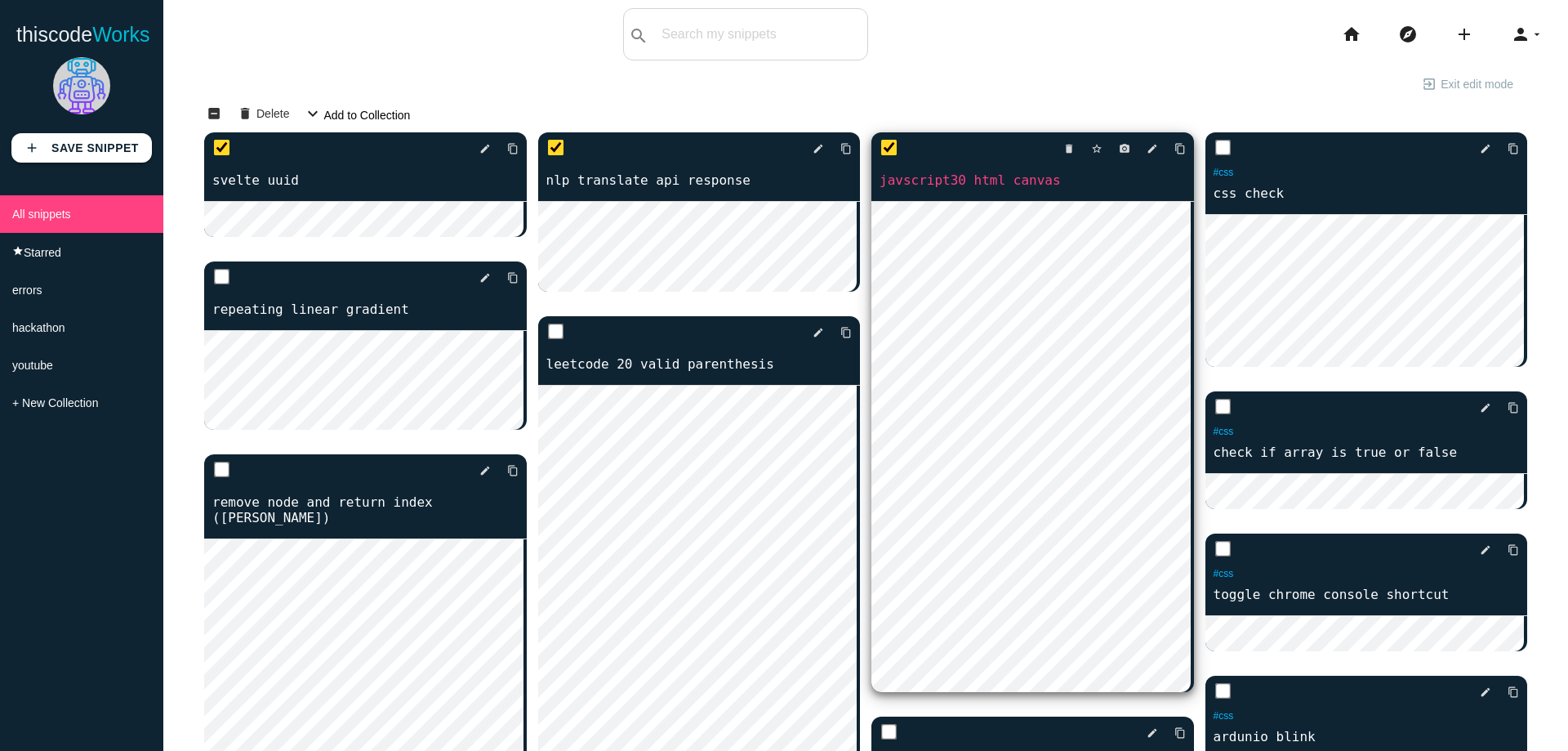
click at [937, 172] on link "javscript30 html canvas" at bounding box center [1033, 180] width 323 height 19
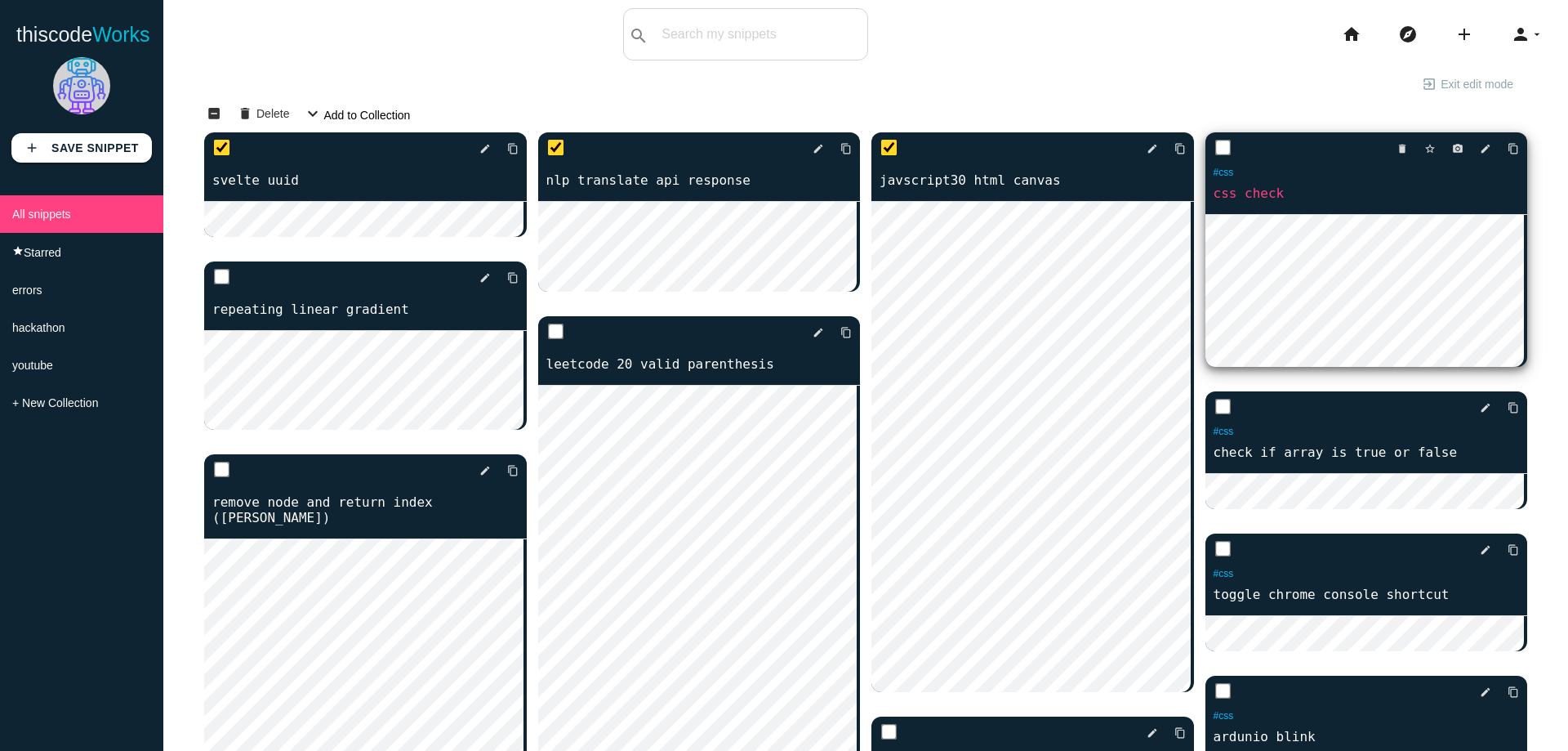
click at [1214, 148] on input "checkbox" at bounding box center [1222, 147] width 16 height 16
checkbox input "true"
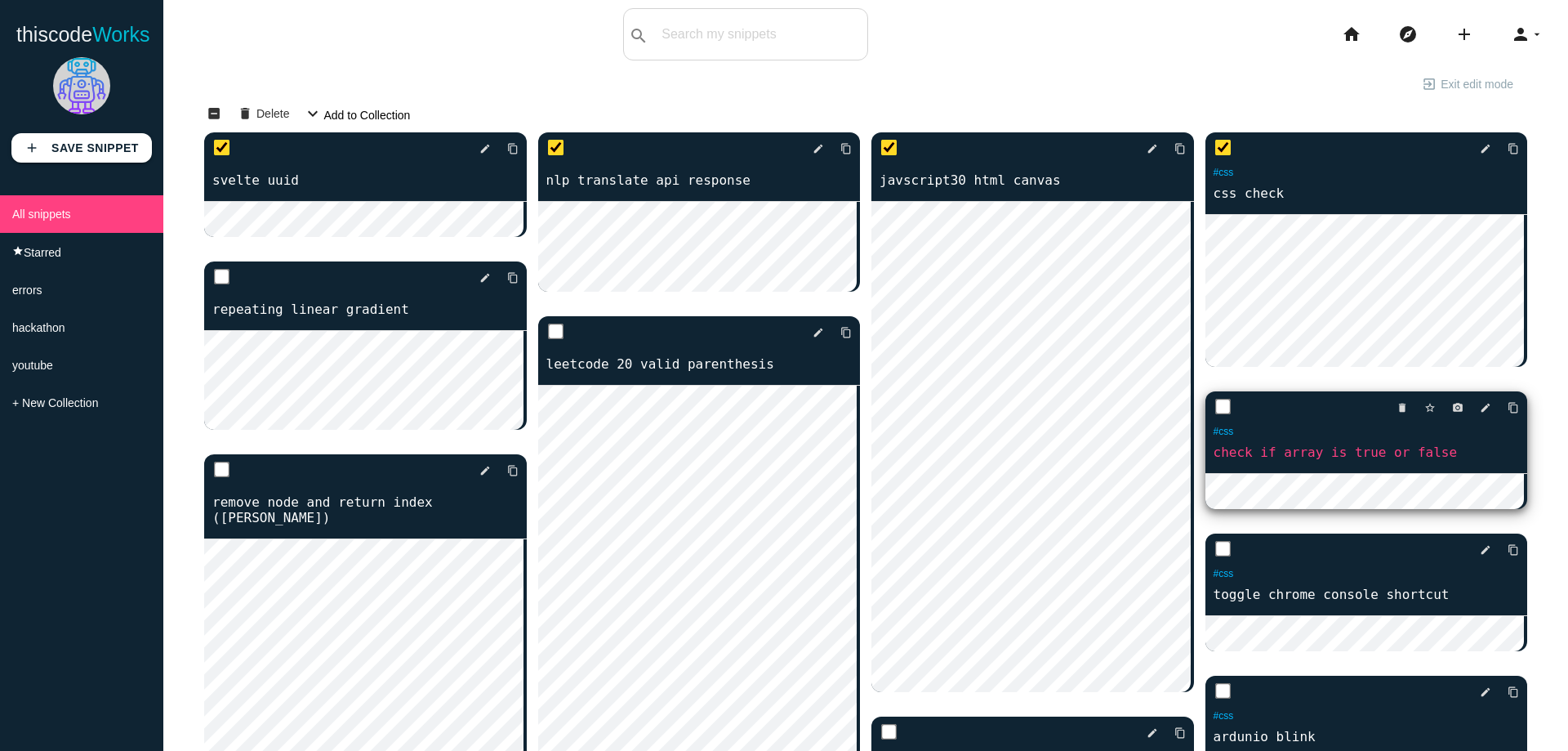
click at [1215, 408] on input "checkbox" at bounding box center [1222, 406] width 16 height 16
checkbox input "true"
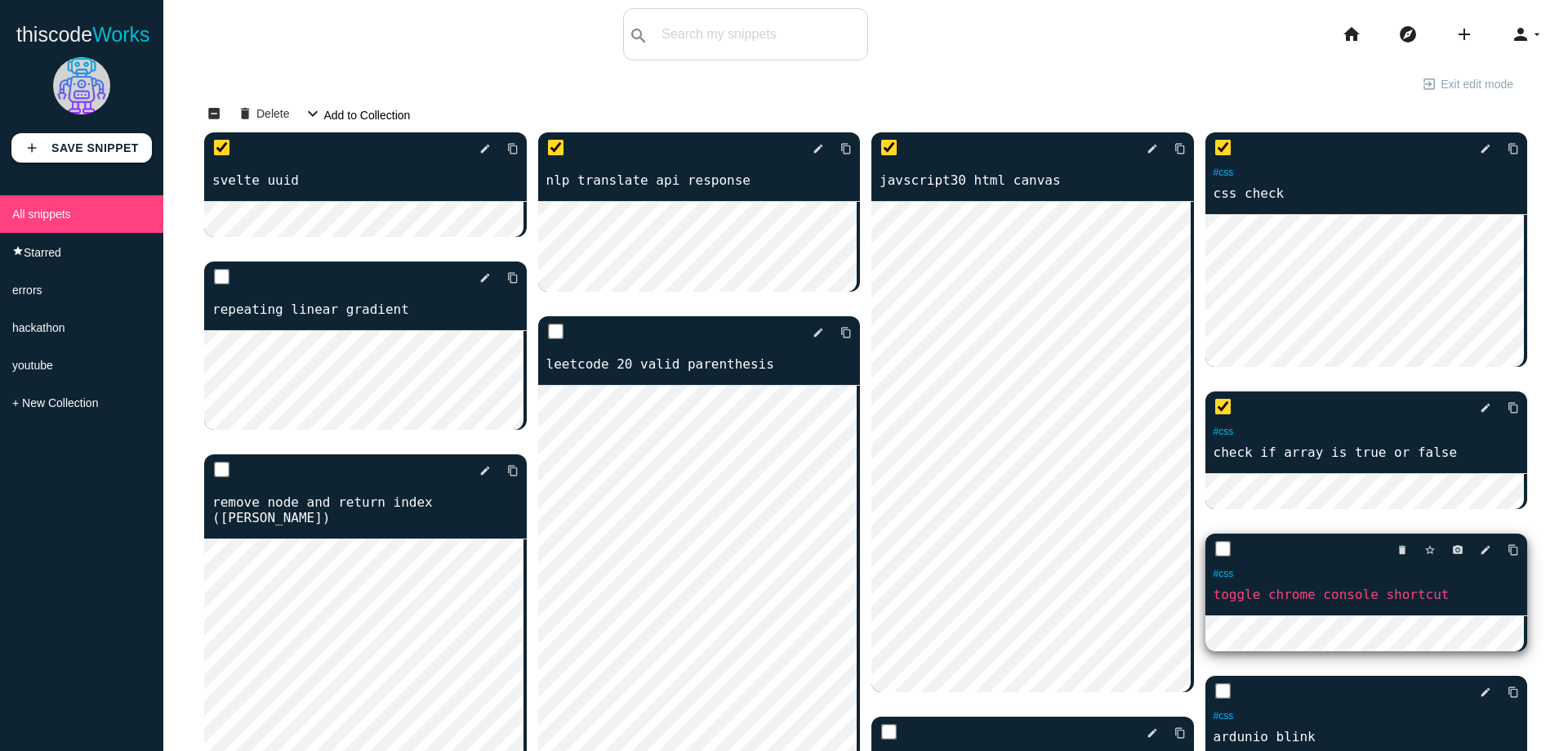
click at [1214, 558] on input "checkbox" at bounding box center [1222, 548] width 16 height 16
checkbox input "true"
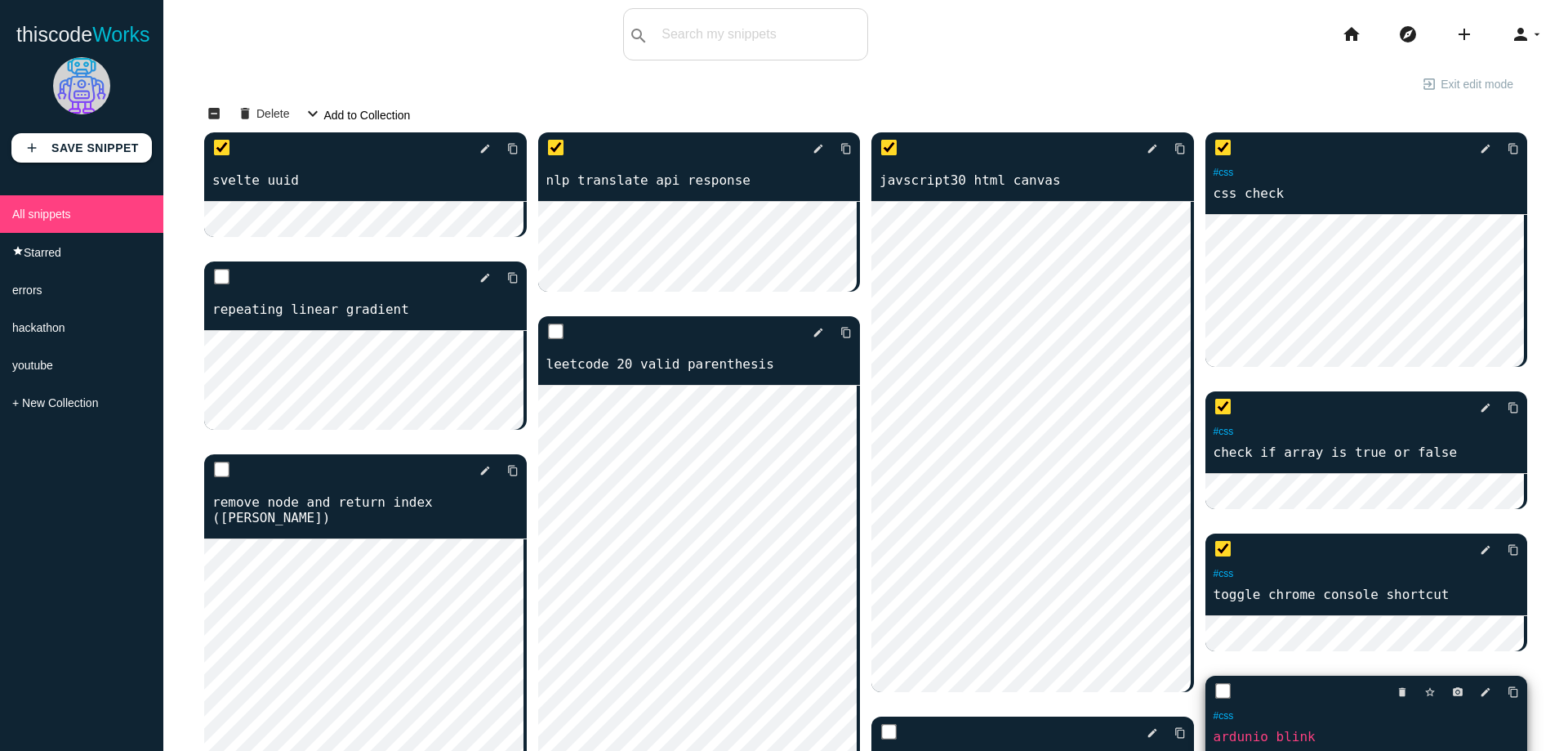
click at [1214, 697] on input "checkbox" at bounding box center [1222, 691] width 16 height 16
checkbox input "true"
click at [891, 728] on input "checkbox" at bounding box center [889, 731] width 16 height 16
checkbox input "true"
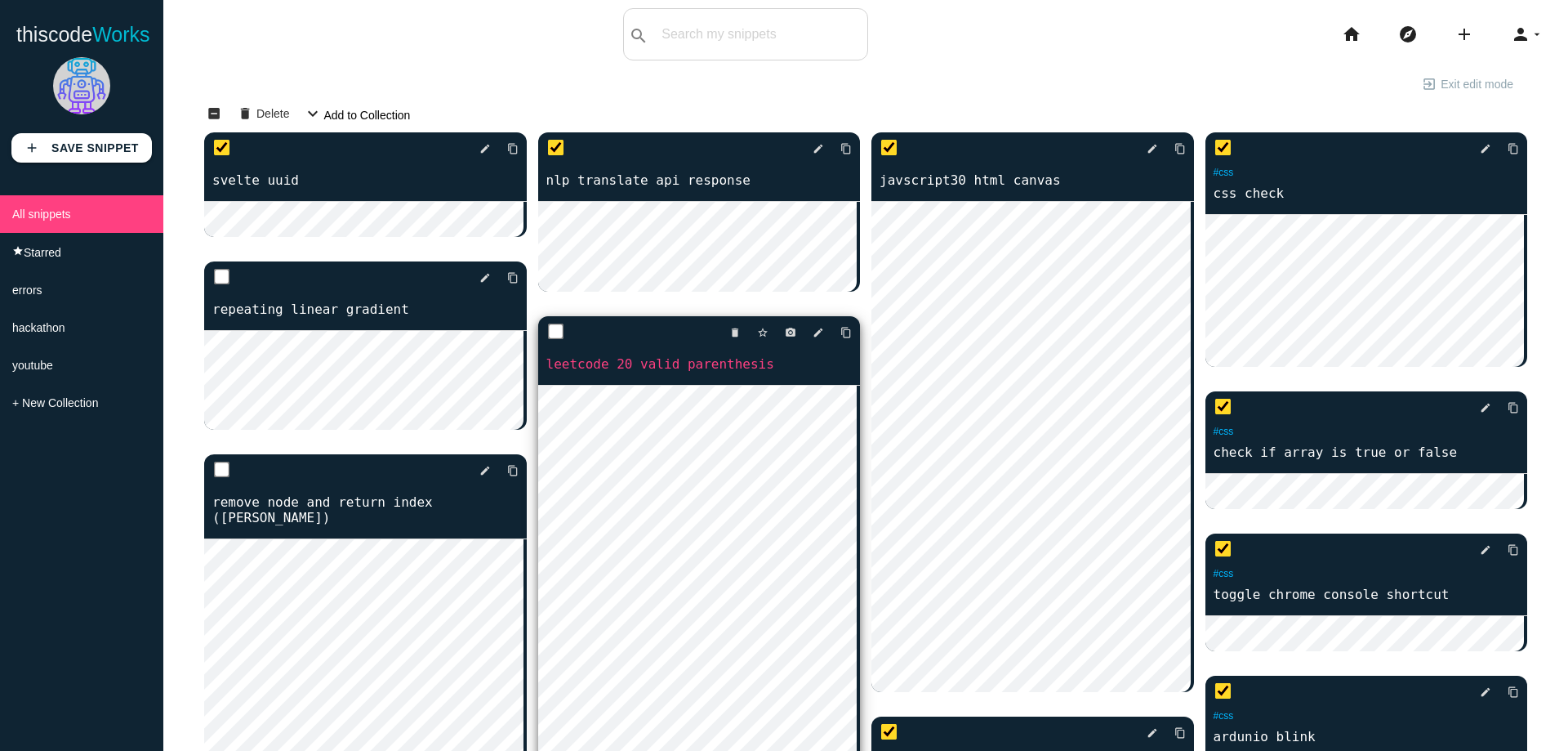
click at [556, 331] on input "checkbox" at bounding box center [555, 331] width 16 height 16
checkbox input "true"
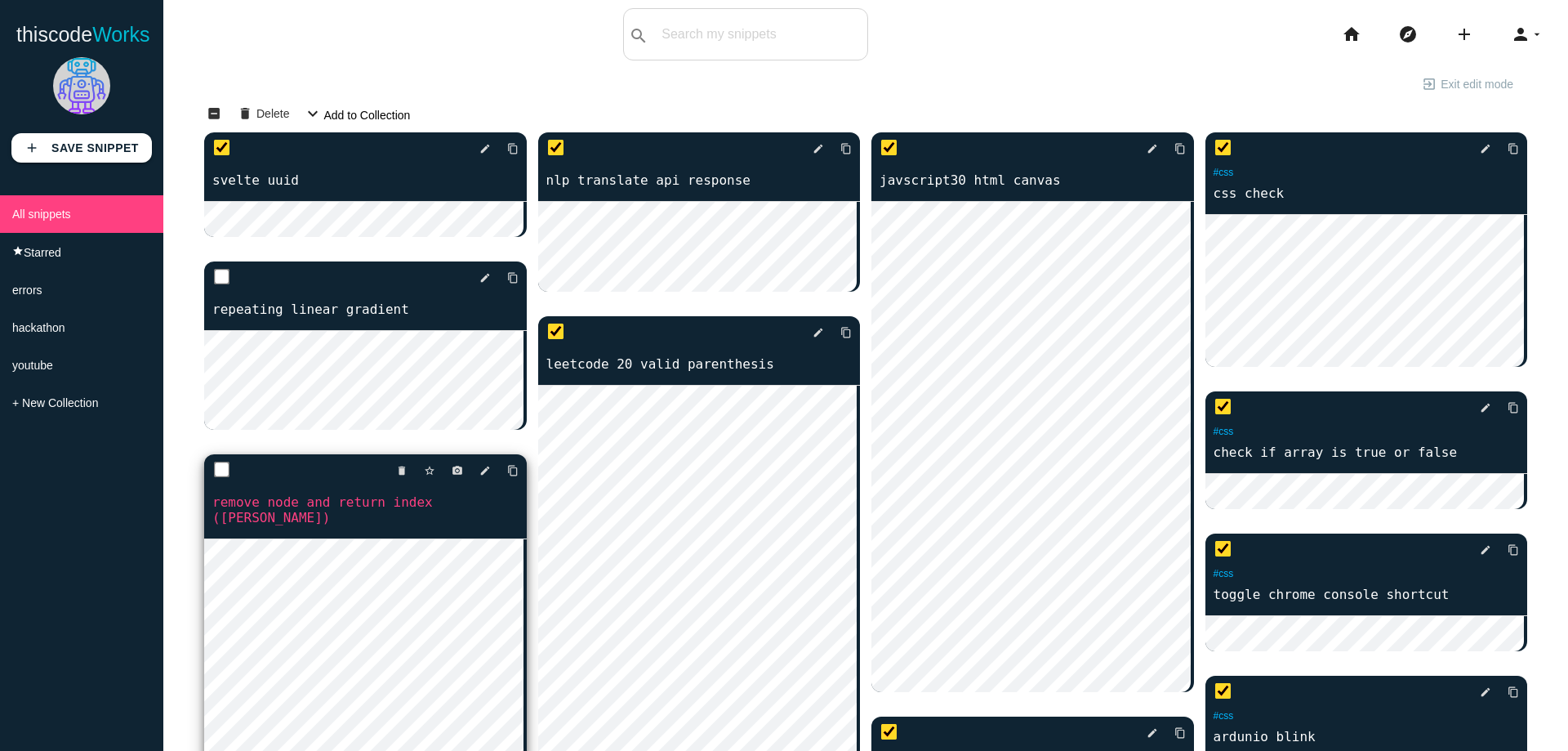
click at [220, 470] on input "checkbox" at bounding box center [221, 469] width 16 height 16
checkbox input "true"
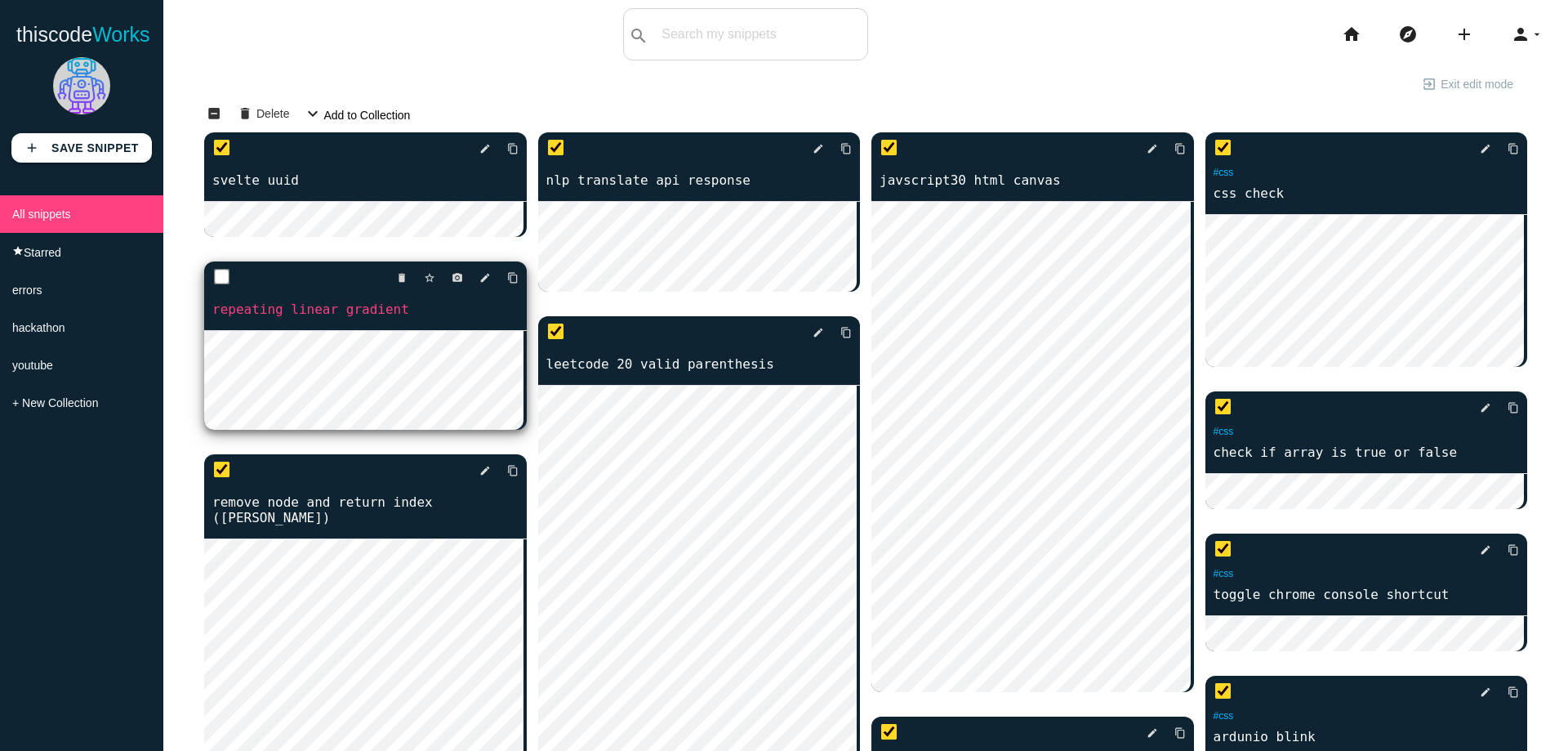
click at [220, 275] on input "checkbox" at bounding box center [221, 276] width 16 height 16
checkbox input "true"
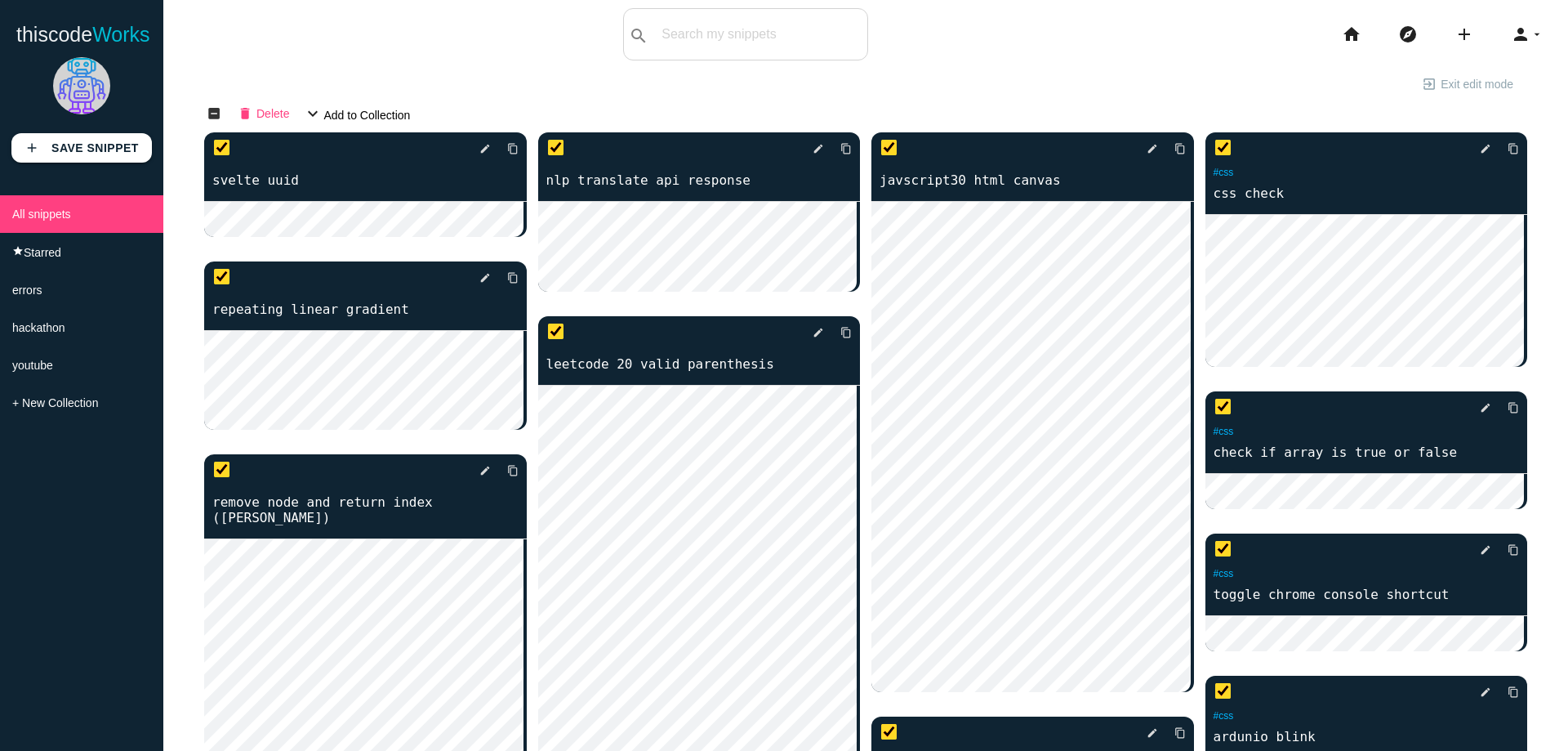
click at [264, 111] on span "Delete" at bounding box center [272, 113] width 33 height 28
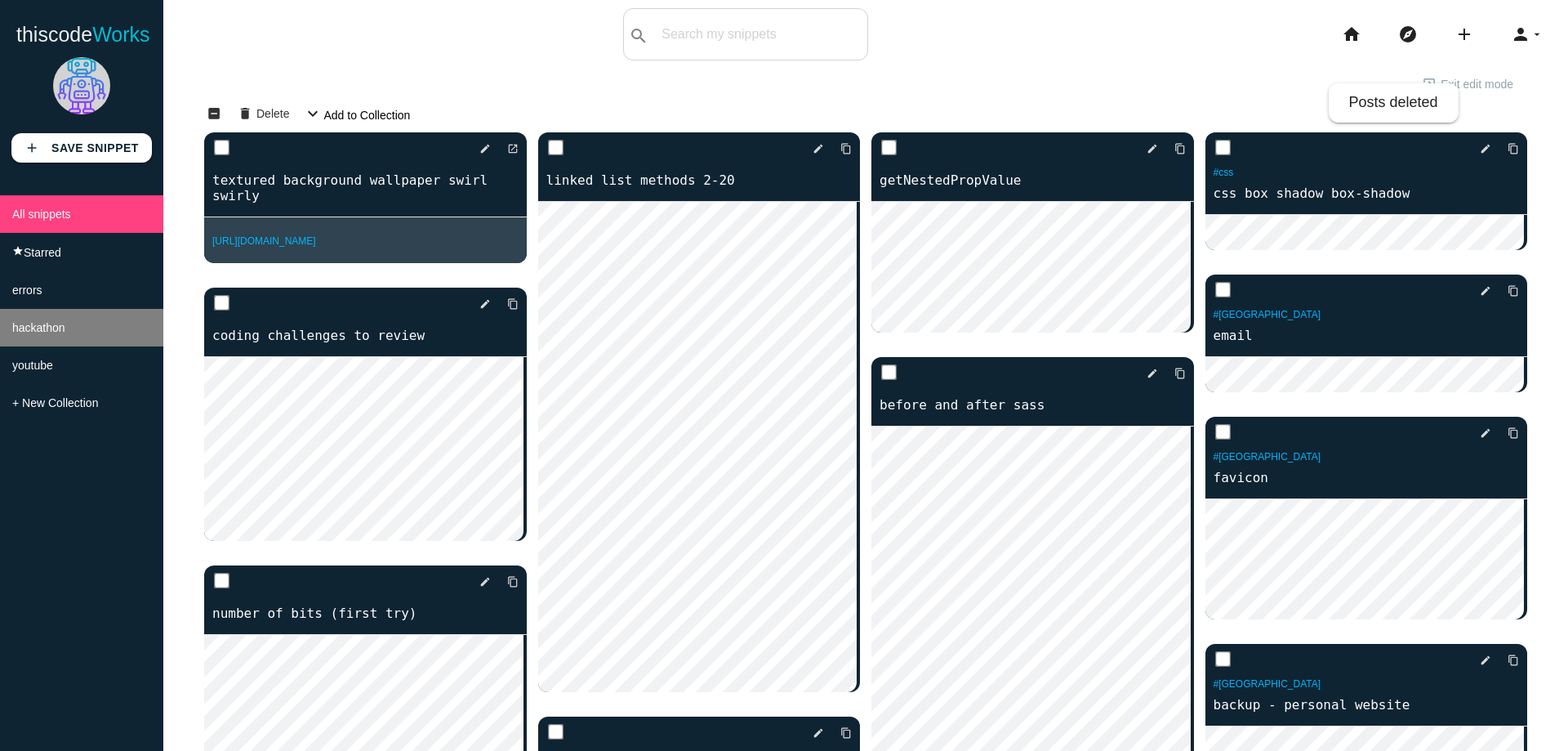
click at [108, 338] on li "hackathon" at bounding box center [82, 328] width 163 height 38
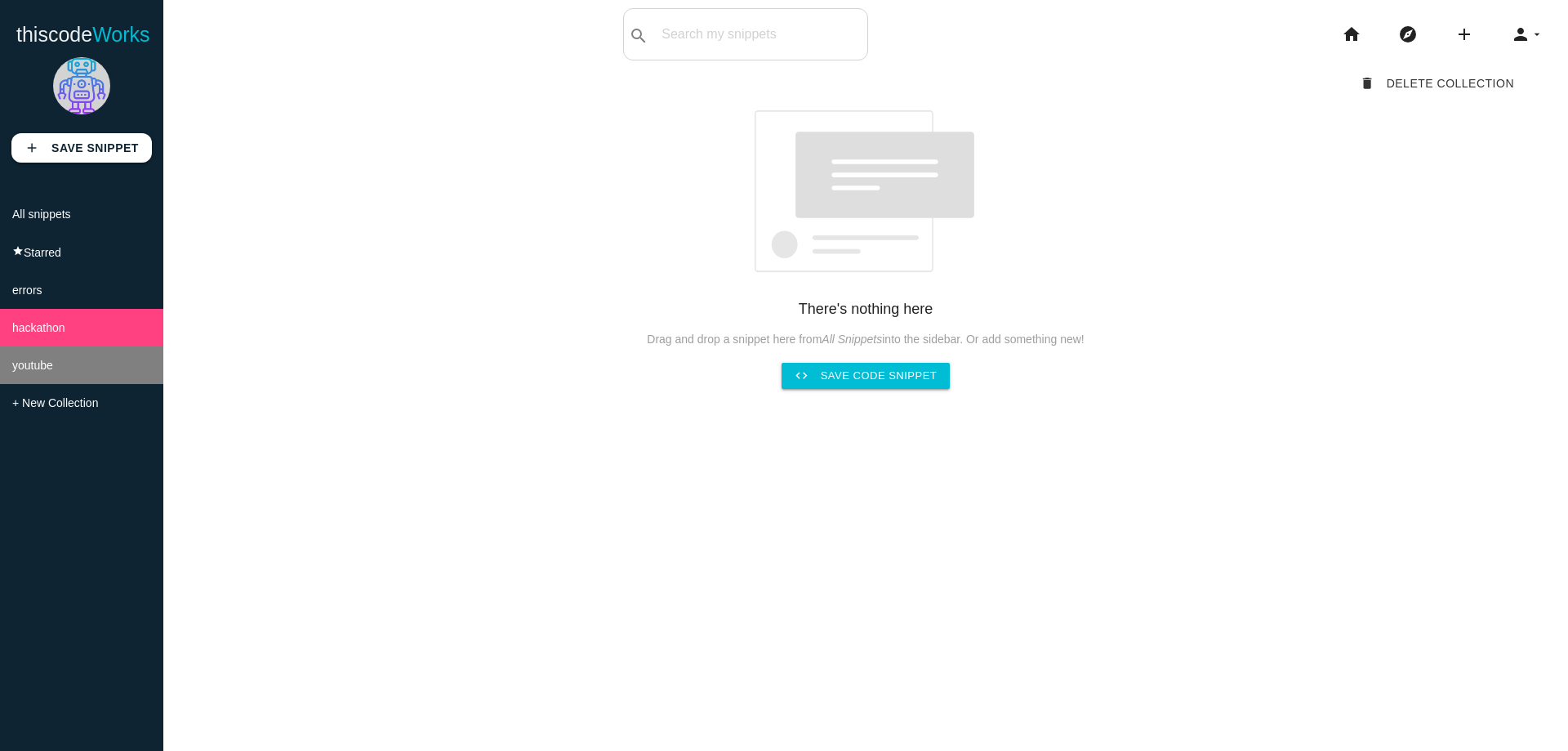
drag, startPoint x: 104, startPoint y: 341, endPoint x: 50, endPoint y: 368, distance: 60.4
click at [50, 368] on li "youtube" at bounding box center [82, 365] width 163 height 38
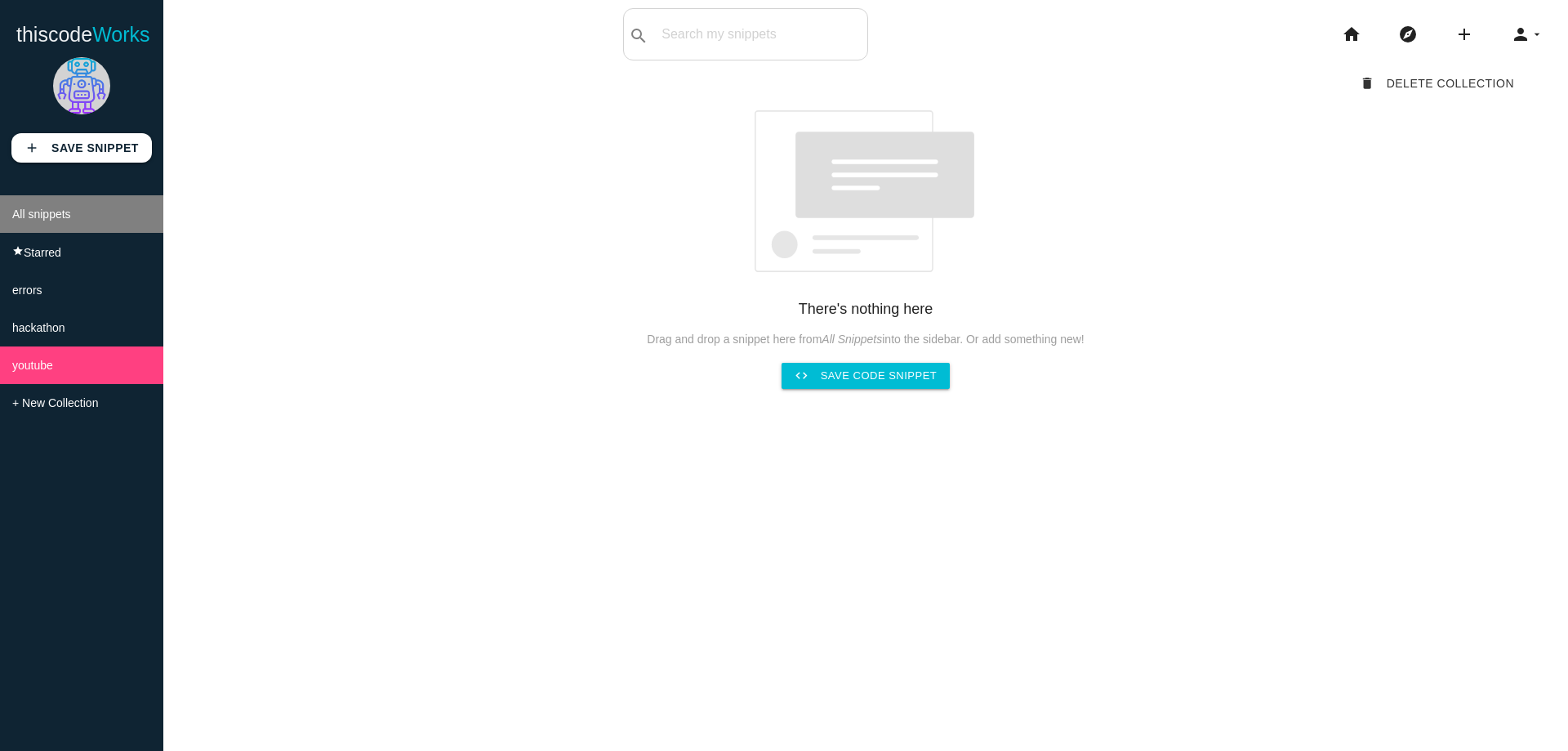
click at [65, 233] on li "All snippets" at bounding box center [82, 214] width 163 height 38
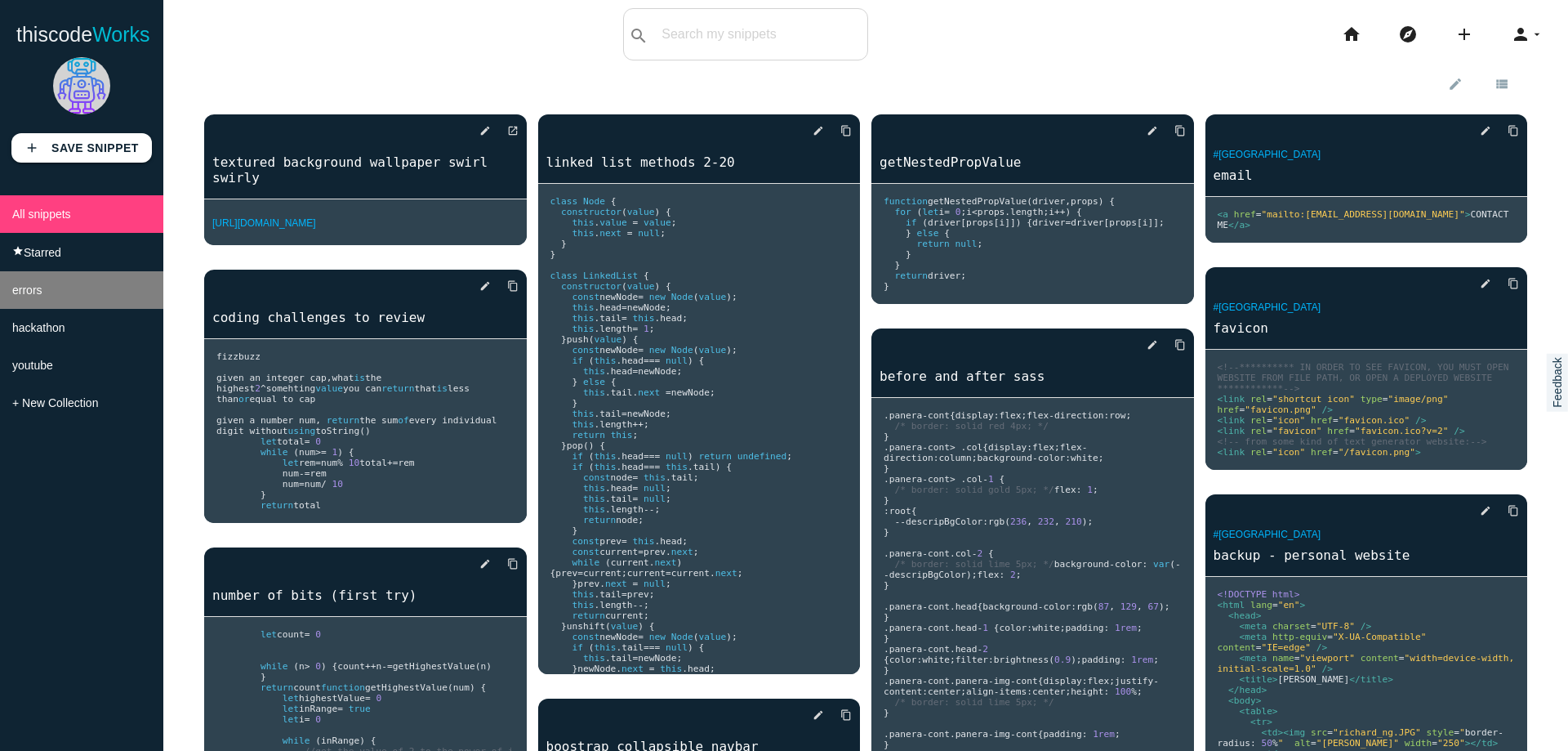
click at [69, 292] on li "errors" at bounding box center [82, 290] width 163 height 38
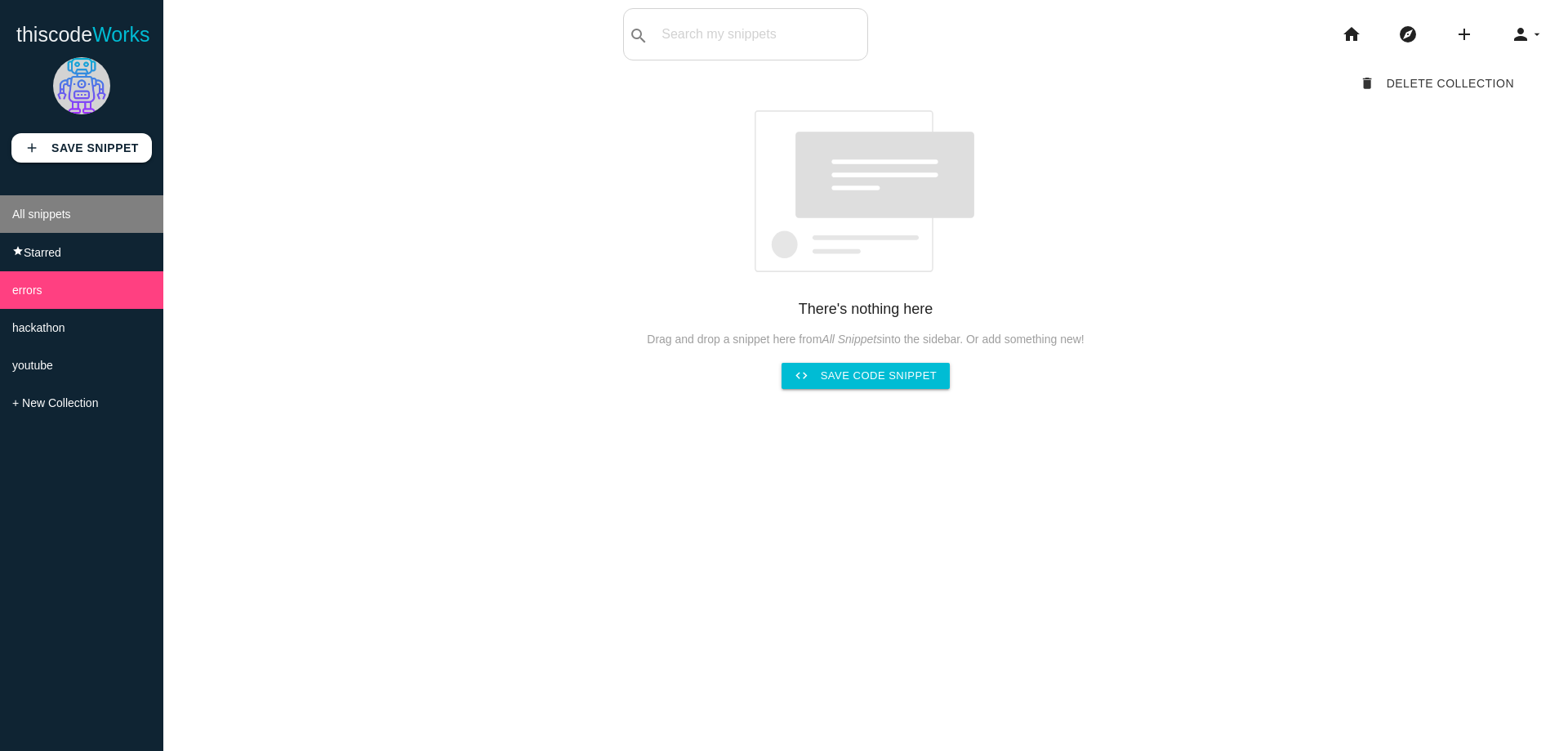
click at [73, 207] on li "All snippets" at bounding box center [82, 214] width 163 height 38
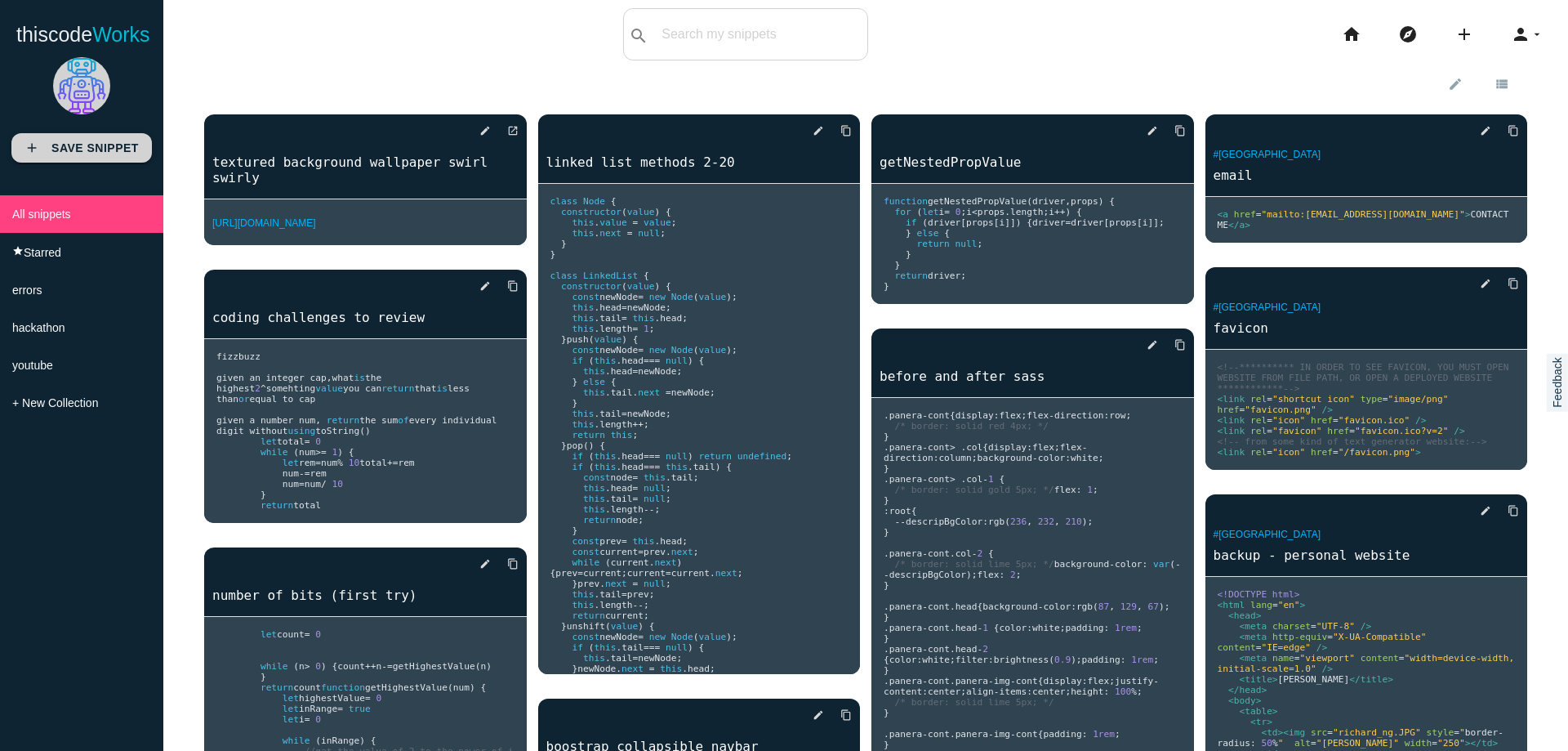
click at [88, 148] on b "Save Snippet" at bounding box center [95, 148] width 87 height 13
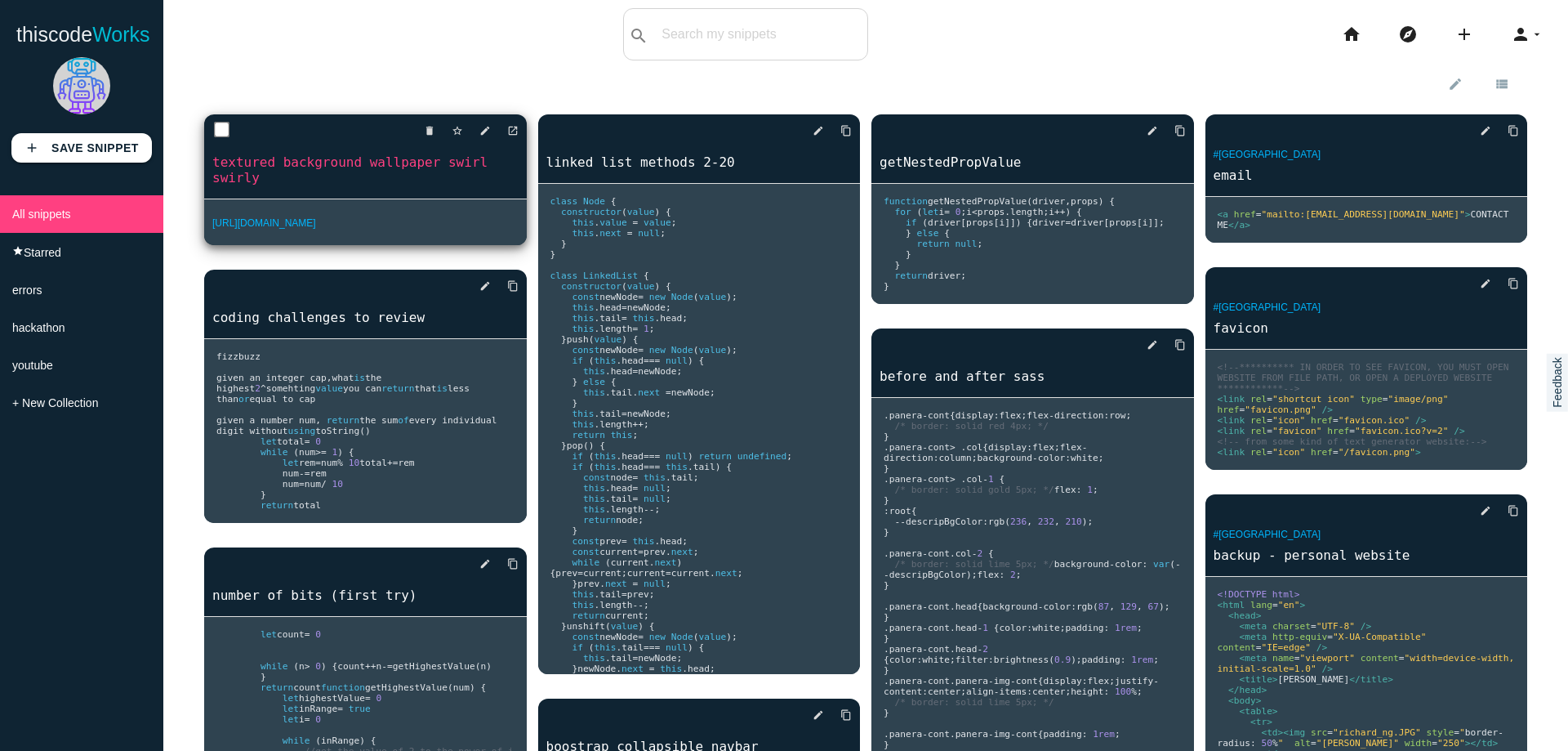
click at [221, 123] on input "checkbox" at bounding box center [221, 130] width 16 height 16
checkbox input "true"
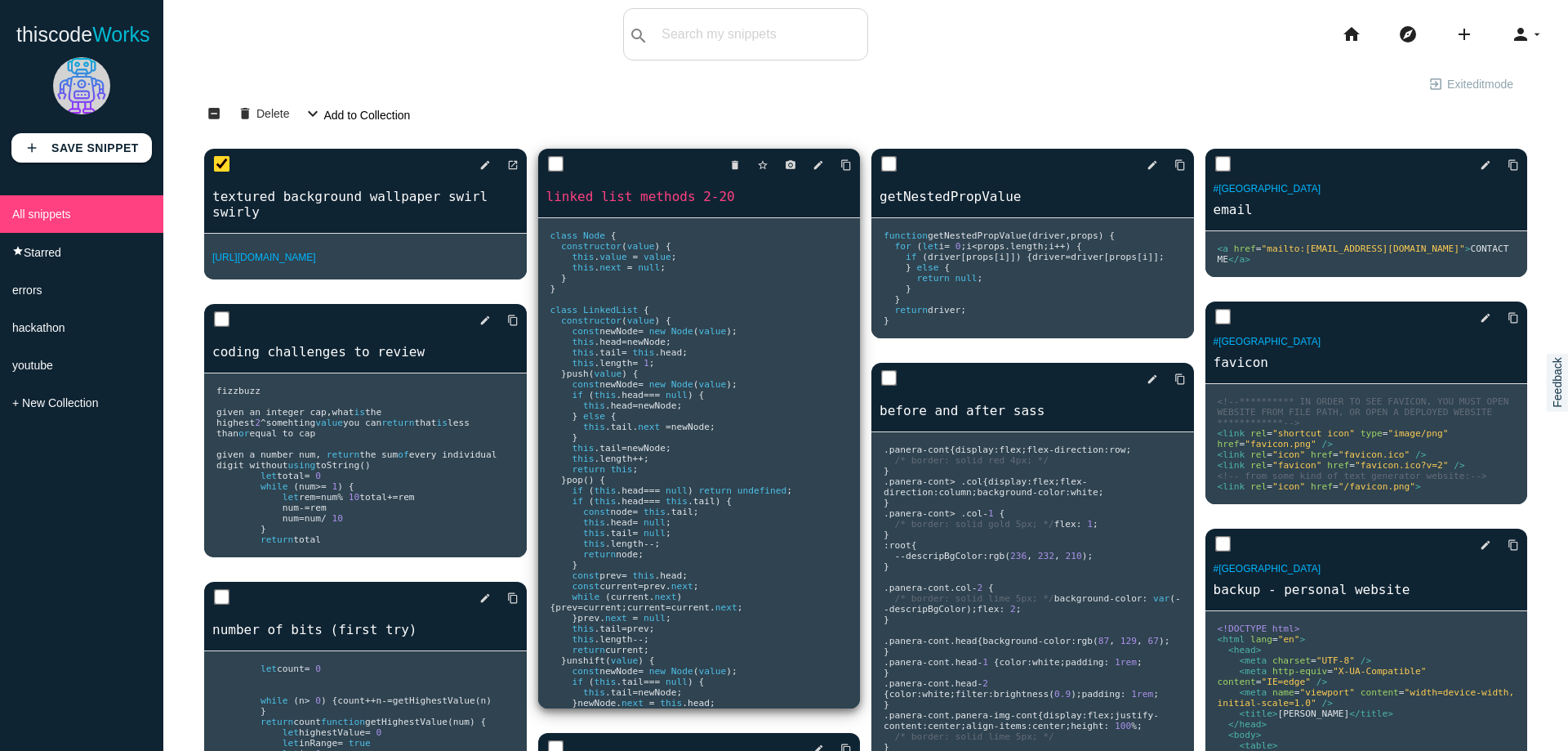
click at [540, 158] on div "delete star_border photo_camera edit content_copy" at bounding box center [700, 164] width 323 height 33
click at [547, 161] on input "checkbox" at bounding box center [555, 163] width 16 height 16
checkbox input "true"
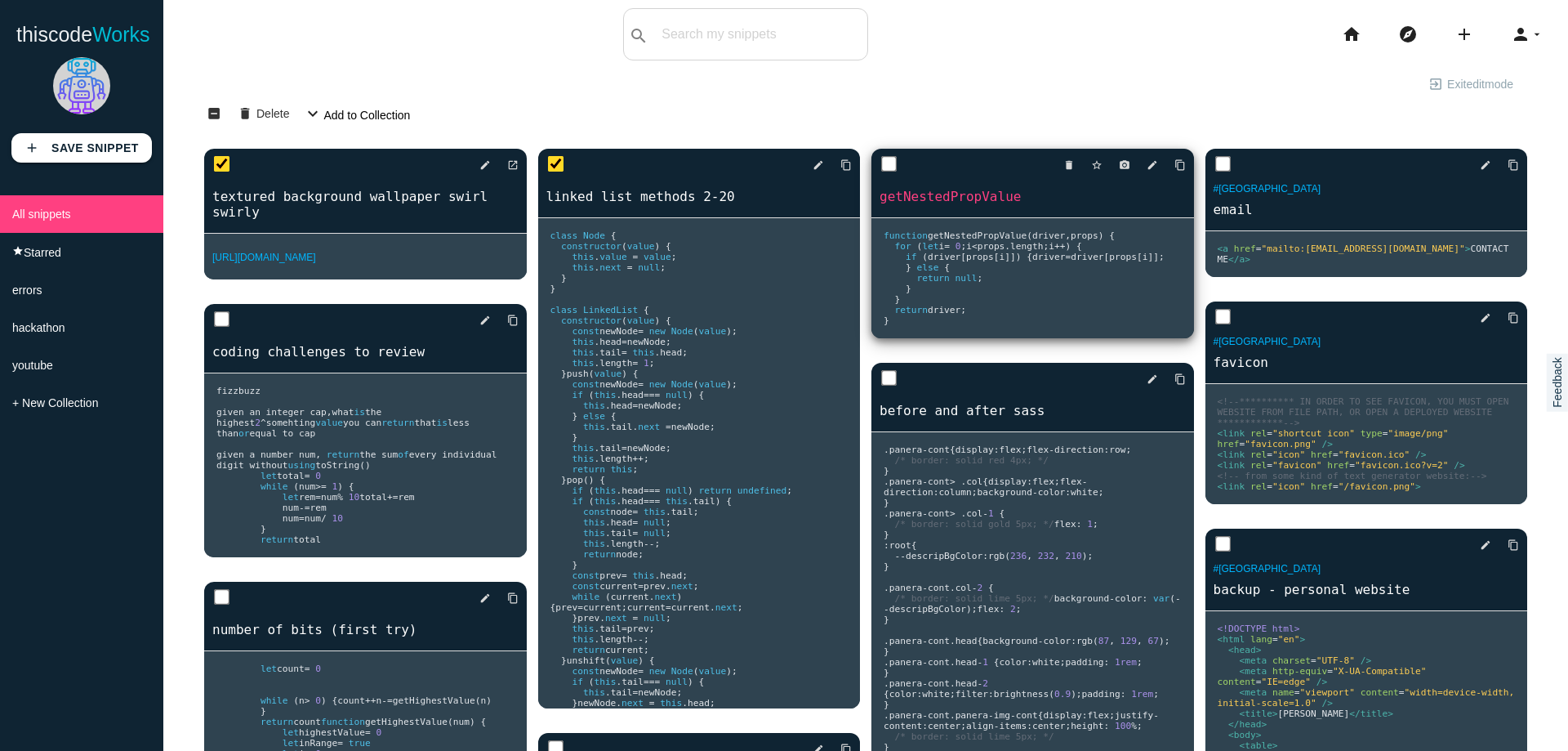
click at [881, 168] on input "checkbox" at bounding box center [889, 163] width 16 height 16
checkbox input "true"
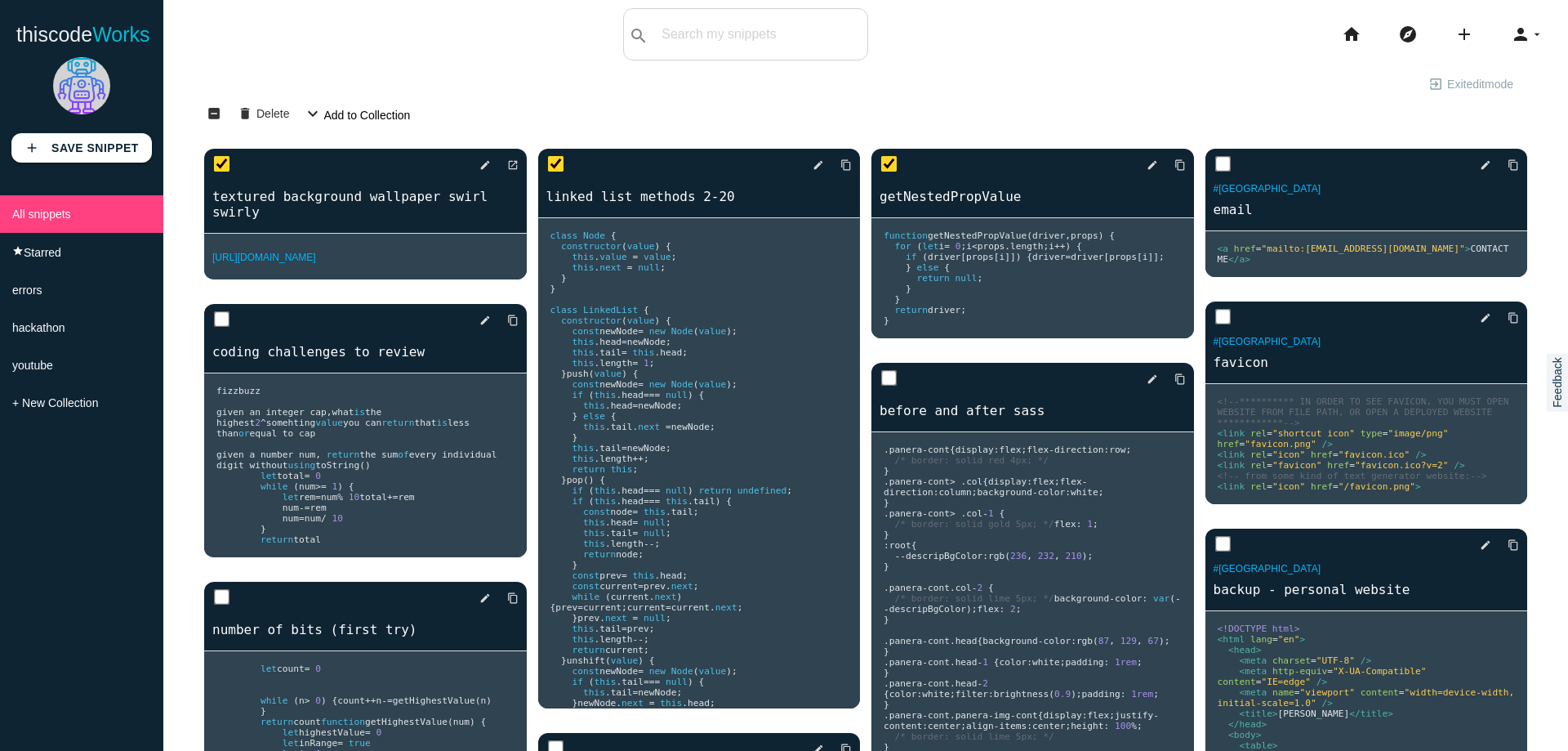
drag, startPoint x: 1209, startPoint y: 161, endPoint x: 1221, endPoint y: 244, distance: 83.9
checkbox input "true"
click at [1219, 173] on input "checkbox" at bounding box center [1222, 163] width 16 height 16
checkbox input "true"
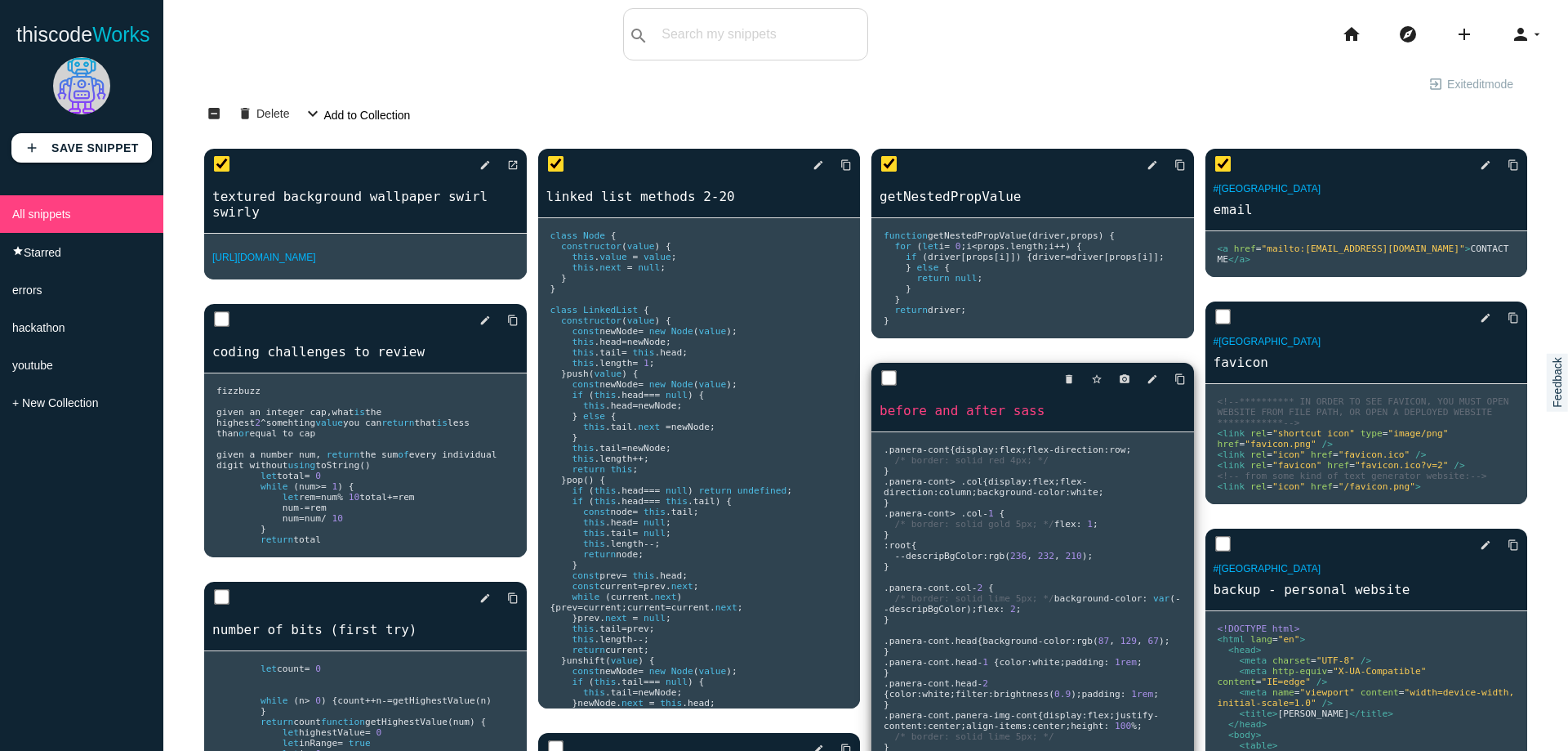
click at [881, 387] on input "checkbox" at bounding box center [889, 377] width 16 height 16
checkbox input "true"
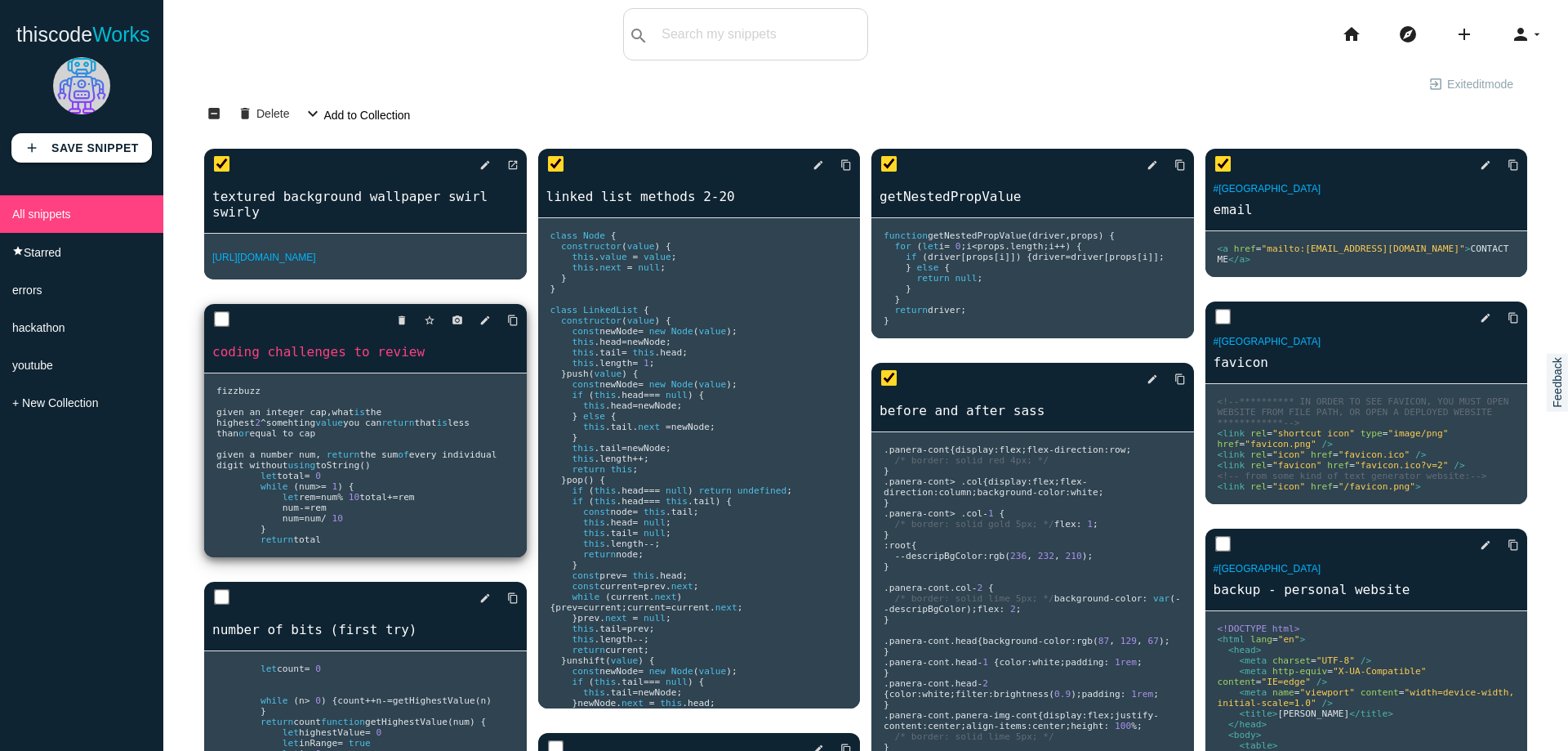
click at [226, 312] on input "checkbox" at bounding box center [221, 319] width 16 height 16
checkbox input "true"
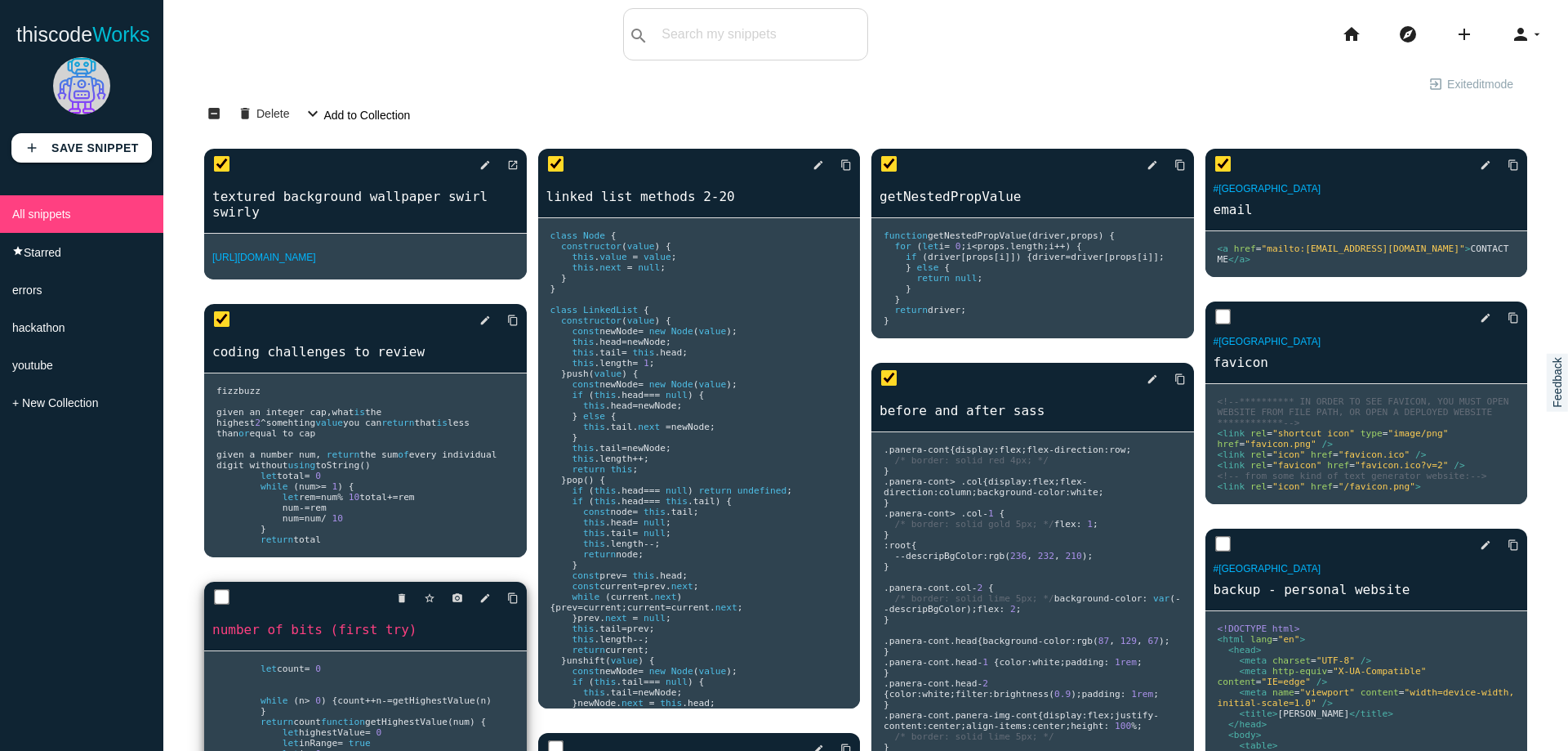
click at [218, 590] on input "checkbox" at bounding box center [221, 597] width 16 height 16
checkbox input "true"
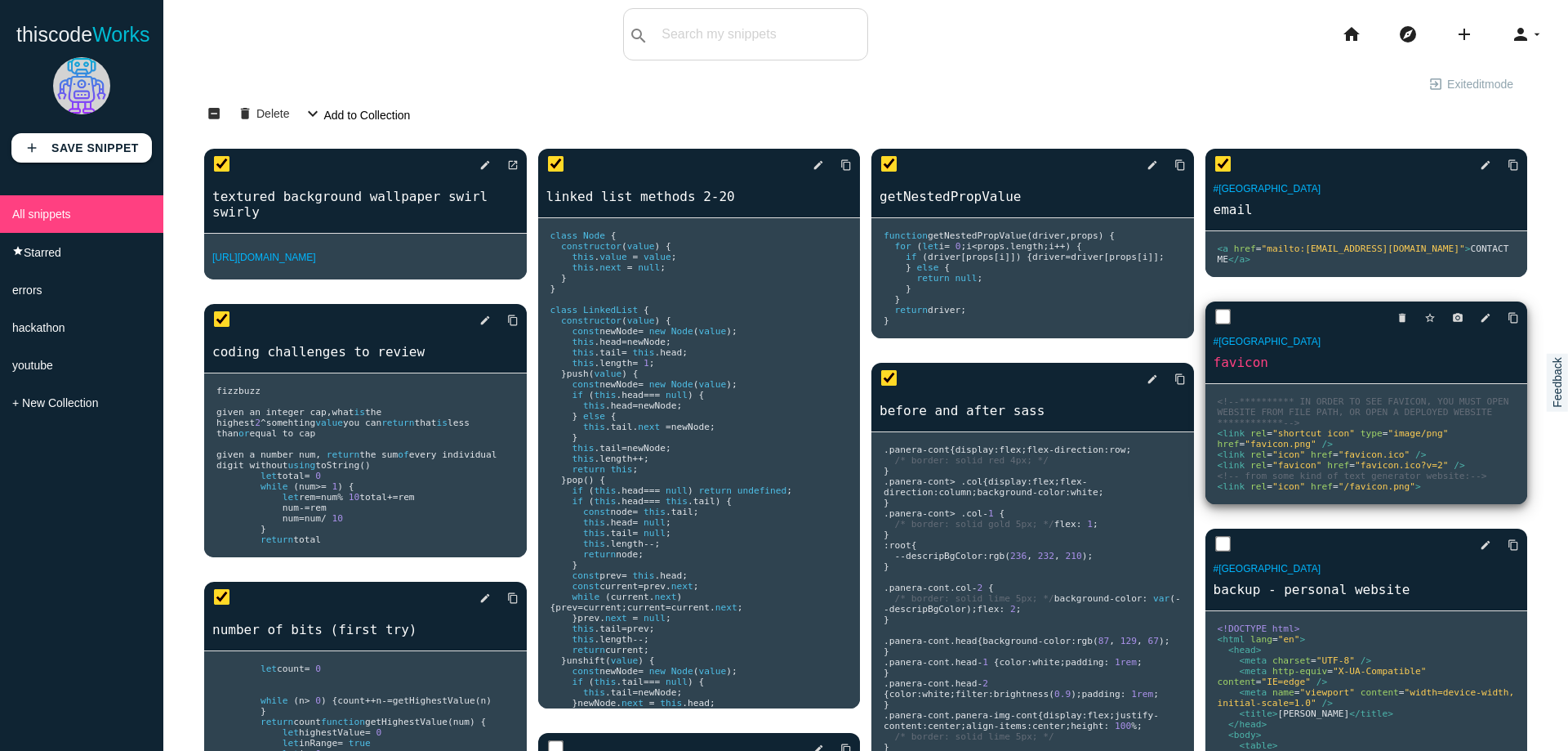
click at [1217, 325] on input "checkbox" at bounding box center [1222, 316] width 16 height 16
checkbox input "true"
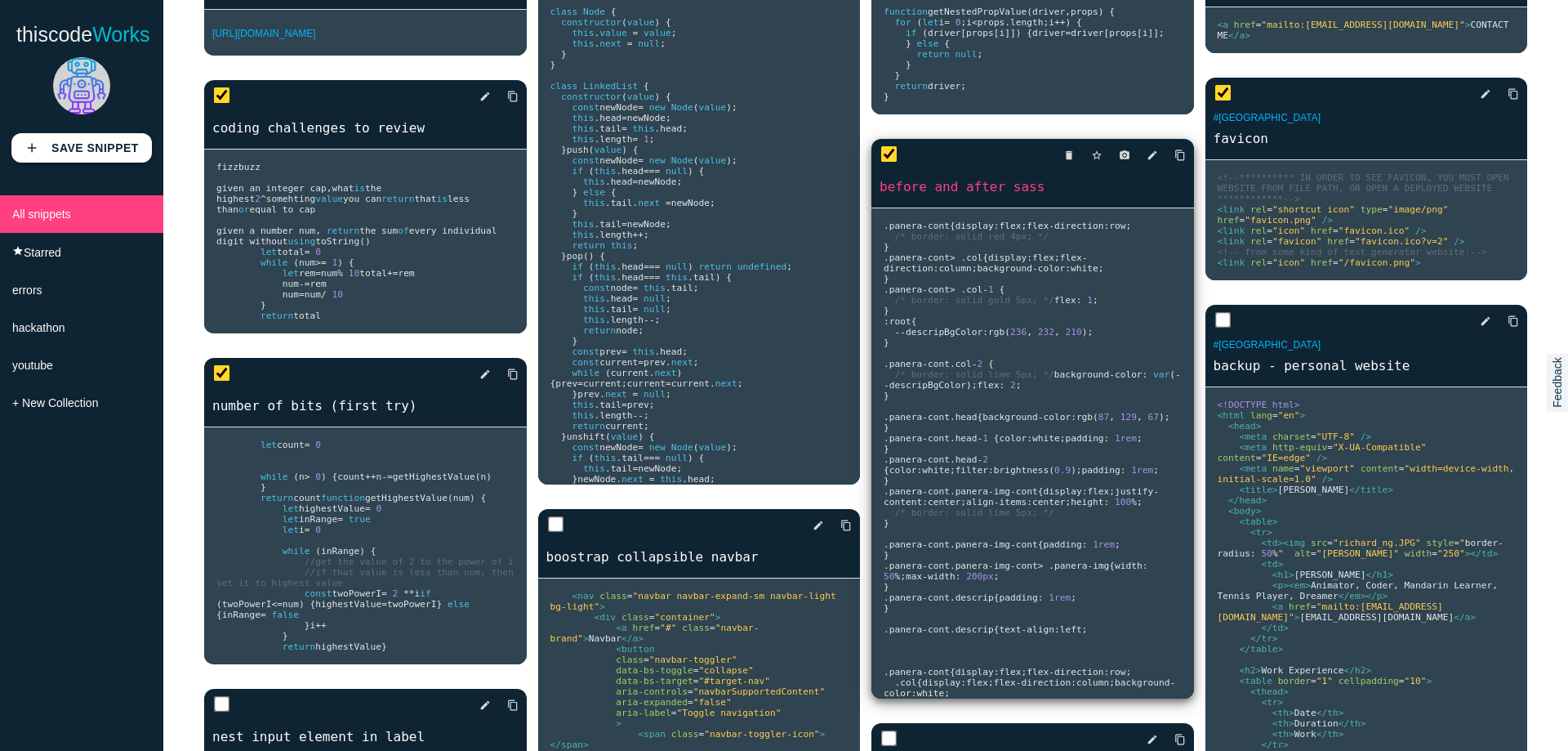
scroll to position [327, 0]
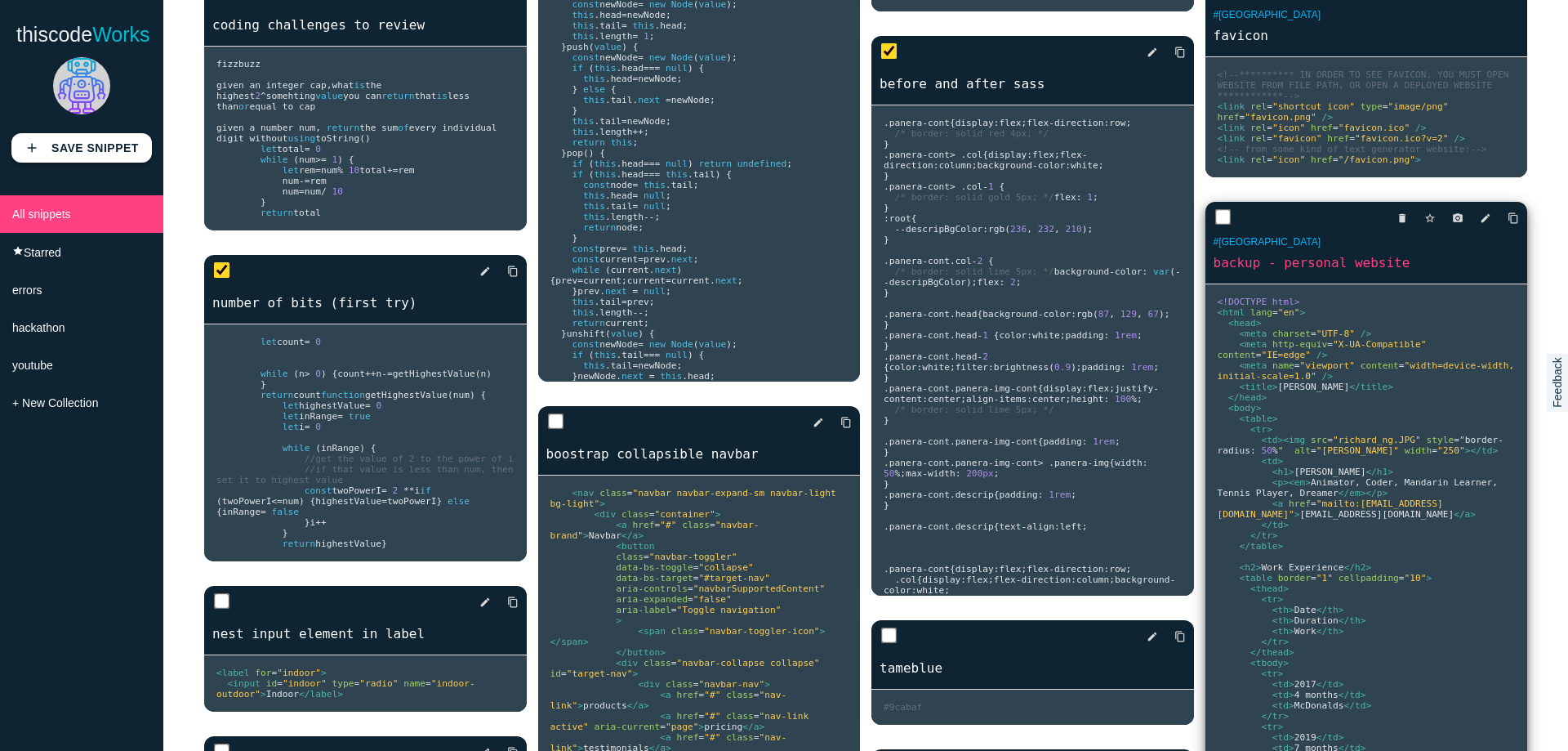
click at [1214, 225] on input "checkbox" at bounding box center [1222, 217] width 16 height 16
checkbox input "true"
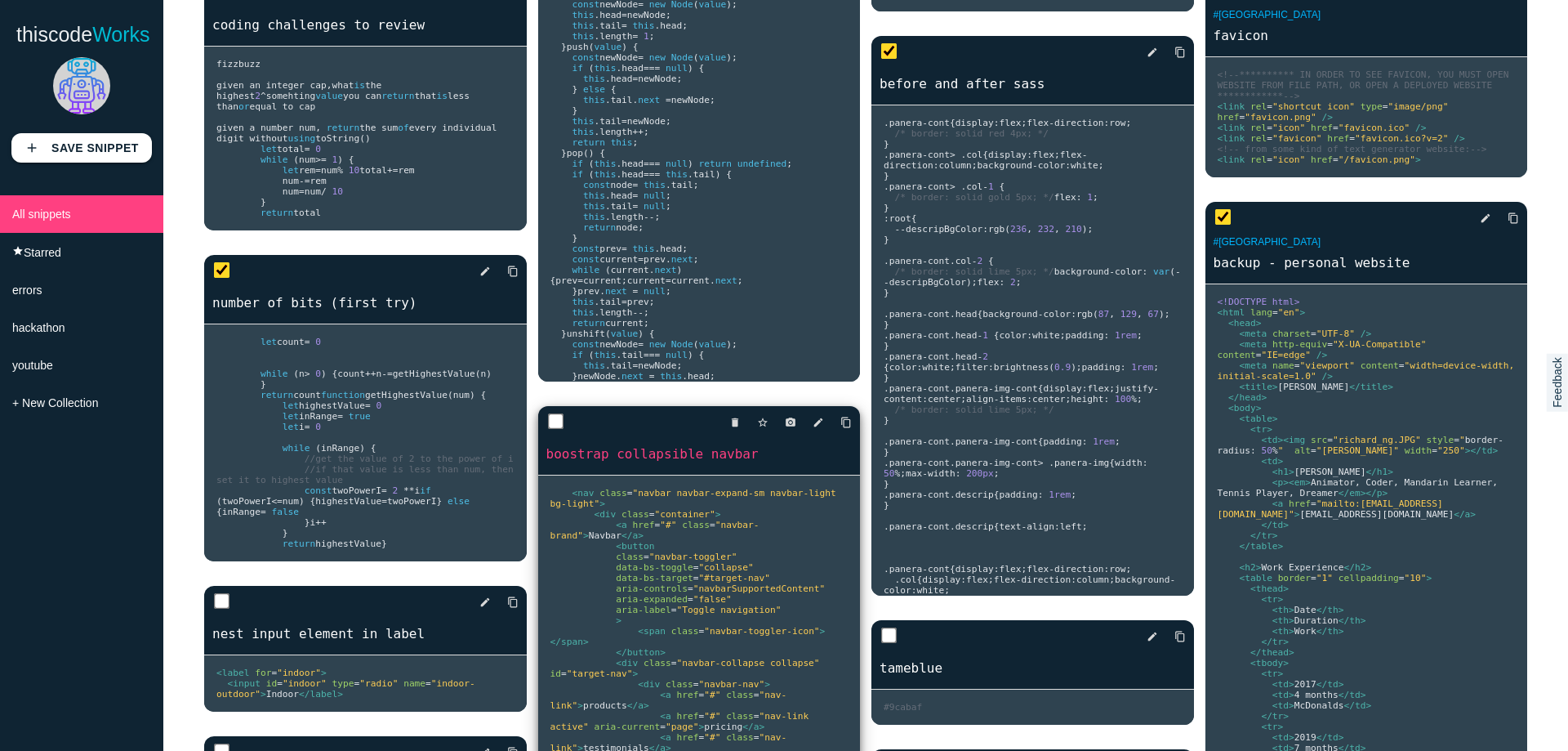
click at [552, 421] on input "checkbox" at bounding box center [555, 421] width 16 height 16
checkbox input "true"
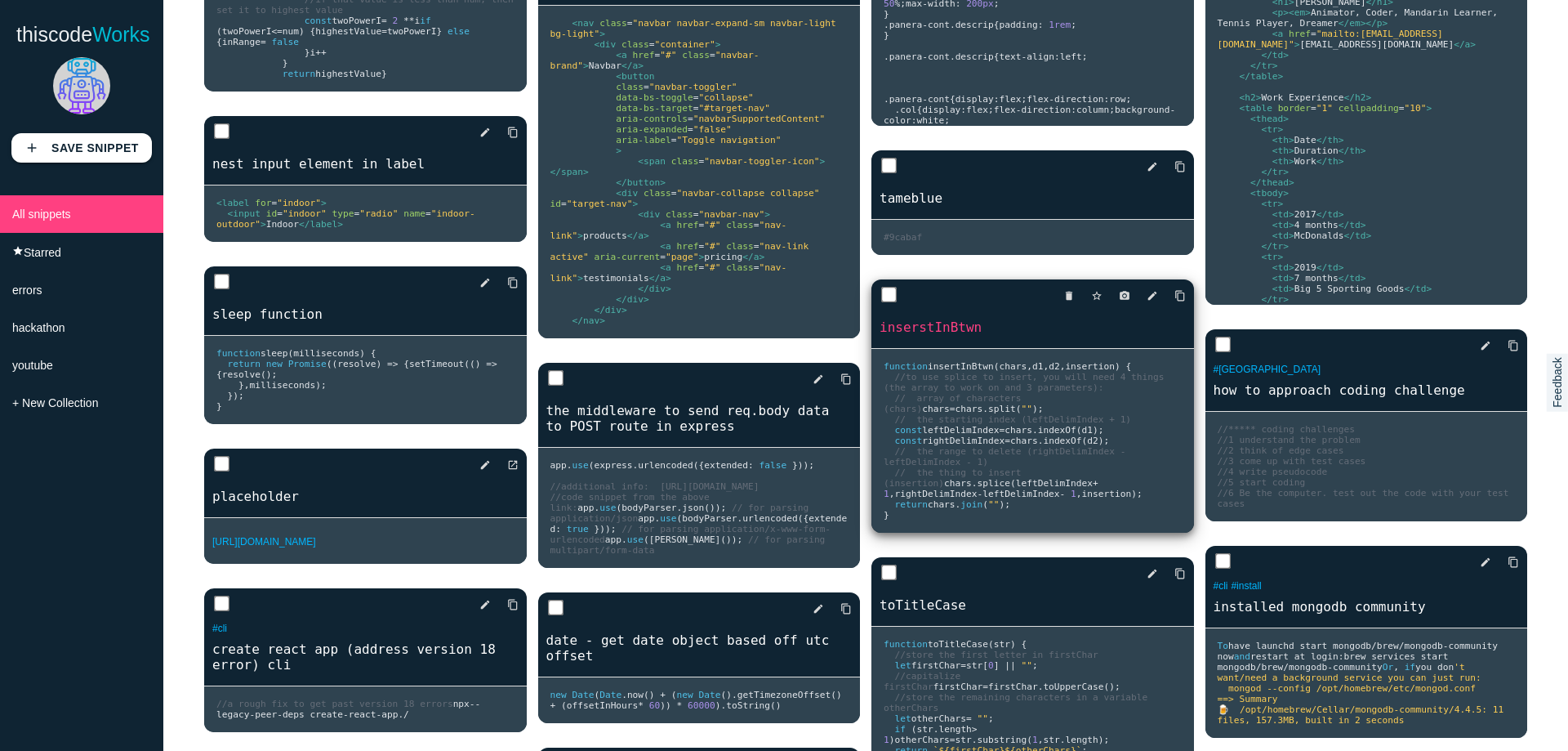
scroll to position [818, 0]
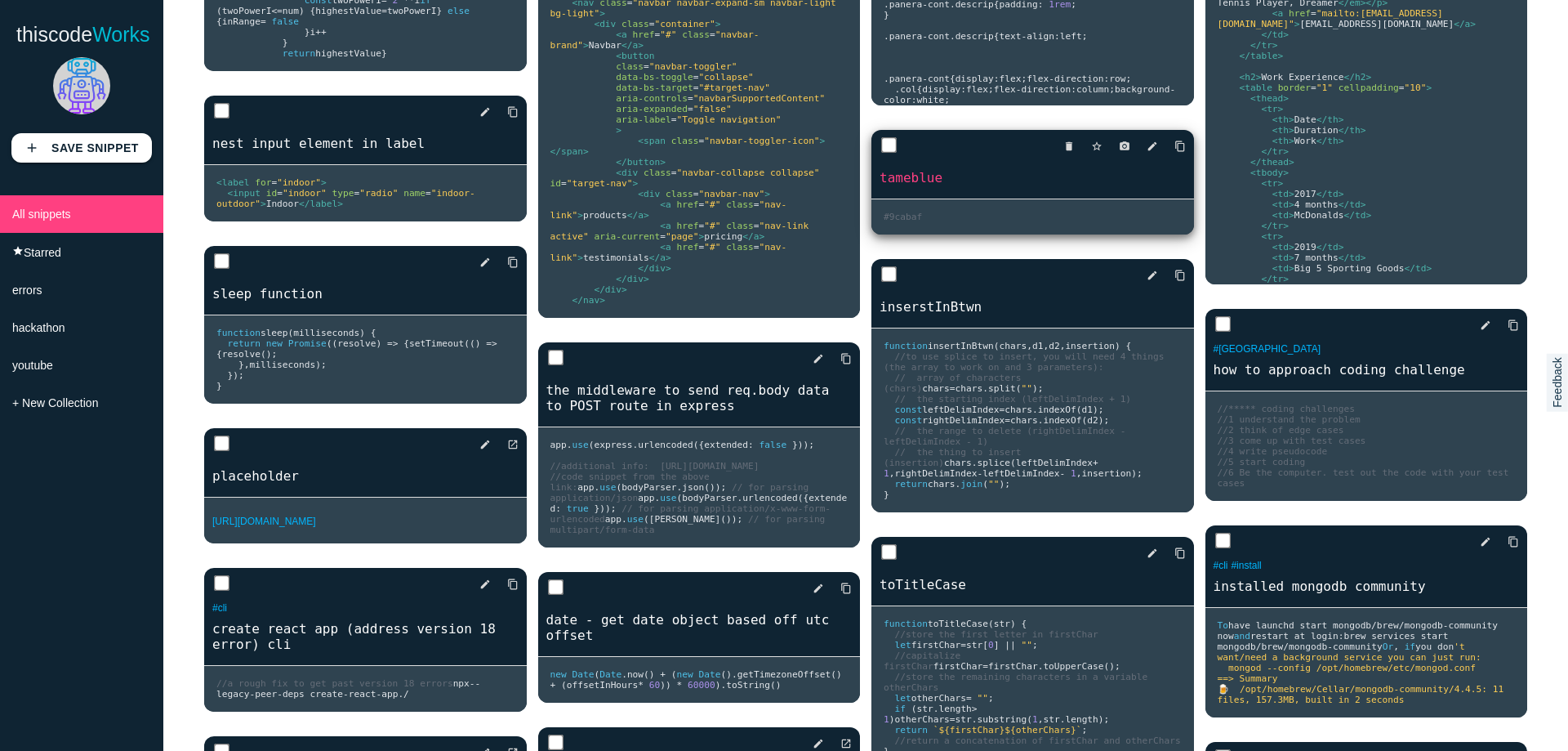
click at [887, 154] on input "checkbox" at bounding box center [889, 145] width 16 height 16
checkbox input "true"
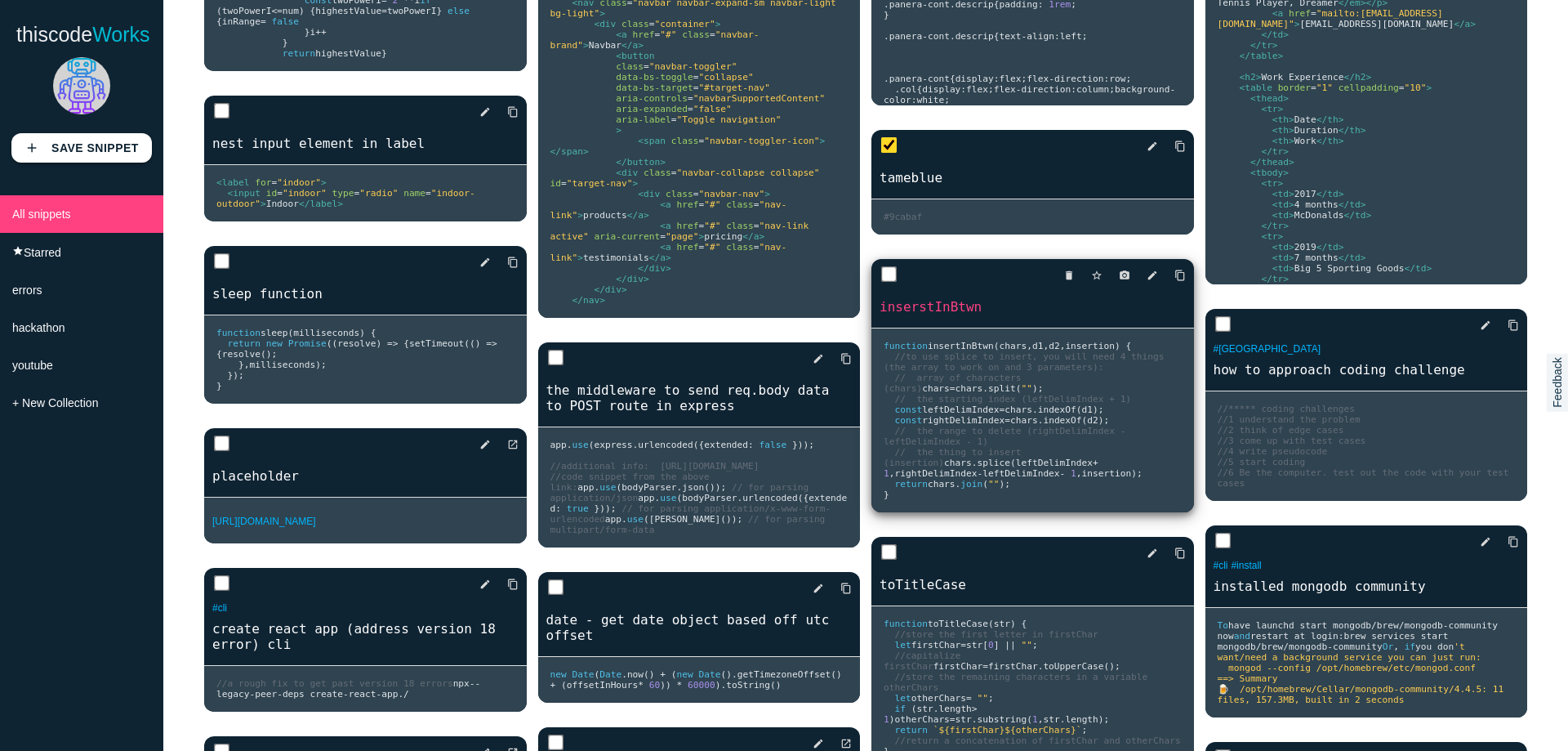
click at [872, 284] on div "delete star_border photo_camera edit content_copy" at bounding box center [1033, 275] width 323 height 33
click at [887, 283] on input "checkbox" at bounding box center [889, 274] width 16 height 16
checkbox input "true"
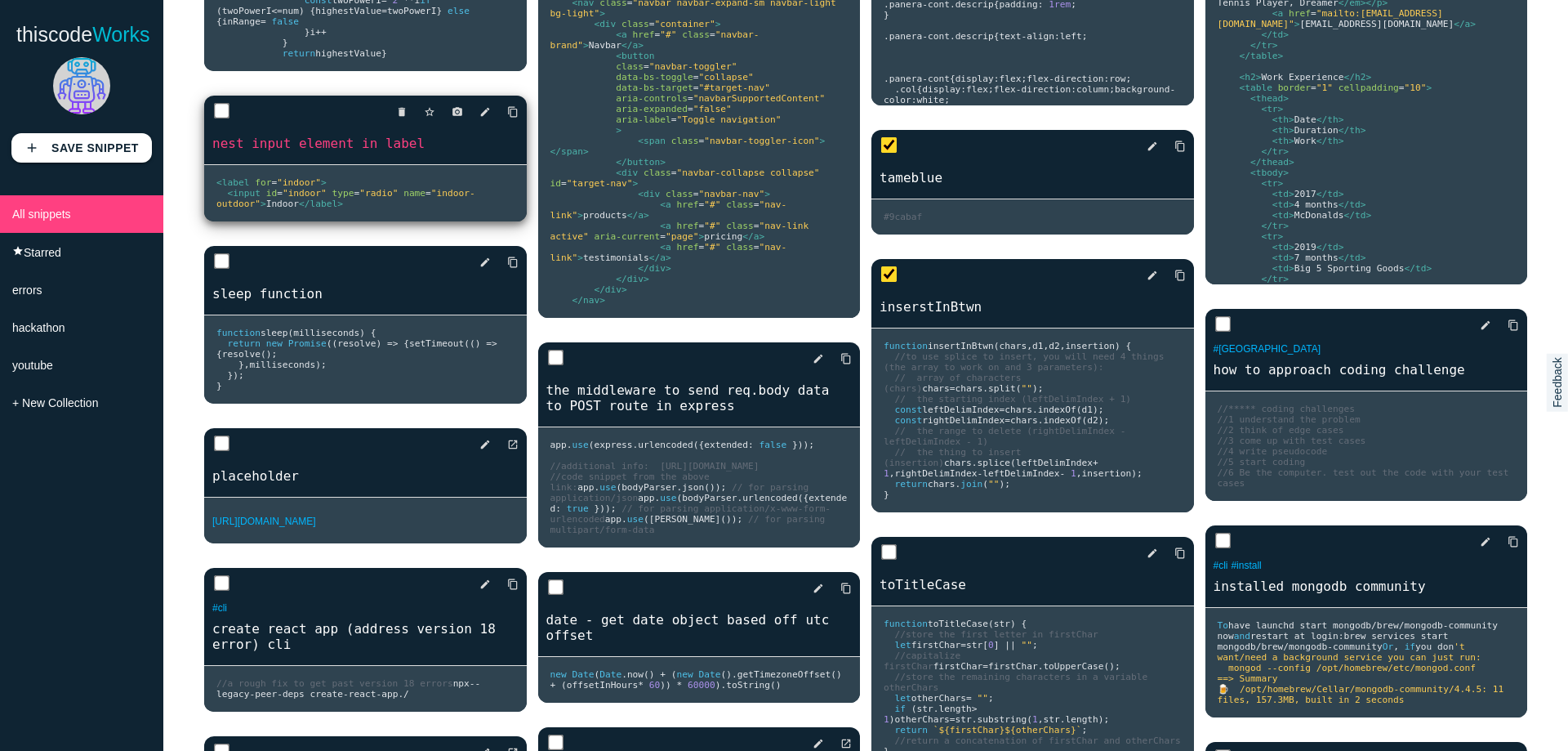
click at [219, 119] on input "checkbox" at bounding box center [221, 111] width 16 height 16
checkbox input "true"
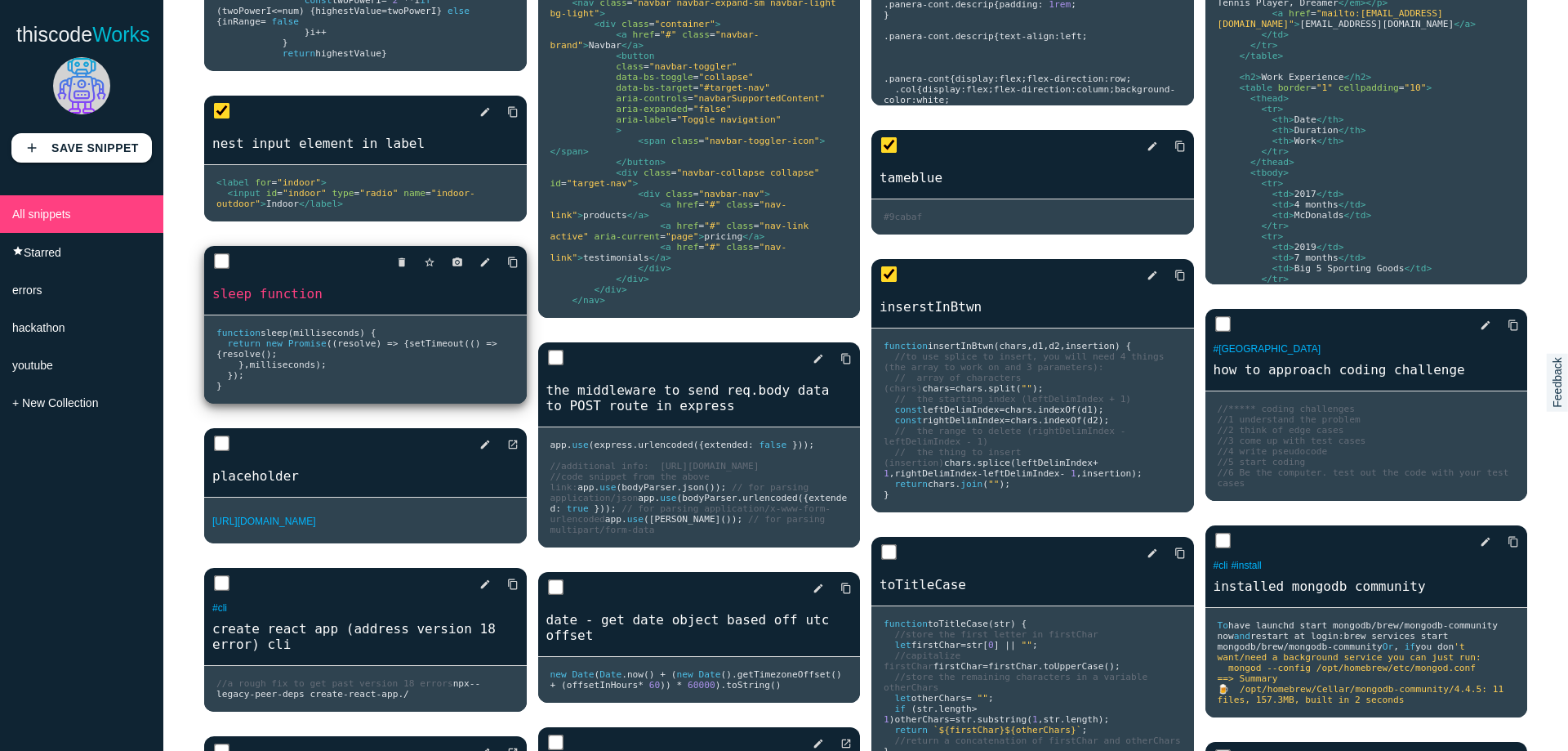
click at [224, 269] on input "checkbox" at bounding box center [221, 261] width 16 height 16
checkbox input "true"
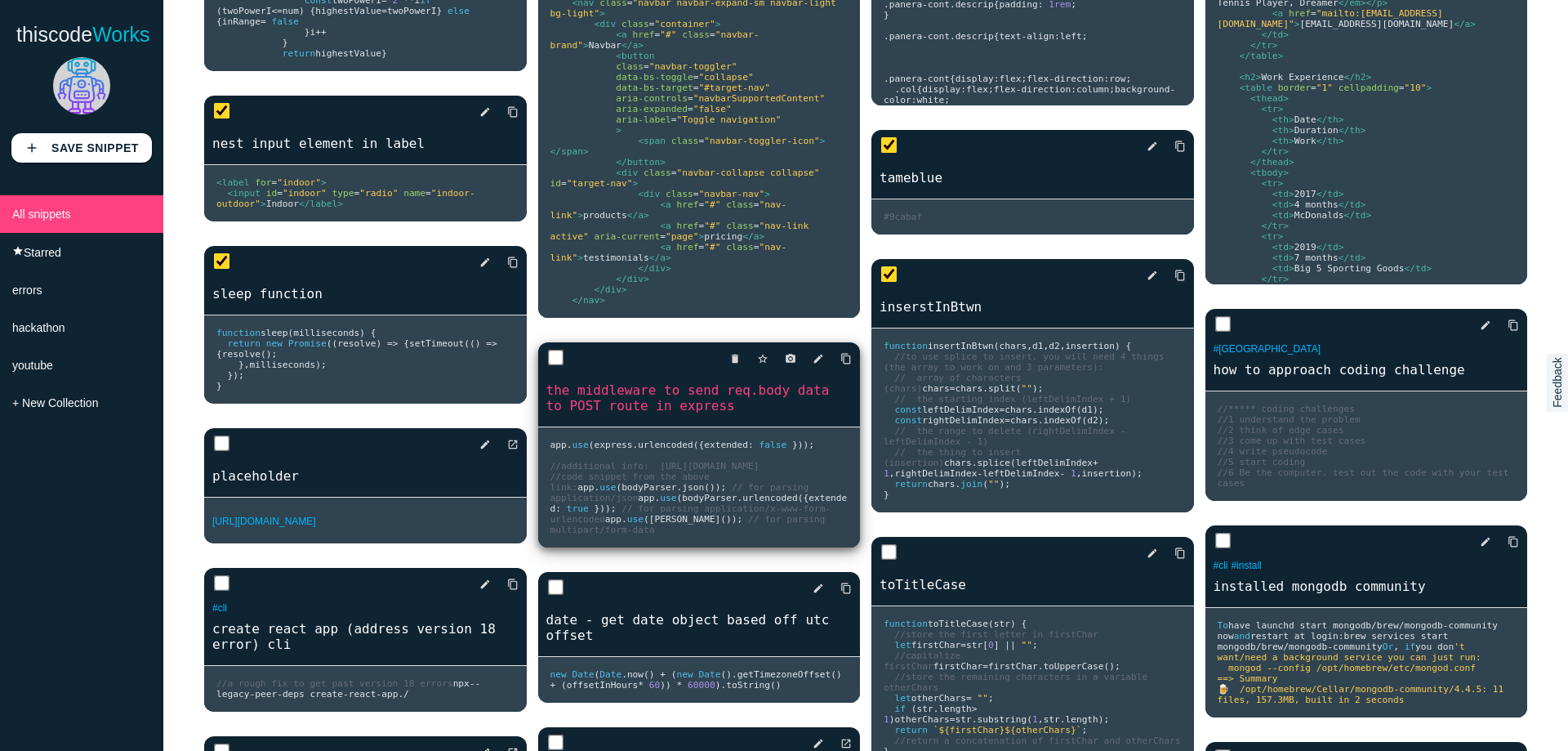
click at [552, 350] on input "checkbox" at bounding box center [555, 358] width 16 height 16
checkbox input "true"
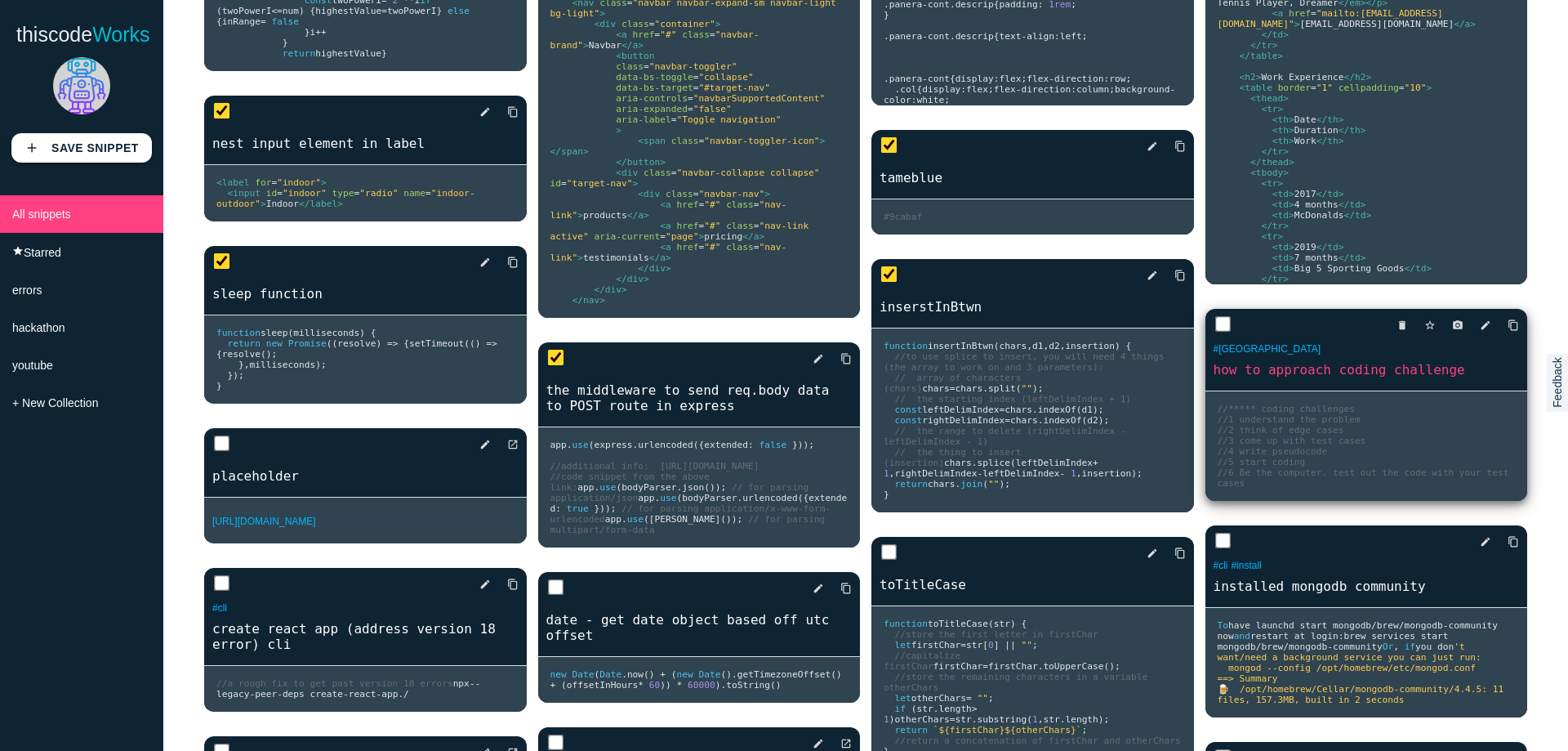
click at [1214, 332] on input "checkbox" at bounding box center [1222, 324] width 16 height 16
checkbox input "true"
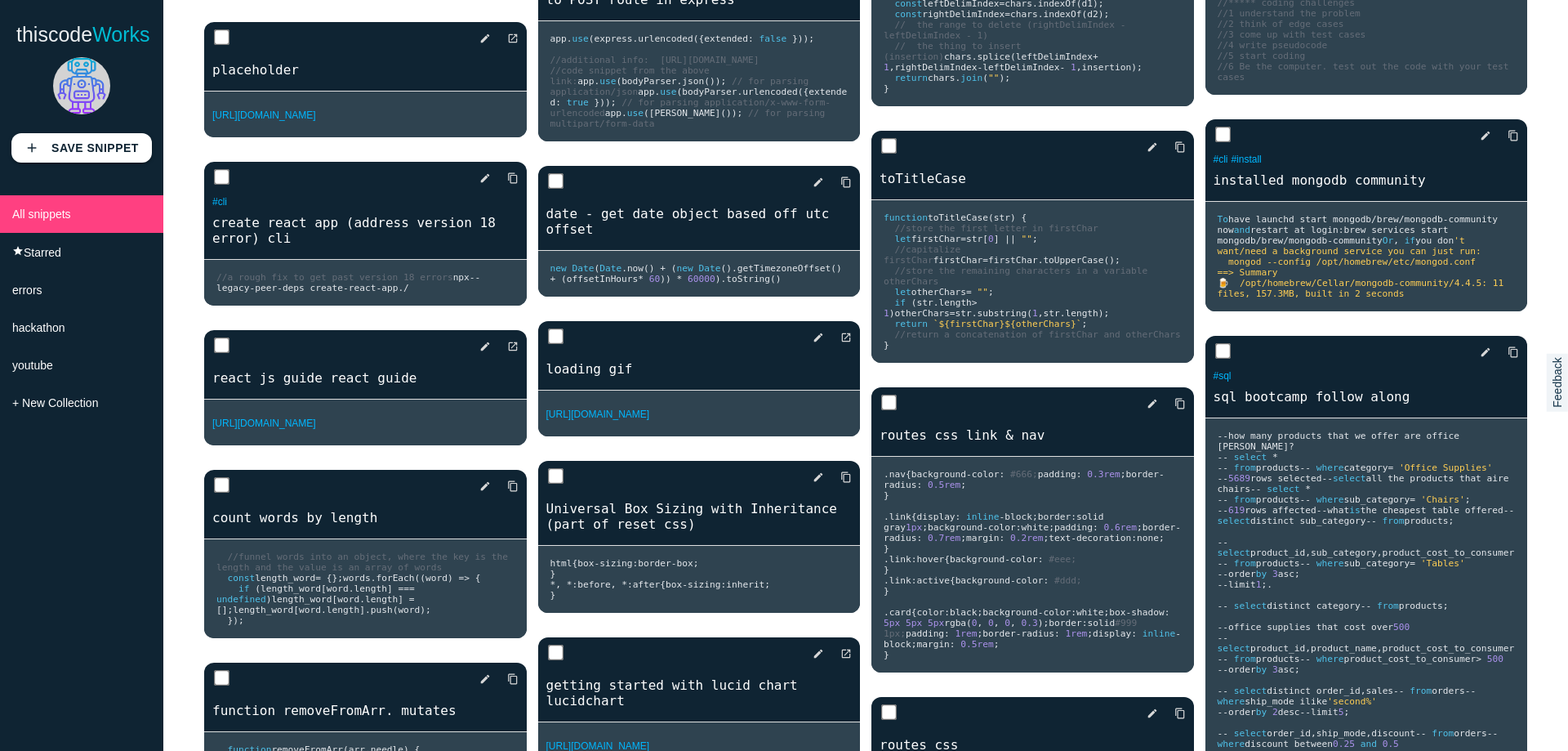
scroll to position [1226, 0]
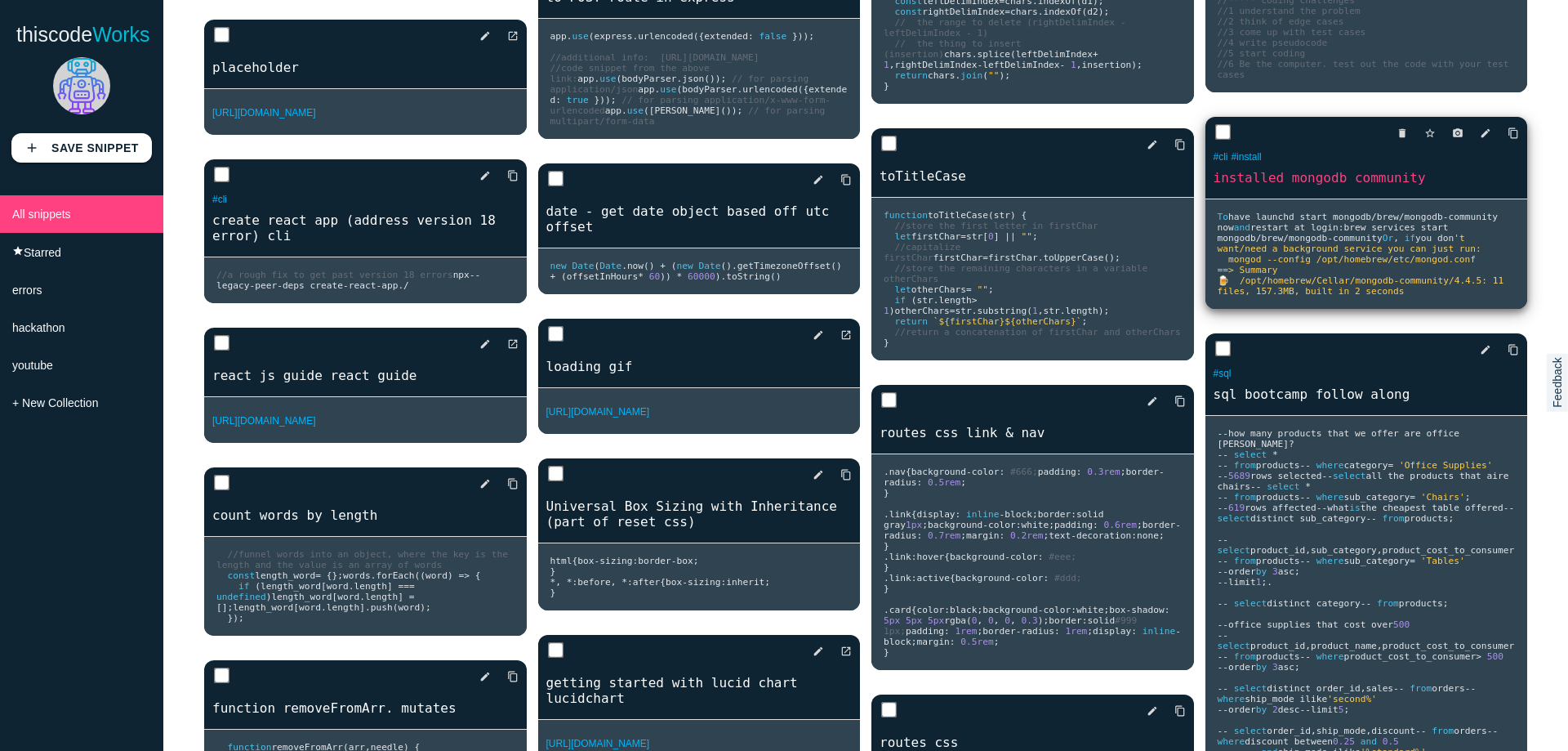
click at [1214, 141] on input "checkbox" at bounding box center [1222, 131] width 16 height 16
checkbox input "true"
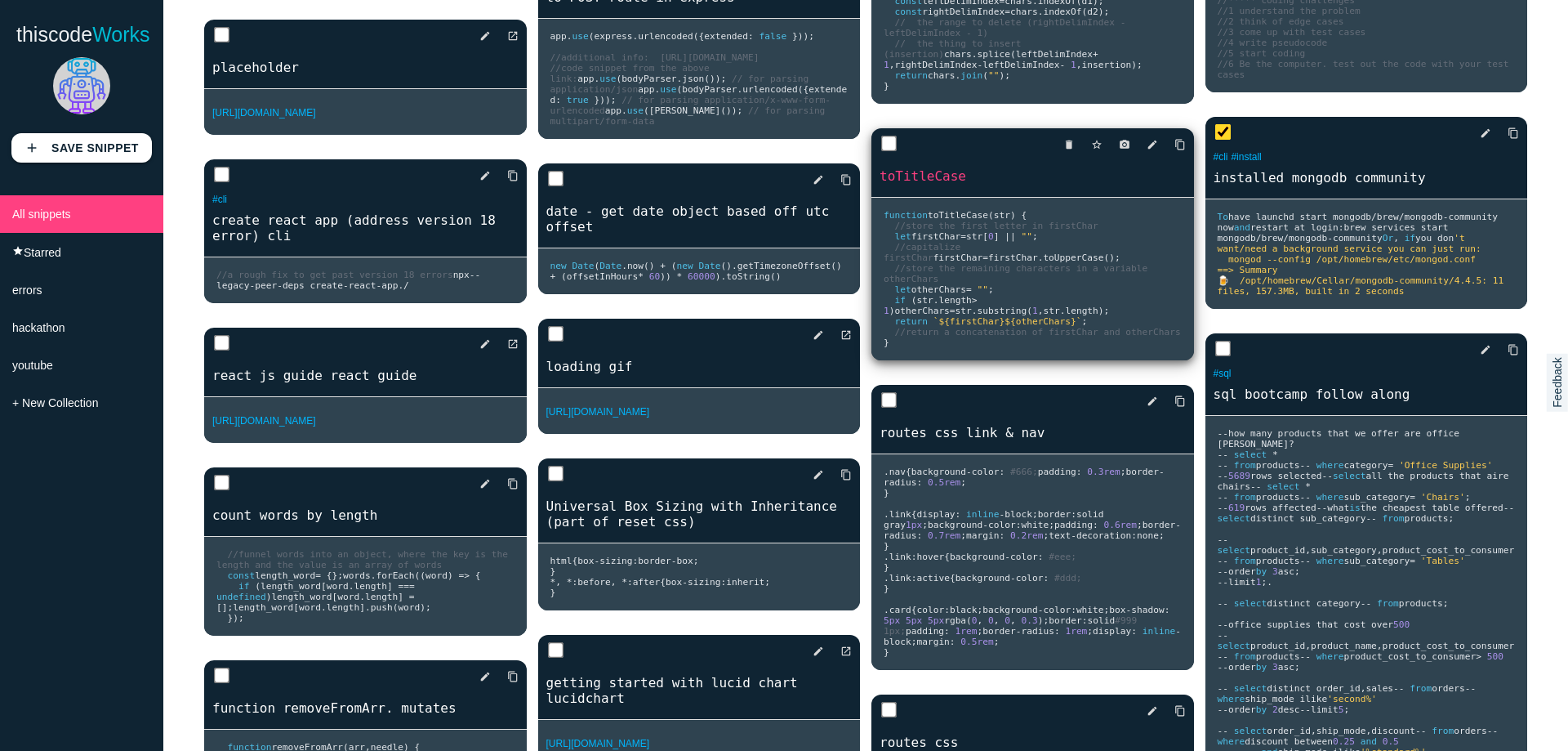
drag, startPoint x: 885, startPoint y: 180, endPoint x: 616, endPoint y: 170, distance: 269.2
click at [884, 152] on input "checkbox" at bounding box center [889, 144] width 16 height 16
checkbox input "true"
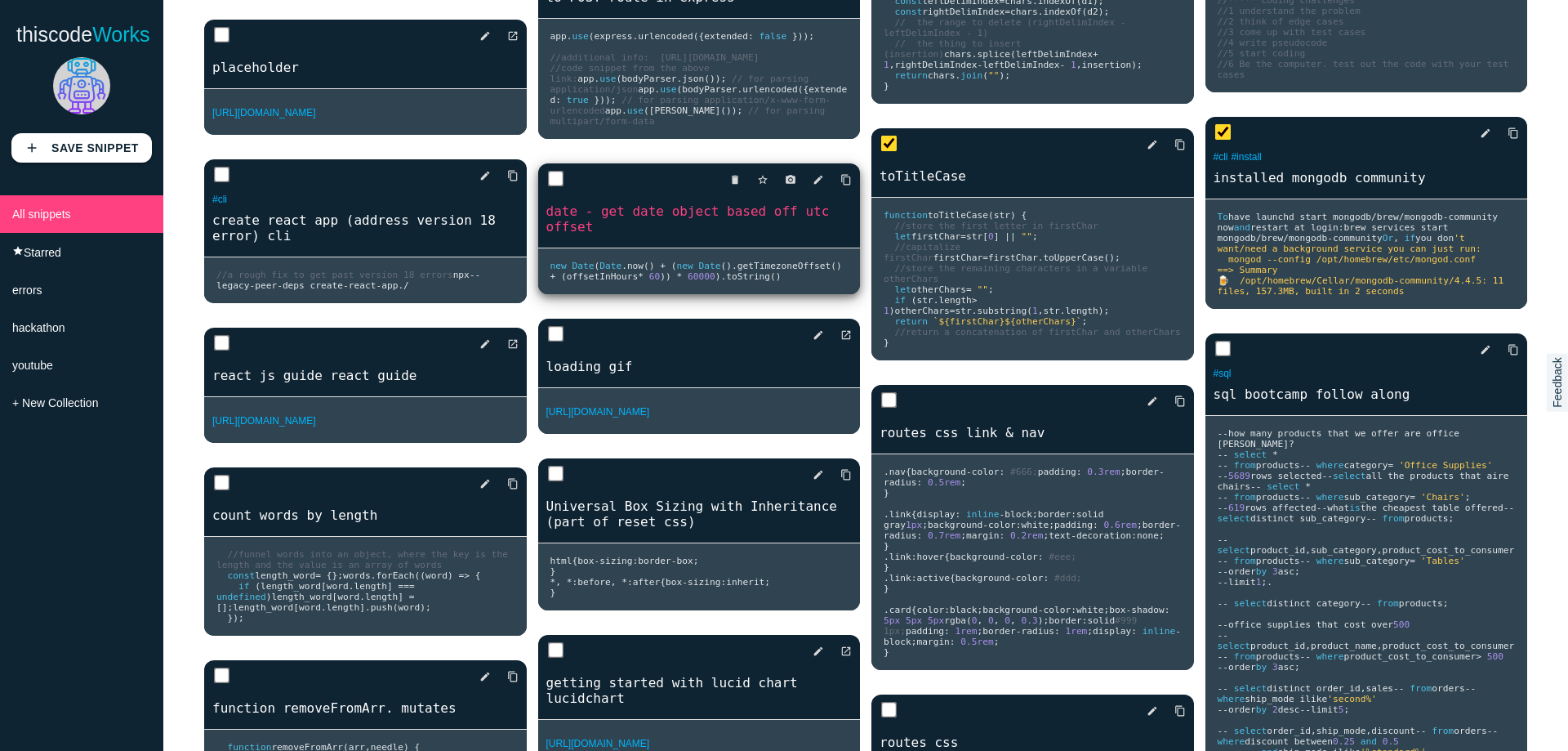
click at [550, 171] on input "checkbox" at bounding box center [555, 178] width 16 height 16
checkbox input "true"
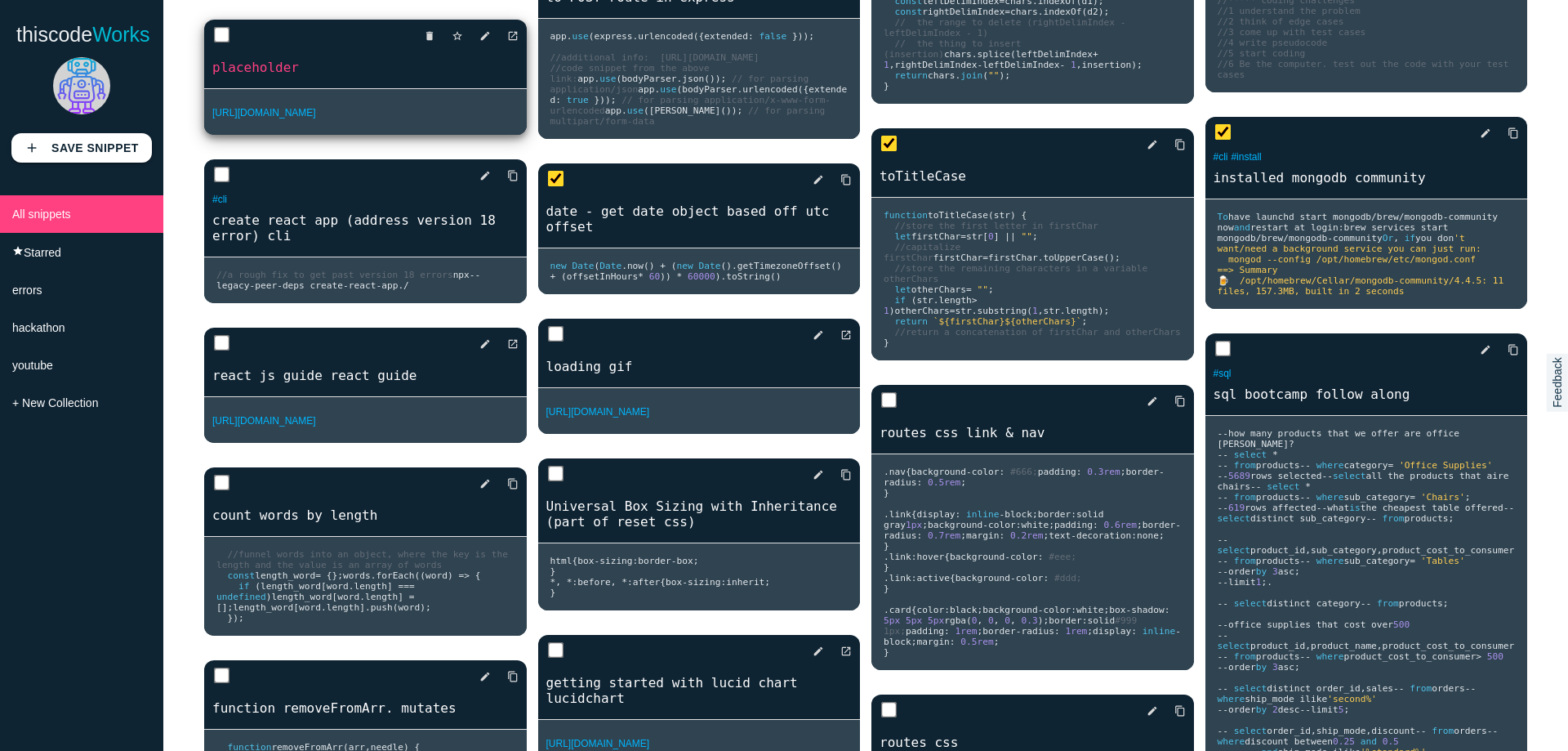
click at [225, 43] on input "checkbox" at bounding box center [221, 35] width 16 height 16
checkbox input "true"
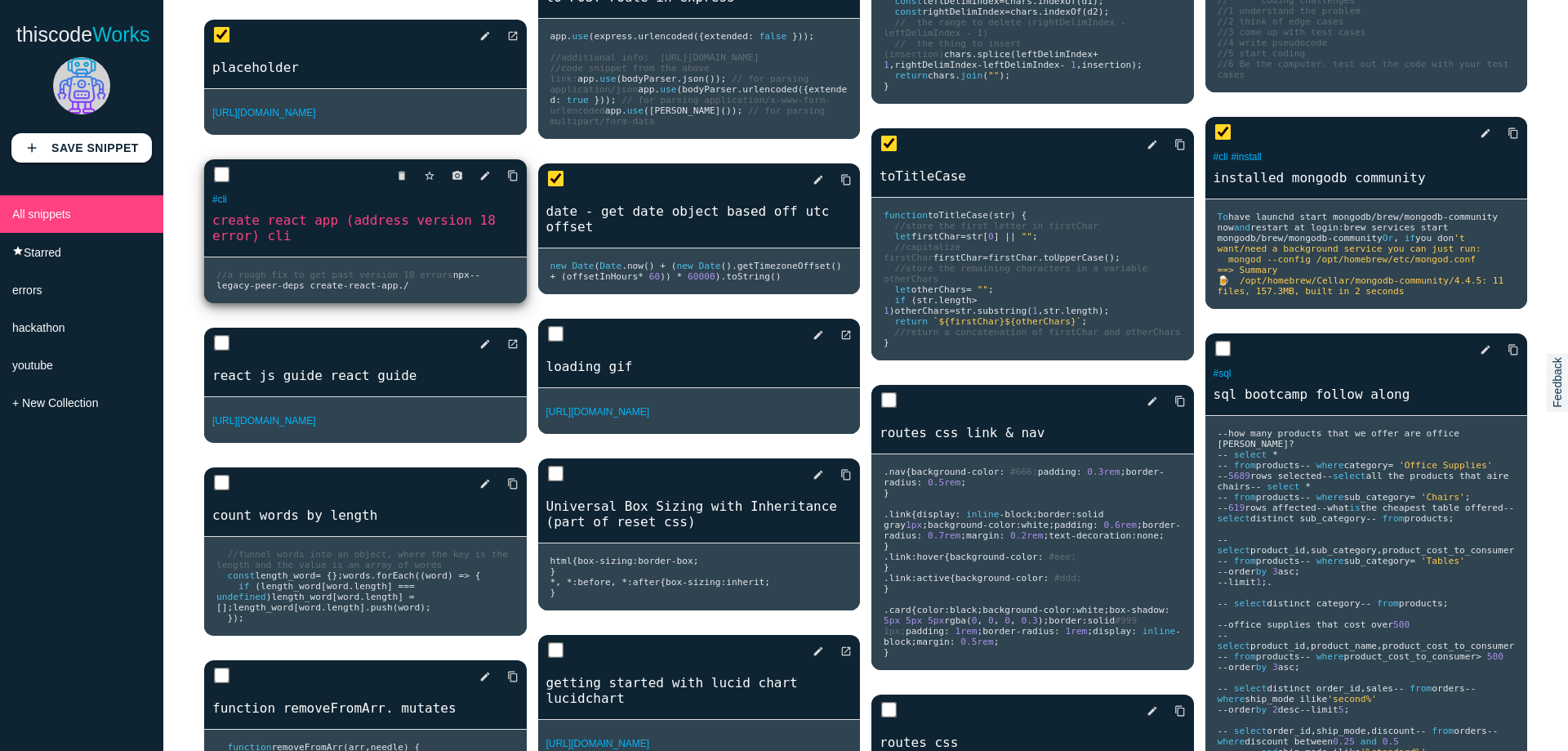
click at [216, 183] on input "checkbox" at bounding box center [221, 175] width 16 height 16
checkbox input "true"
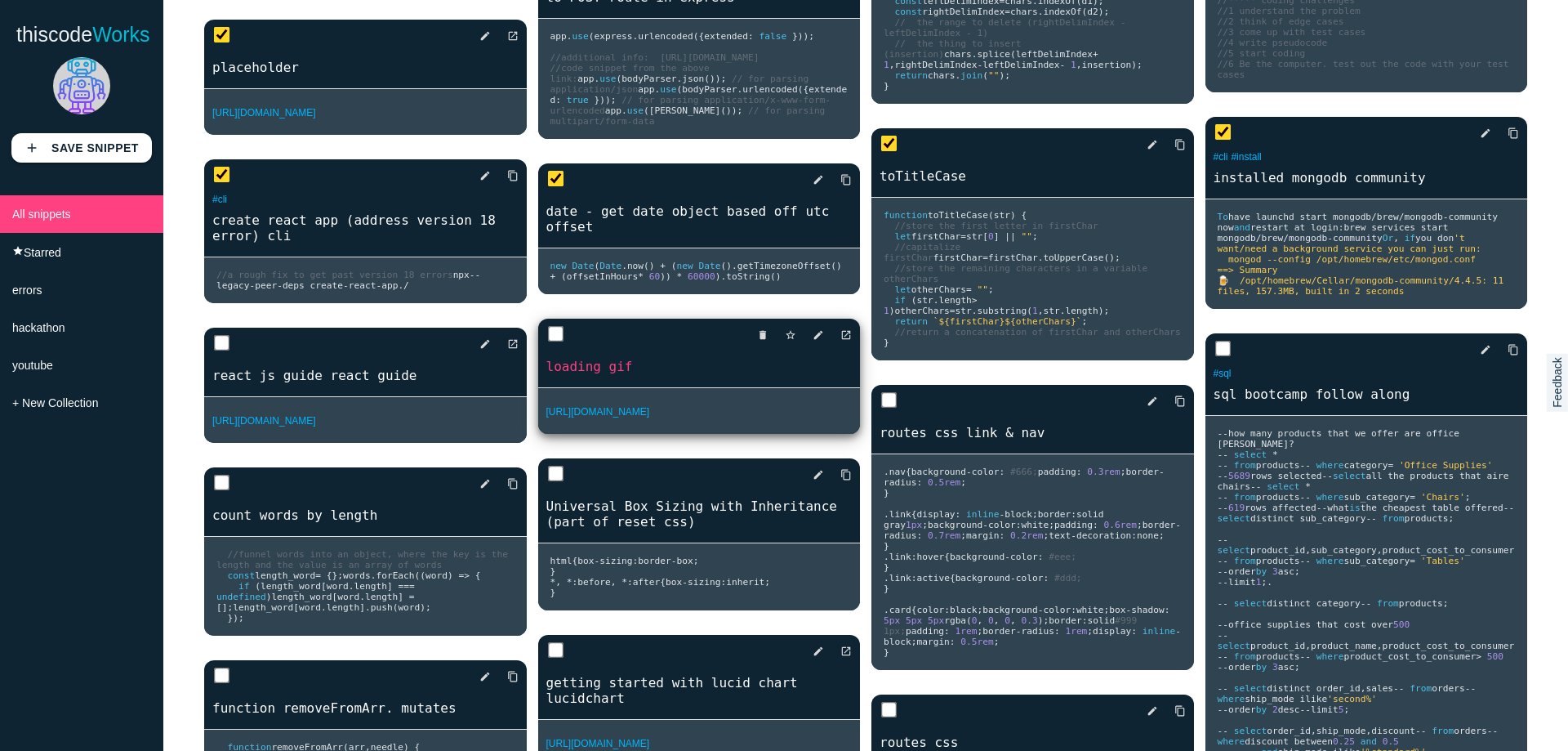
click at [547, 326] on input "checkbox" at bounding box center [555, 333] width 16 height 16
checkbox input "true"
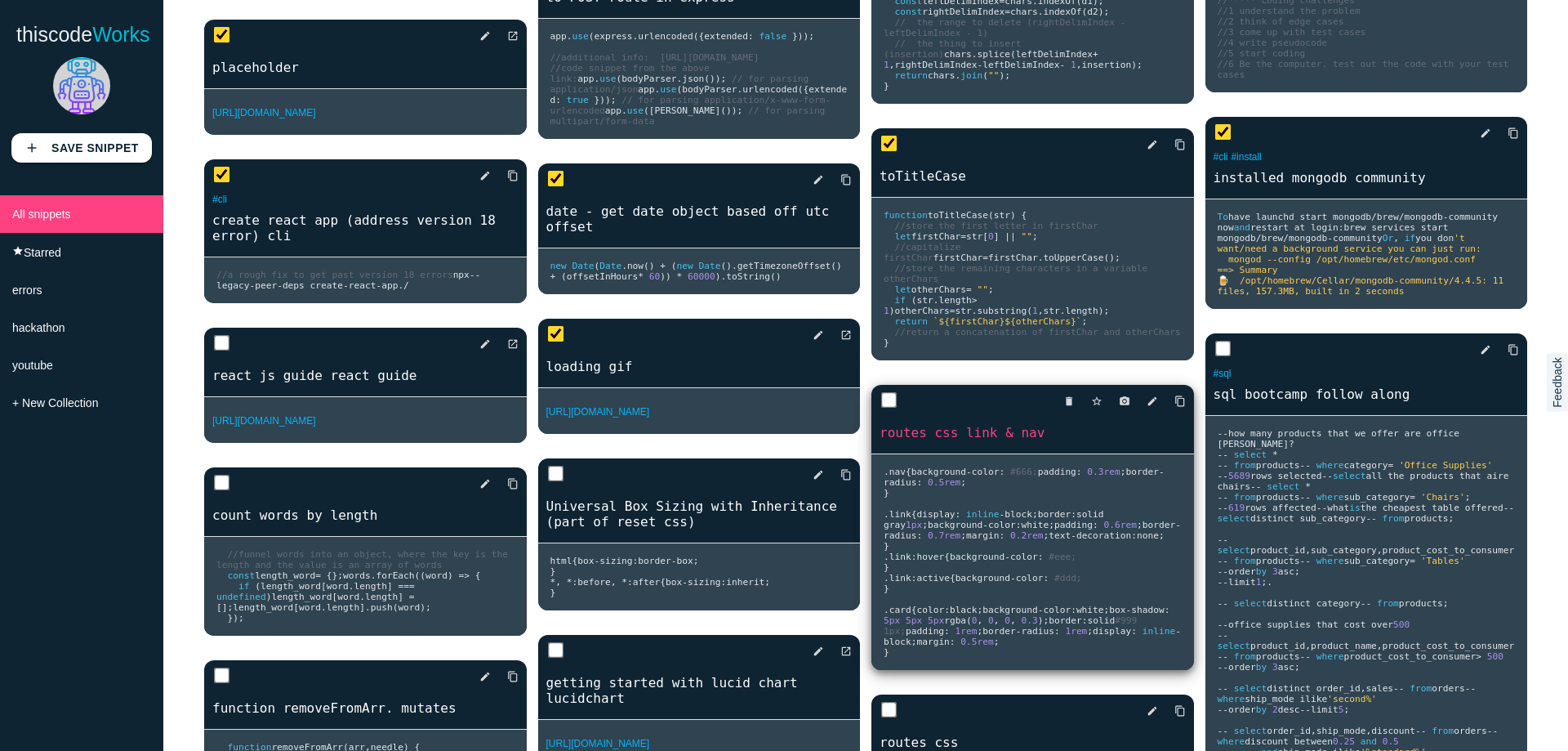
click at [888, 408] on input "checkbox" at bounding box center [889, 400] width 16 height 16
checkbox input "true"
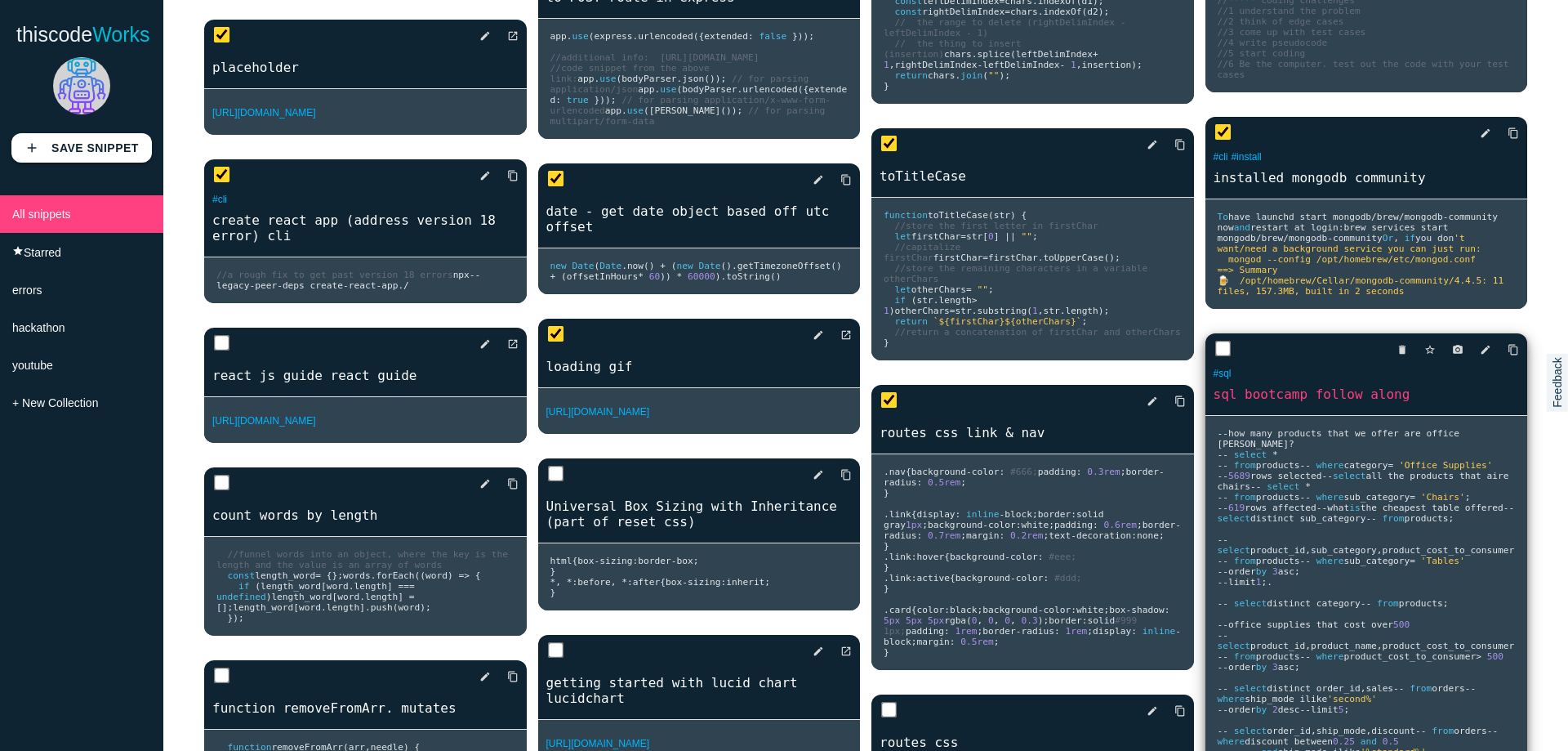
click at [1214, 357] on input "checkbox" at bounding box center [1222, 348] width 16 height 16
checkbox input "true"
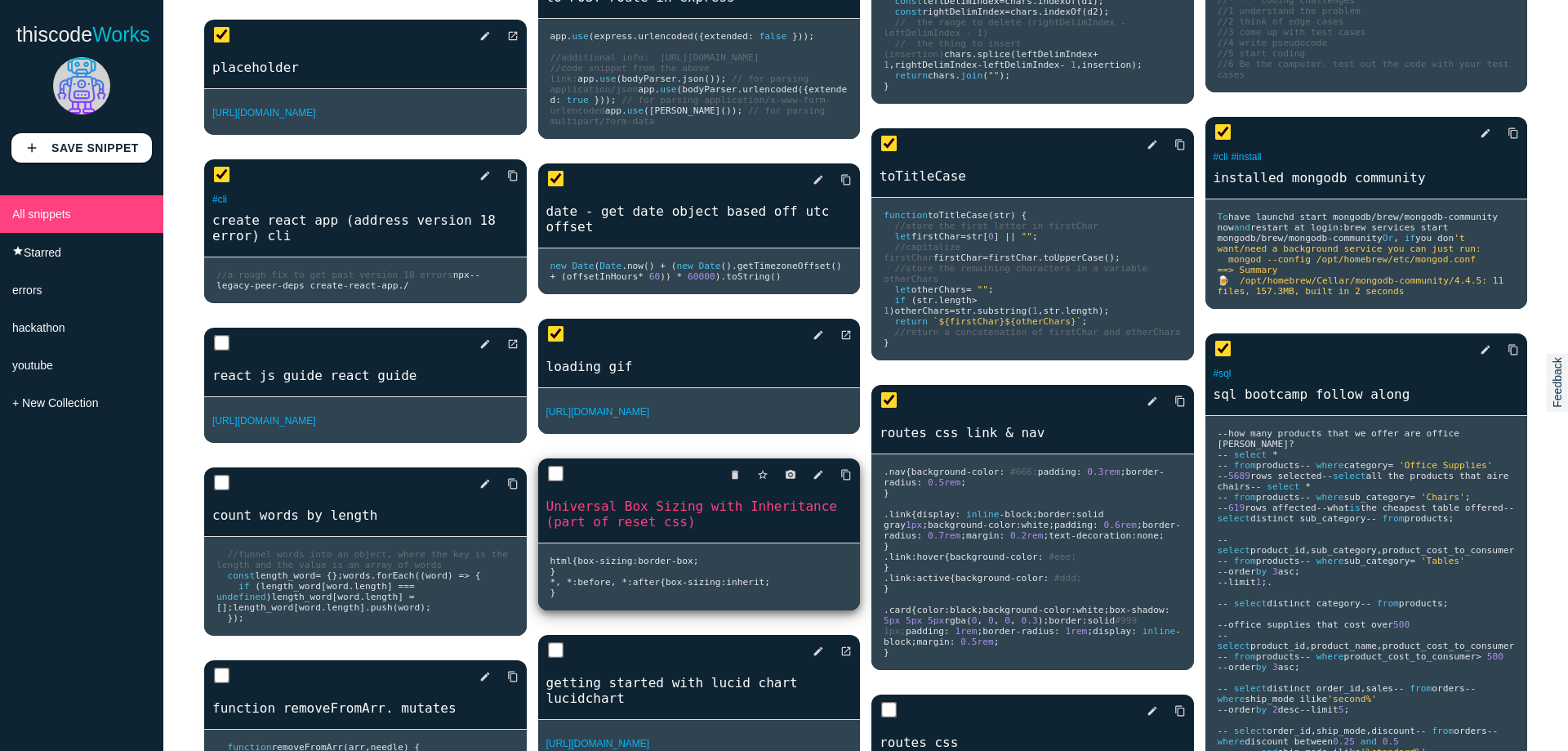
click at [558, 466] on input "checkbox" at bounding box center [555, 473] width 16 height 16
checkbox input "true"
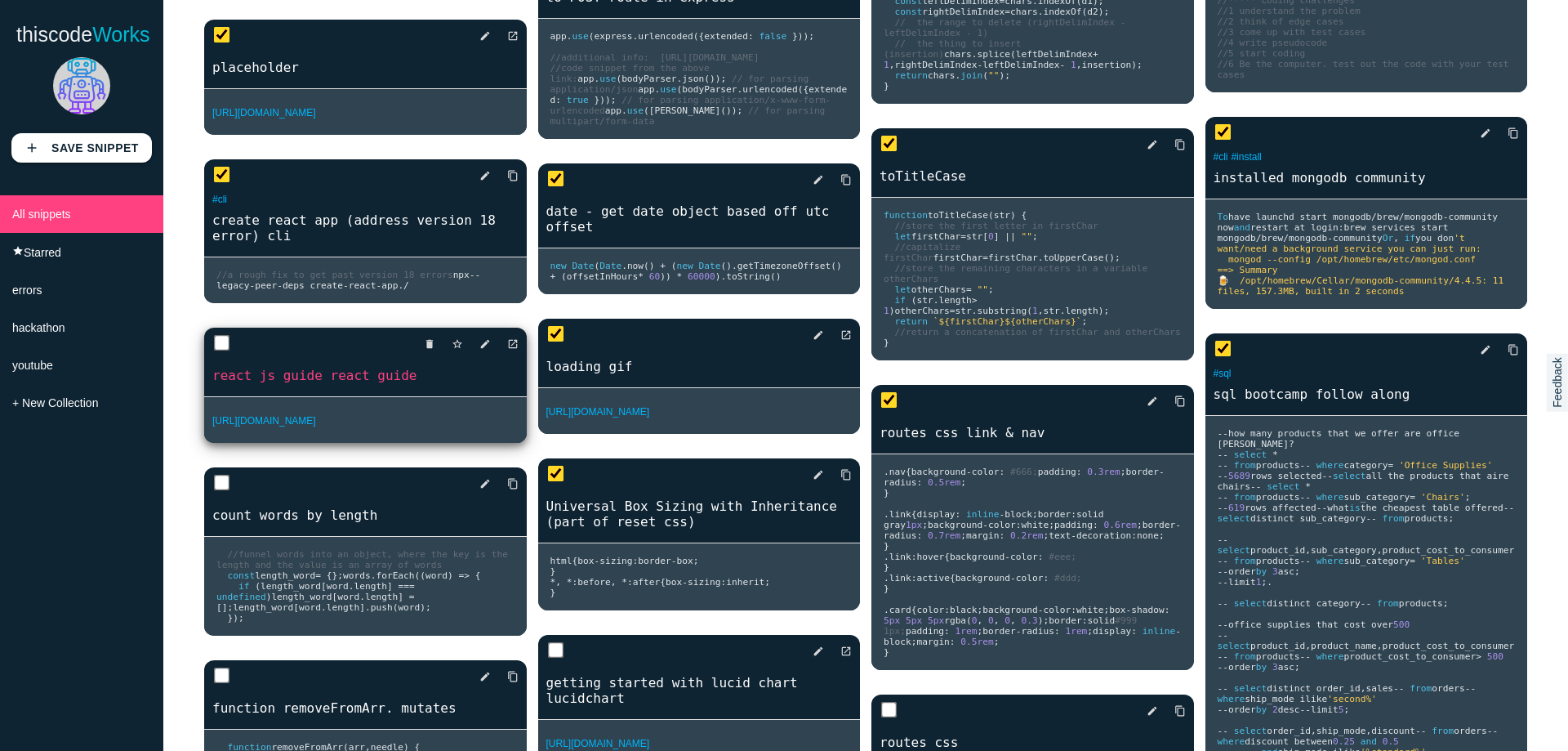
click at [214, 351] on input "checkbox" at bounding box center [221, 343] width 16 height 16
checkbox input "true"
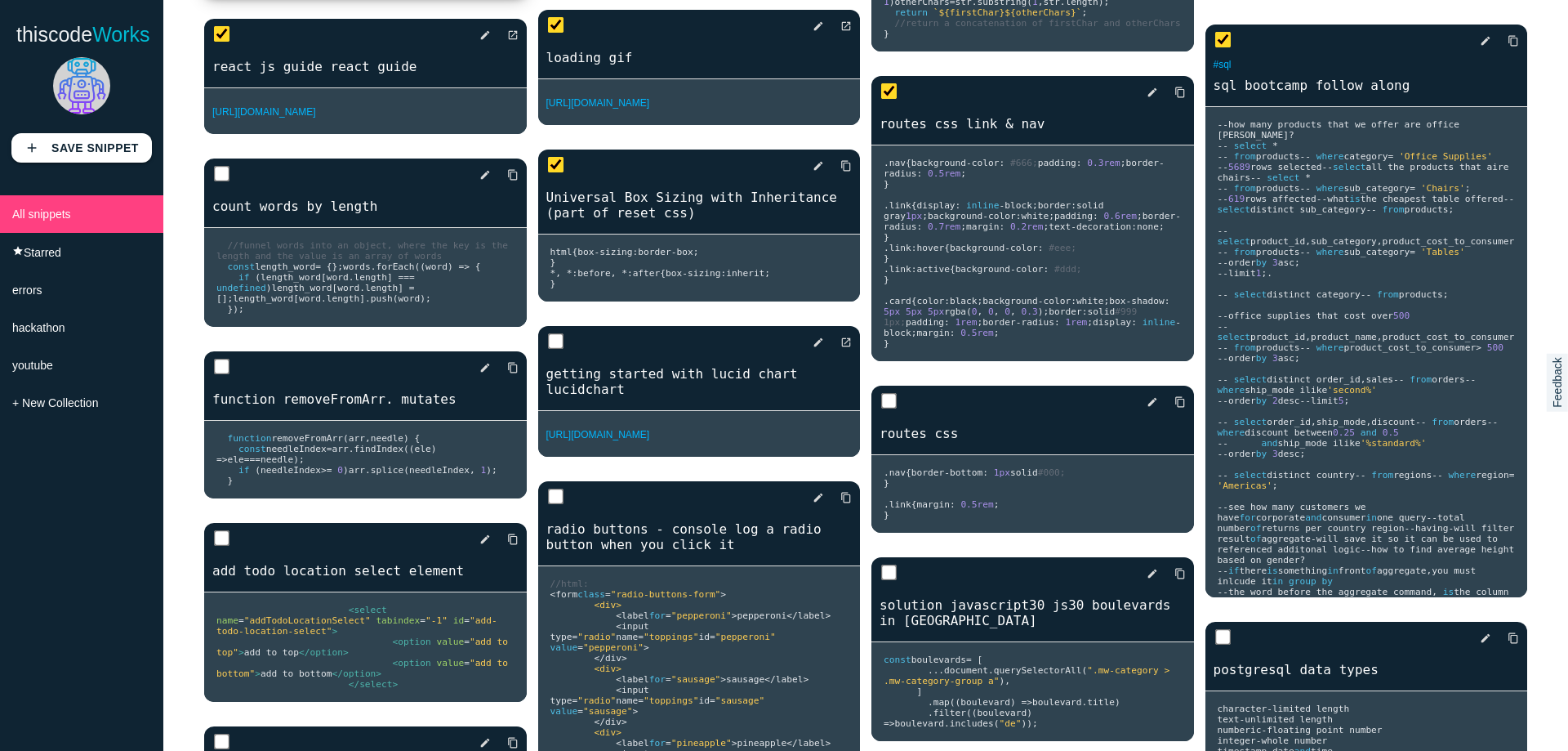
scroll to position [1634, 0]
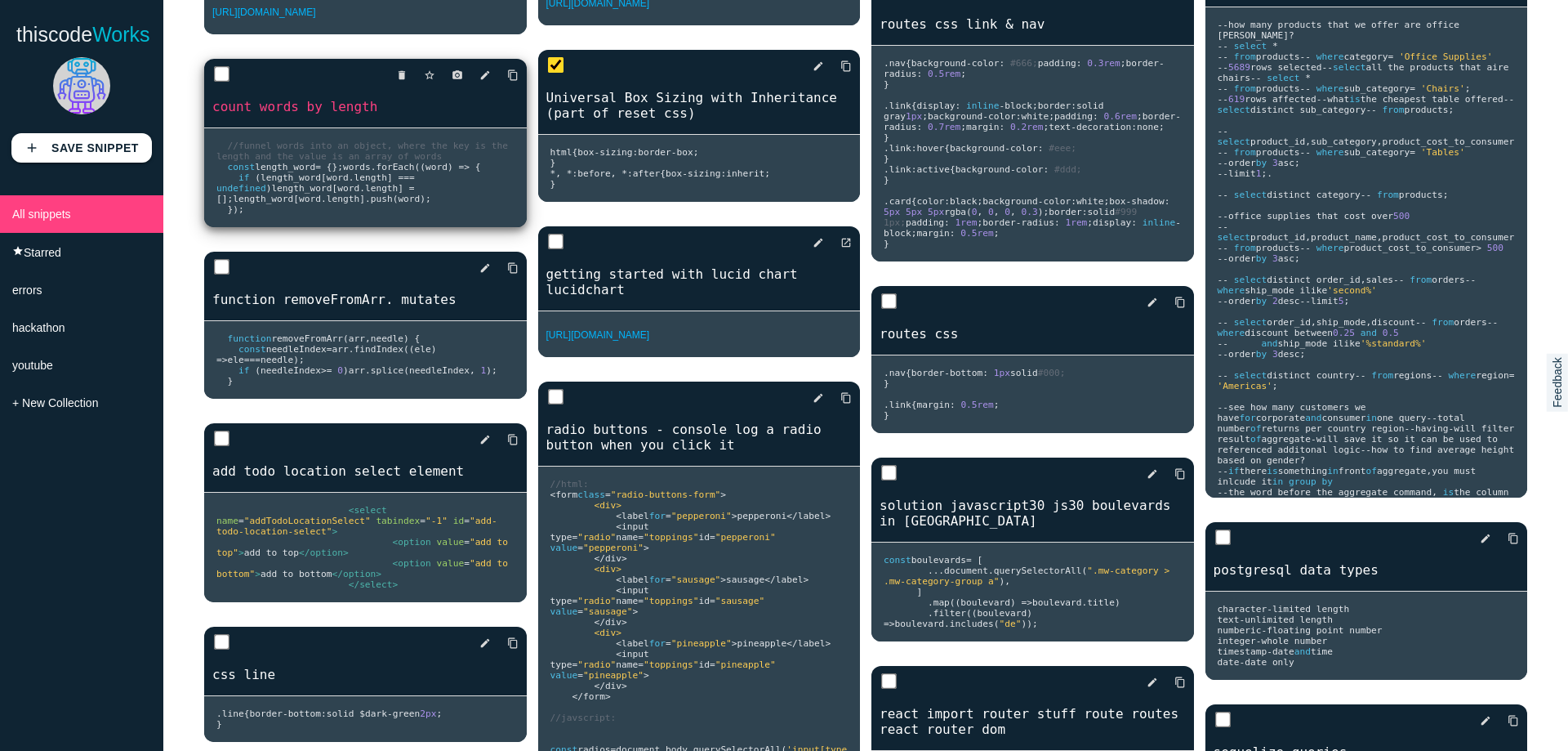
click at [220, 83] on input "checkbox" at bounding box center [221, 74] width 16 height 16
checkbox input "true"
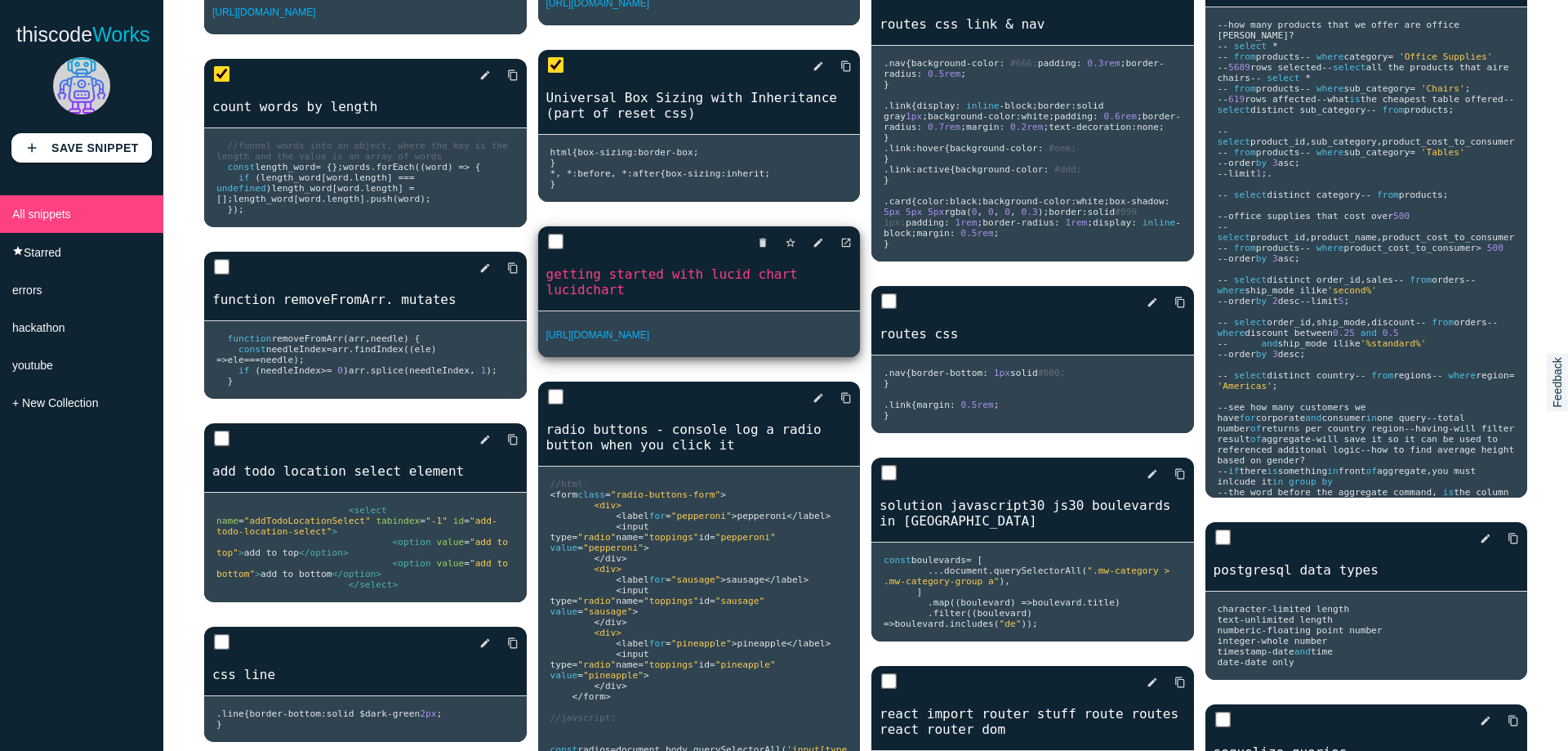
click at [549, 250] on input "checkbox" at bounding box center [555, 241] width 16 height 16
checkbox input "true"
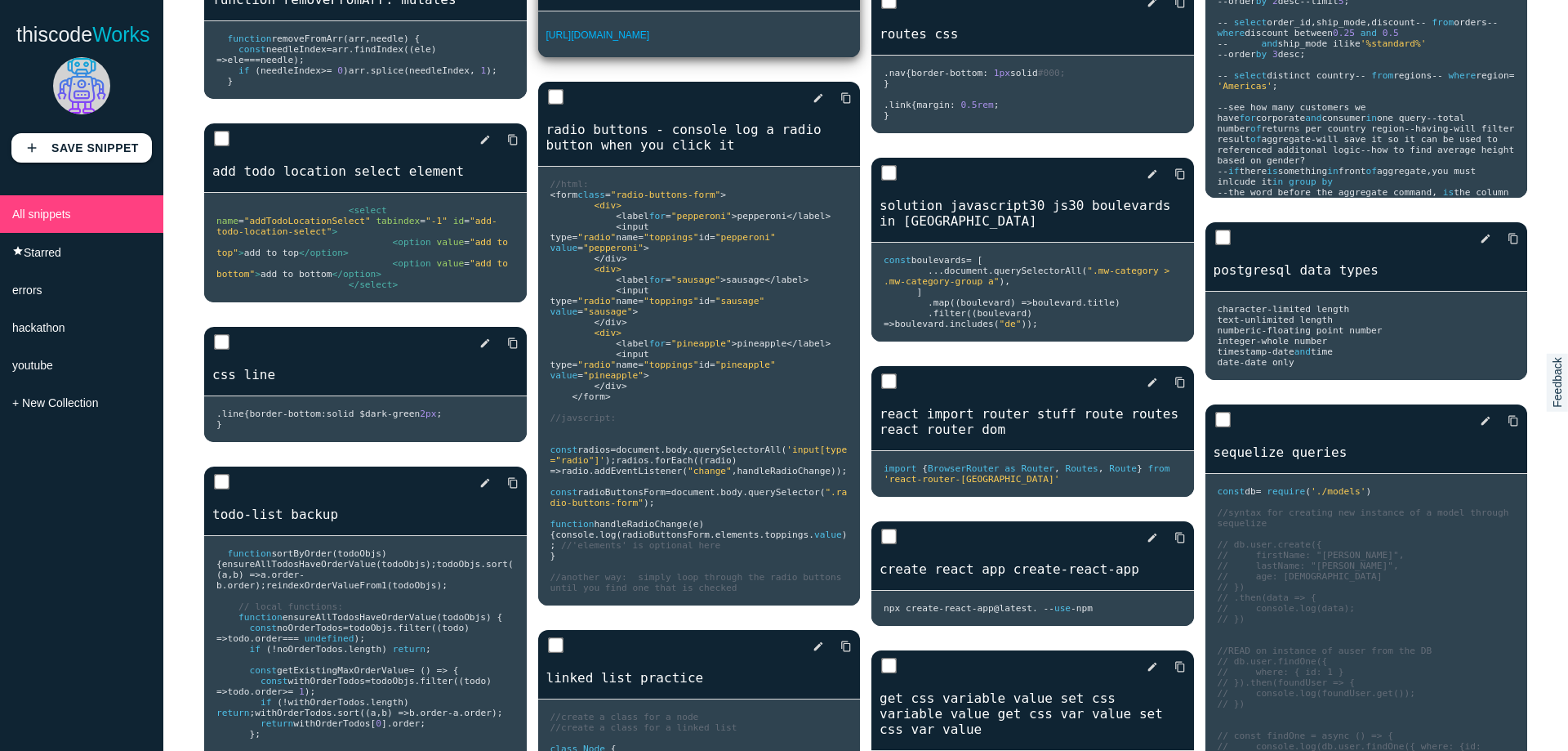
scroll to position [1961, 0]
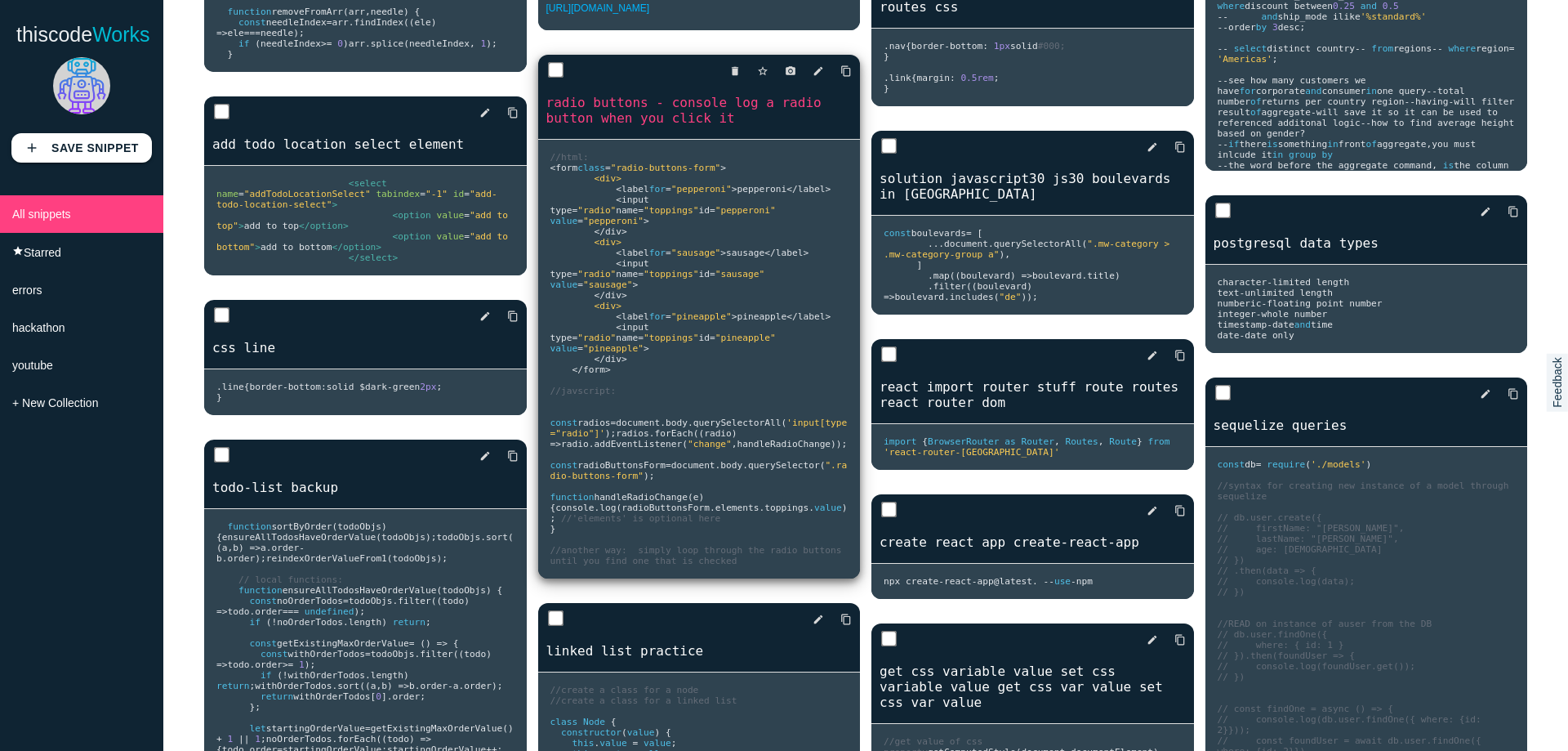
click at [559, 79] on input "checkbox" at bounding box center [555, 69] width 16 height 16
checkbox input "true"
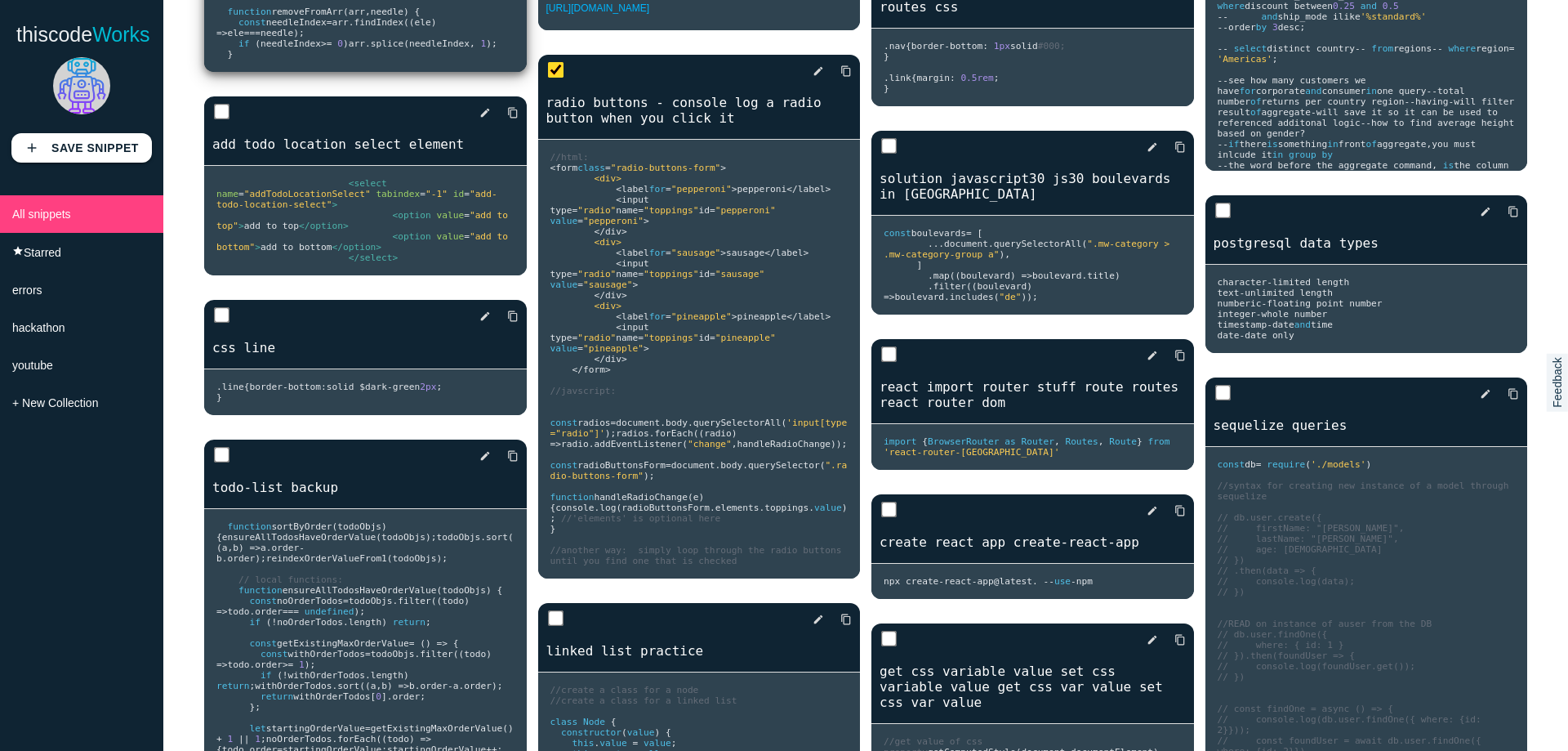
checkbox input "true"
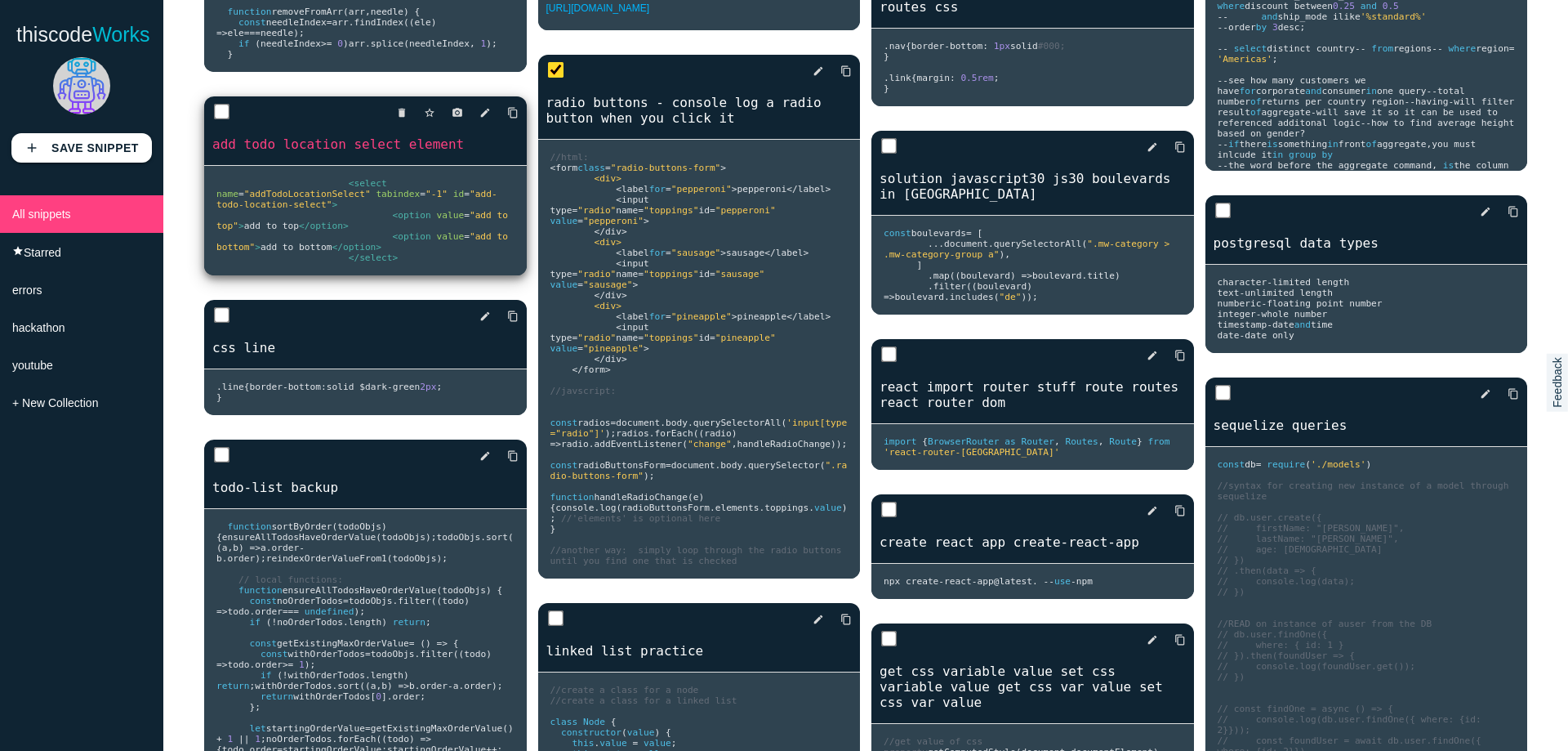
click at [224, 120] on input "checkbox" at bounding box center [221, 112] width 16 height 16
checkbox input "true"
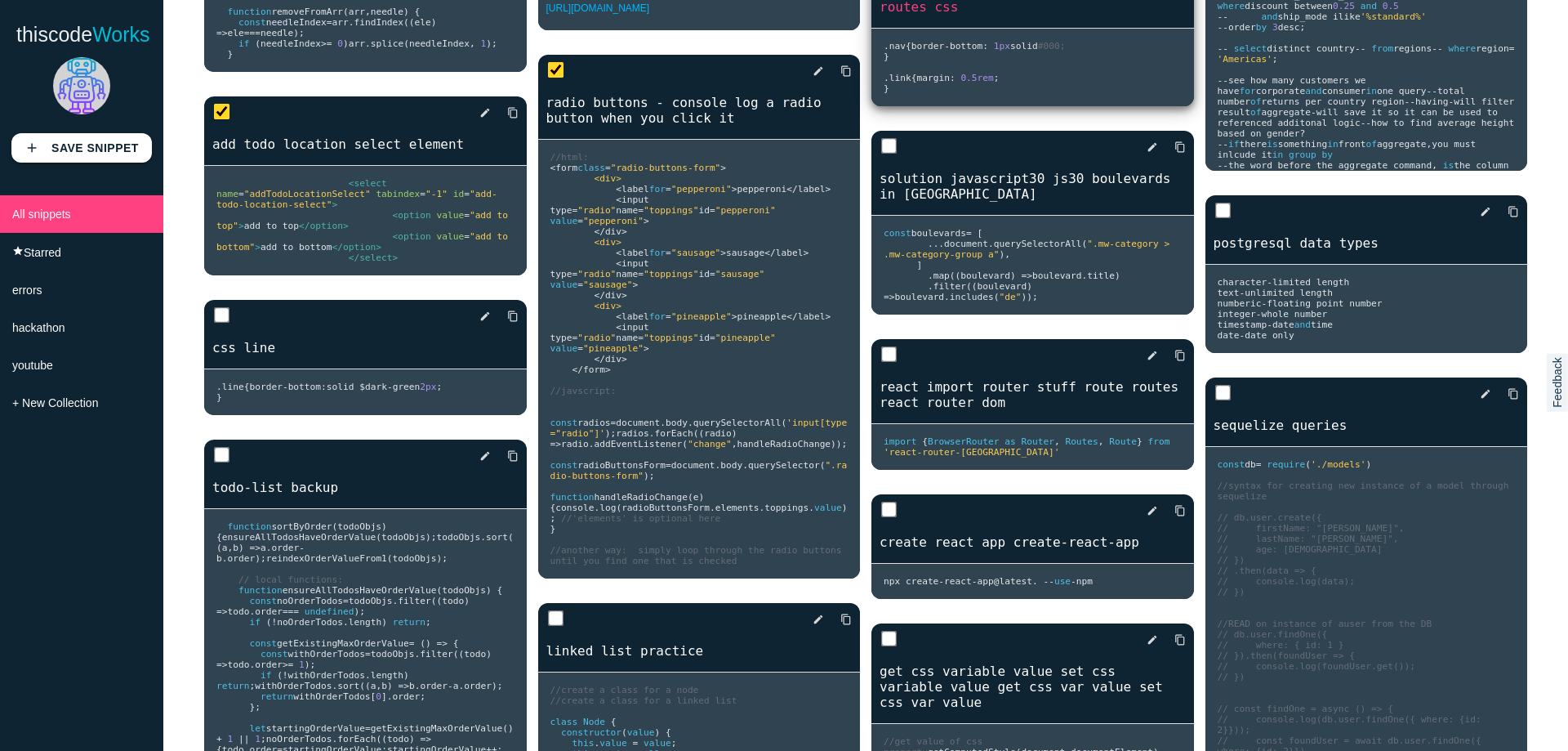
checkbox input "true"
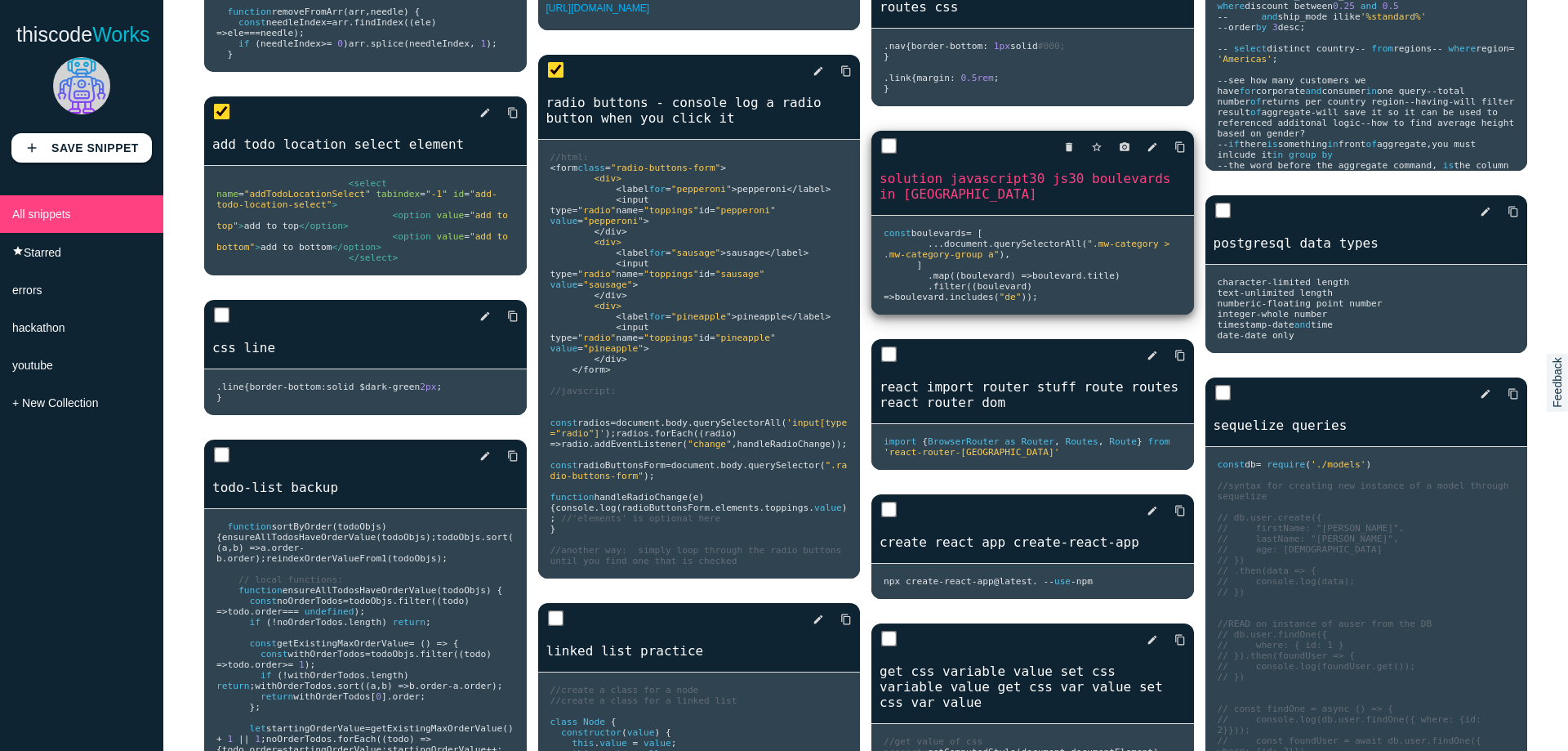
click at [881, 155] on input "checkbox" at bounding box center [889, 146] width 16 height 16
checkbox input "true"
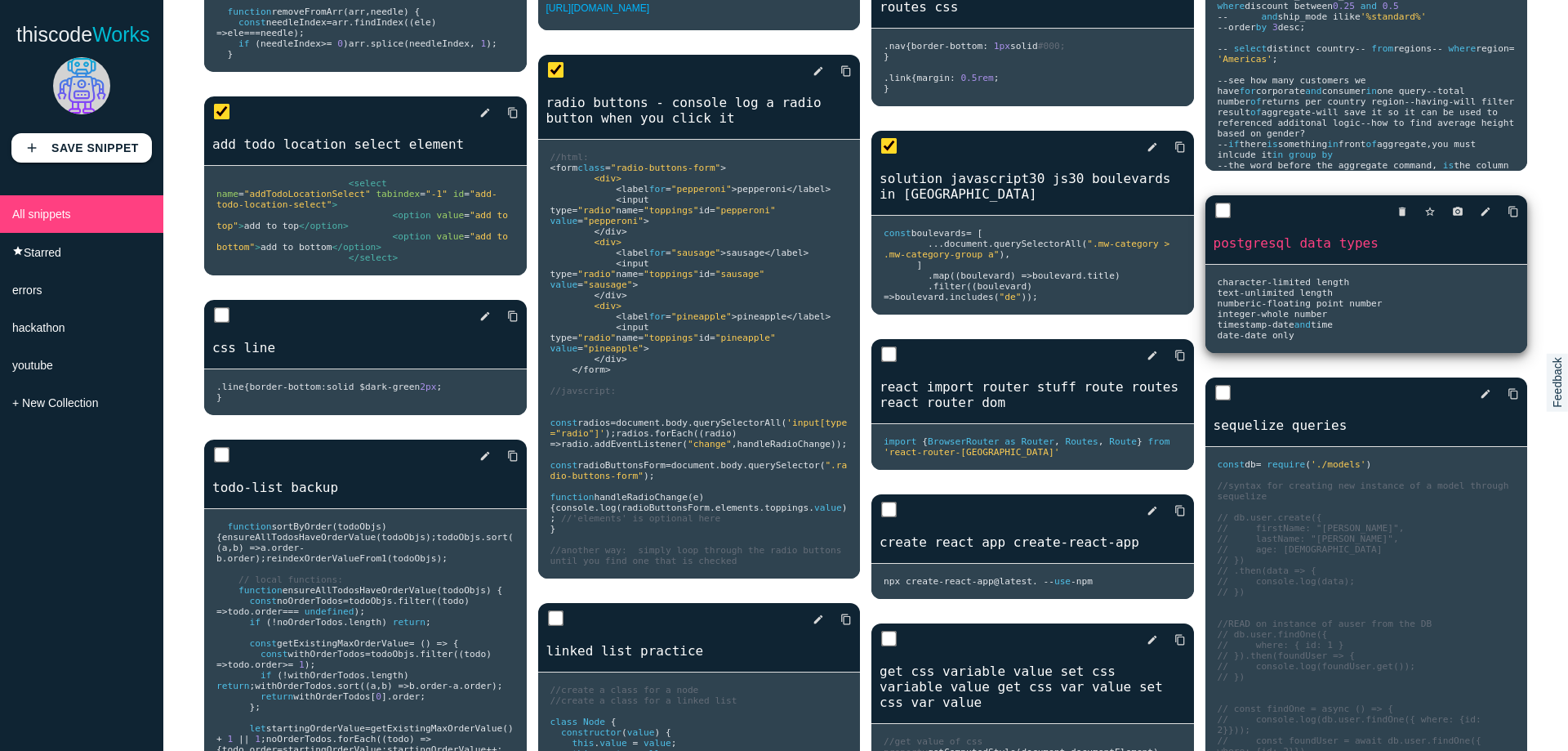
click at [1214, 219] on input "checkbox" at bounding box center [1222, 210] width 16 height 16
checkbox input "true"
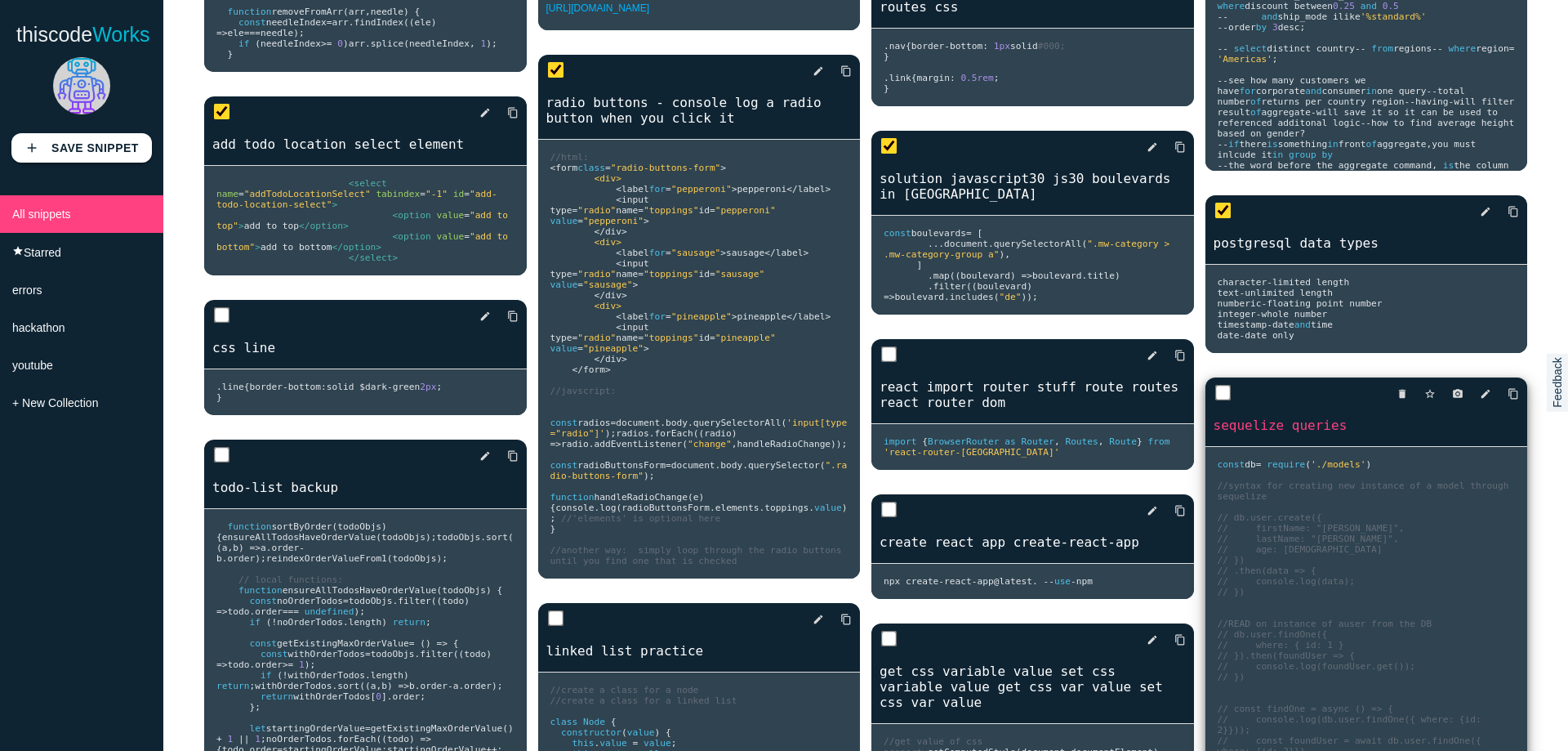
click at [1215, 401] on input "checkbox" at bounding box center [1222, 392] width 16 height 16
checkbox input "true"
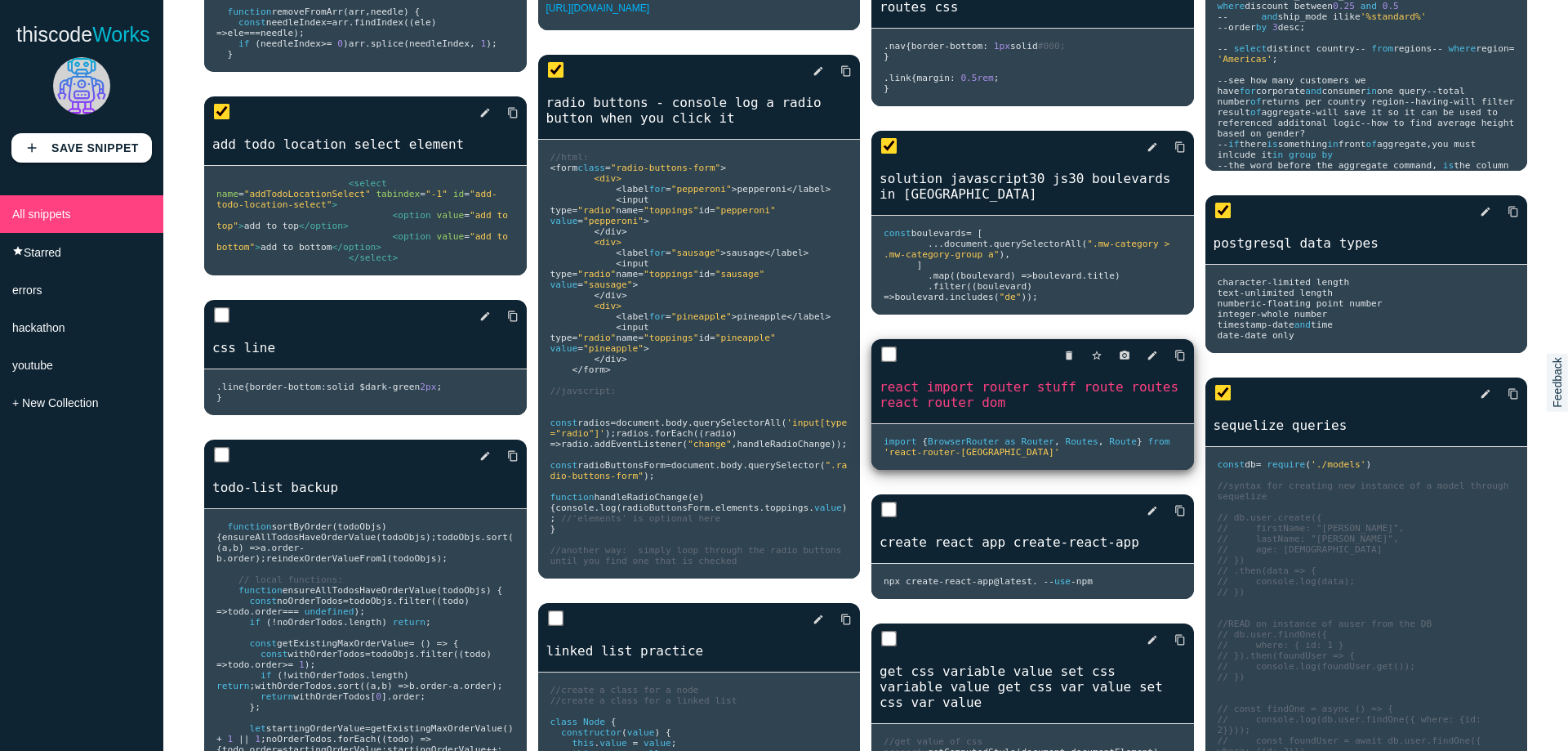
click at [885, 363] on input "checkbox" at bounding box center [889, 354] width 16 height 16
checkbox input "true"
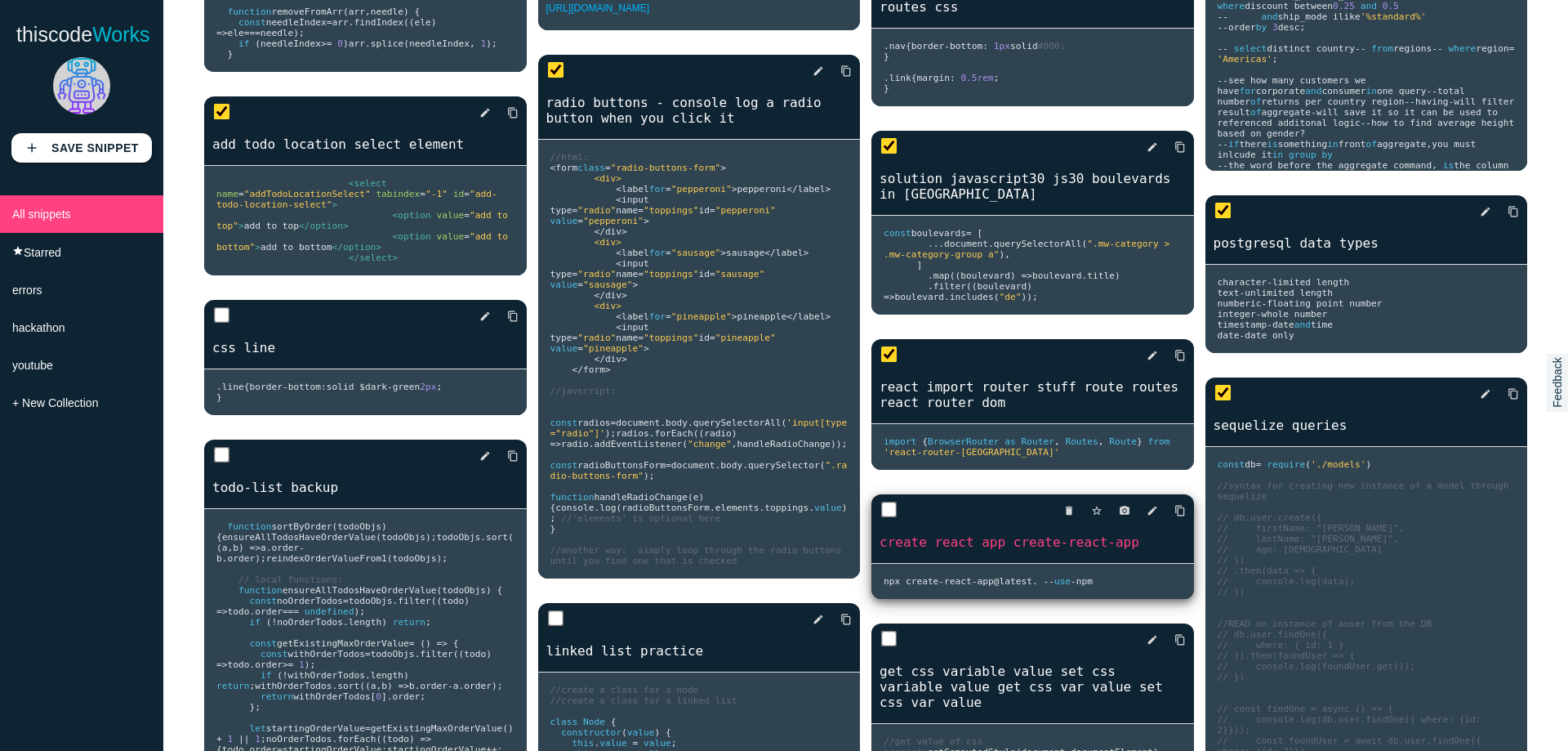
click at [881, 518] on input "checkbox" at bounding box center [889, 510] width 16 height 16
checkbox input "true"
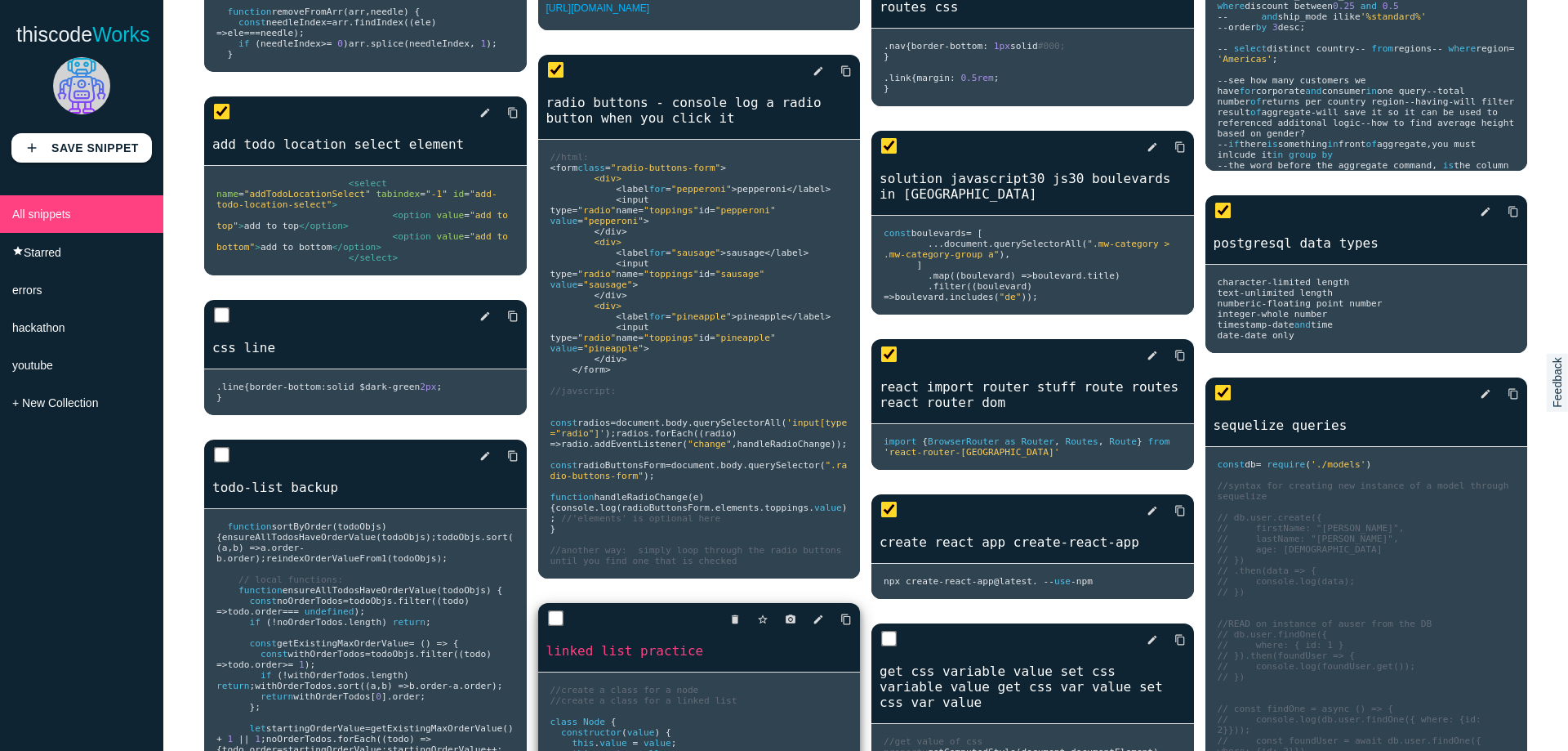
click at [557, 627] on input "checkbox" at bounding box center [555, 618] width 16 height 16
checkbox input "true"
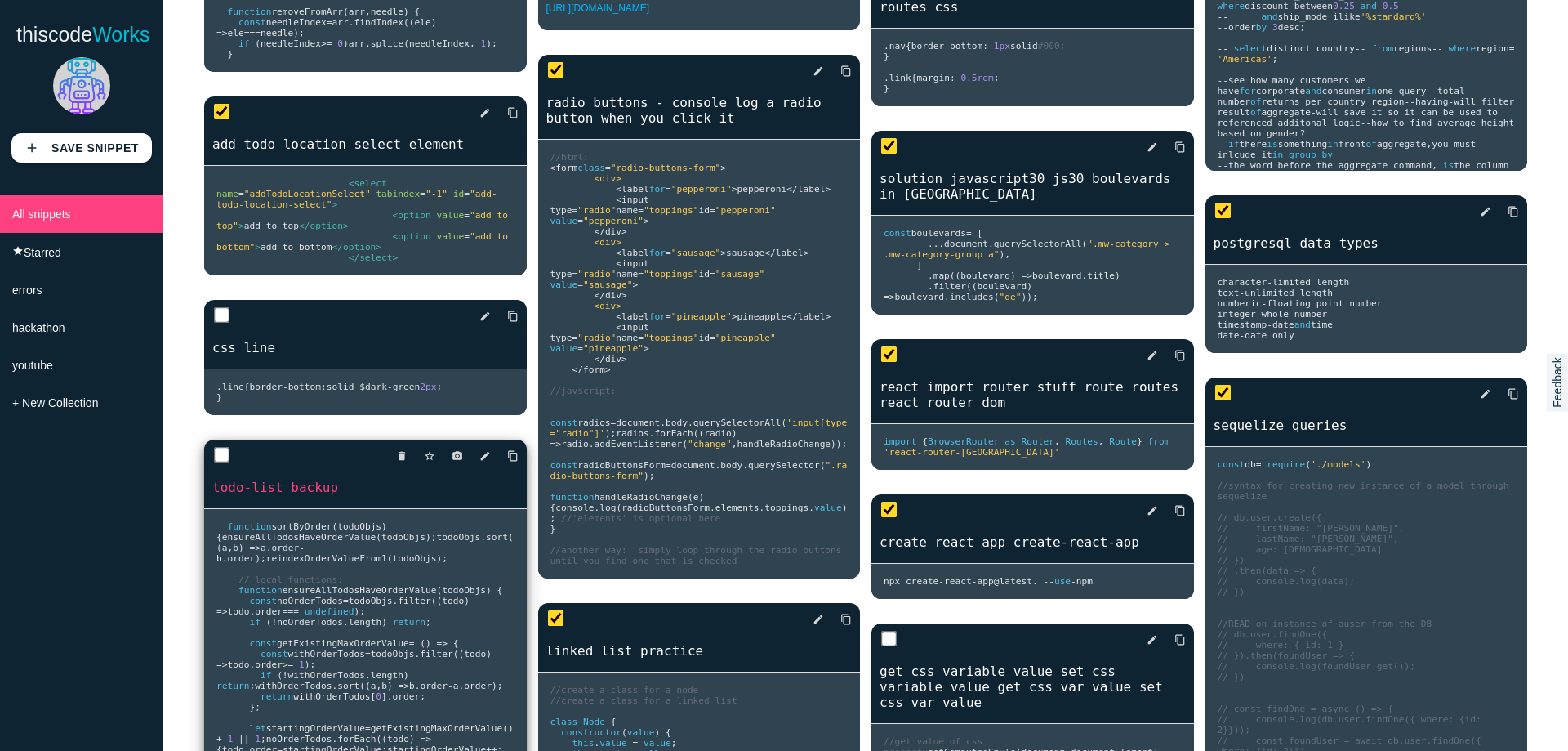
click at [221, 464] on input "checkbox" at bounding box center [221, 454] width 16 height 16
checkbox input "true"
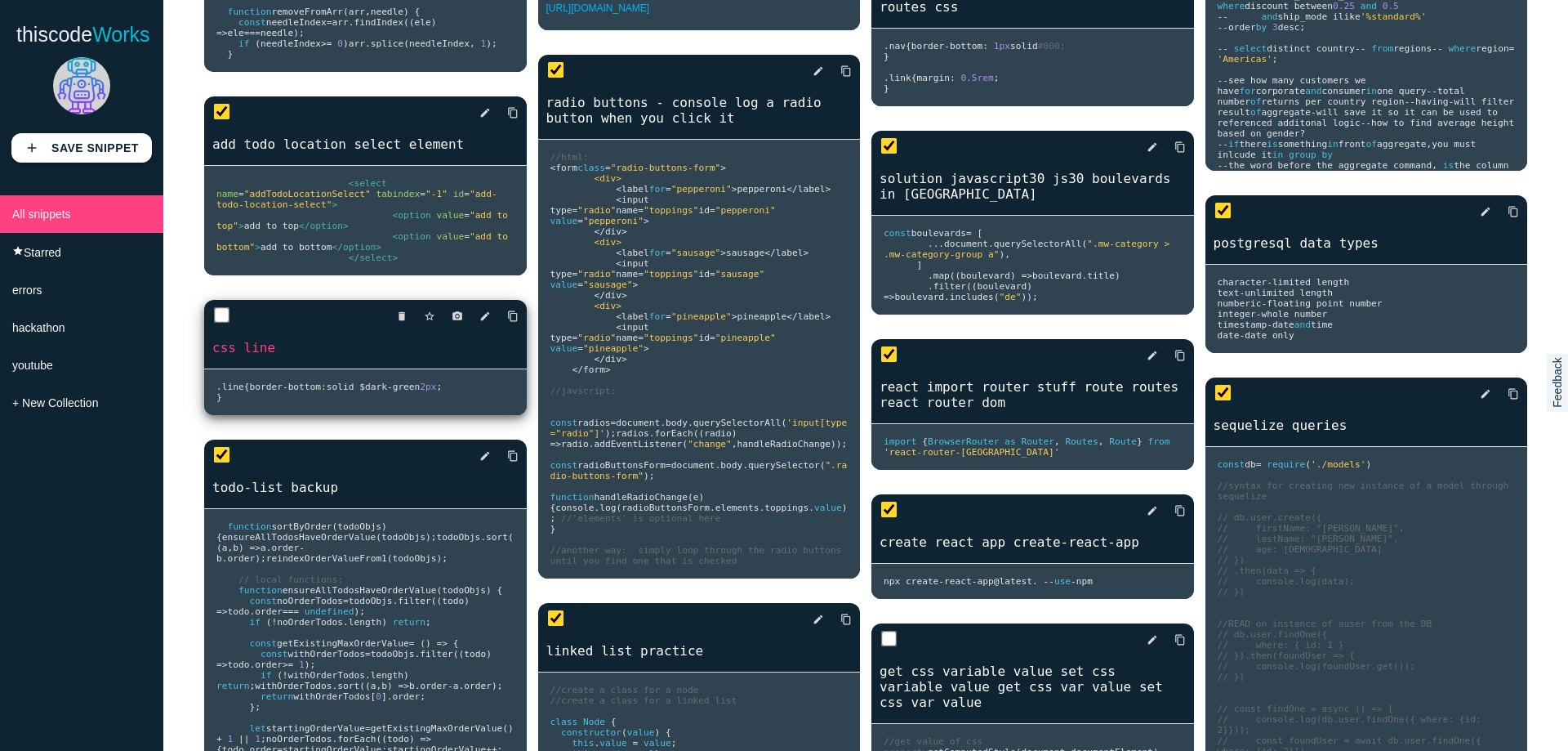
click at [222, 324] on input "checkbox" at bounding box center [221, 314] width 16 height 16
checkbox input "true"
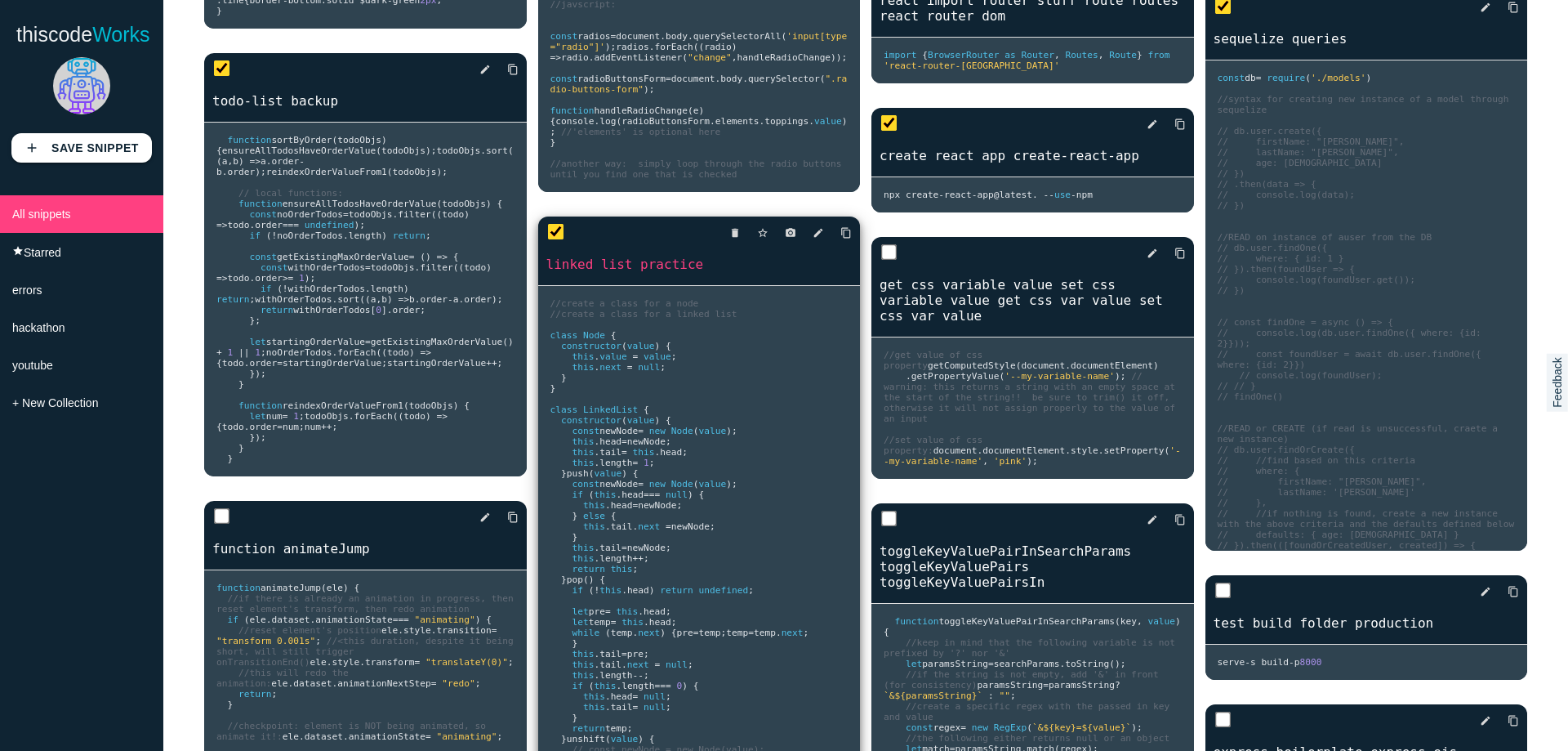
scroll to position [2452, 0]
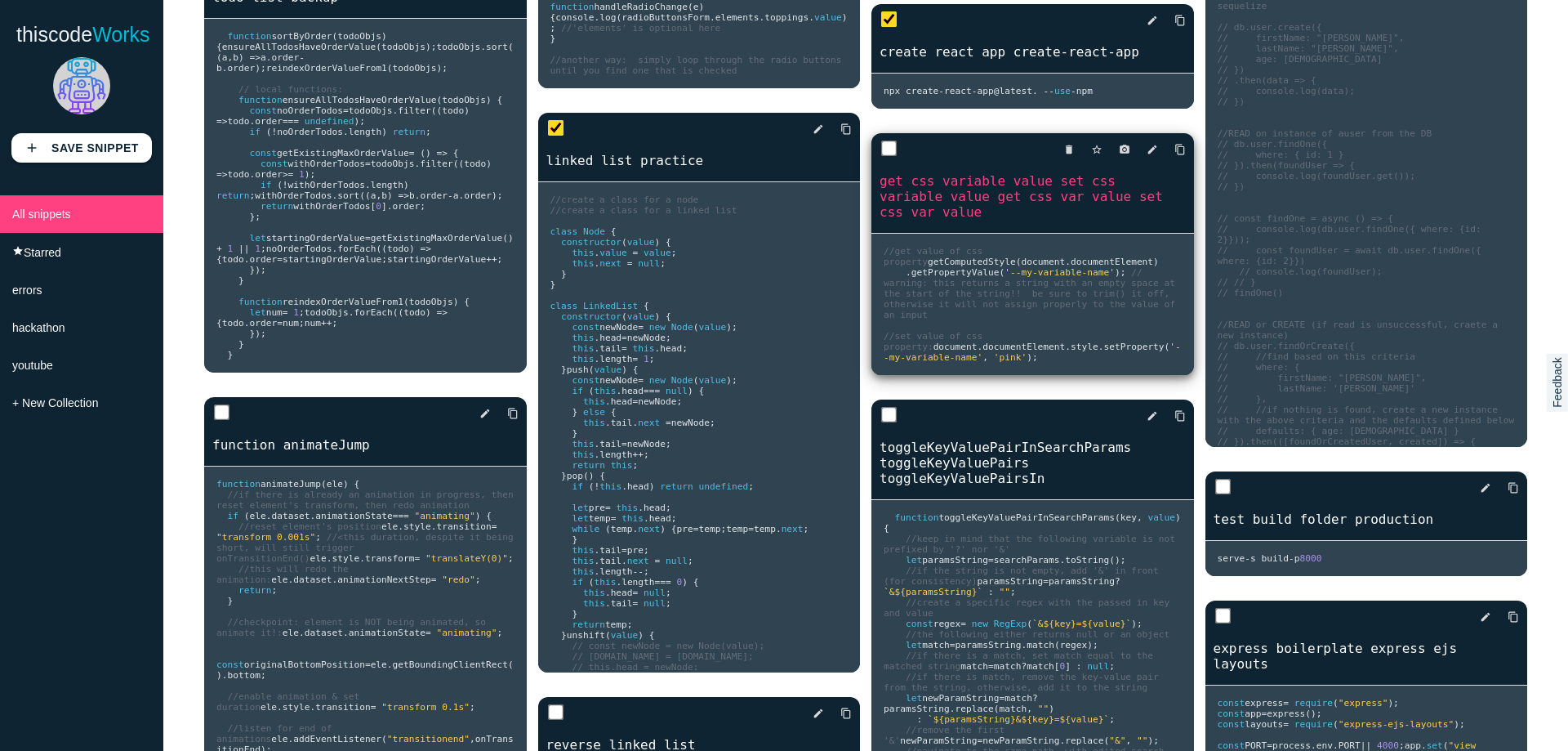
click at [882, 157] on input "checkbox" at bounding box center [889, 148] width 16 height 16
checkbox input "true"
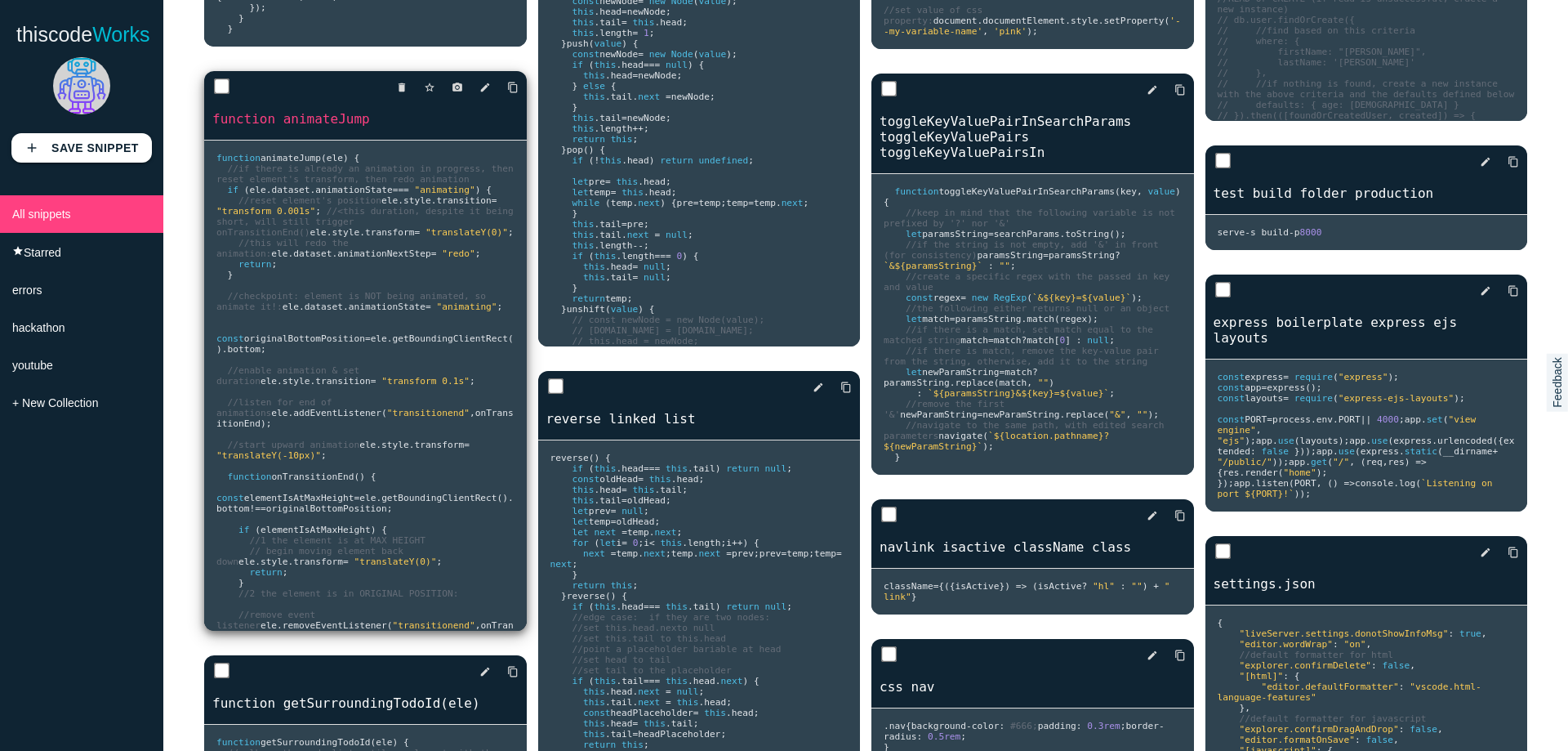
scroll to position [2779, 0]
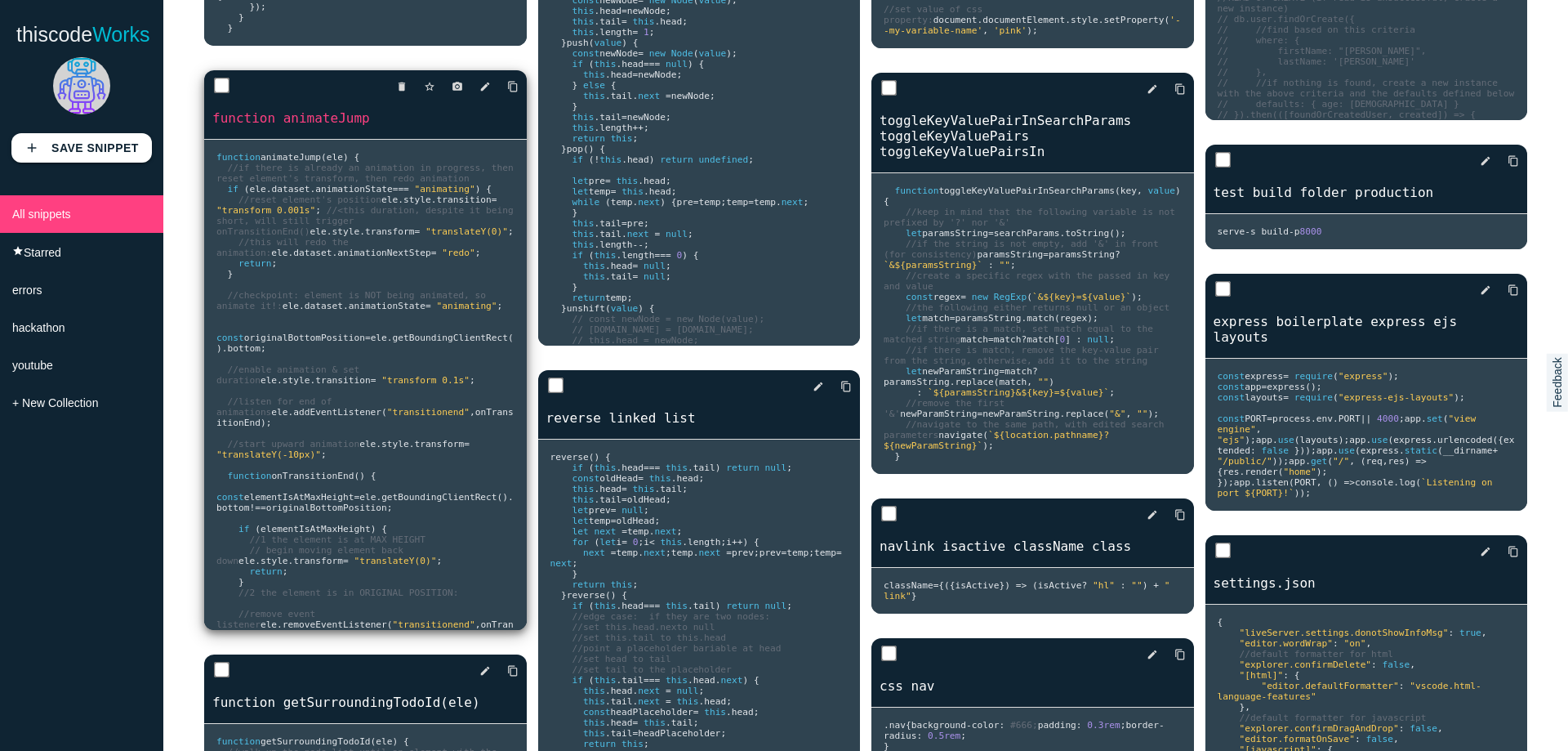
click at [216, 94] on input "checkbox" at bounding box center [221, 85] width 16 height 16
checkbox input "true"
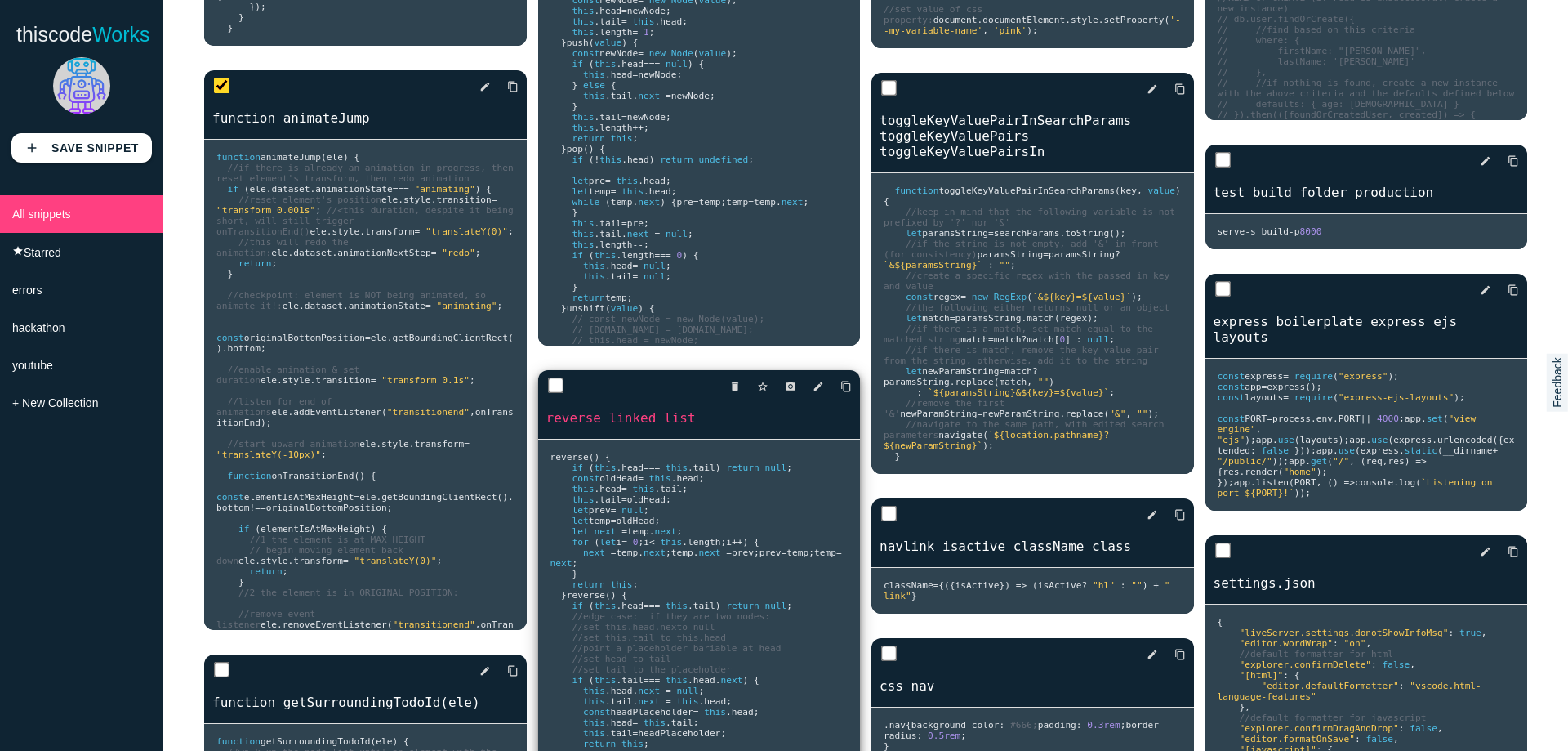
click at [551, 394] on input "checkbox" at bounding box center [555, 385] width 16 height 16
checkbox input "true"
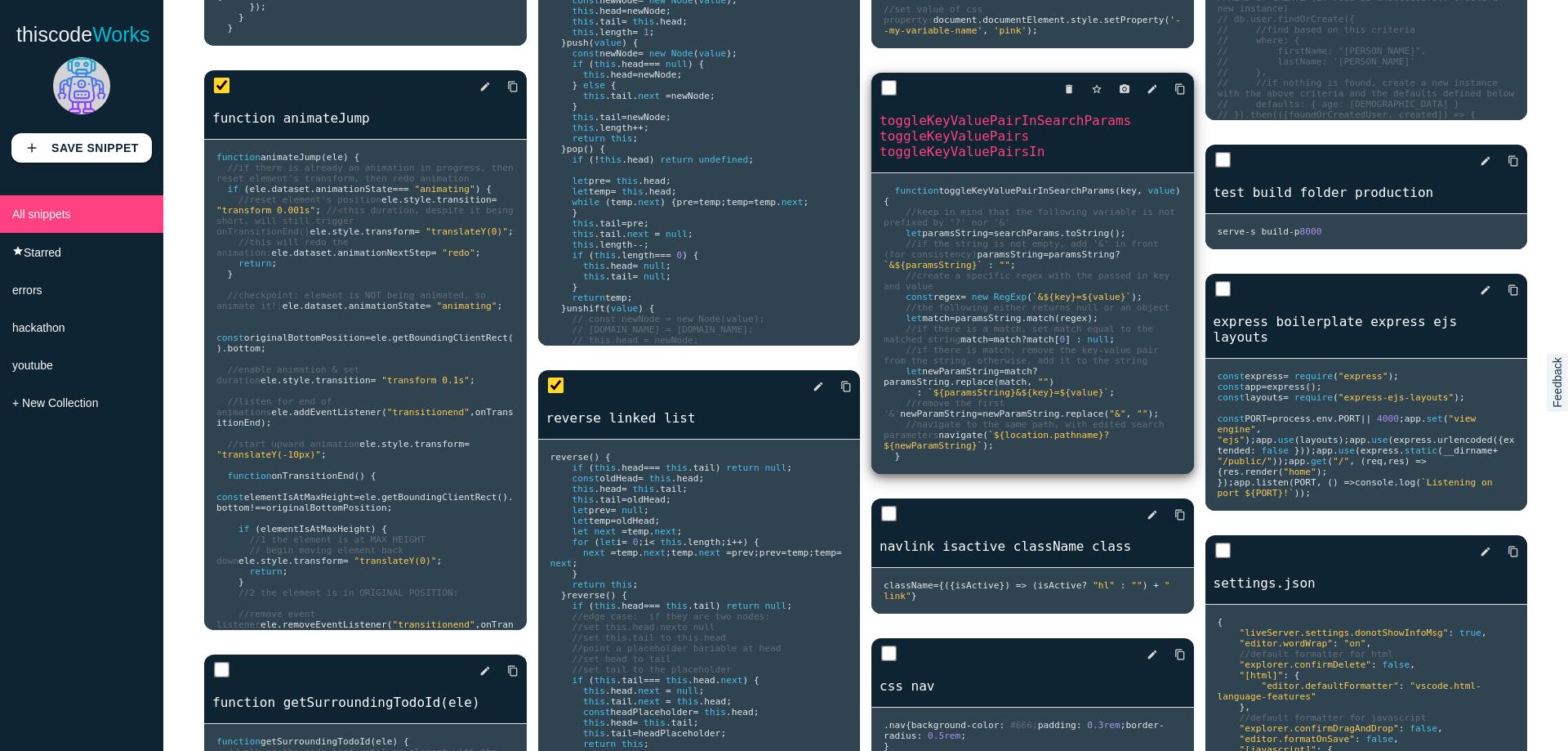
click at [881, 97] on input "checkbox" at bounding box center [889, 87] width 16 height 16
checkbox input "true"
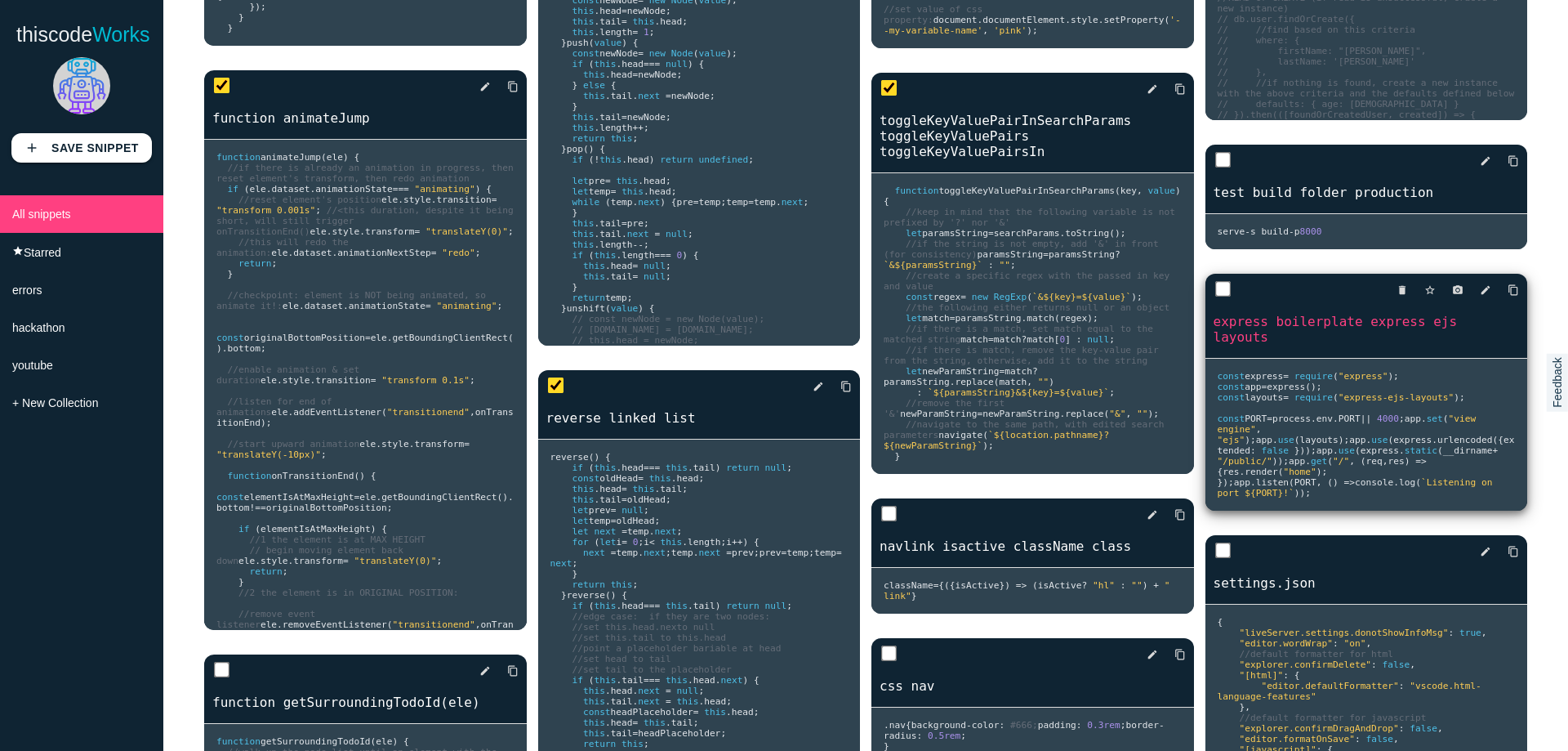
click at [1216, 298] on input "checkbox" at bounding box center [1222, 288] width 16 height 16
checkbox input "true"
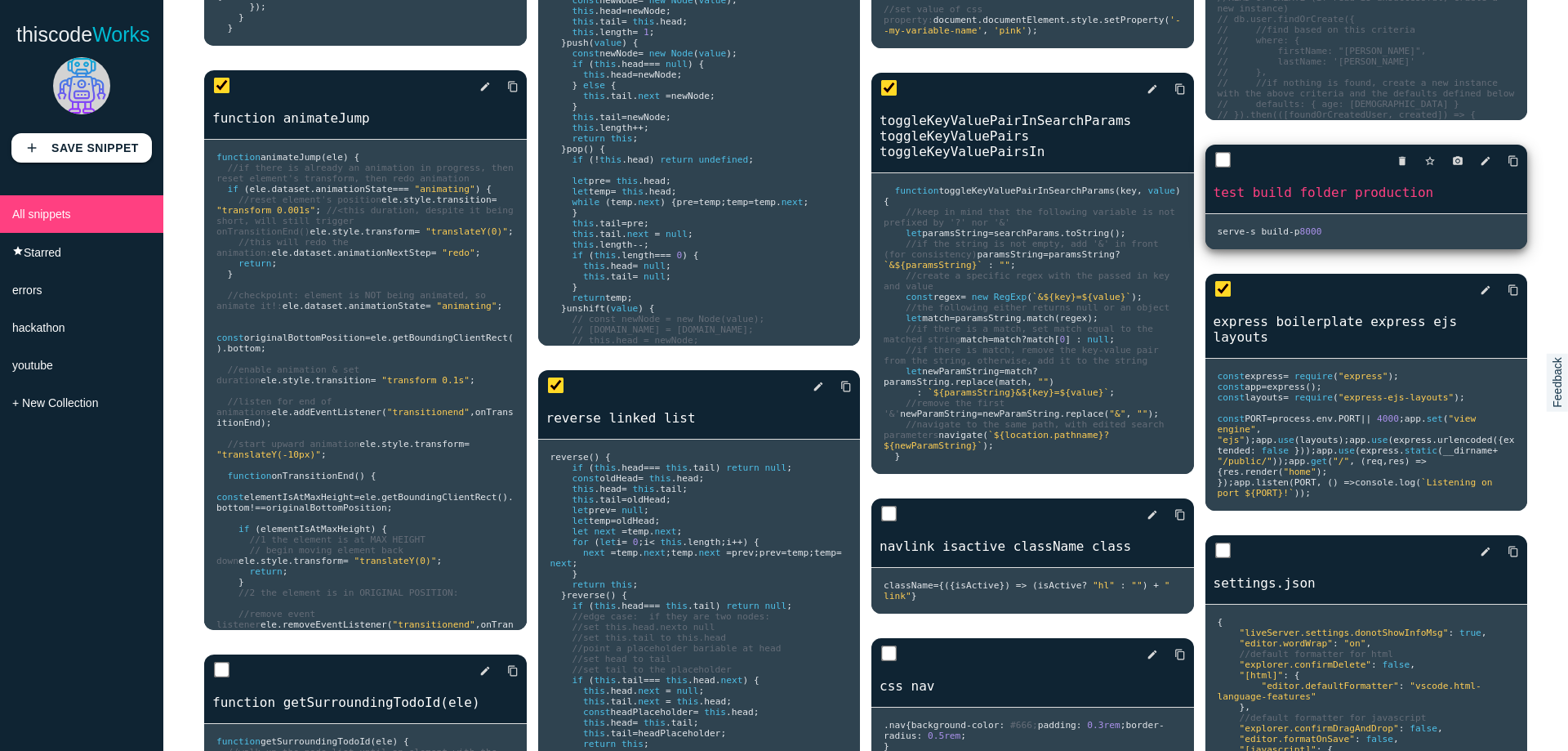
click at [1214, 168] on input "checkbox" at bounding box center [1222, 160] width 16 height 16
checkbox input "true"
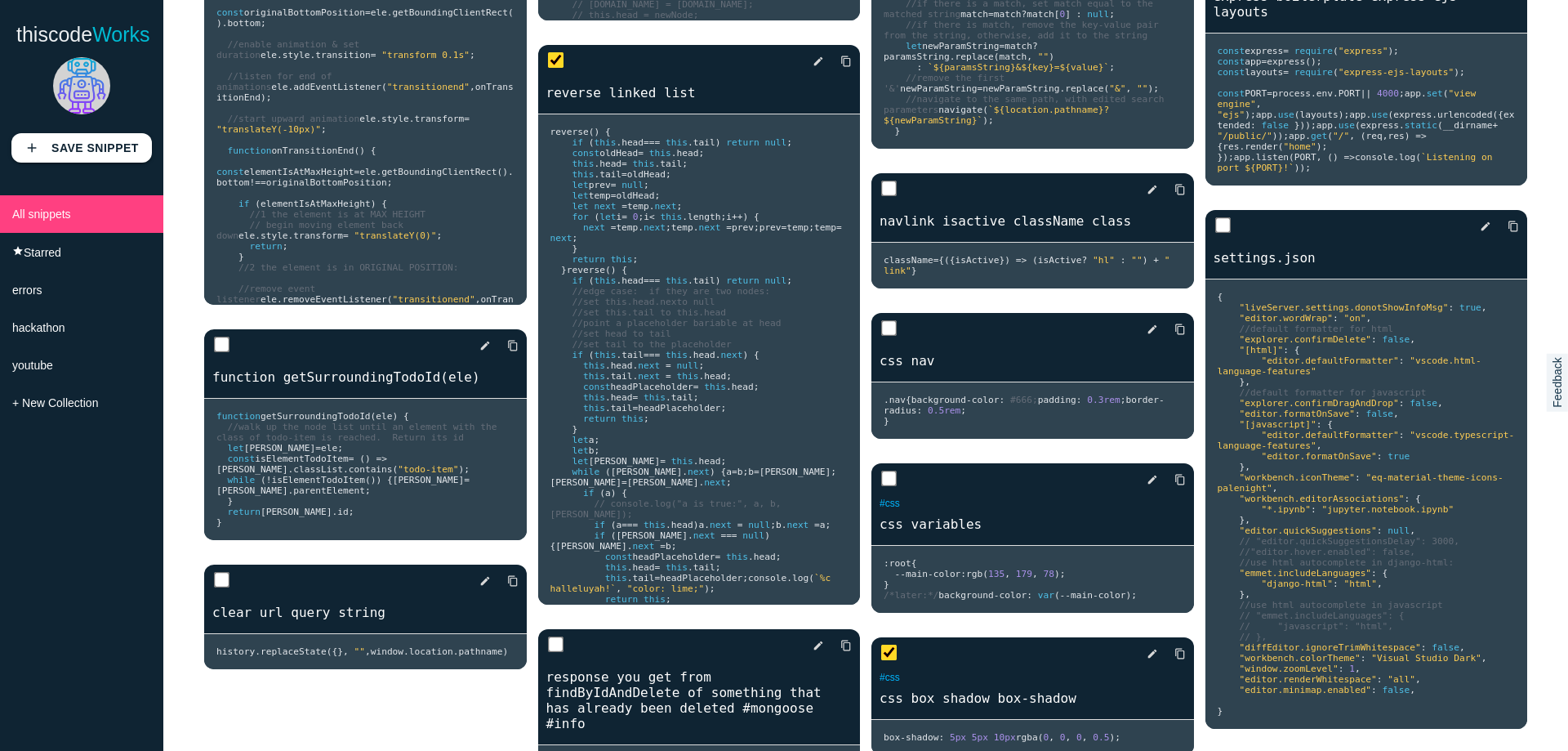
scroll to position [3105, 0]
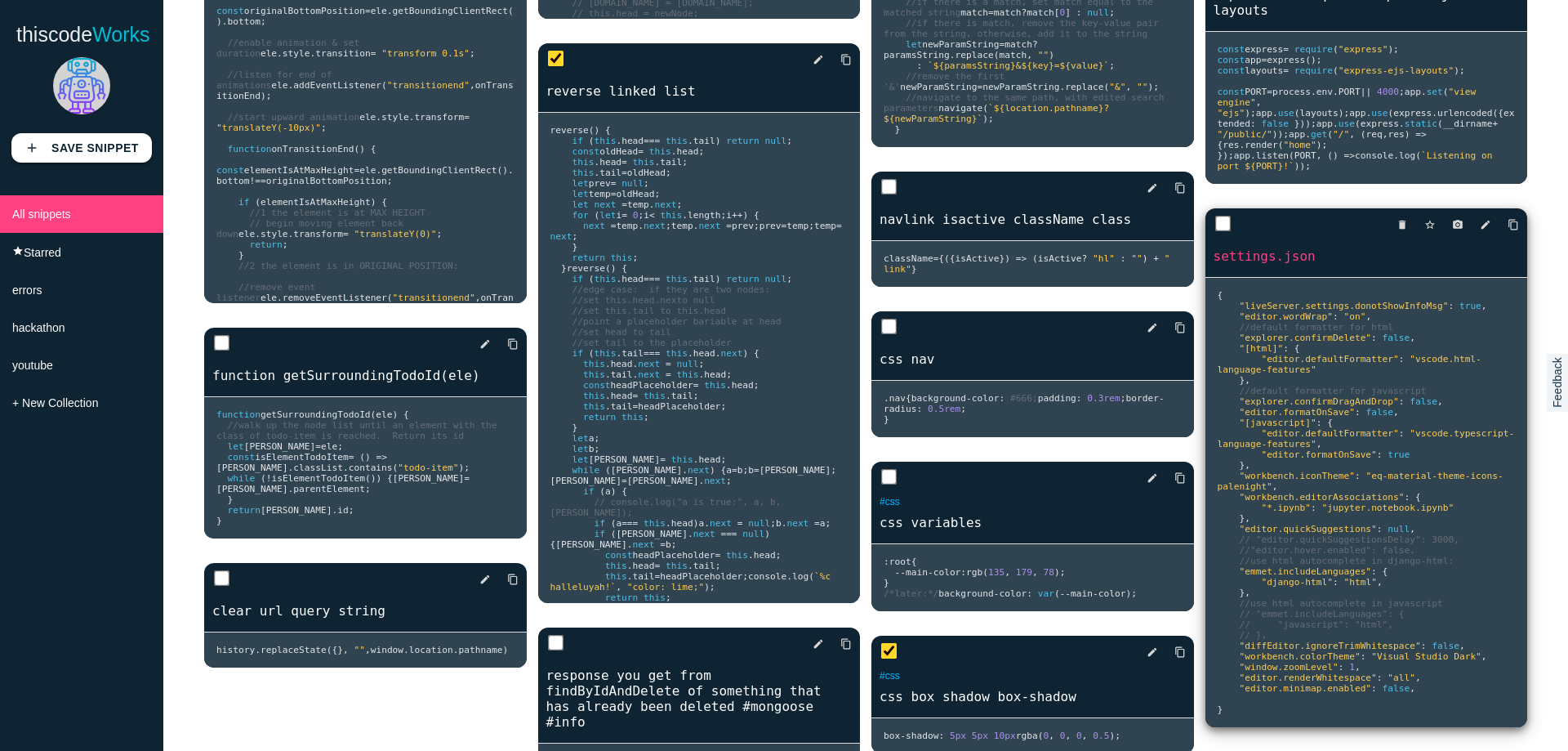
click at [1214, 232] on input "checkbox" at bounding box center [1222, 223] width 16 height 16
checkbox input "true"
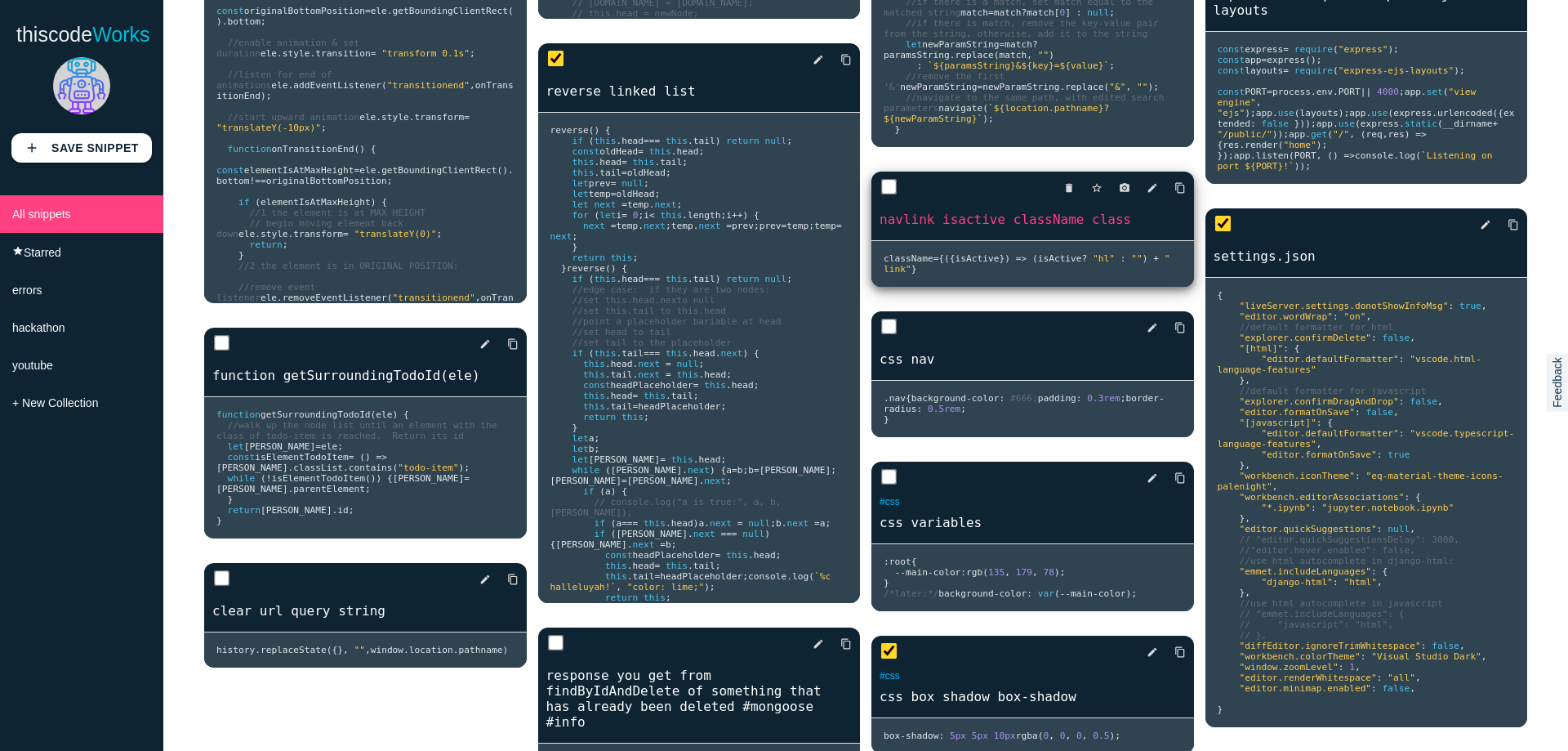
click at [892, 205] on div "delete star_border photo_camera edit content_copy" at bounding box center [1033, 188] width 323 height 33
click at [881, 195] on input "checkbox" at bounding box center [889, 187] width 16 height 16
checkbox input "true"
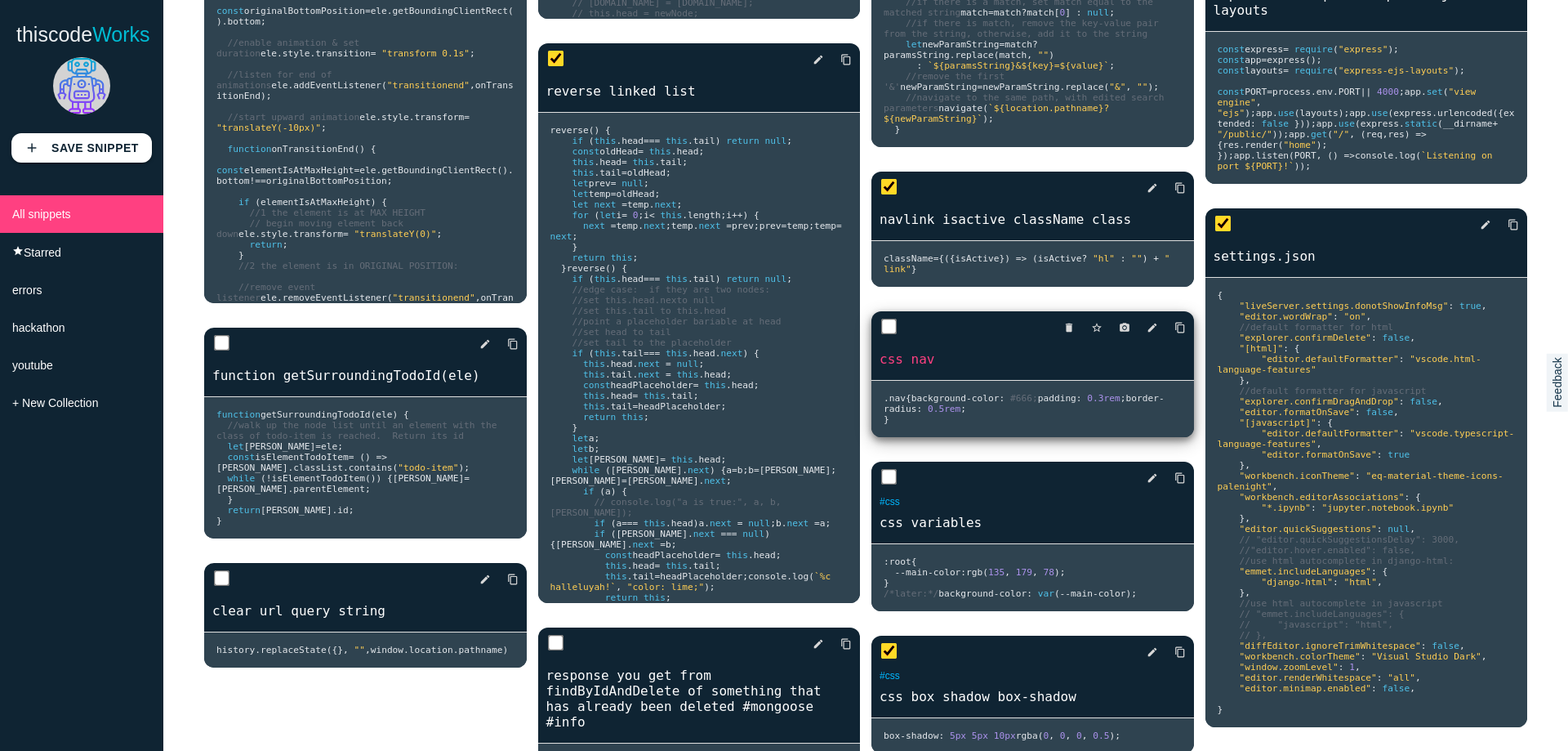
click at [888, 335] on input "checkbox" at bounding box center [889, 327] width 16 height 16
checkbox input "true"
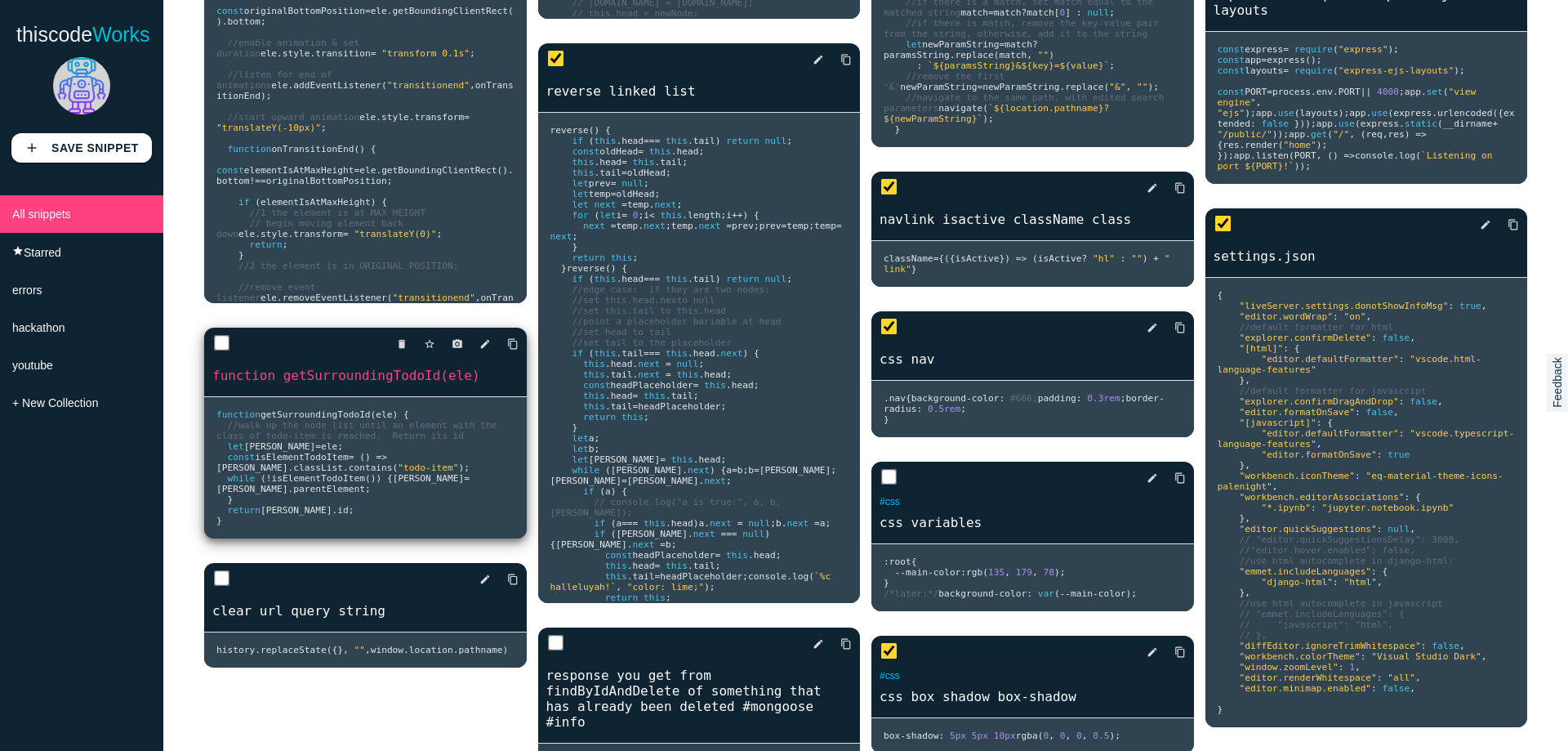
click at [226, 360] on div "delete star_border photo_camera edit content_copy" at bounding box center [366, 344] width 323 height 33
click at [217, 351] on input "checkbox" at bounding box center [221, 343] width 16 height 16
checkbox input "true"
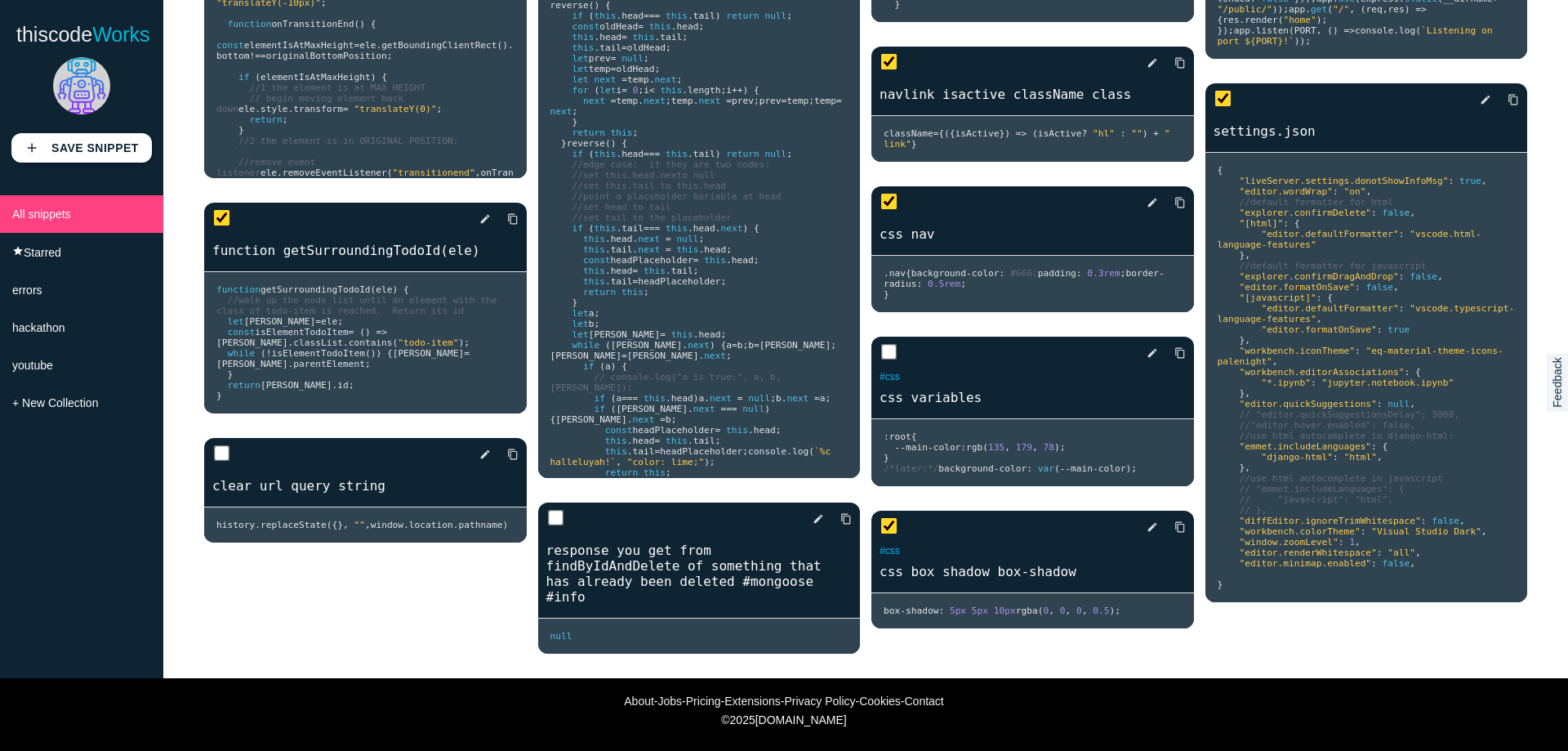
scroll to position [3393, 0]
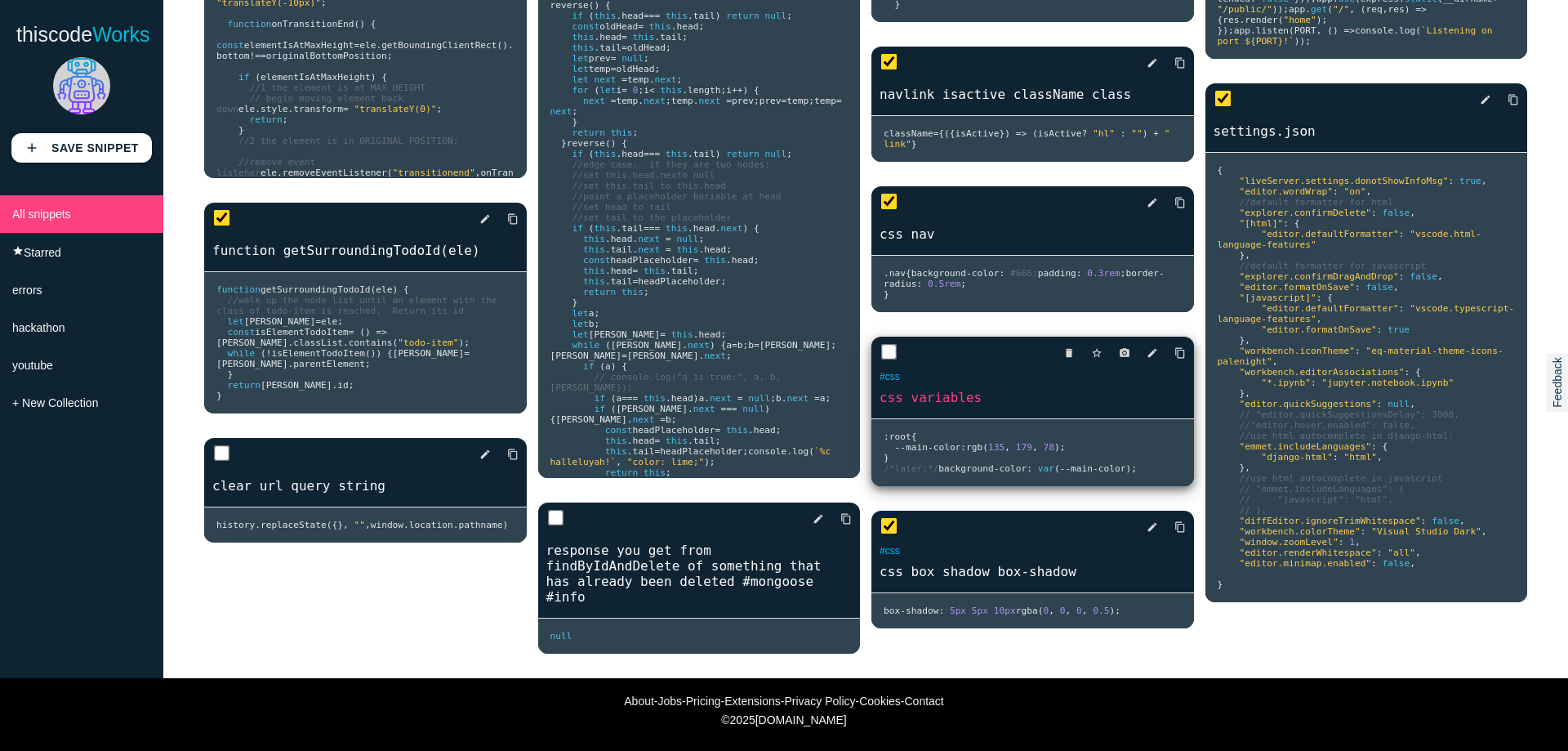
click at [881, 360] on input "checkbox" at bounding box center [889, 351] width 16 height 16
checkbox input "true"
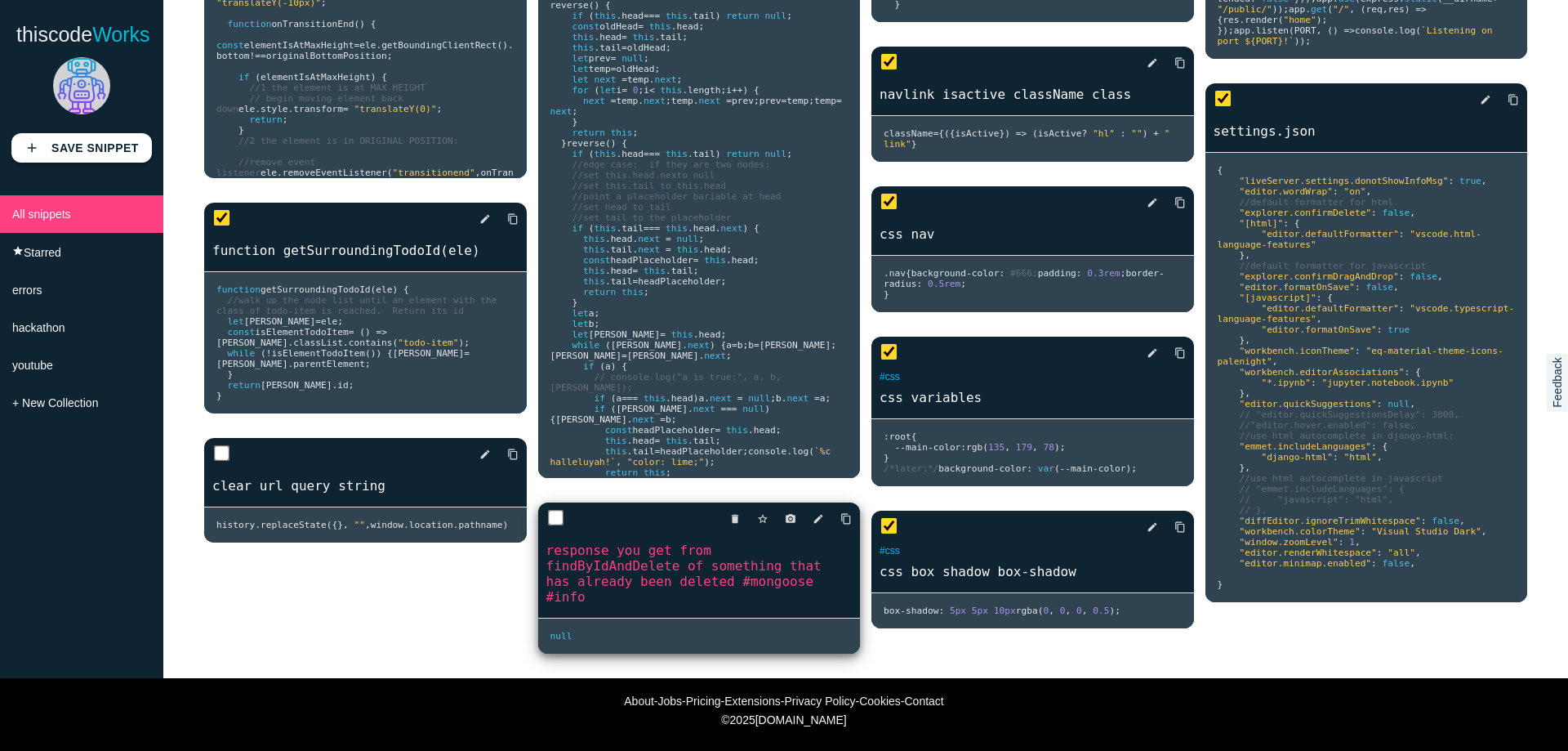
click at [558, 510] on input "checkbox" at bounding box center [555, 517] width 16 height 16
checkbox input "true"
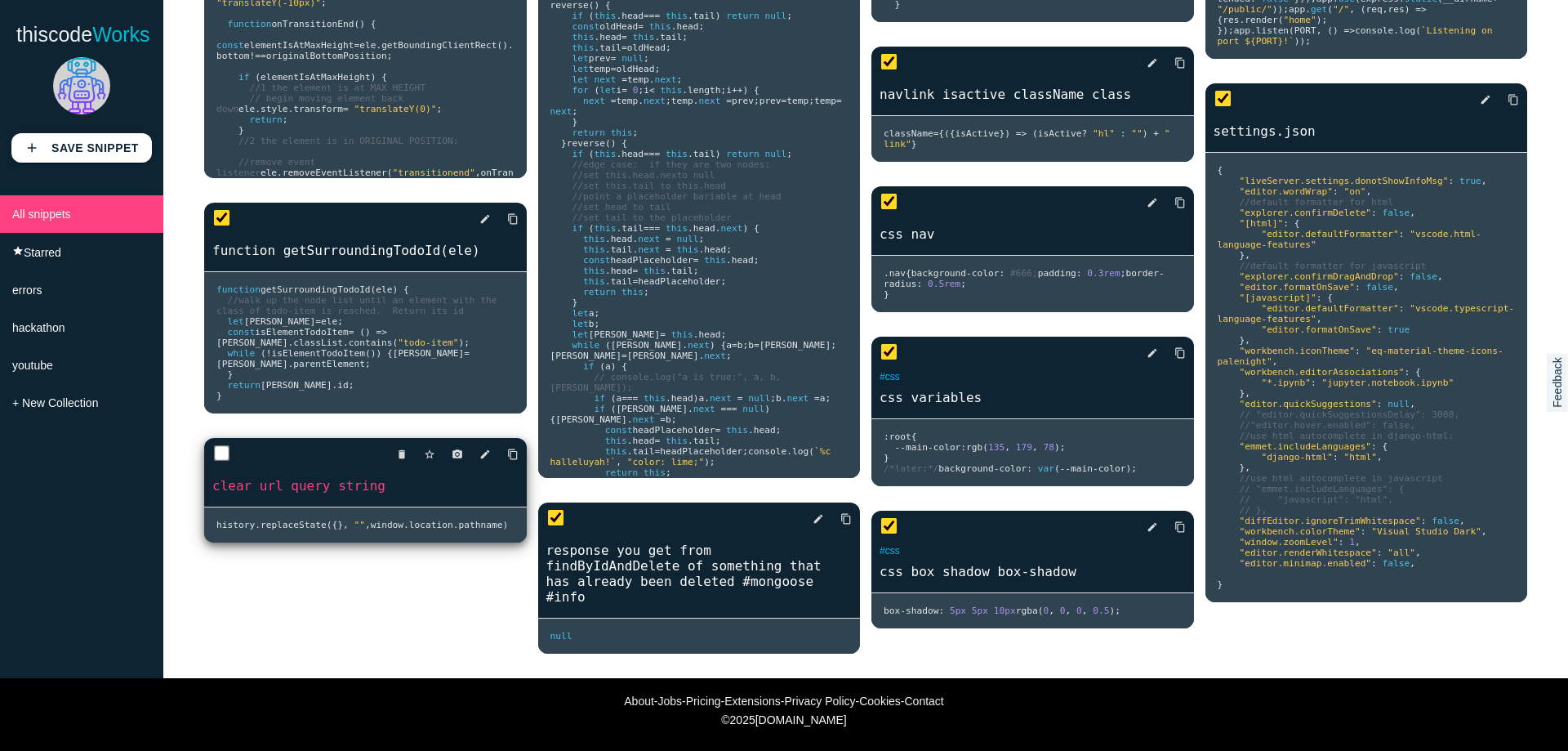
click at [231, 470] on div "delete star_border photo_camera edit content_copy" at bounding box center [366, 454] width 323 height 33
click at [220, 462] on input "checkbox" at bounding box center [221, 452] width 16 height 16
checkbox input "true"
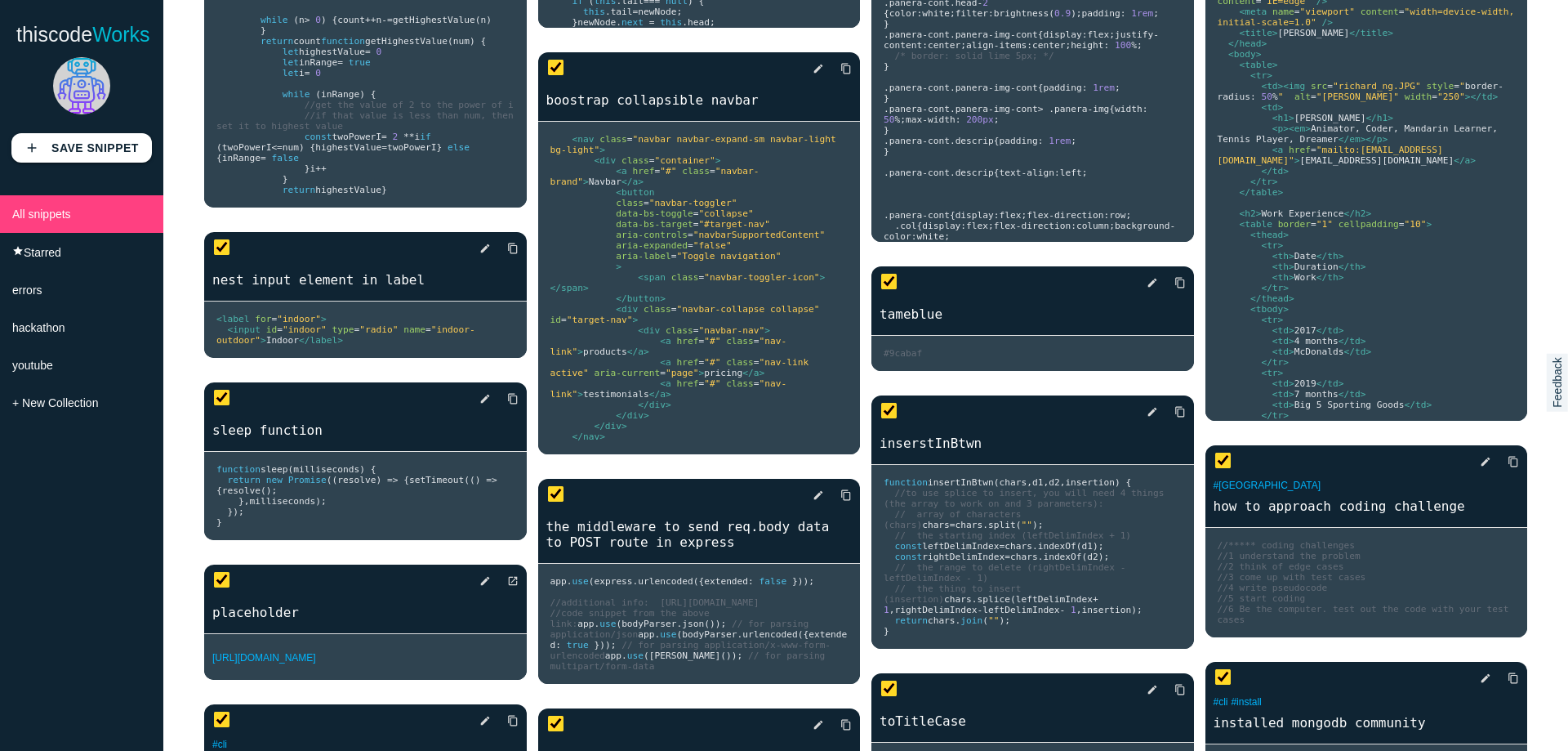
scroll to position [0, 0]
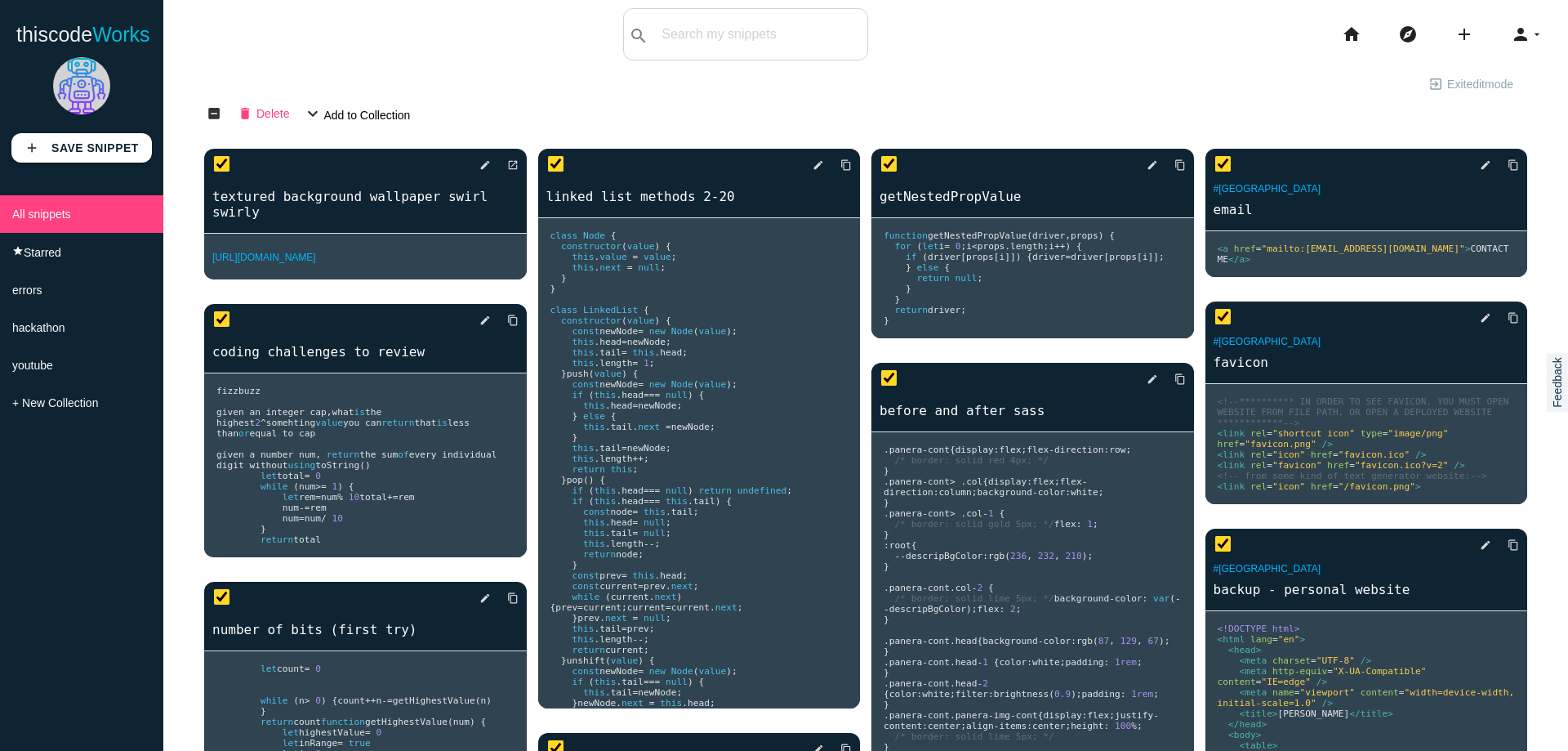
click at [266, 120] on span "Delete" at bounding box center [272, 113] width 33 height 28
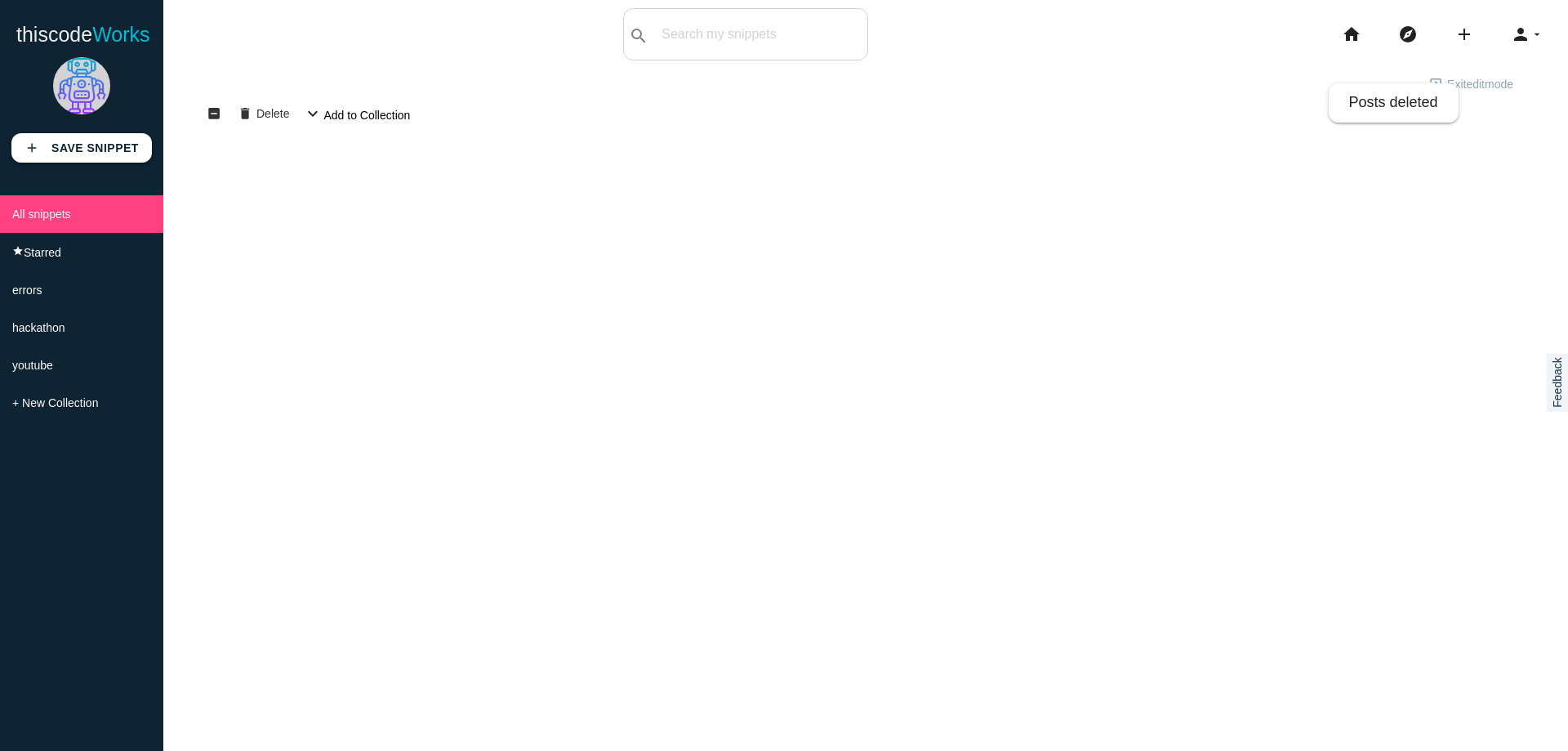
drag, startPoint x: 785, startPoint y: 206, endPoint x: 750, endPoint y: 211, distance: 35.4
click at [785, 207] on div "exit_to_app Exit edit mode edit view_list view_module check_box_outline_blank i…" at bounding box center [865, 444] width 1405 height 751
click at [98, 400] on li "+ New Collection" at bounding box center [82, 403] width 163 height 38
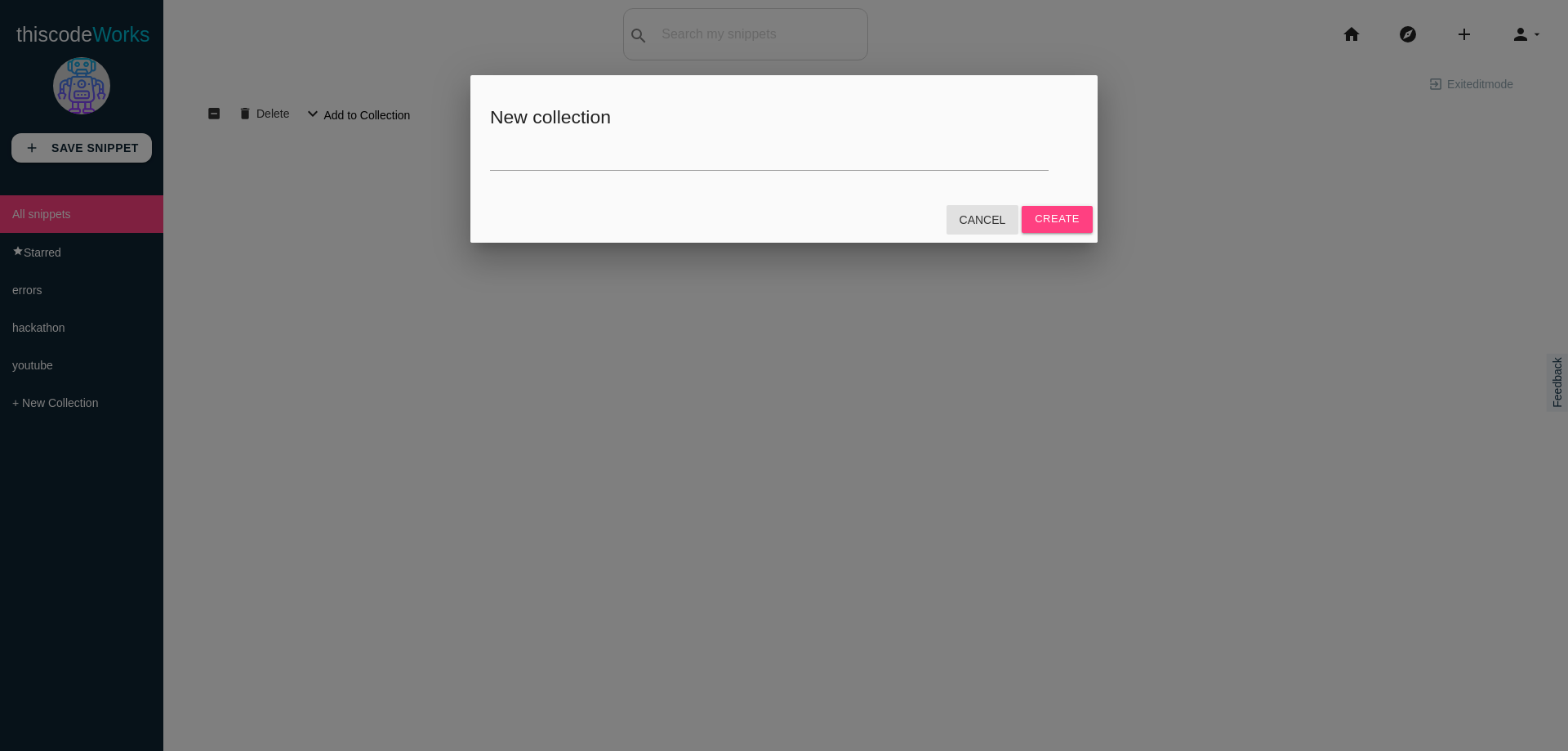
click at [977, 218] on link "Cancel" at bounding box center [982, 220] width 72 height 29
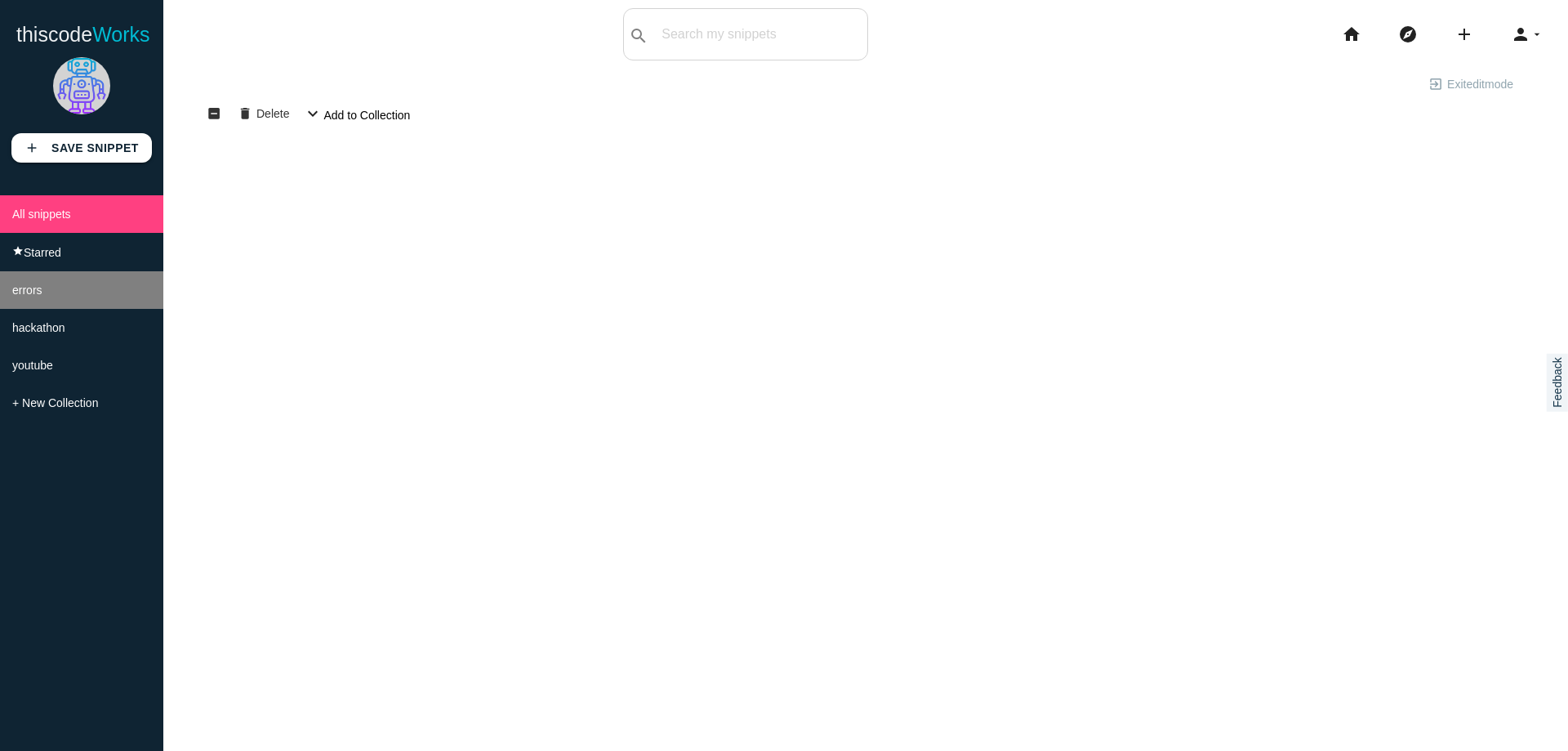
click at [100, 286] on li "errors" at bounding box center [82, 290] width 163 height 38
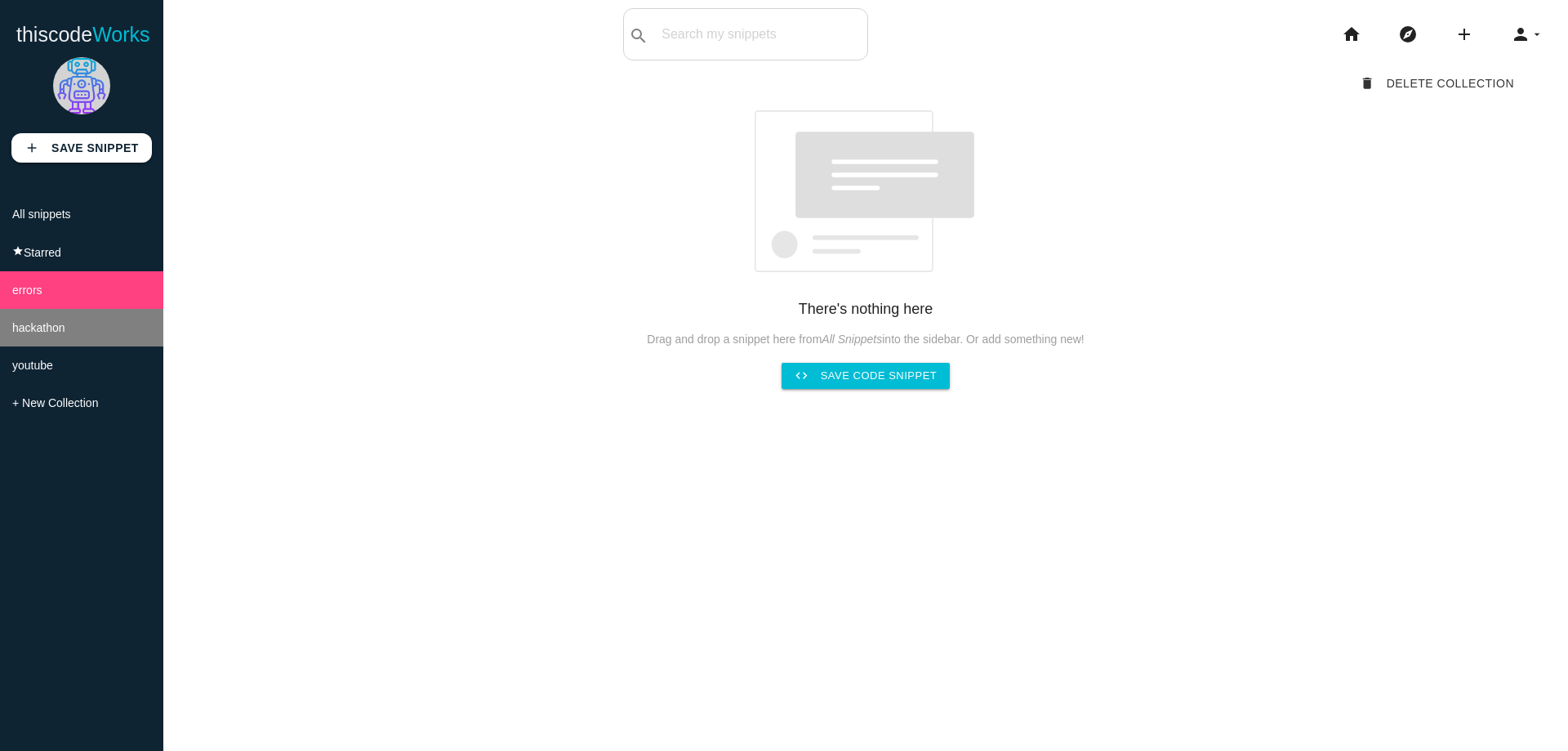
click at [90, 329] on li "hackathon" at bounding box center [82, 328] width 163 height 38
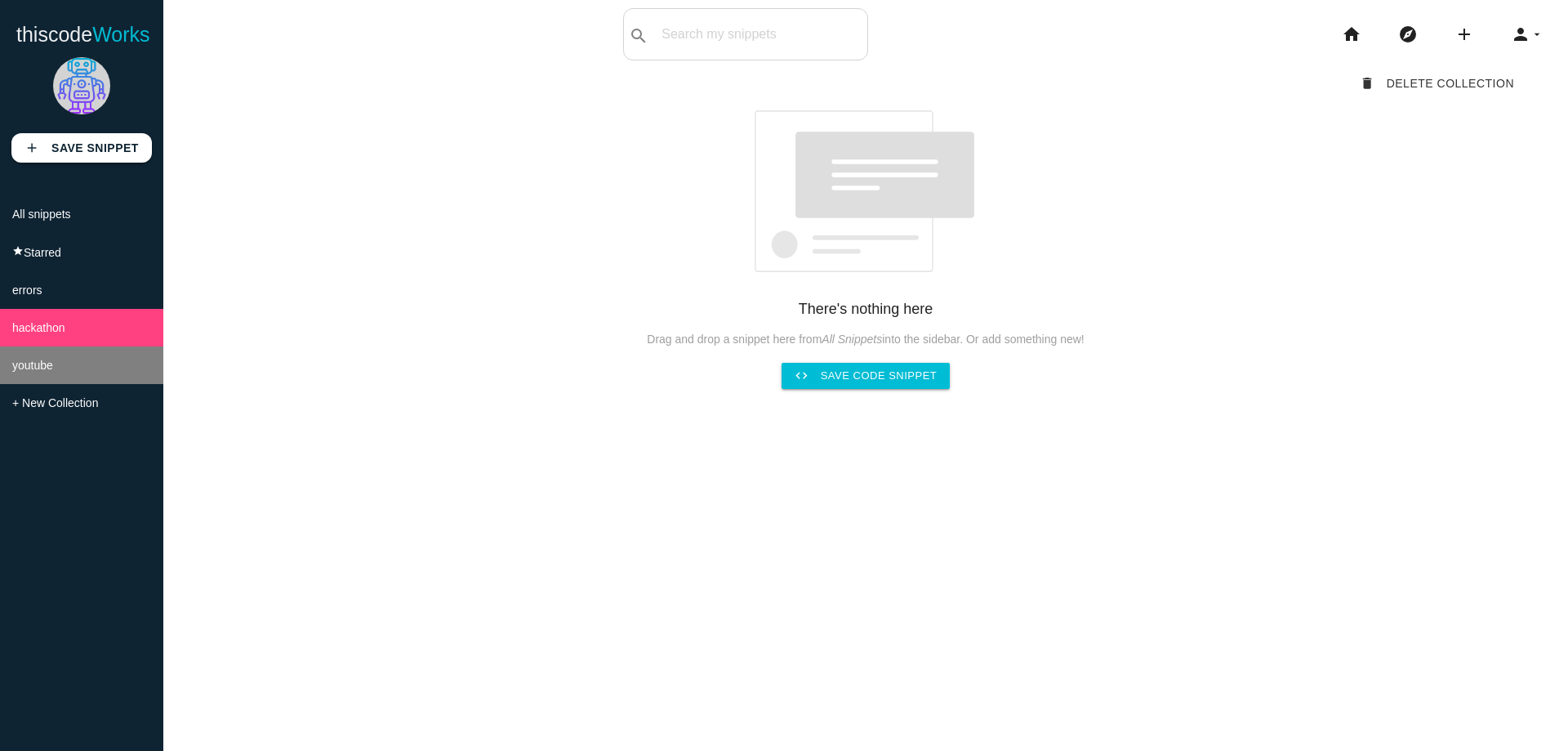
click at [77, 369] on li "youtube" at bounding box center [82, 365] width 163 height 38
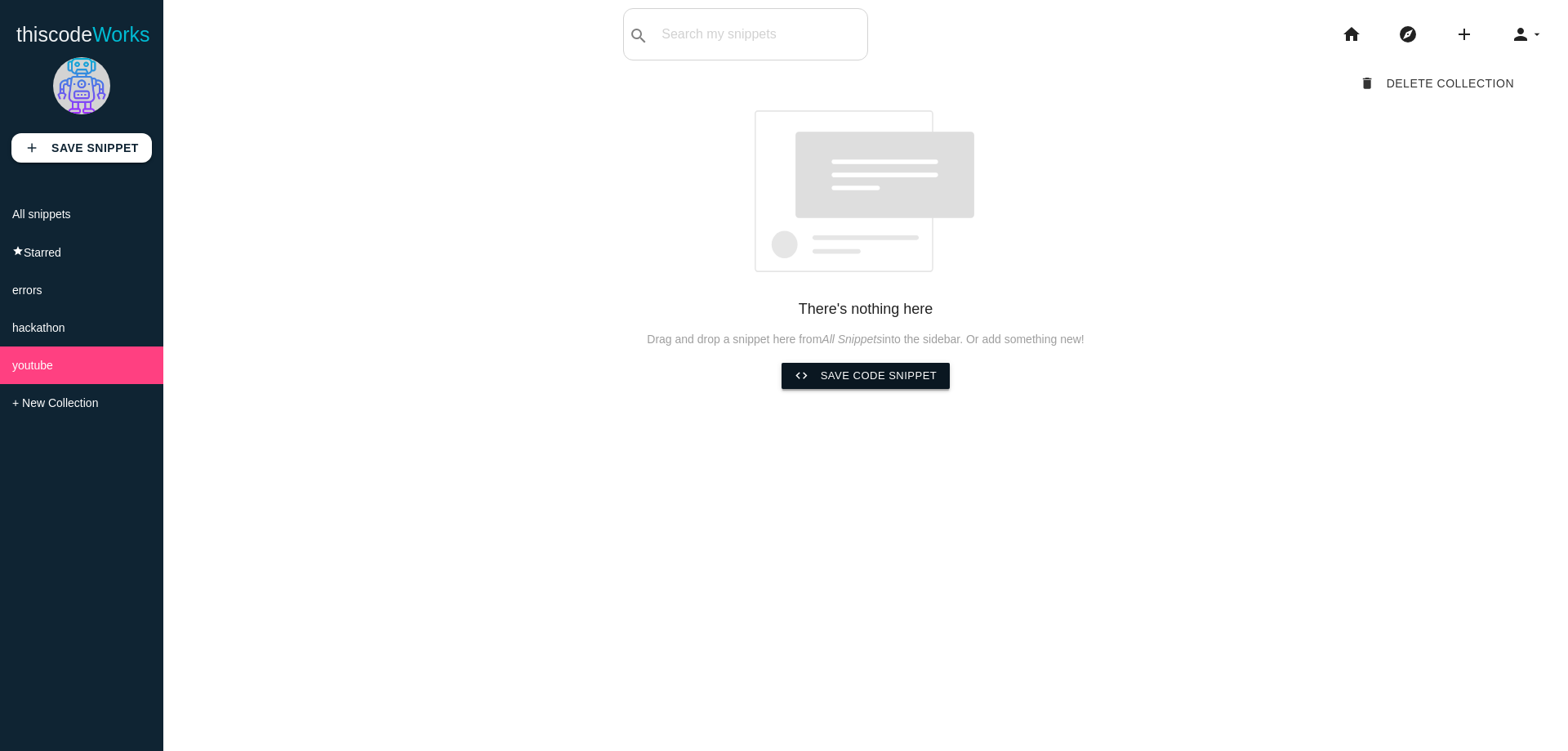
click at [910, 377] on link "code Save code snippet" at bounding box center [866, 376] width 169 height 26
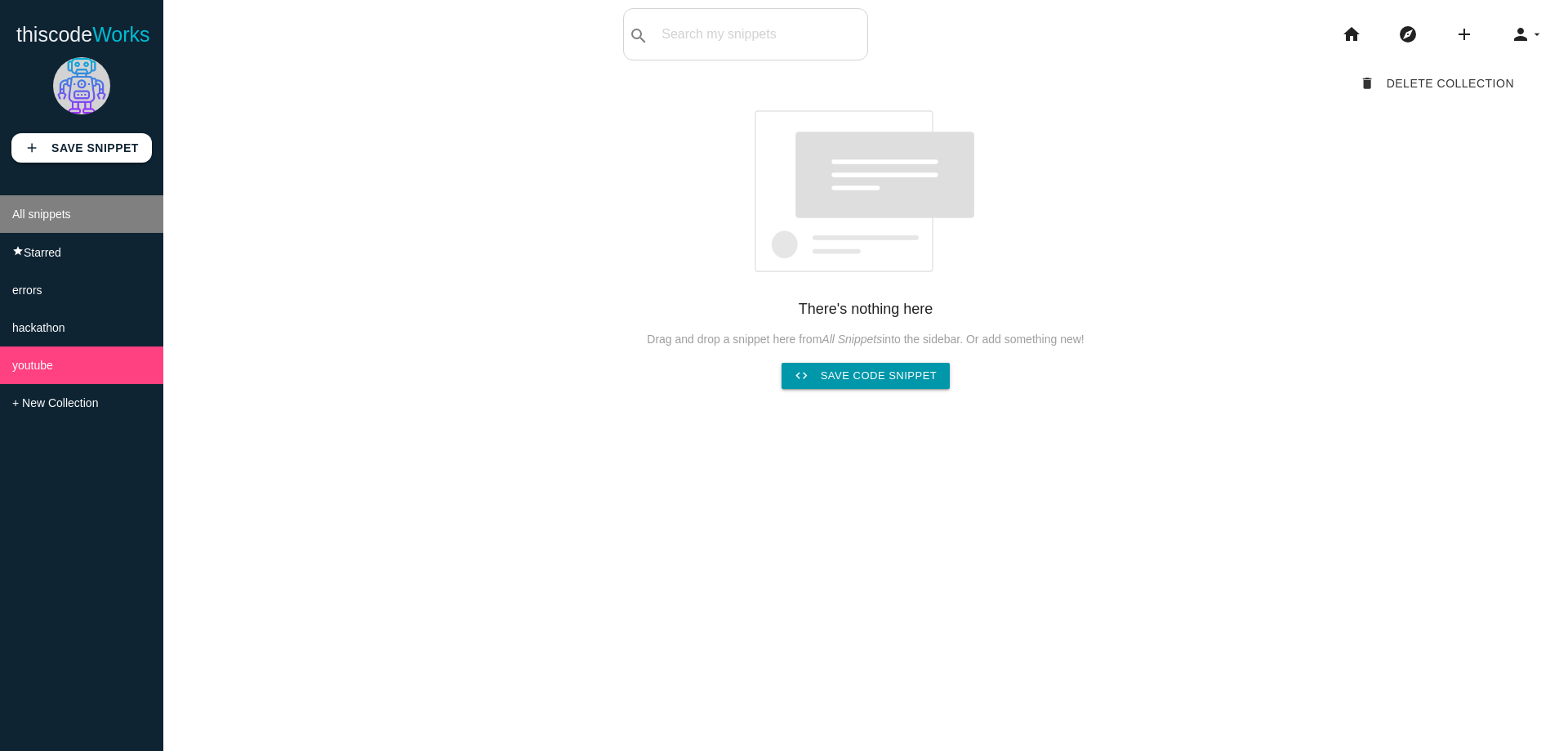
click at [99, 209] on li "All snippets" at bounding box center [82, 214] width 163 height 38
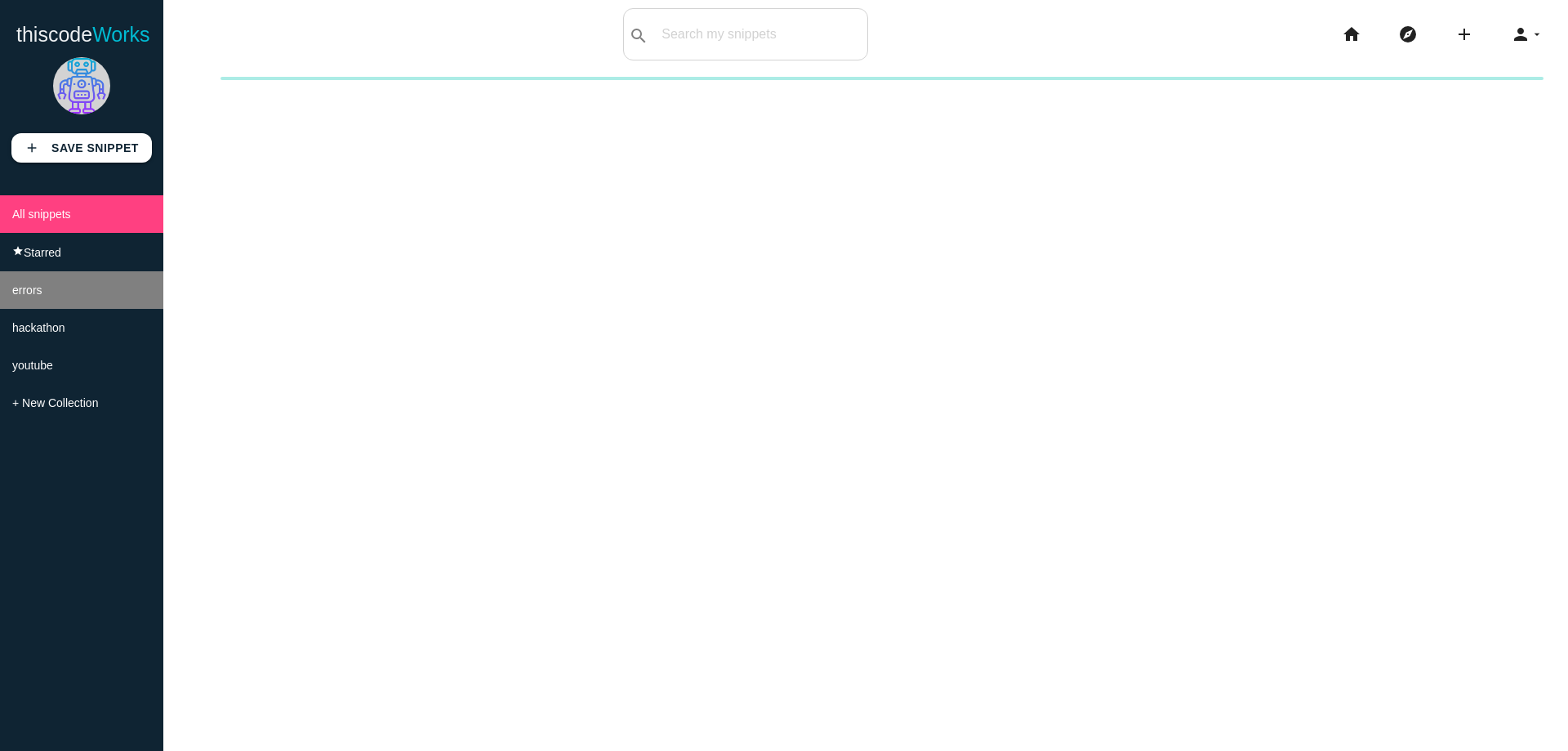
click at [98, 289] on li "errors" at bounding box center [82, 290] width 163 height 38
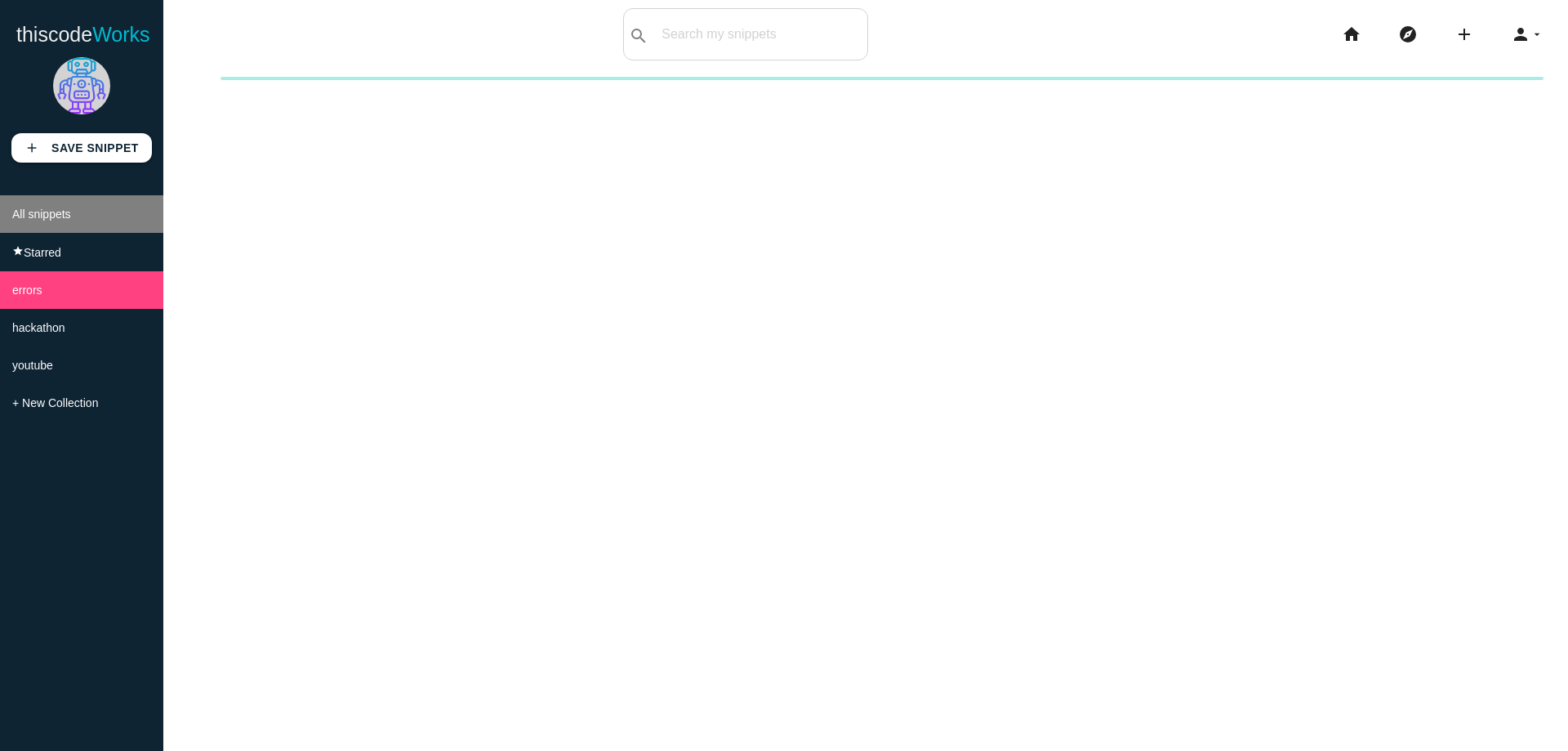
click at [122, 199] on li "All snippets" at bounding box center [82, 214] width 163 height 38
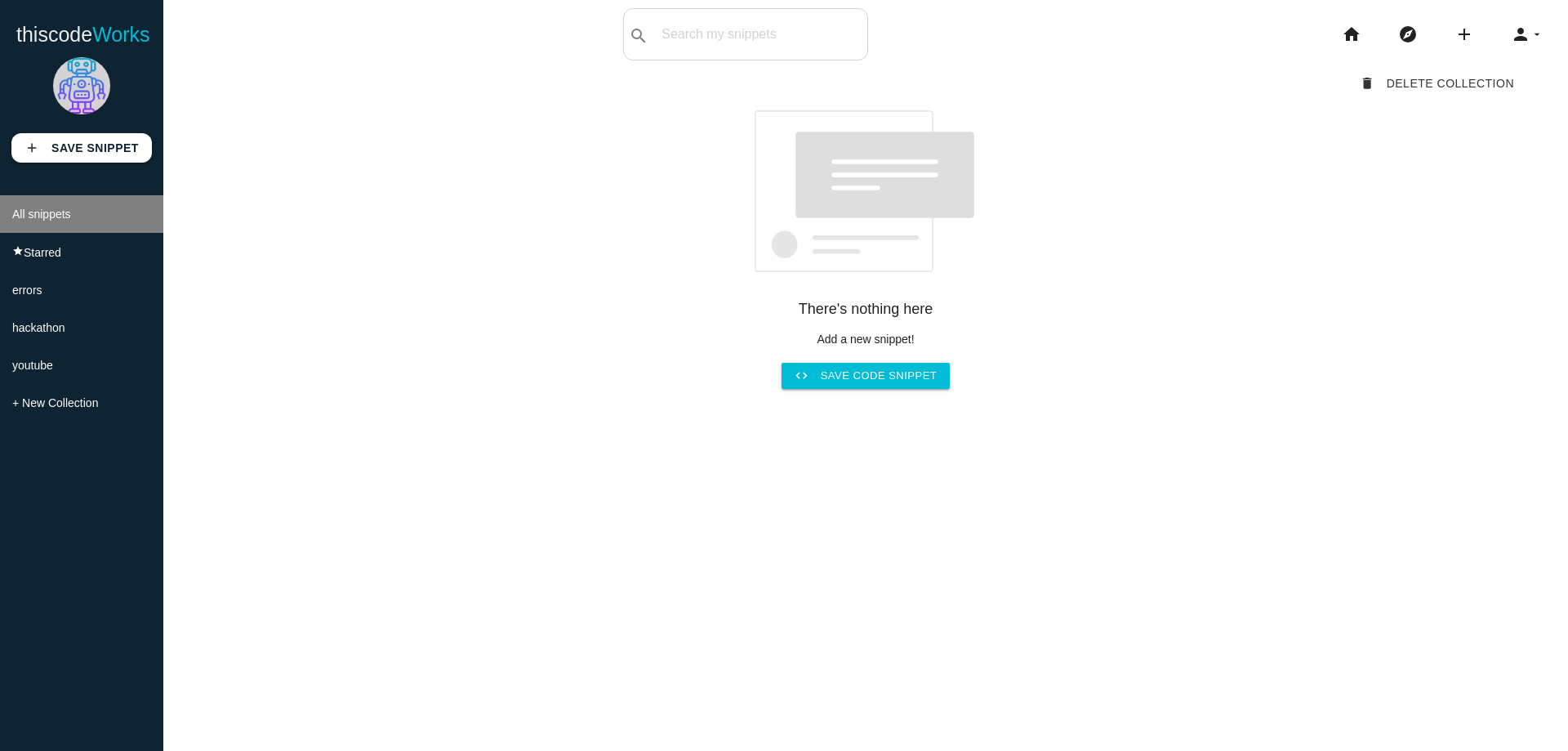
click at [127, 199] on li "All snippets" at bounding box center [82, 214] width 163 height 38
click at [421, 203] on div "delete Delete Collection There's nothing here Add a new snippet! code Save code…" at bounding box center [866, 228] width 1323 height 320
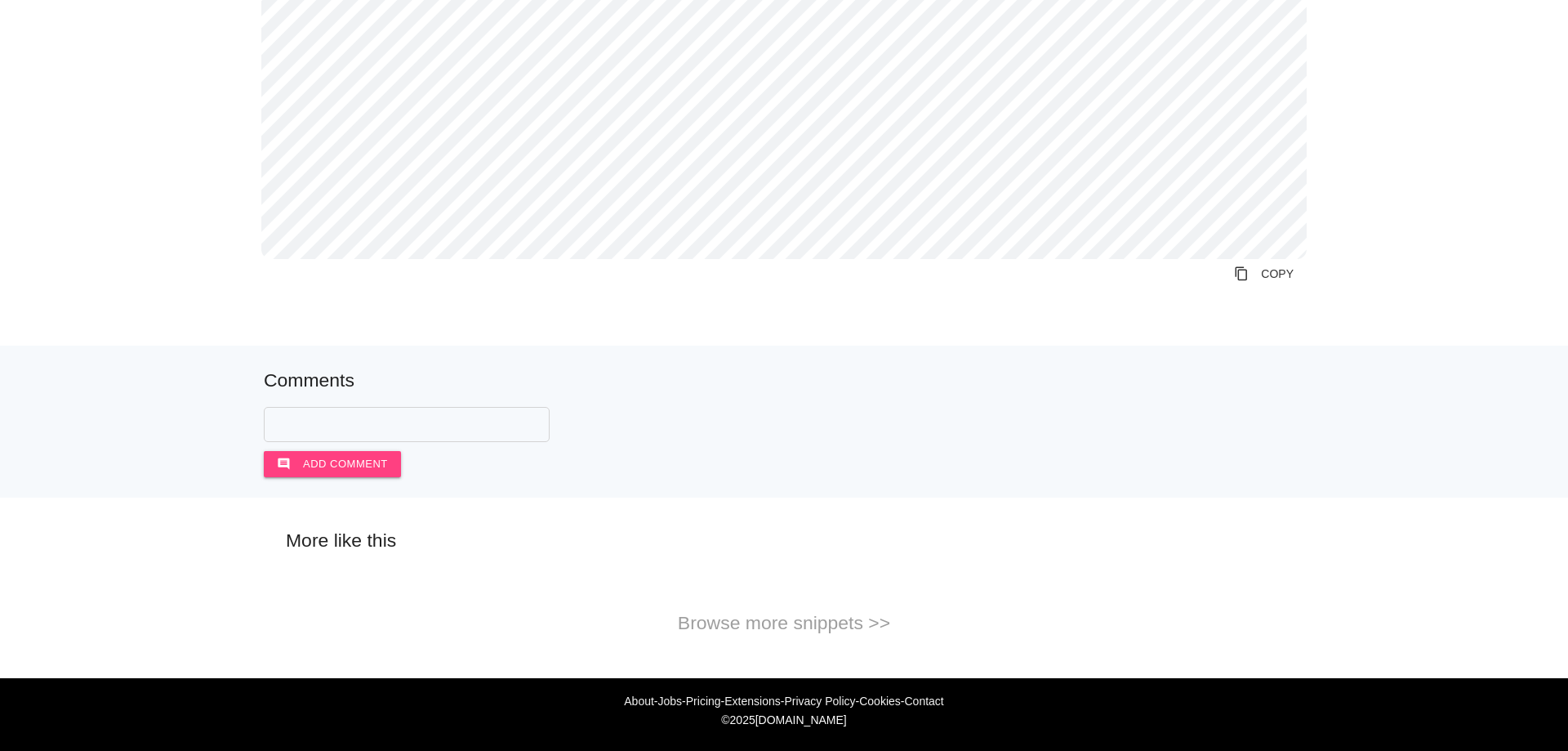
scroll to position [1065, 0]
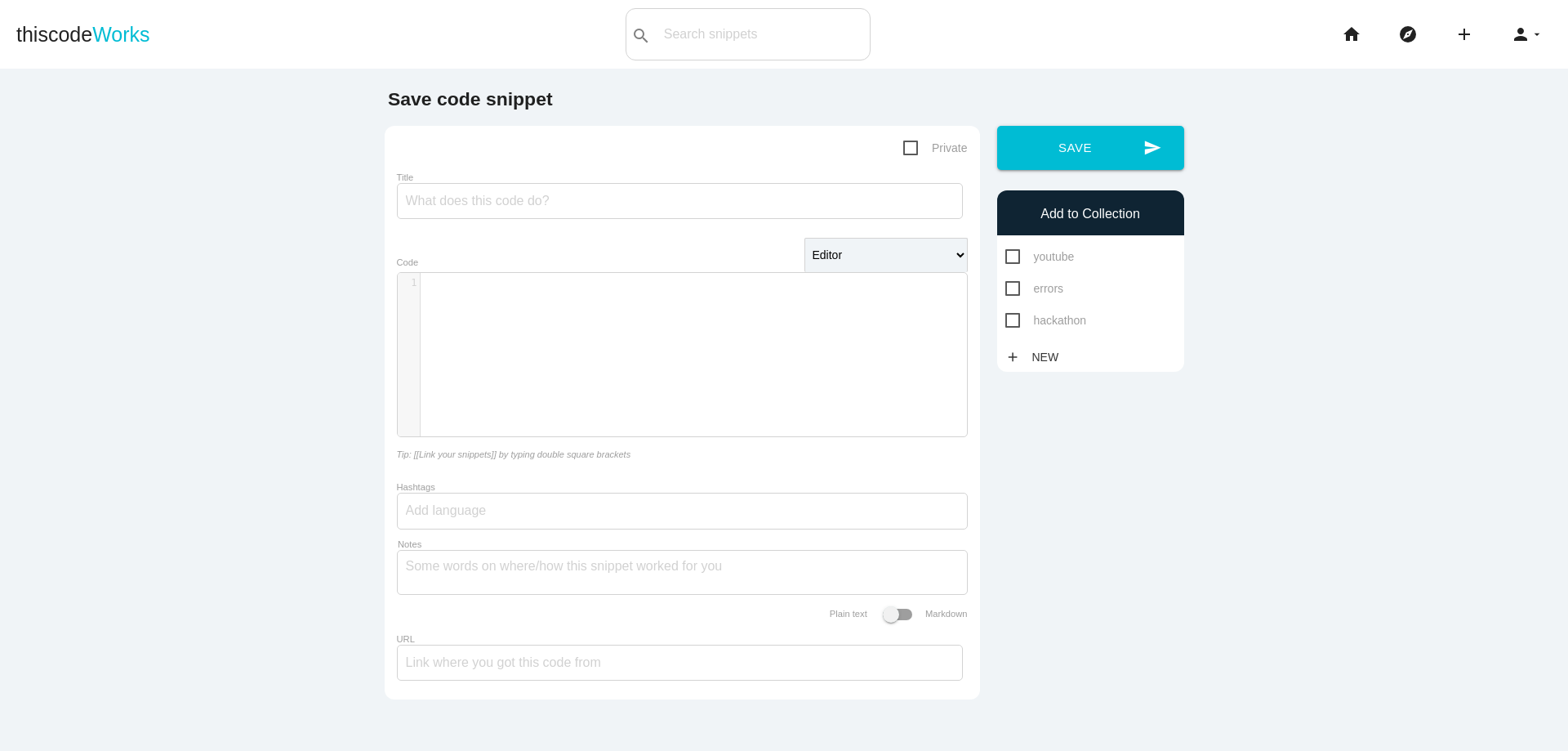
click at [917, 151] on span "Private" at bounding box center [936, 148] width 65 height 21
click at [914, 148] on input "Private" at bounding box center [908, 143] width 10 height 10
click at [912, 149] on span "Private" at bounding box center [936, 148] width 65 height 21
click at [912, 148] on input "Private" at bounding box center [908, 143] width 10 height 10
checkbox input "false"
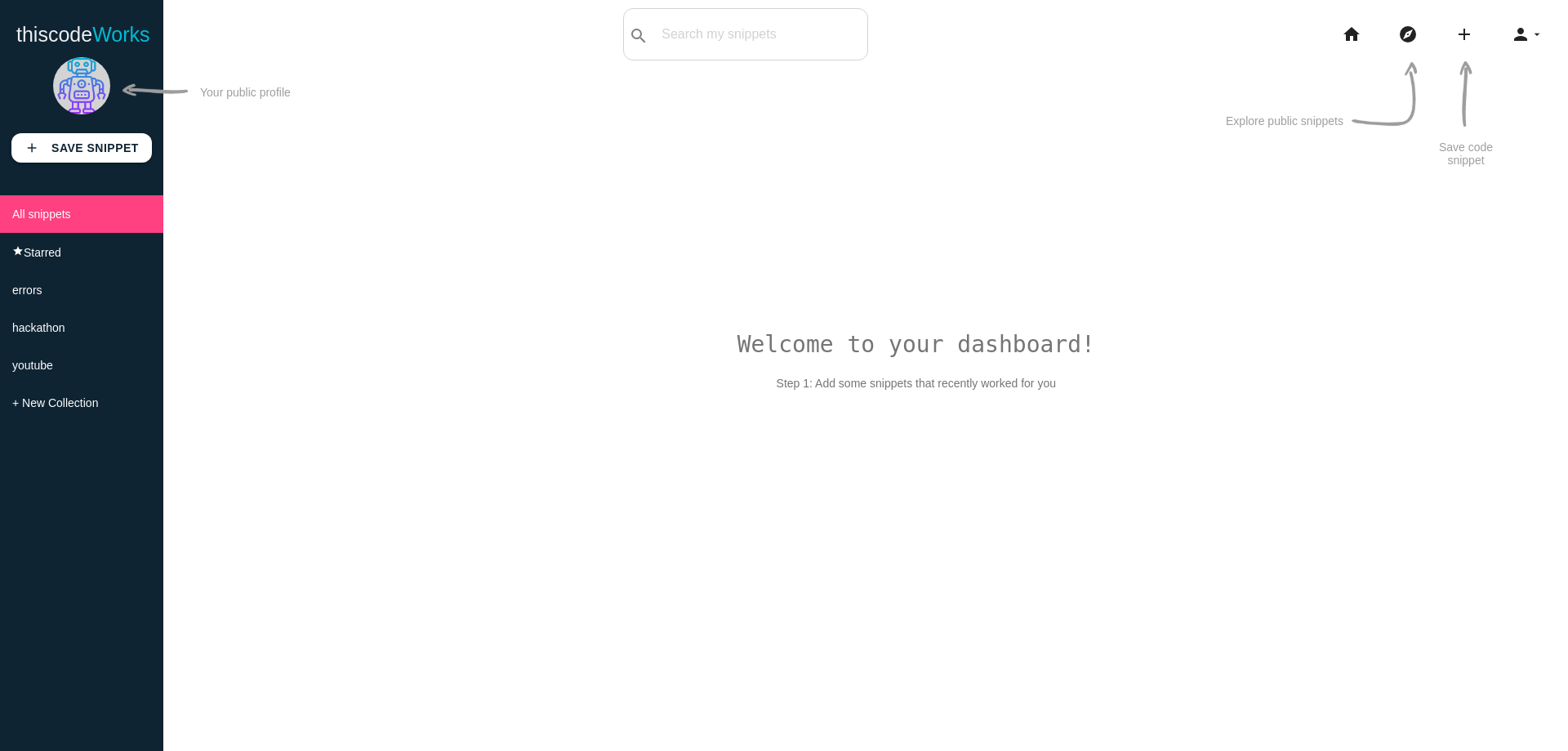
click at [1260, 306] on div "Welcome to your dashboard! Step 1: Add some snippets that recently worked for y…" at bounding box center [865, 428] width 1405 height 751
drag, startPoint x: 1110, startPoint y: 346, endPoint x: 738, endPoint y: 350, distance: 372.0
click at [738, 350] on div "Welcome to your dashboard! Step 1: Add some snippets that recently worked for y…" at bounding box center [865, 428] width 1405 height 751
drag, startPoint x: 738, startPoint y: 350, endPoint x: 1012, endPoint y: 328, distance: 274.9
click at [967, 332] on div "Welcome to your dashboard! Step 1: Add some snippets that recently worked for y…" at bounding box center [865, 428] width 1405 height 751
